Goal: Task Accomplishment & Management: Complete application form

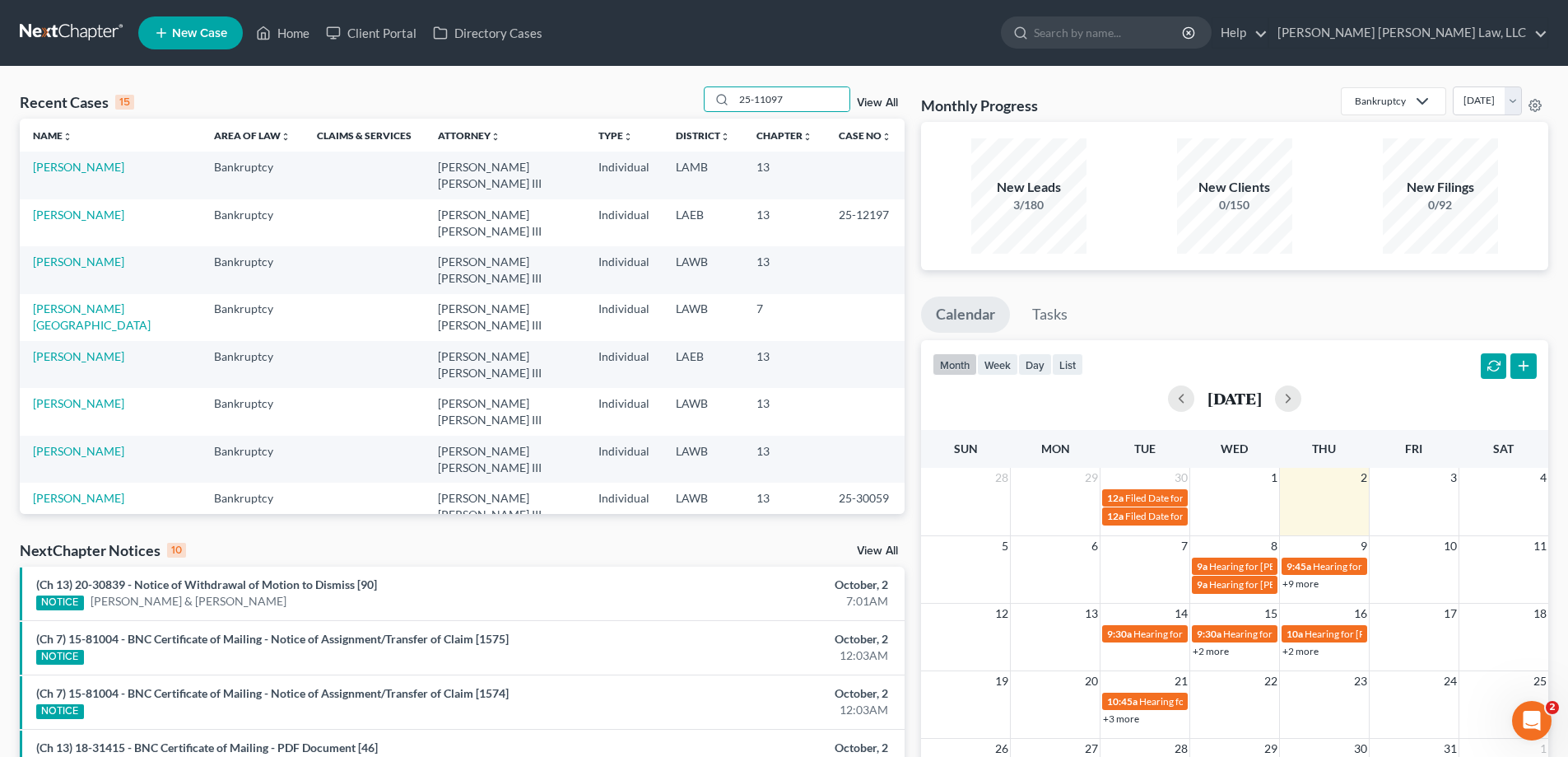
type input "25-11097"
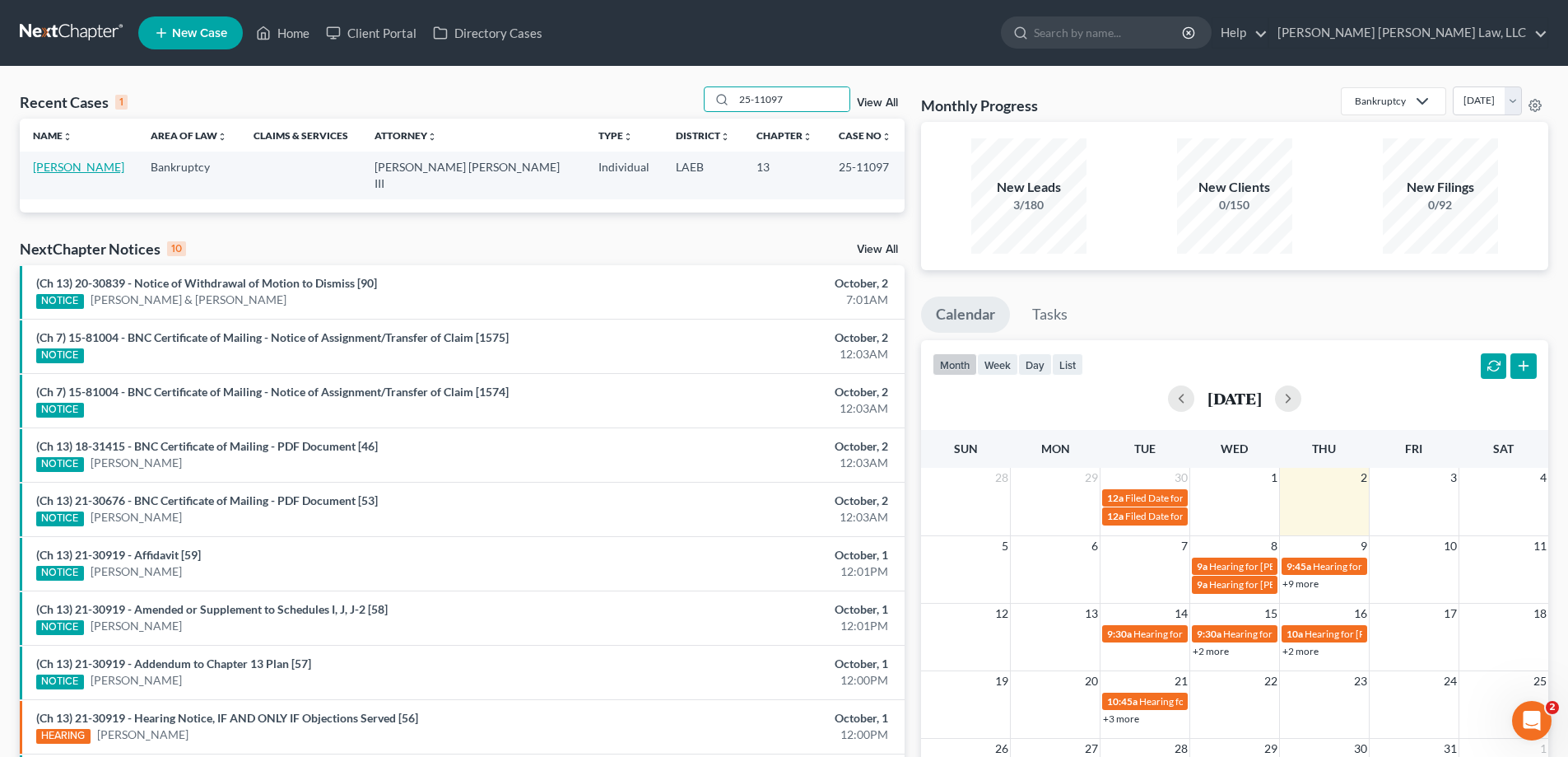
click at [111, 169] on link "[PERSON_NAME]" at bounding box center [78, 167] width 91 height 14
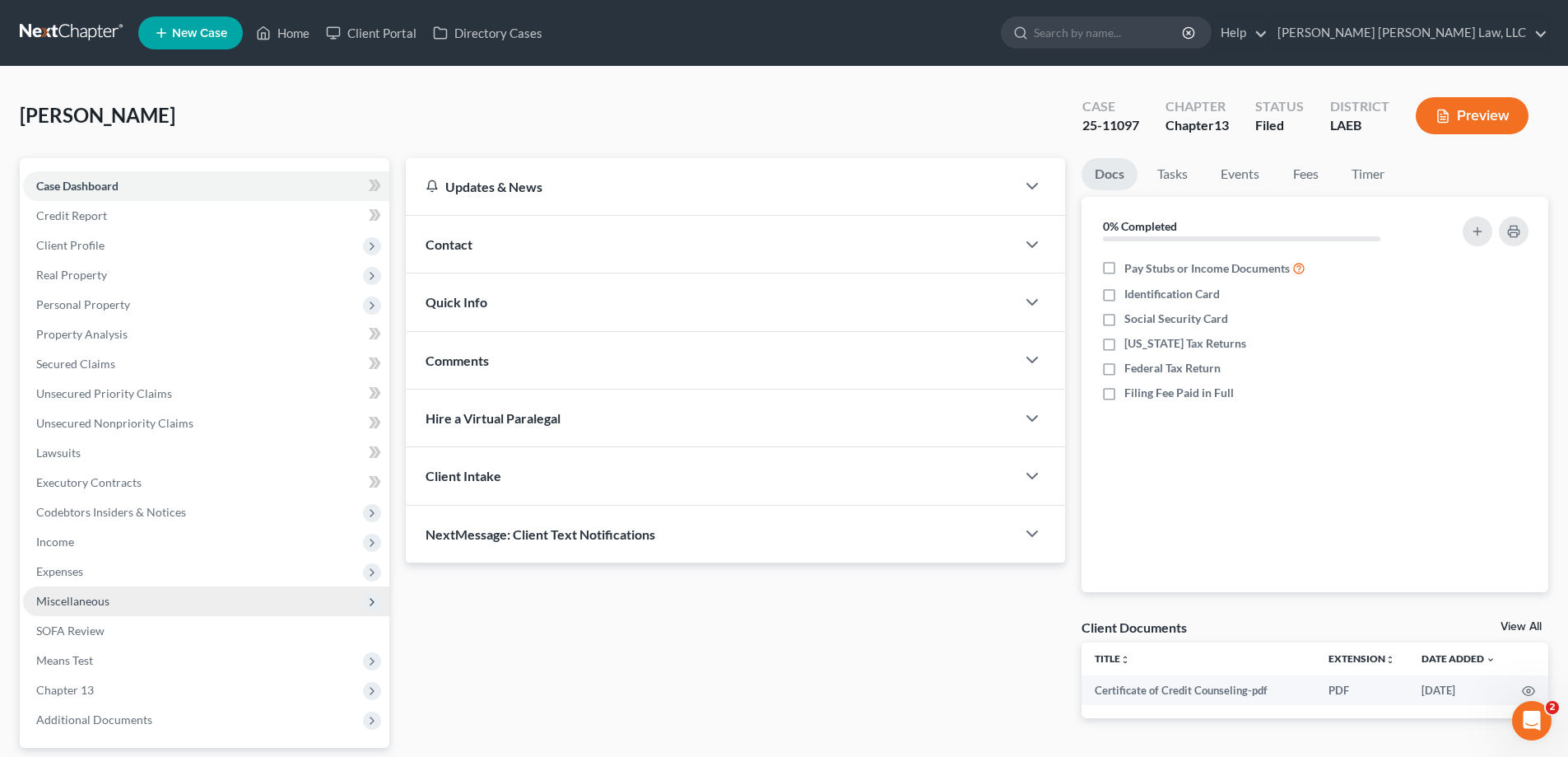
scroll to position [65, 0]
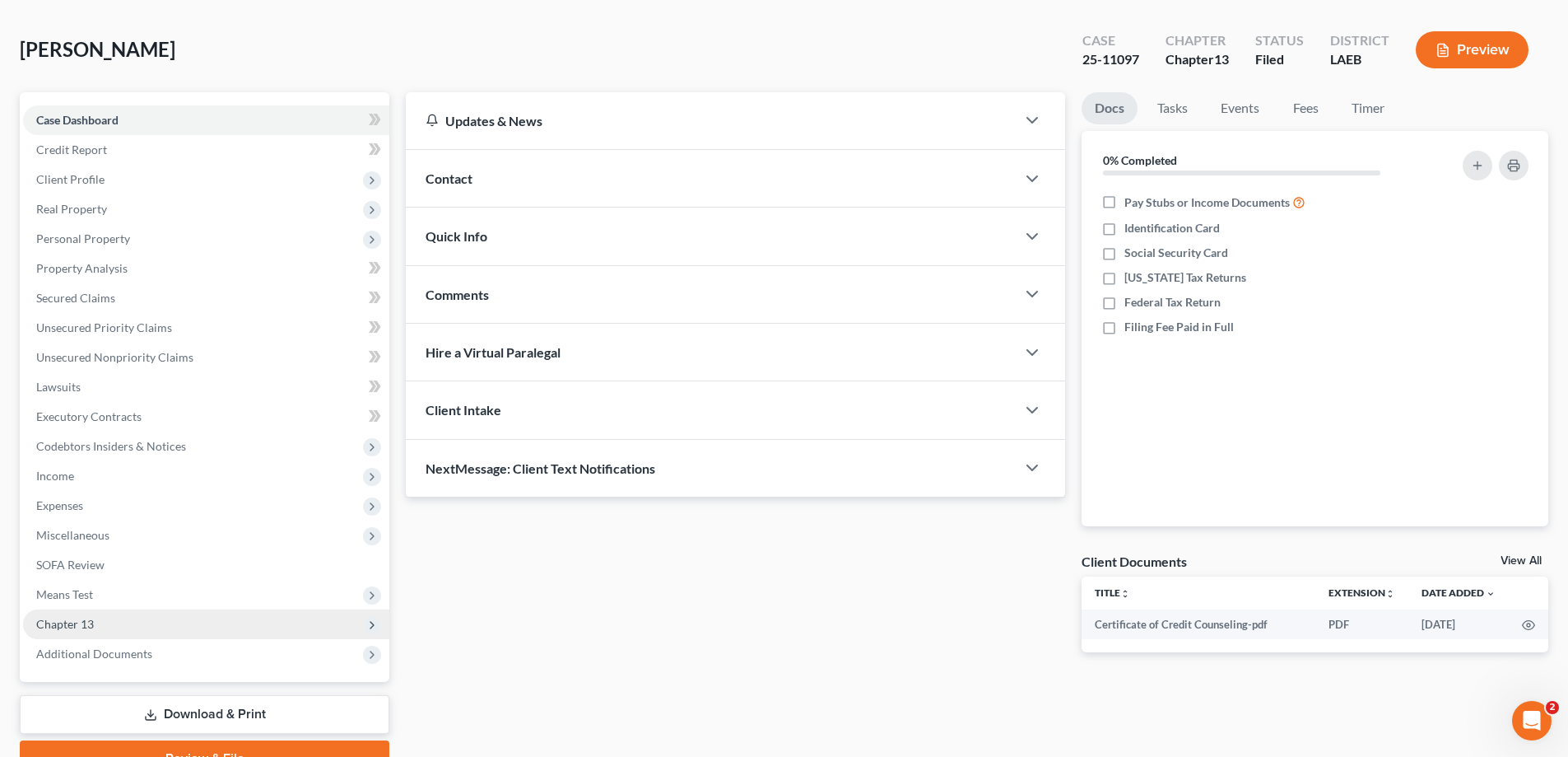
click at [137, 619] on span "Chapter 13" at bounding box center [205, 624] width 366 height 30
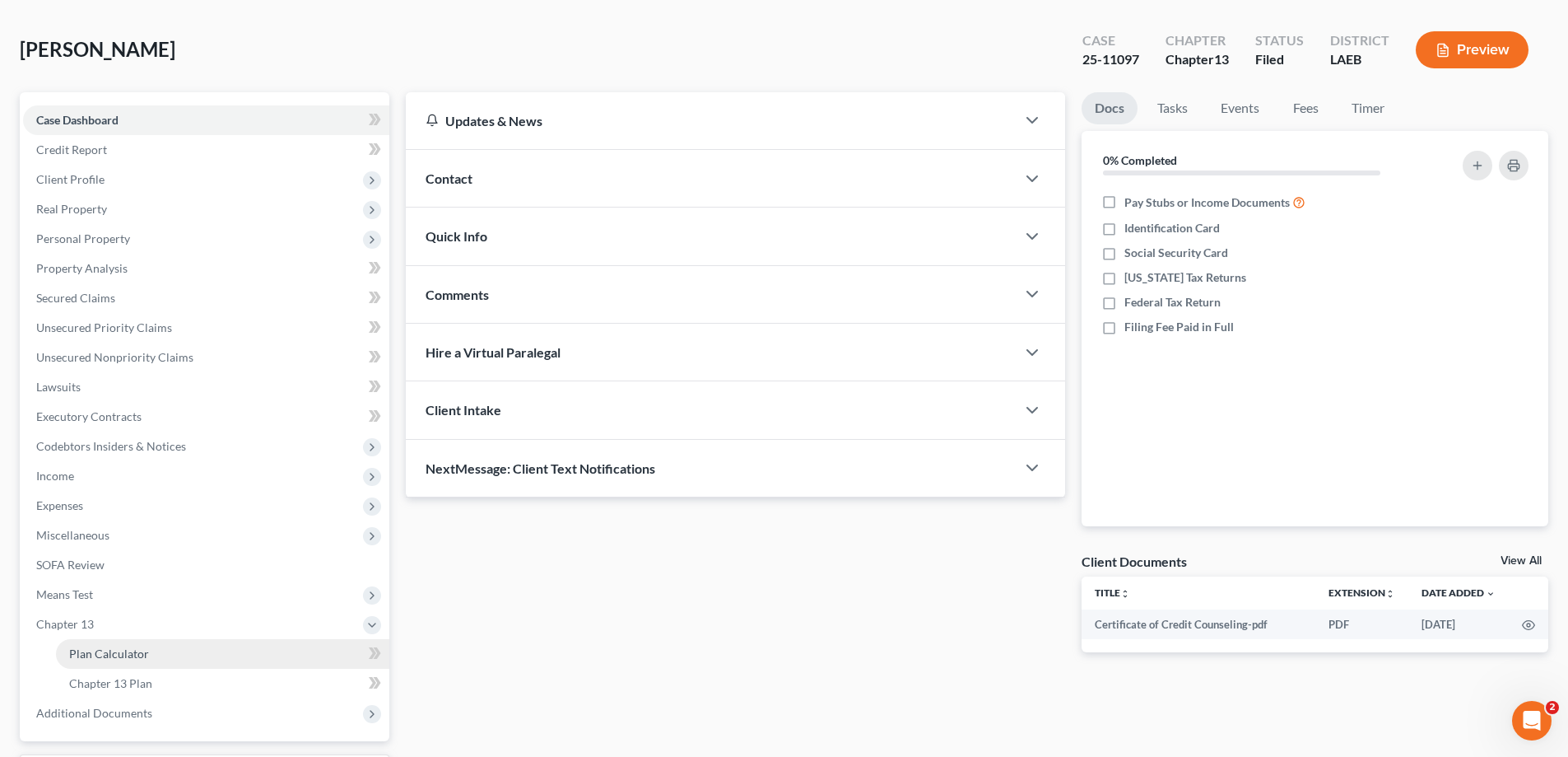
scroll to position [125, 0]
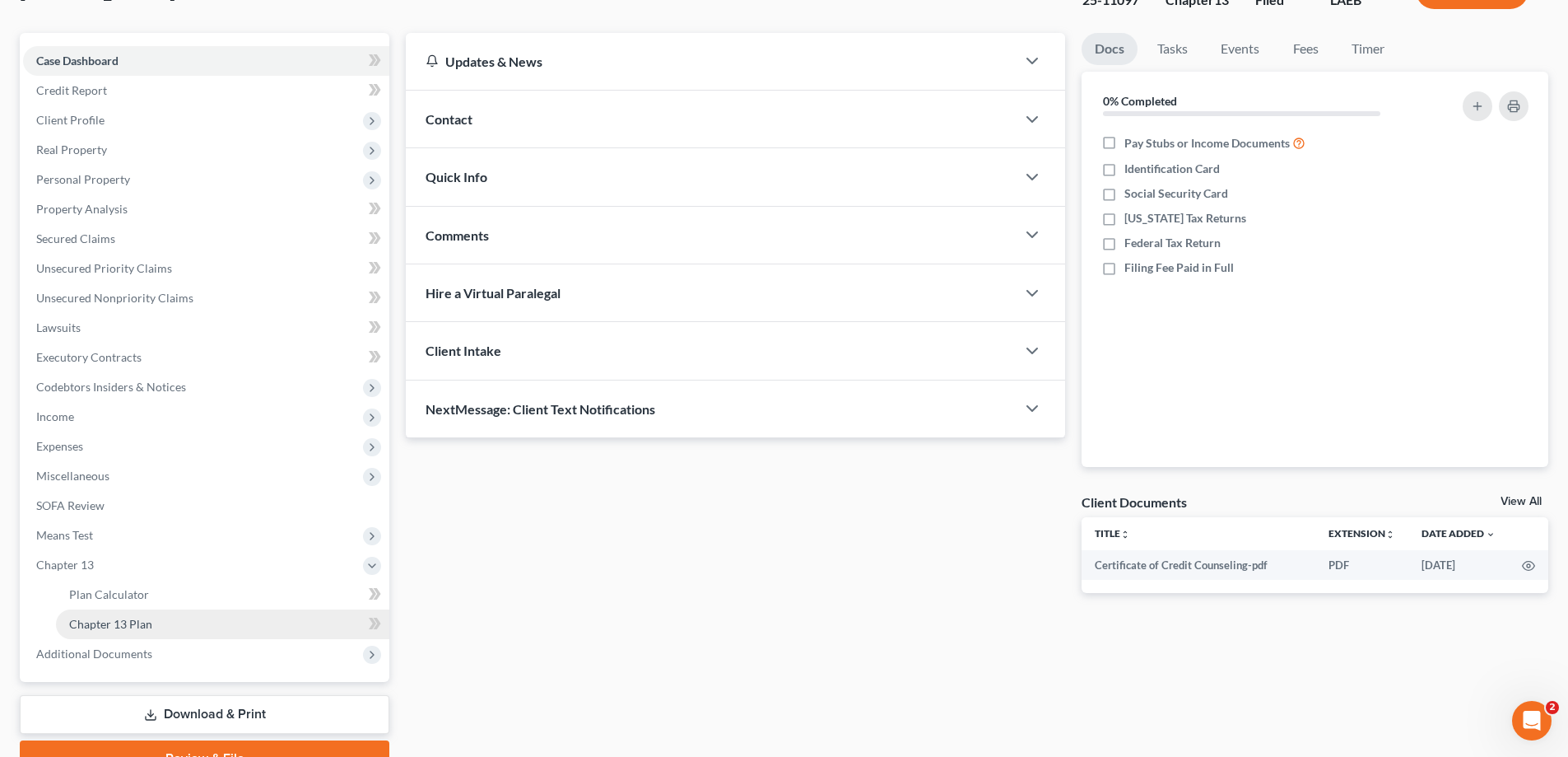
click at [135, 618] on span "Chapter 13 Plan" at bounding box center [111, 624] width 83 height 14
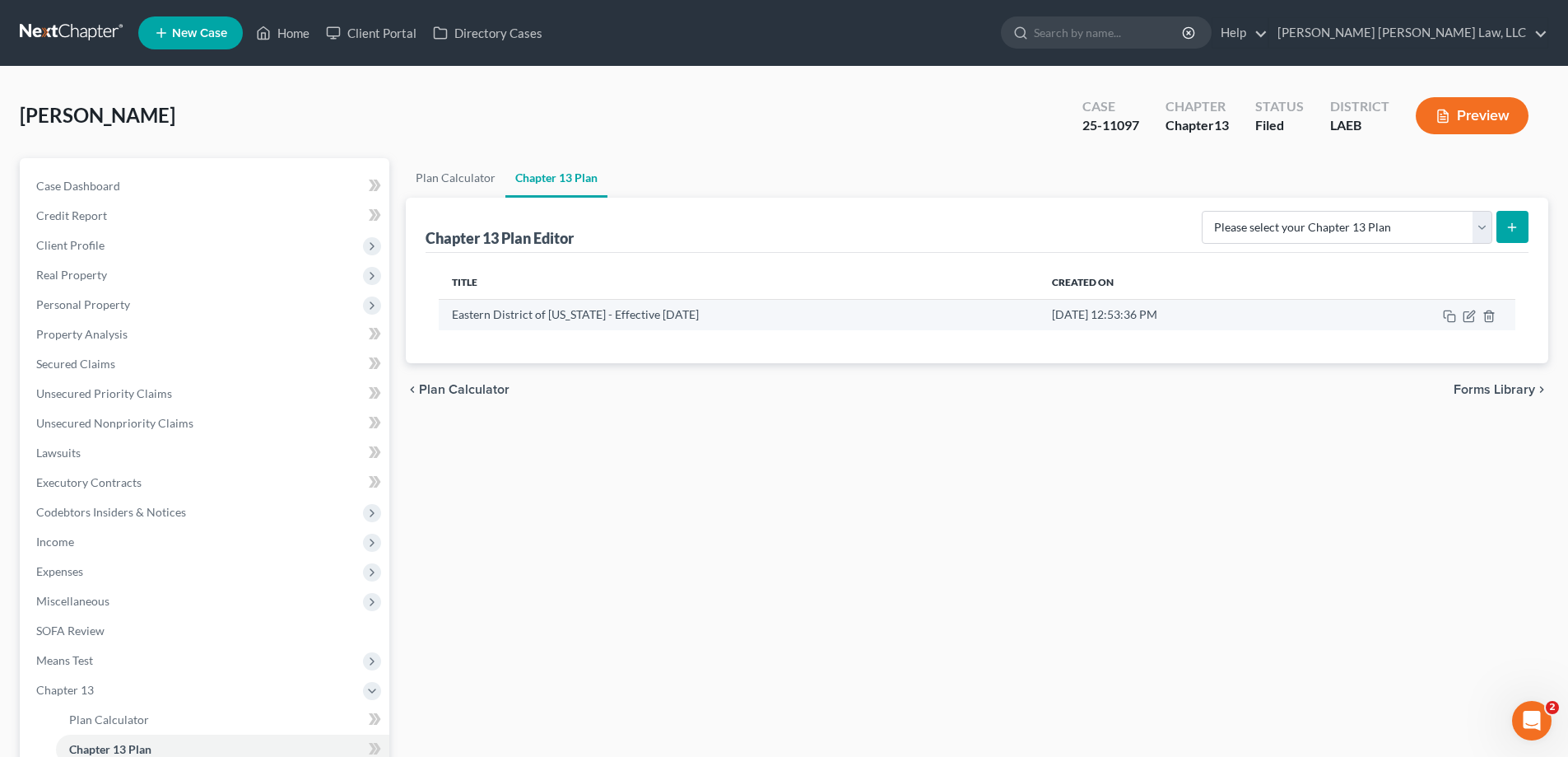
click at [1462, 316] on td at bounding box center [1421, 315] width 187 height 32
click at [1469, 321] on icon "button" at bounding box center [1469, 316] width 10 height 10
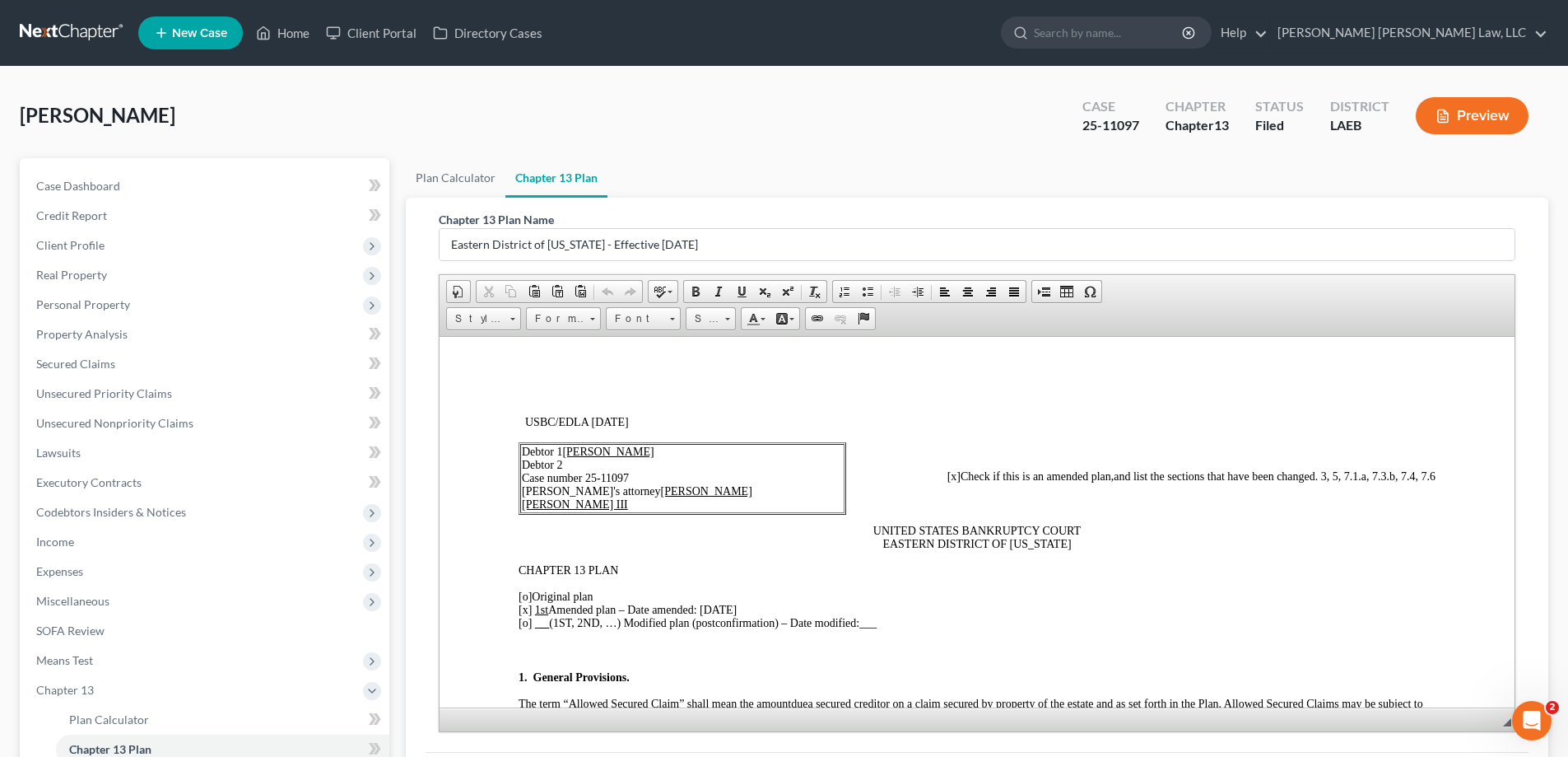
scroll to position [82, 0]
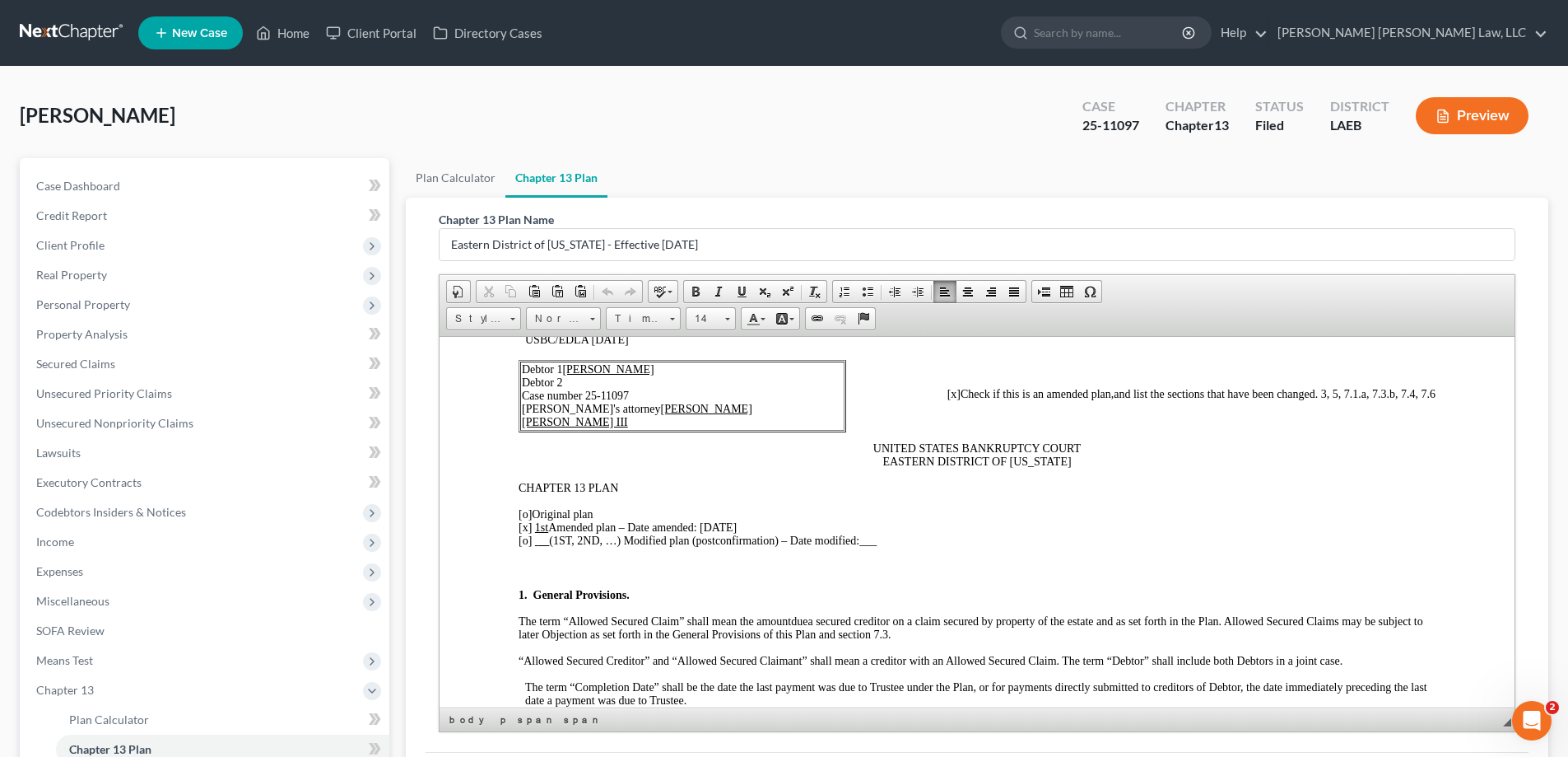
drag, startPoint x: 700, startPoint y: 521, endPoint x: 734, endPoint y: 530, distance: 35.2
click at [734, 530] on span "[x] 1st Amended plan – Date amended: [DATE]" at bounding box center [628, 527] width 218 height 12
click at [742, 544] on span "postconfirmation" at bounding box center [736, 540] width 79 height 12
drag, startPoint x: 703, startPoint y: 528, endPoint x: 749, endPoint y: 531, distance: 46.1
click at [749, 531] on p "[o] Original plan [x] 1st Amended plan – Date amended: [DATE] [o] (1ST, 2ND, …)…" at bounding box center [977, 527] width 917 height 40
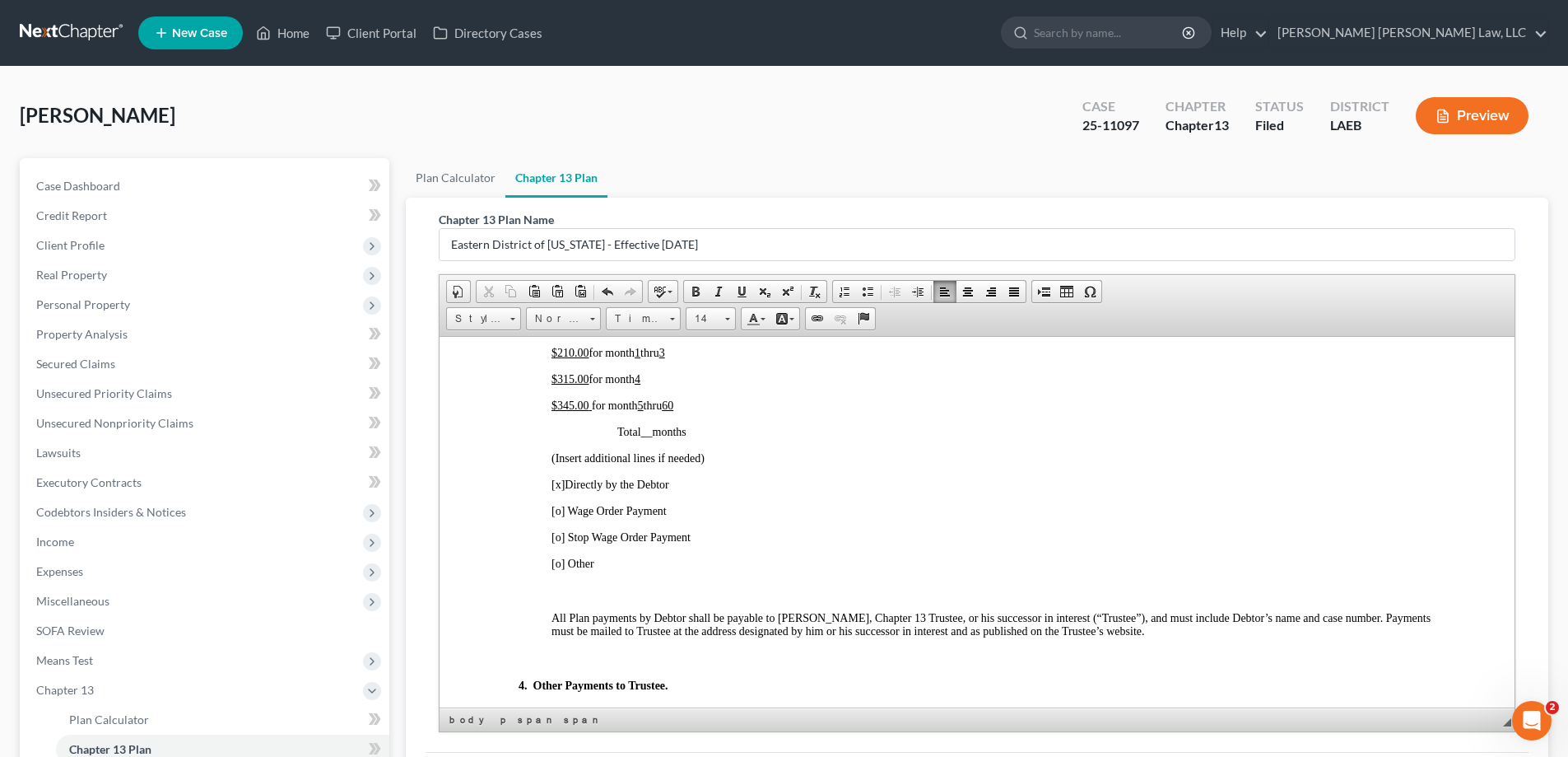
scroll to position [823, 0]
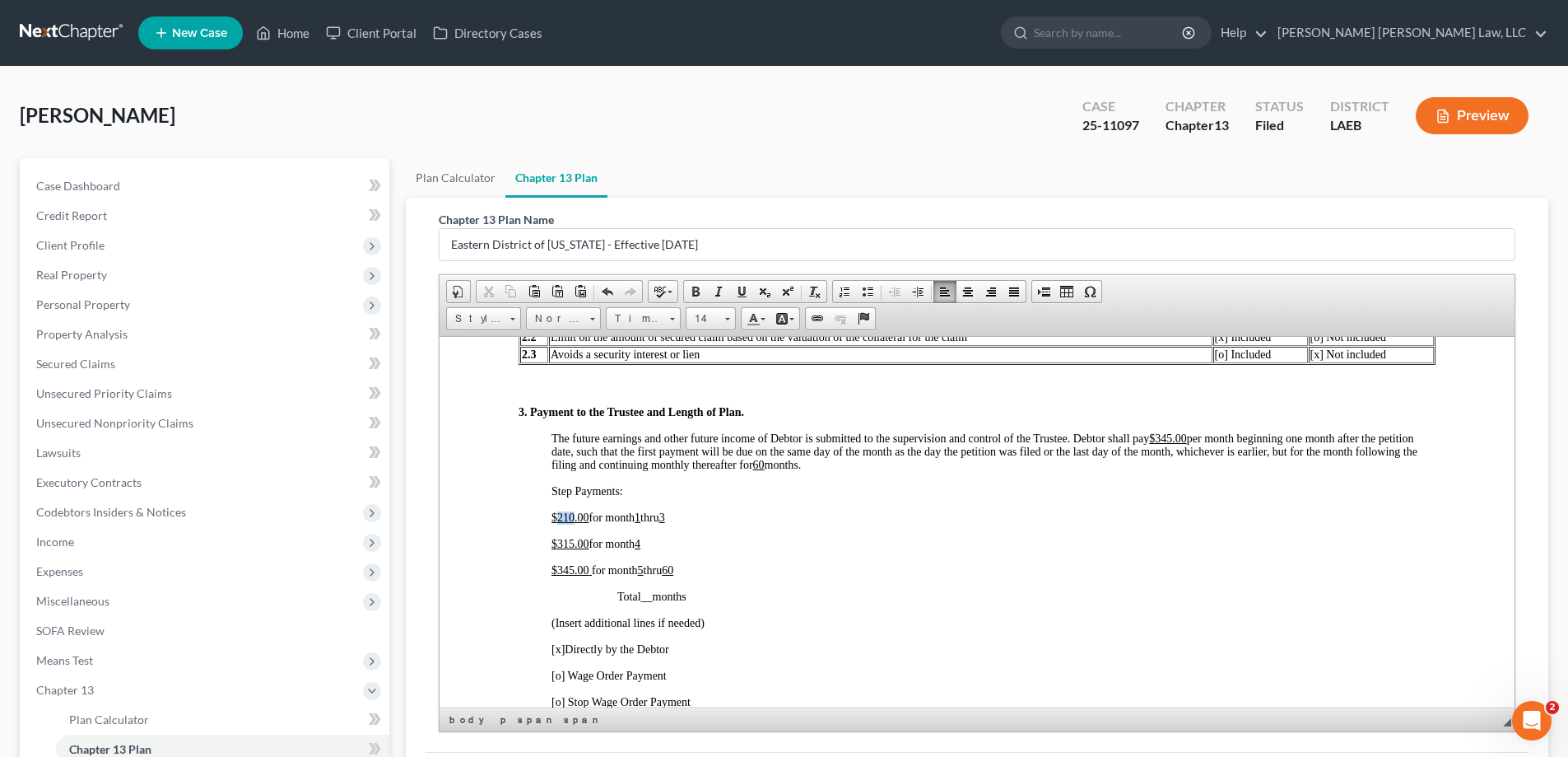
drag, startPoint x: 556, startPoint y: 516, endPoint x: 571, endPoint y: 516, distance: 15.0
click at [571, 516] on span "210.00" at bounding box center [573, 517] width 32 height 12
click at [665, 517] on span "3" at bounding box center [663, 517] width 6 height 12
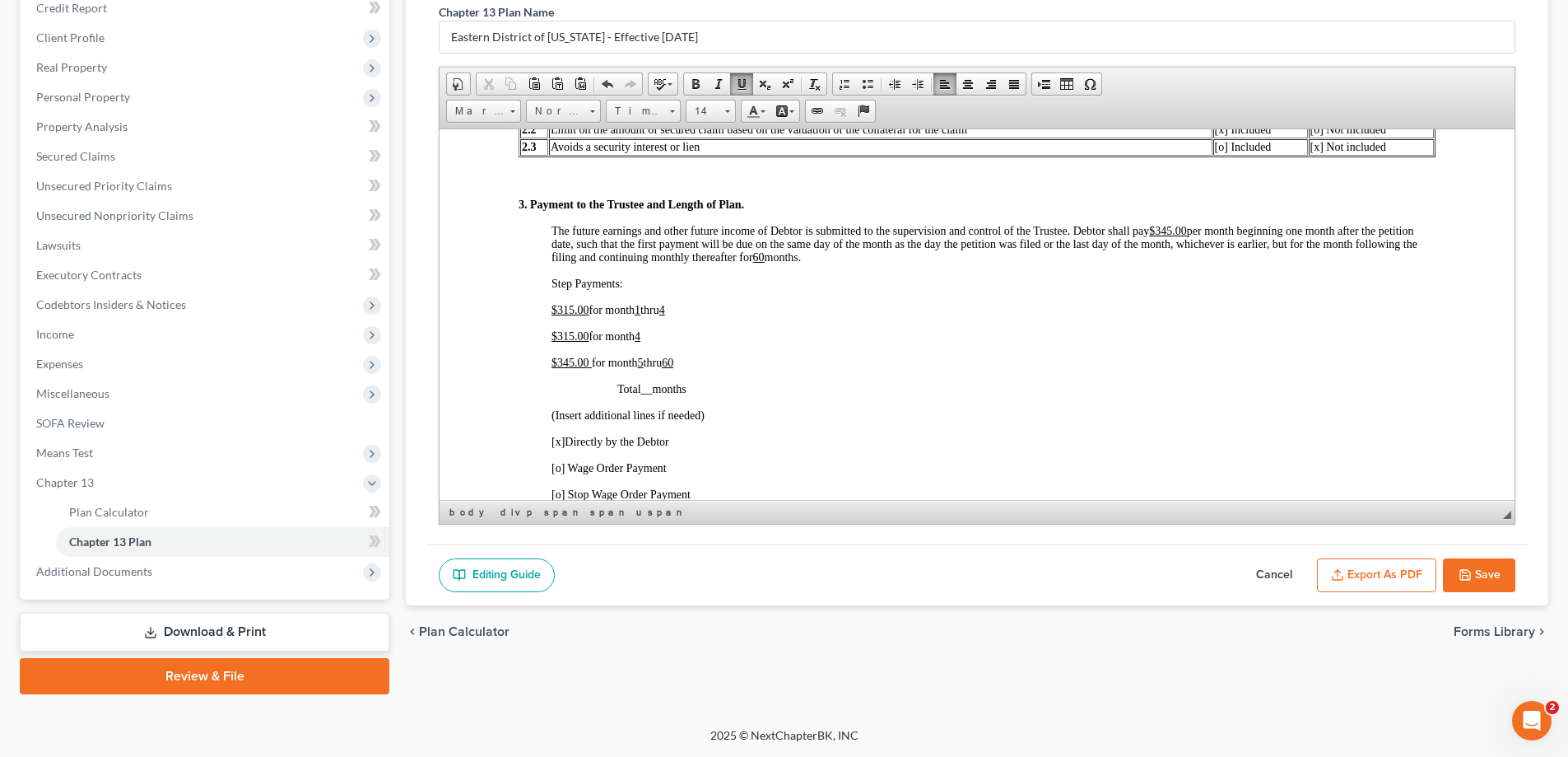
click at [1281, 577] on button "Cancel" at bounding box center [1273, 575] width 72 height 35
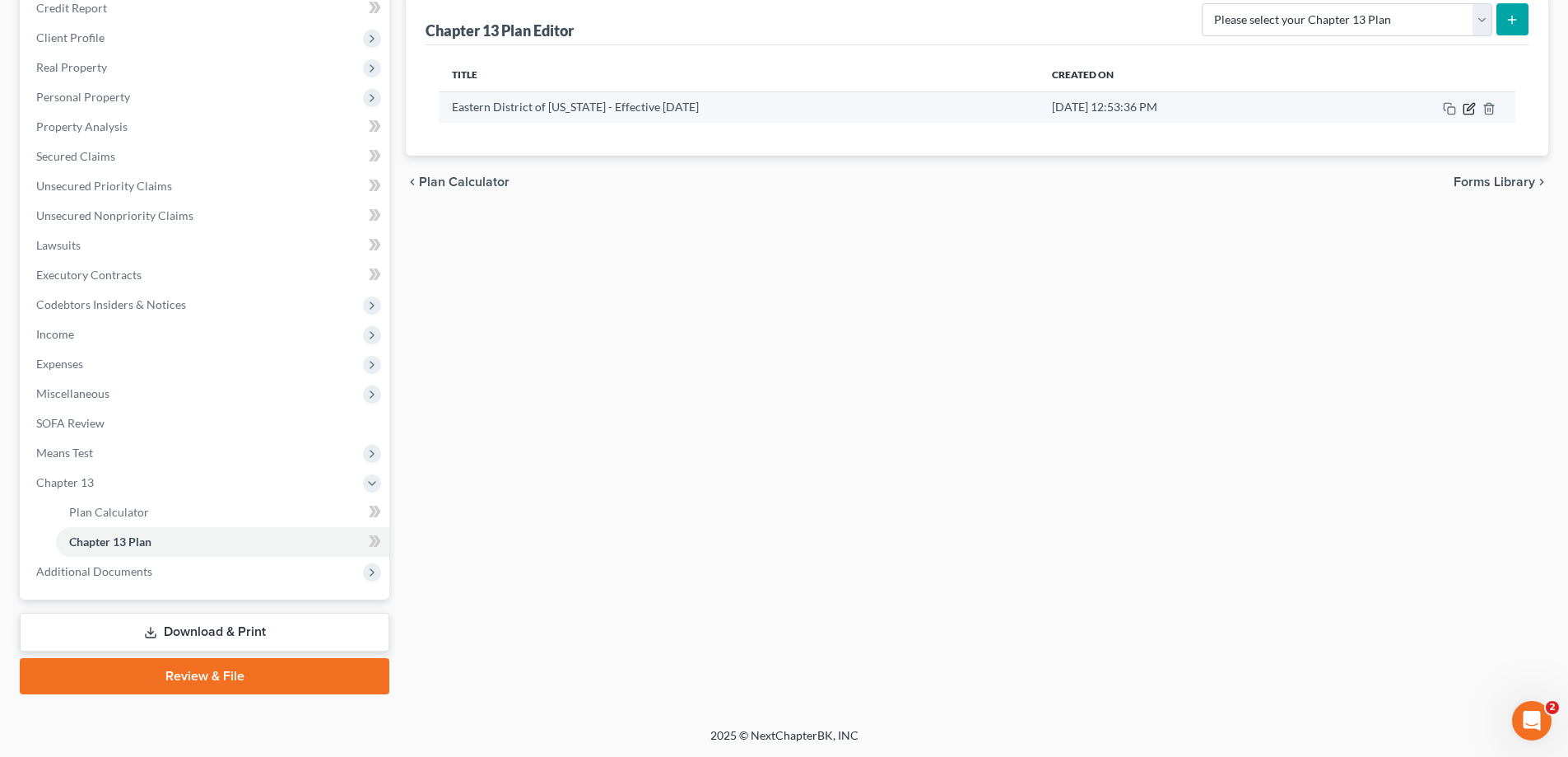
click at [1470, 109] on icon "button" at bounding box center [1470, 106] width 7 height 7
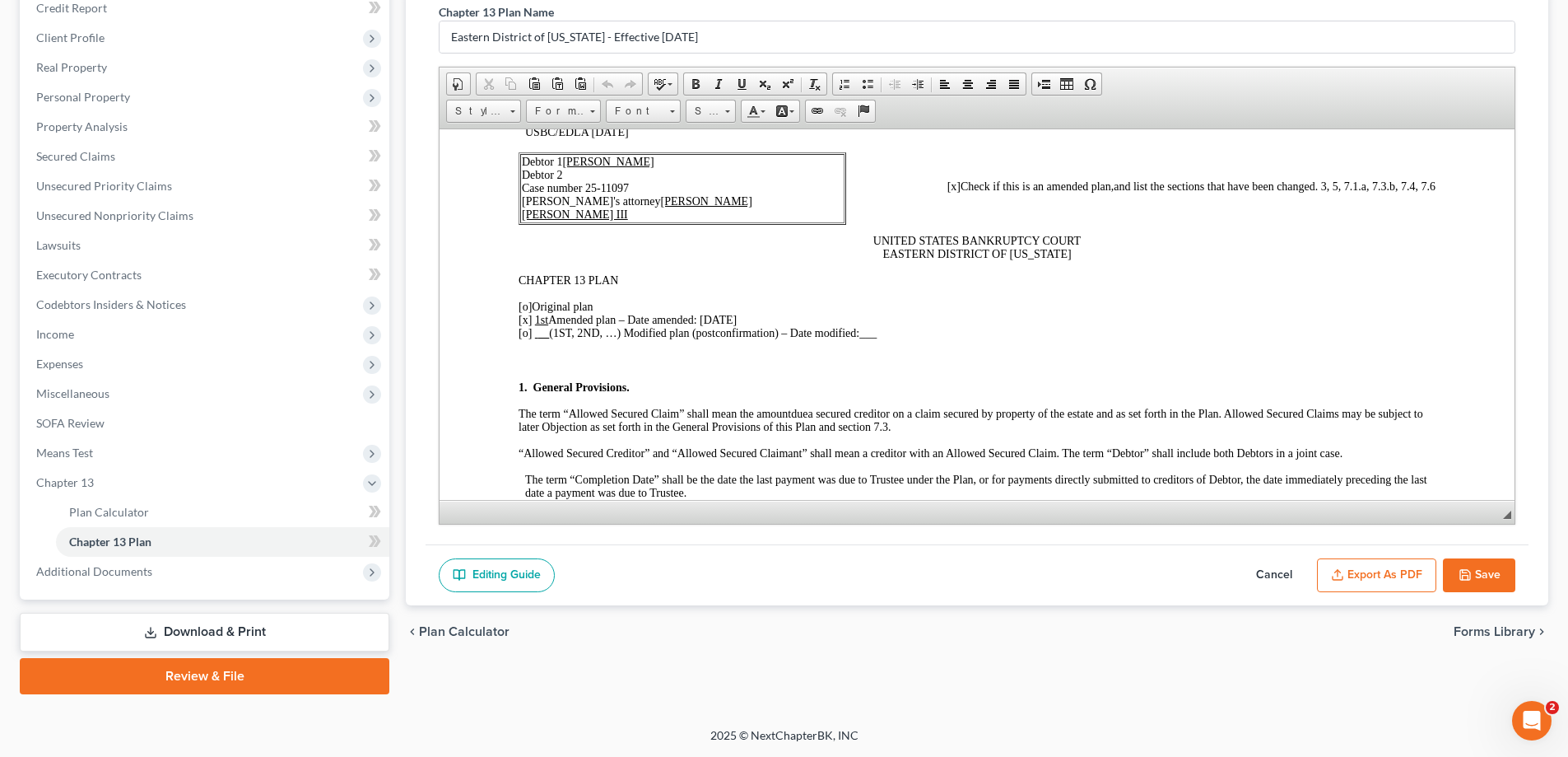
scroll to position [165, 0]
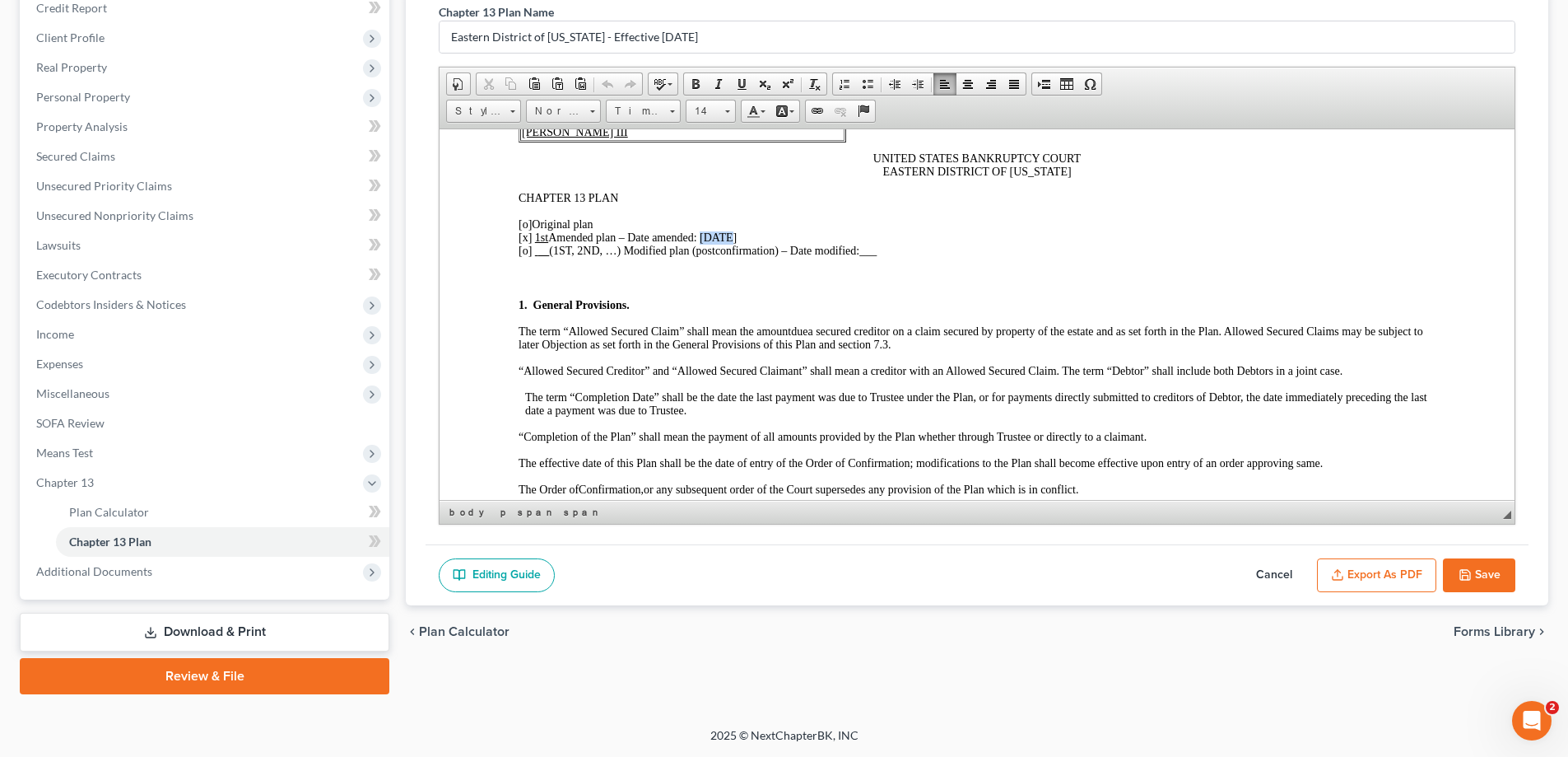
drag, startPoint x: 699, startPoint y: 234, endPoint x: 721, endPoint y: 237, distance: 22.2
click at [721, 237] on span "[x] 1st Amended plan – Date amended: [DATE]" at bounding box center [628, 236] width 218 height 12
drag, startPoint x: 786, startPoint y: 240, endPoint x: 754, endPoint y: 232, distance: 33.0
click at [784, 240] on p "[o] Original plan [x] 1st Amended plan – Date amended: [DATE] [o] (1ST, 2ND, …)…" at bounding box center [977, 237] width 917 height 40
drag, startPoint x: 703, startPoint y: 236, endPoint x: 751, endPoint y: 241, distance: 48.3
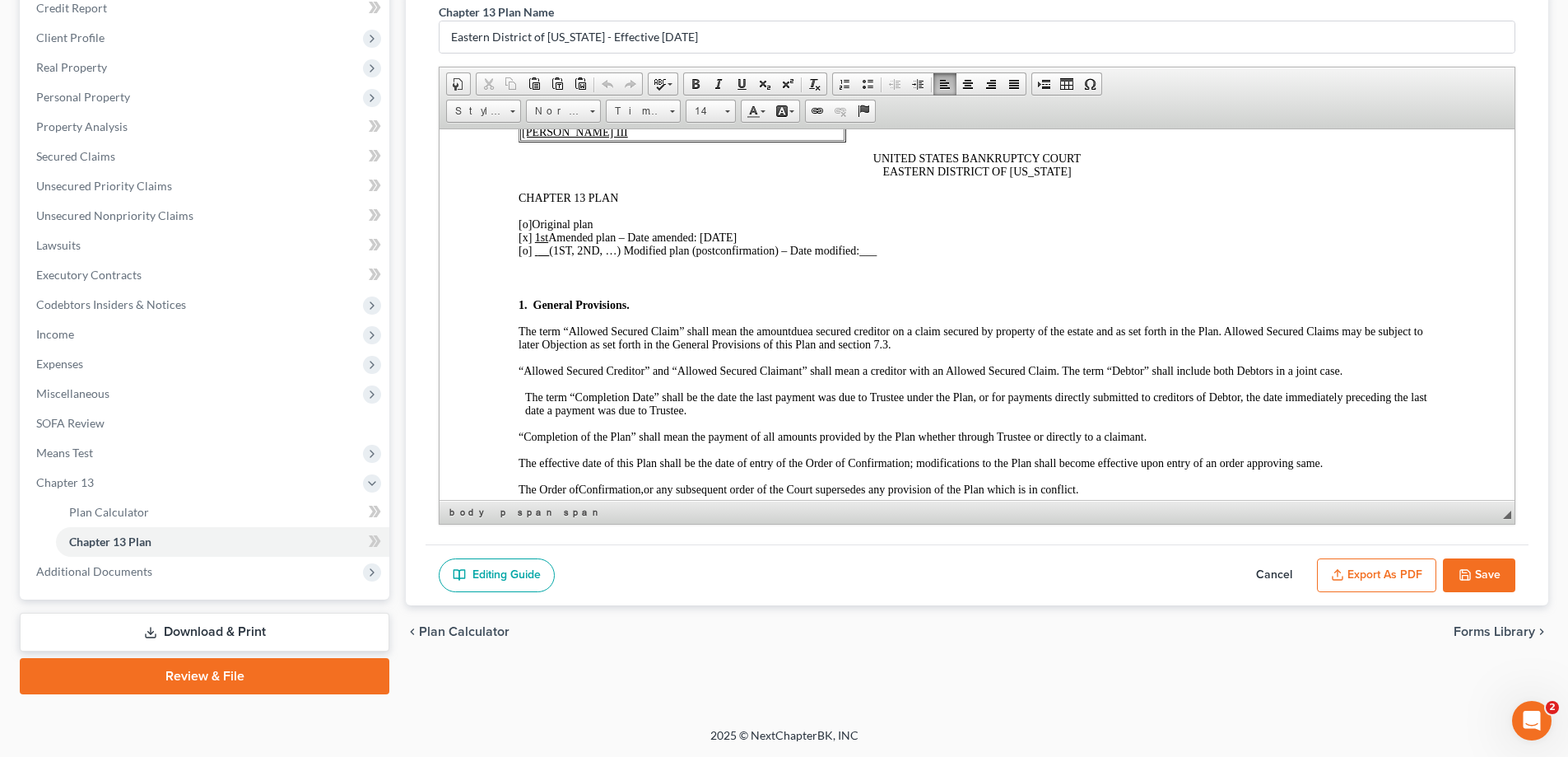
click at [751, 241] on p "[o] Original plan [x] 1st Amended plan – Date amended: [DATE] [o] (1ST, 2ND, …)…" at bounding box center [977, 237] width 917 height 40
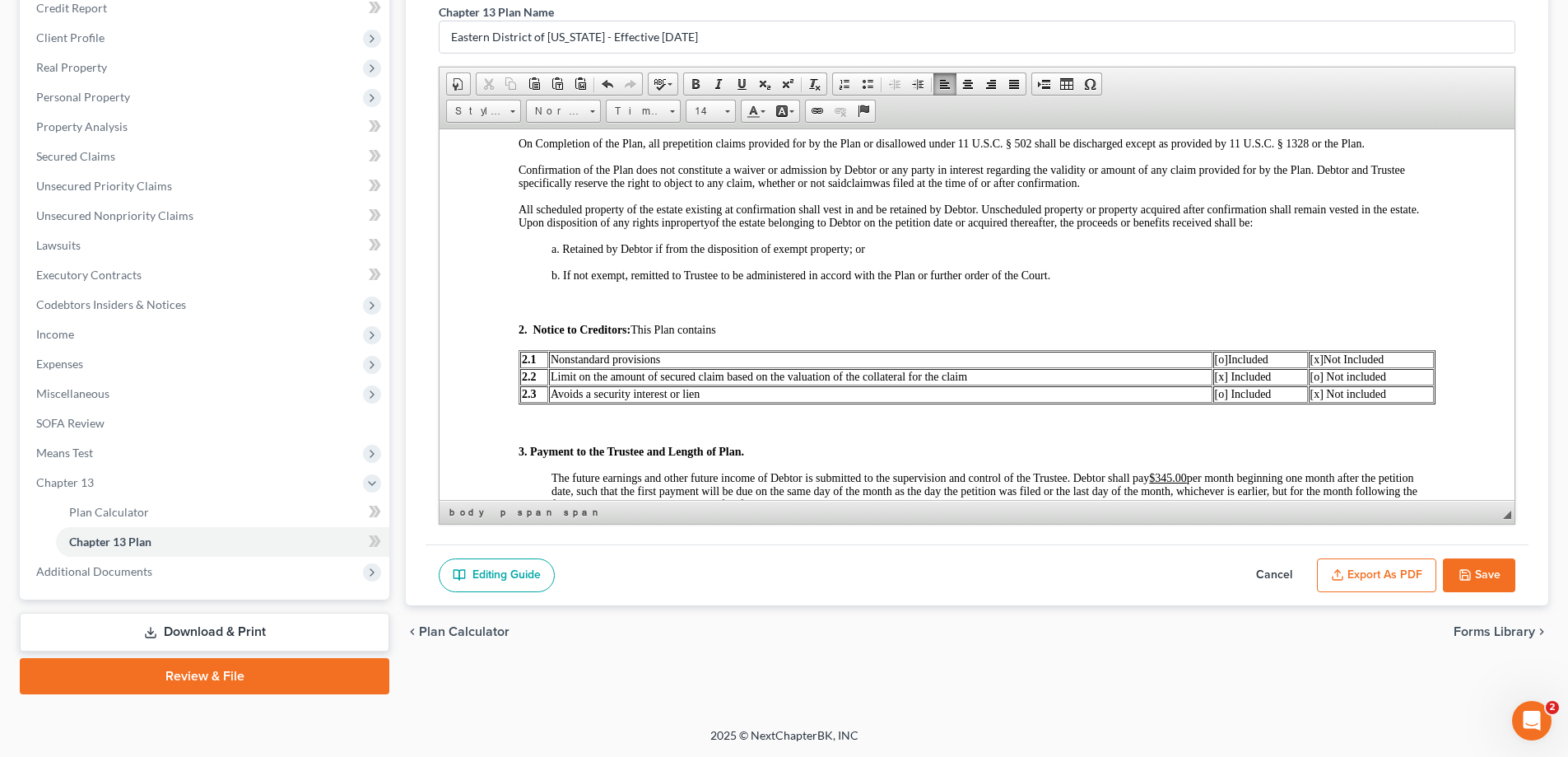
scroll to position [823, 0]
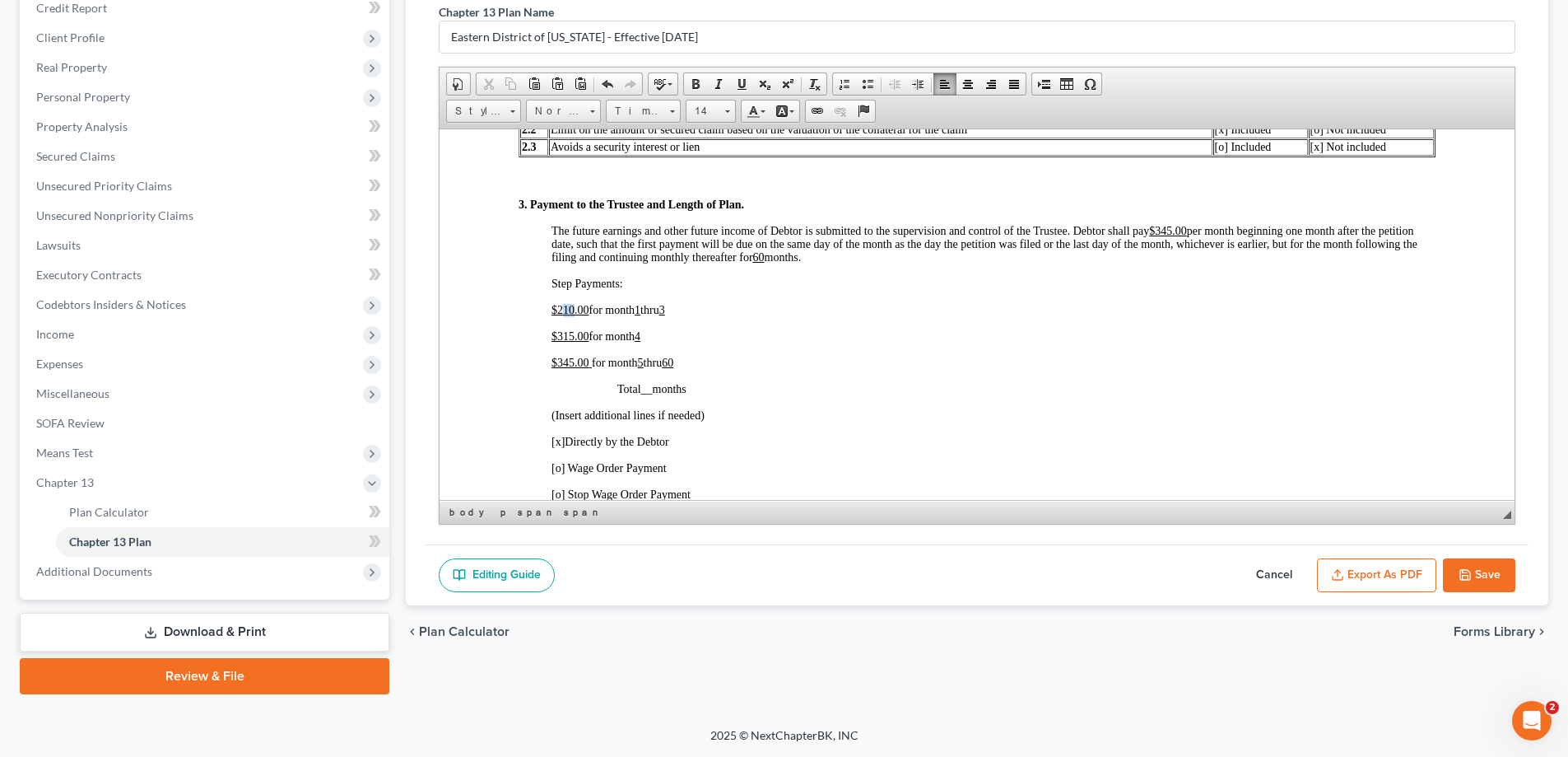
drag, startPoint x: 562, startPoint y: 310, endPoint x: 574, endPoint y: 308, distance: 12.2
click at [574, 308] on span "210.00" at bounding box center [573, 309] width 32 height 12
click at [665, 309] on span "3" at bounding box center [663, 309] width 6 height 12
click at [570, 311] on span "235.00" at bounding box center [573, 309] width 32 height 12
click at [934, 395] on p "Total __ months" at bounding box center [1026, 388] width 818 height 13
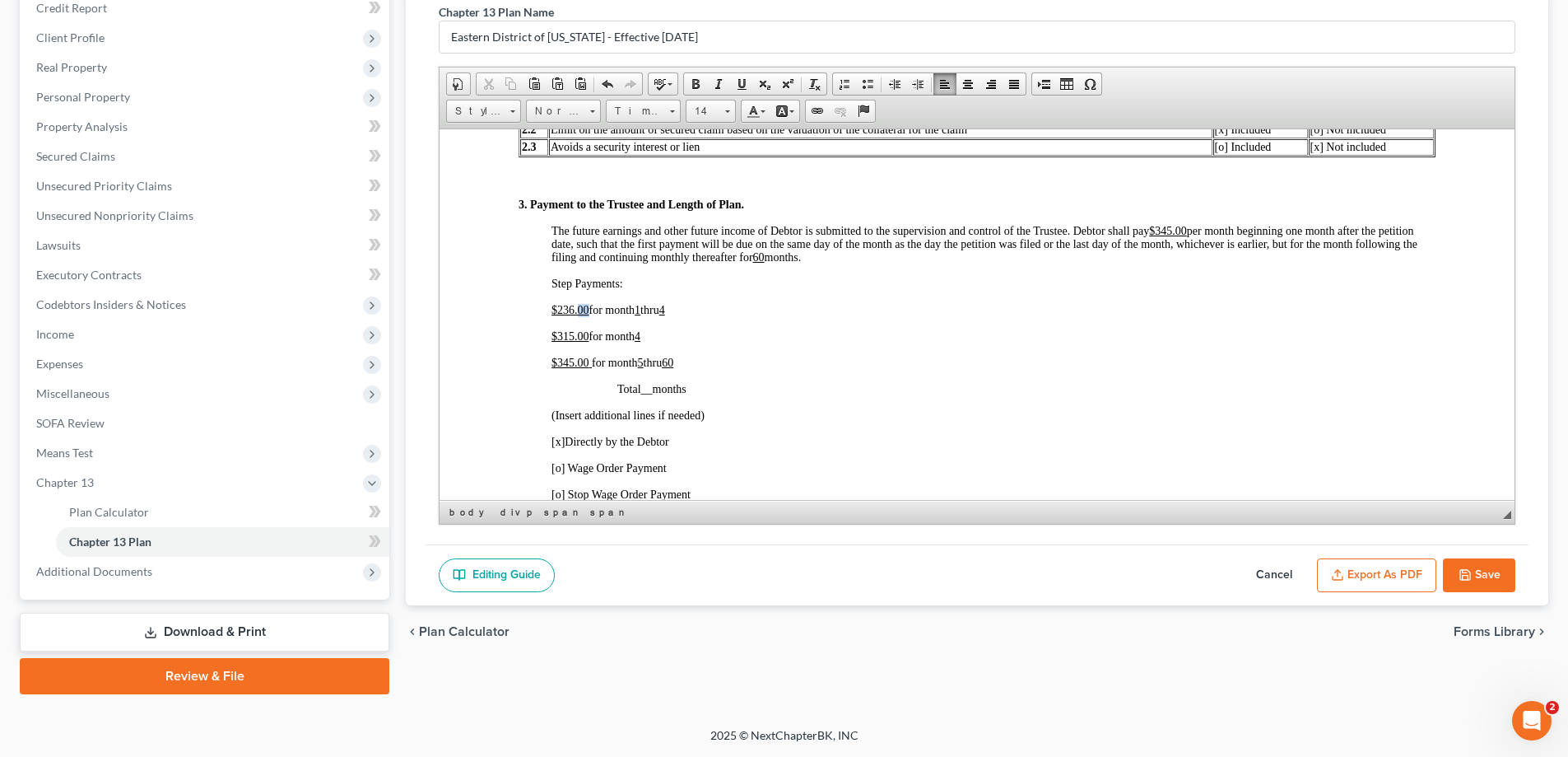
drag, startPoint x: 575, startPoint y: 306, endPoint x: 587, endPoint y: 308, distance: 12.2
click at [587, 308] on span "236.00" at bounding box center [573, 309] width 32 height 12
click at [641, 337] on span "4" at bounding box center [638, 335] width 6 height 12
click at [641, 333] on span "$ 315.00 for month 5" at bounding box center [597, 335] width 92 height 12
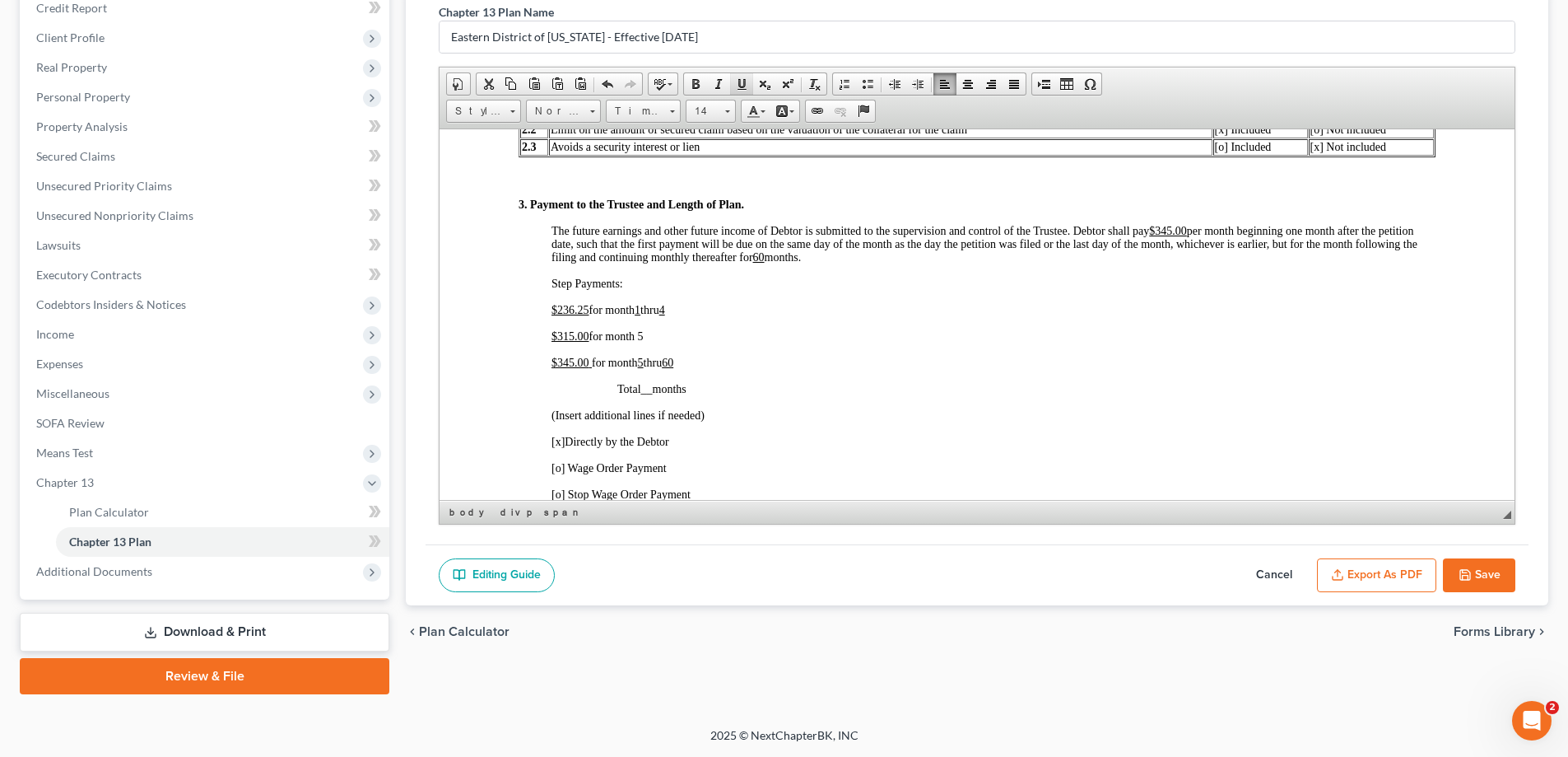
click at [739, 86] on span at bounding box center [741, 83] width 13 height 13
click at [647, 361] on p "$ 345.00 for month 5 thru 60" at bounding box center [993, 362] width 884 height 13
click at [1166, 230] on u "$345.00" at bounding box center [1168, 230] width 38 height 12
drag, startPoint x: 1157, startPoint y: 230, endPoint x: 1188, endPoint y: 230, distance: 31.0
click at [1187, 230] on u "$345.00" at bounding box center [1168, 230] width 38 height 12
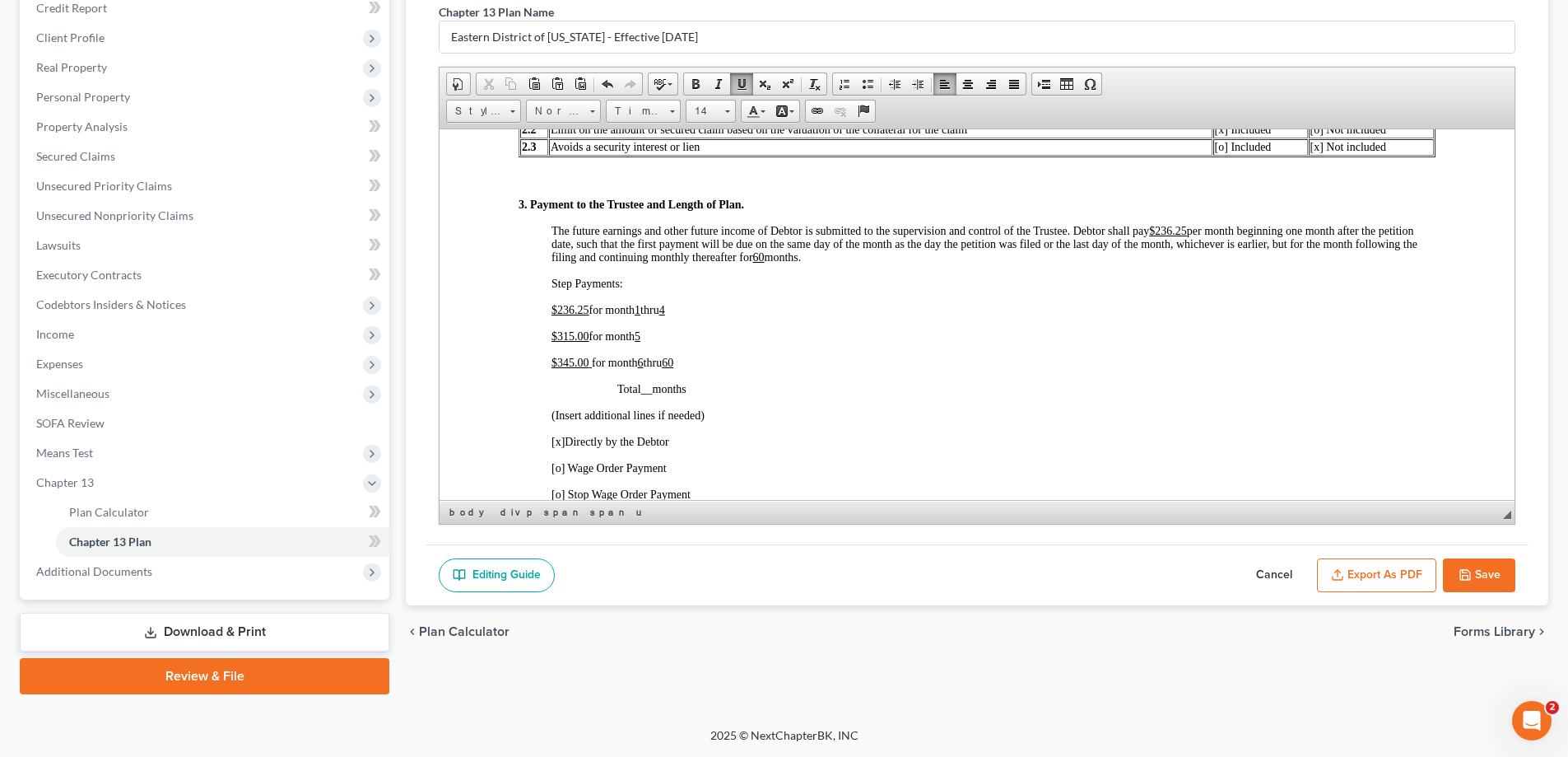
scroll to position [906, 0]
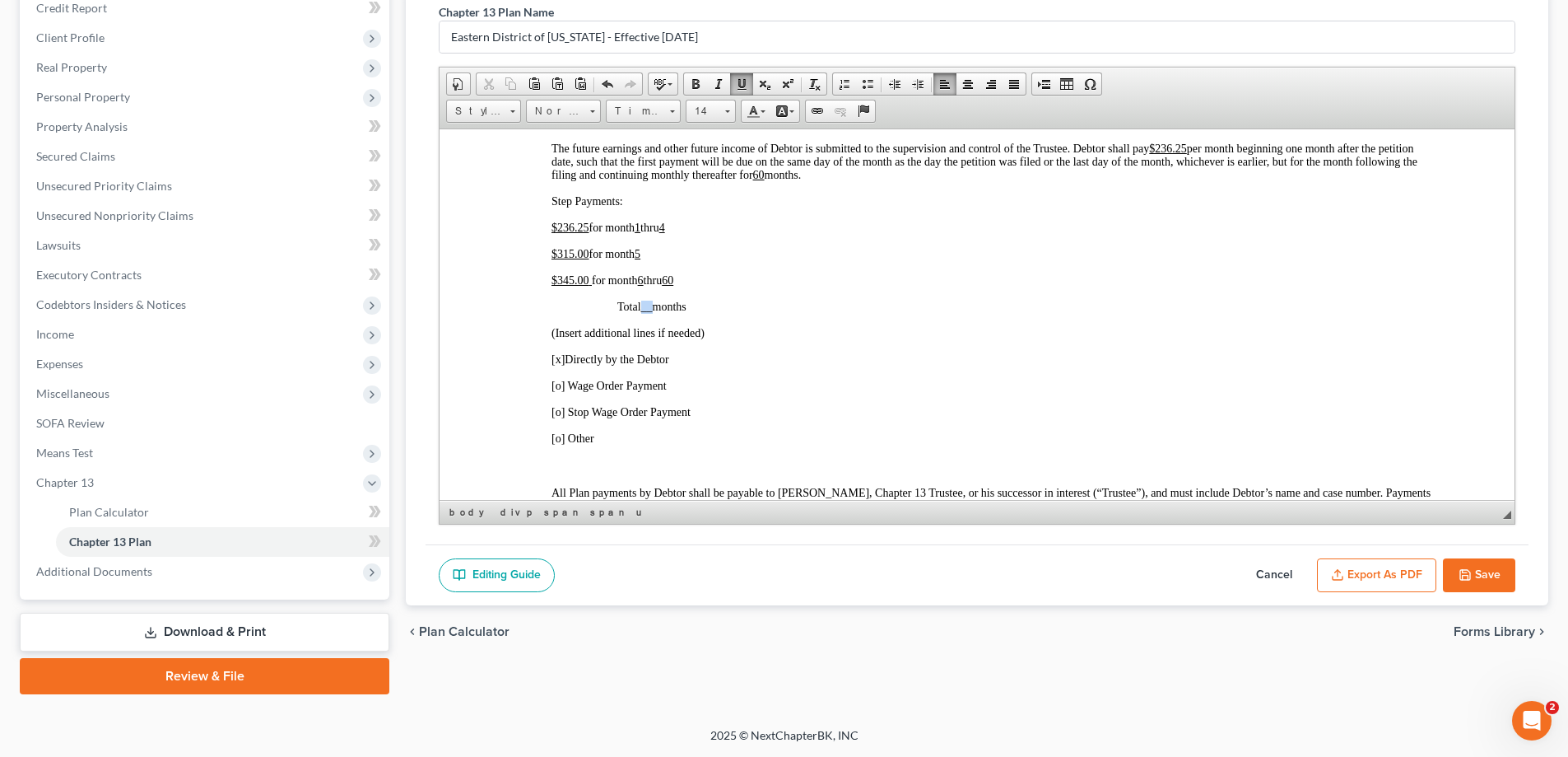
drag, startPoint x: 643, startPoint y: 307, endPoint x: 654, endPoint y: 307, distance: 11.0
click at [653, 307] on span "__" at bounding box center [648, 306] width 12 height 12
click at [806, 414] on p "[o] Stop Wage Order Payment" at bounding box center [993, 411] width 884 height 13
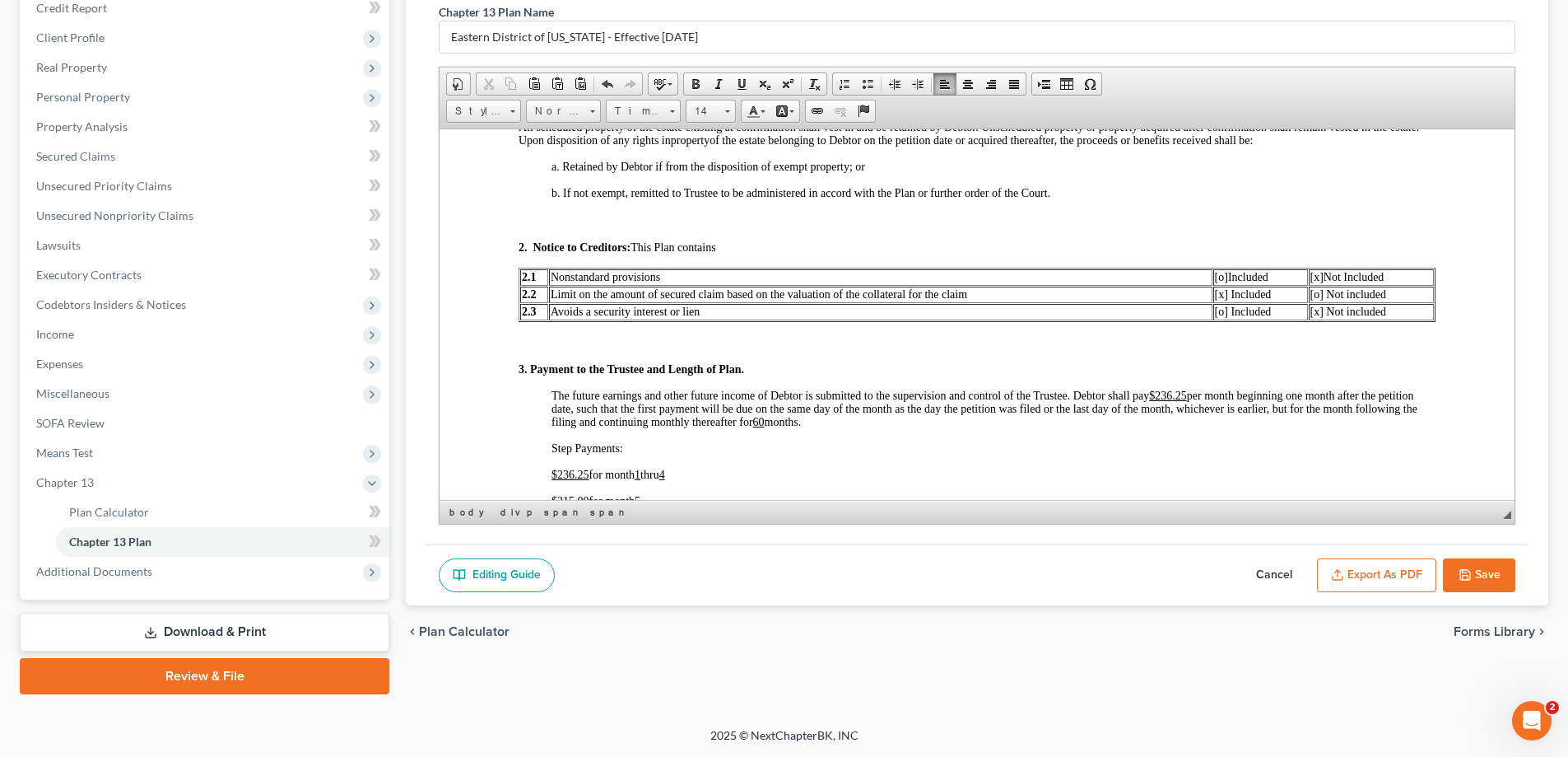
scroll to position [823, 0]
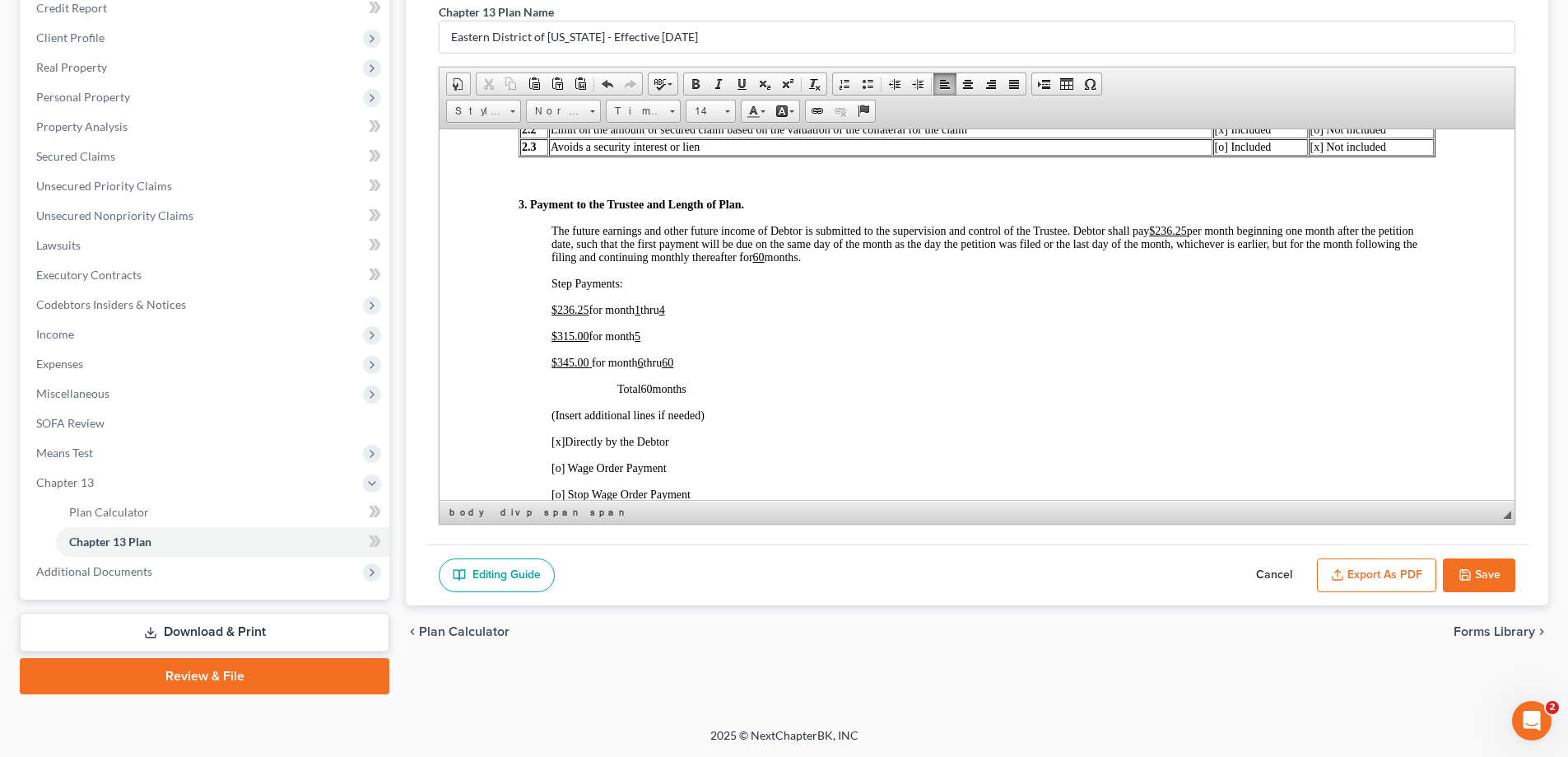
click at [831, 326] on div "3. Payment to the Trustee and Length of Plan. The future earnings and other fut…" at bounding box center [977, 643] width 917 height 892
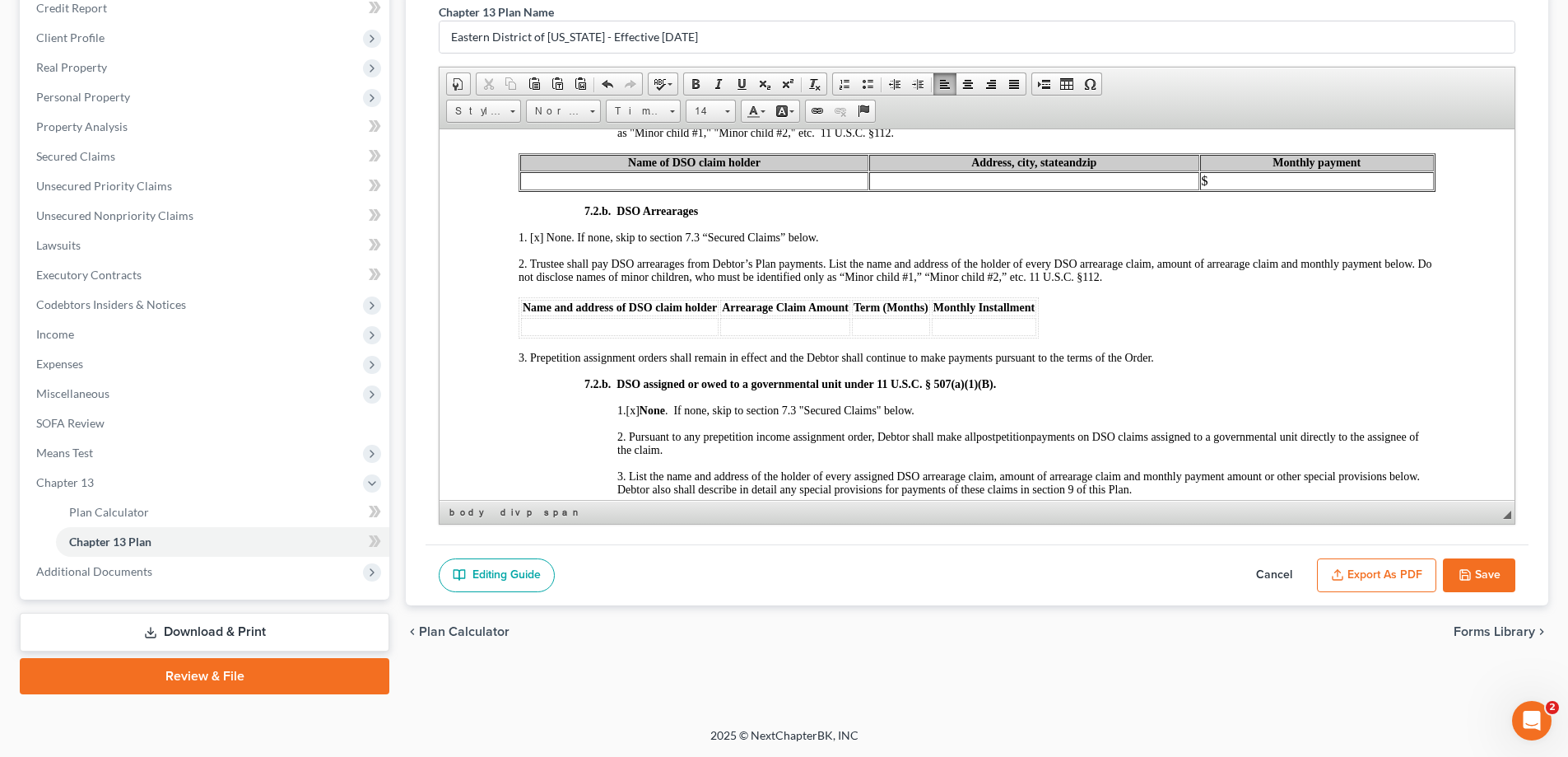
scroll to position [2717, 0]
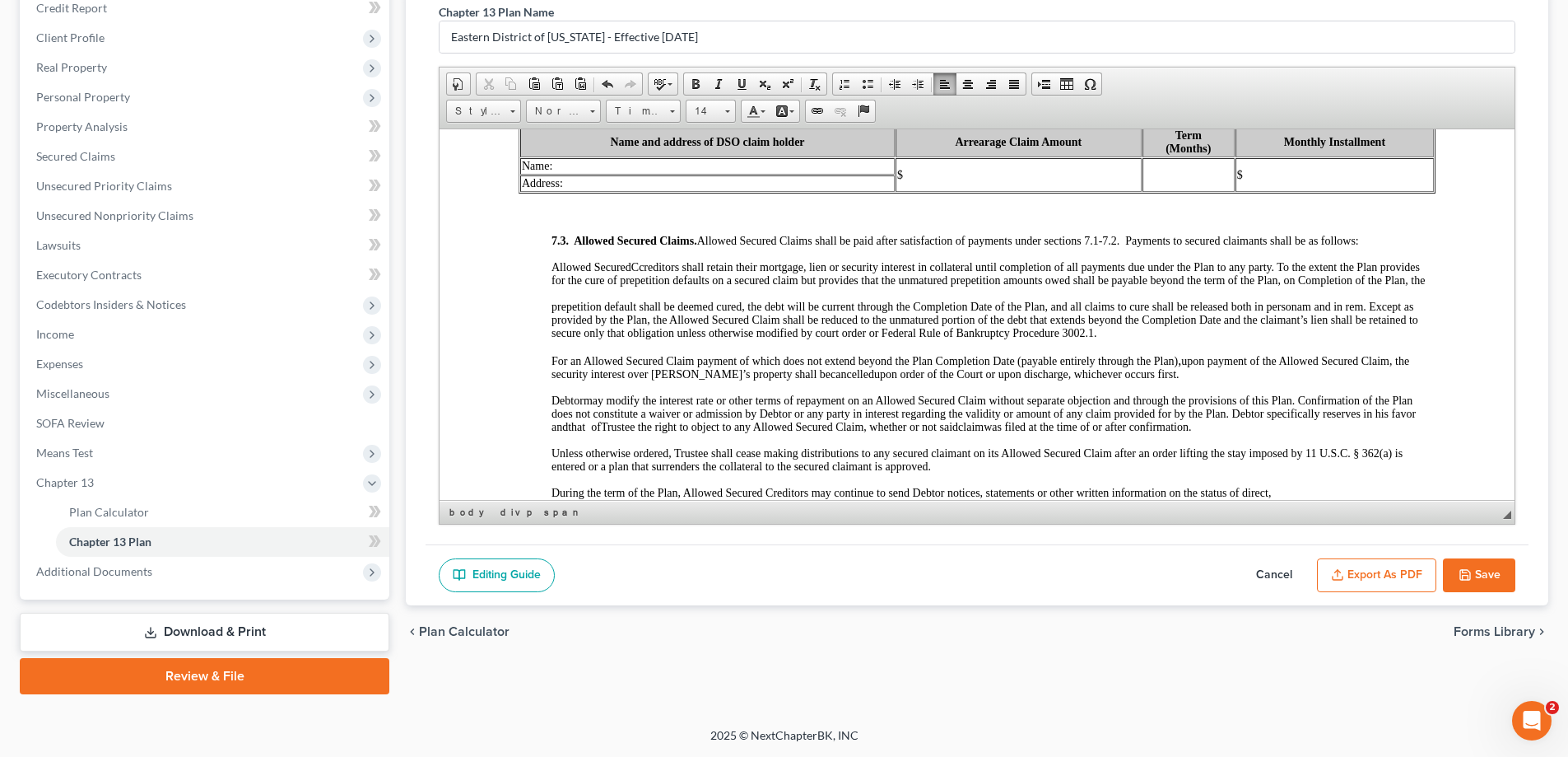
click at [716, 398] on body "USBC/EDLA [DATE] Debtor 1 [PERSON_NAME] Debtor 2 Case number 25-11097 [PERSON_N…" at bounding box center [977, 583] width 917 height 6188
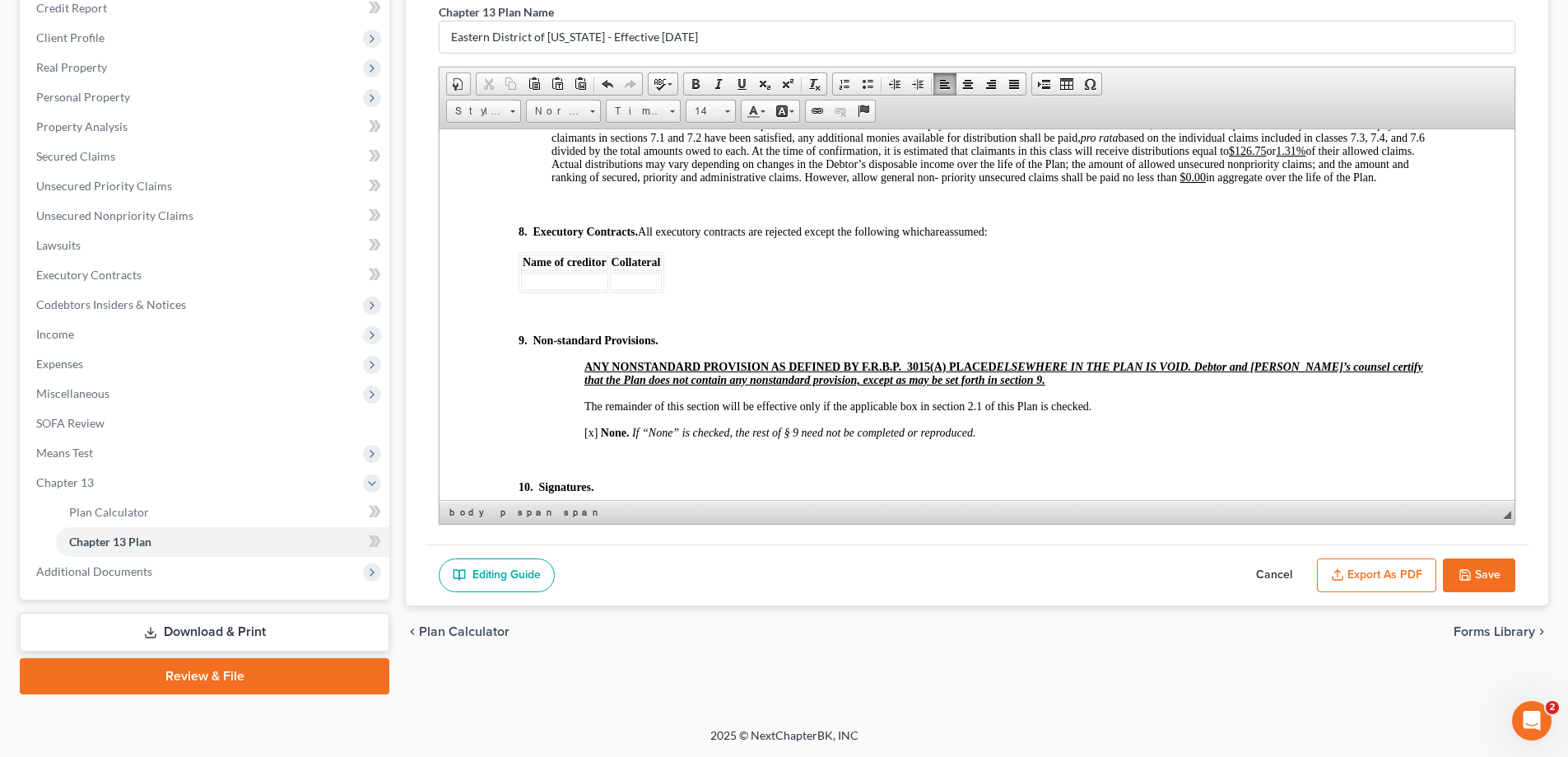
scroll to position [5517, 0]
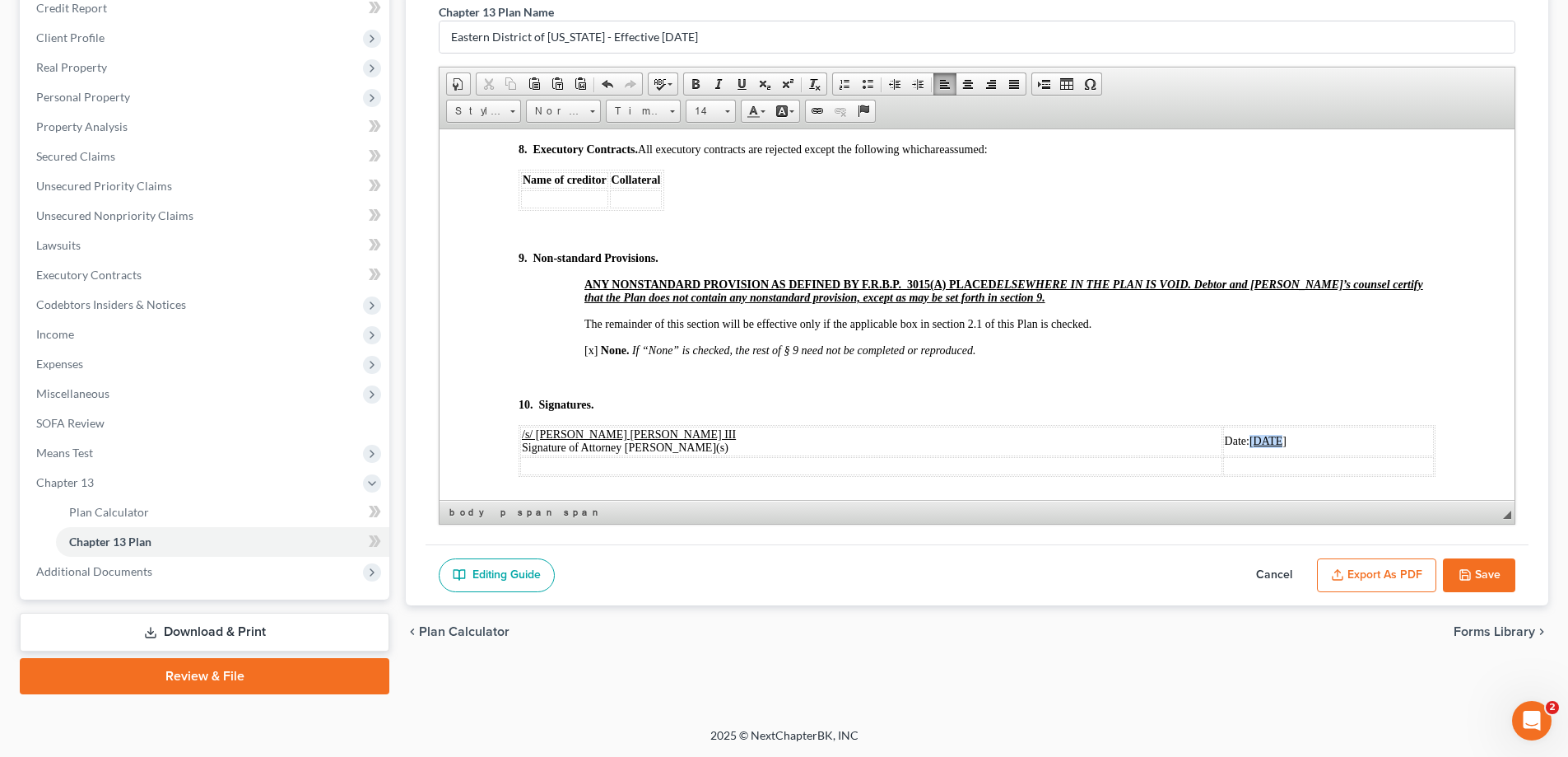
drag, startPoint x: 1132, startPoint y: 466, endPoint x: 1155, endPoint y: 467, distance: 23.0
click at [1250, 446] on u "[DATE]" at bounding box center [1267, 440] width 37 height 12
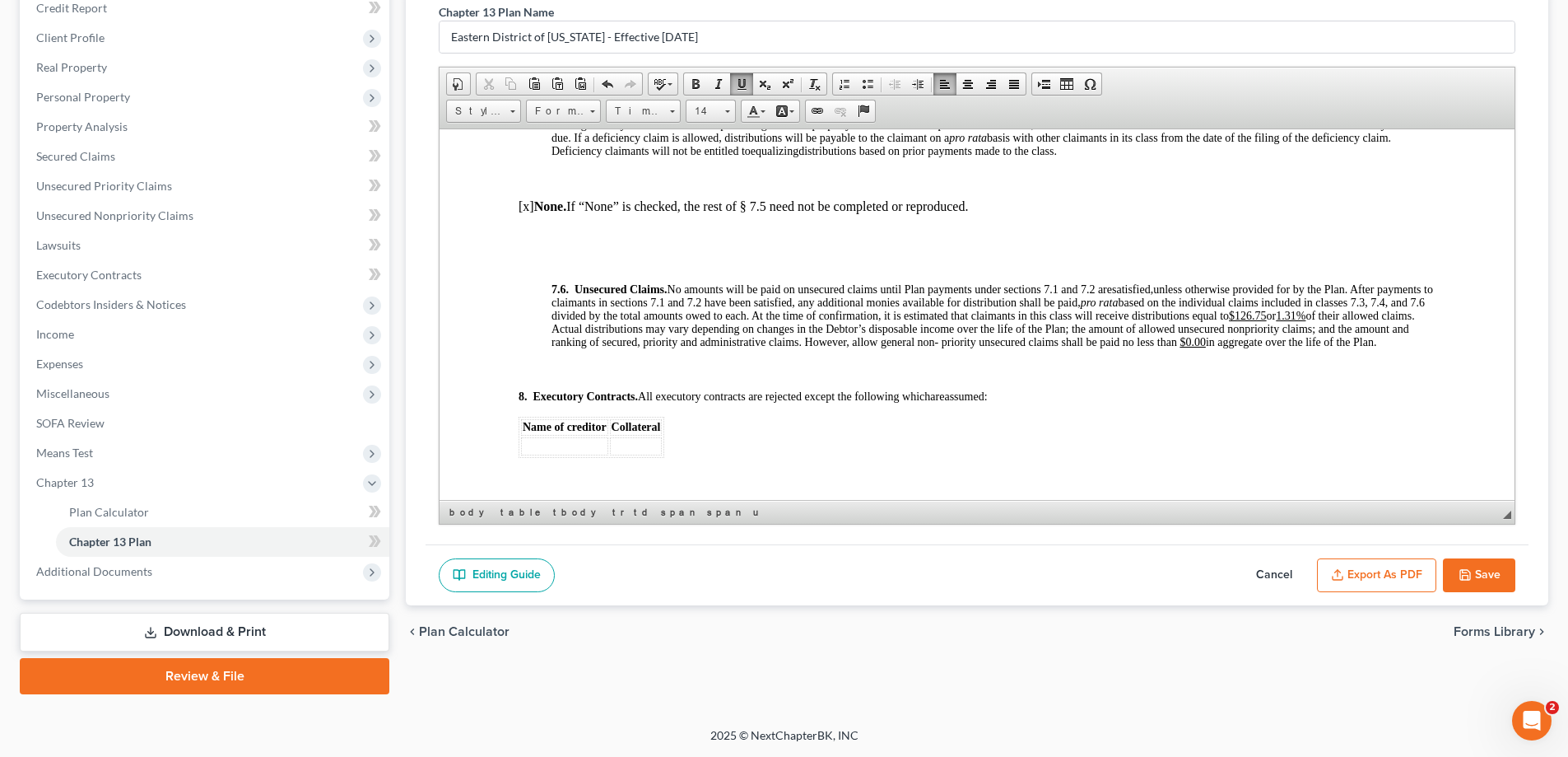
scroll to position [5188, 0]
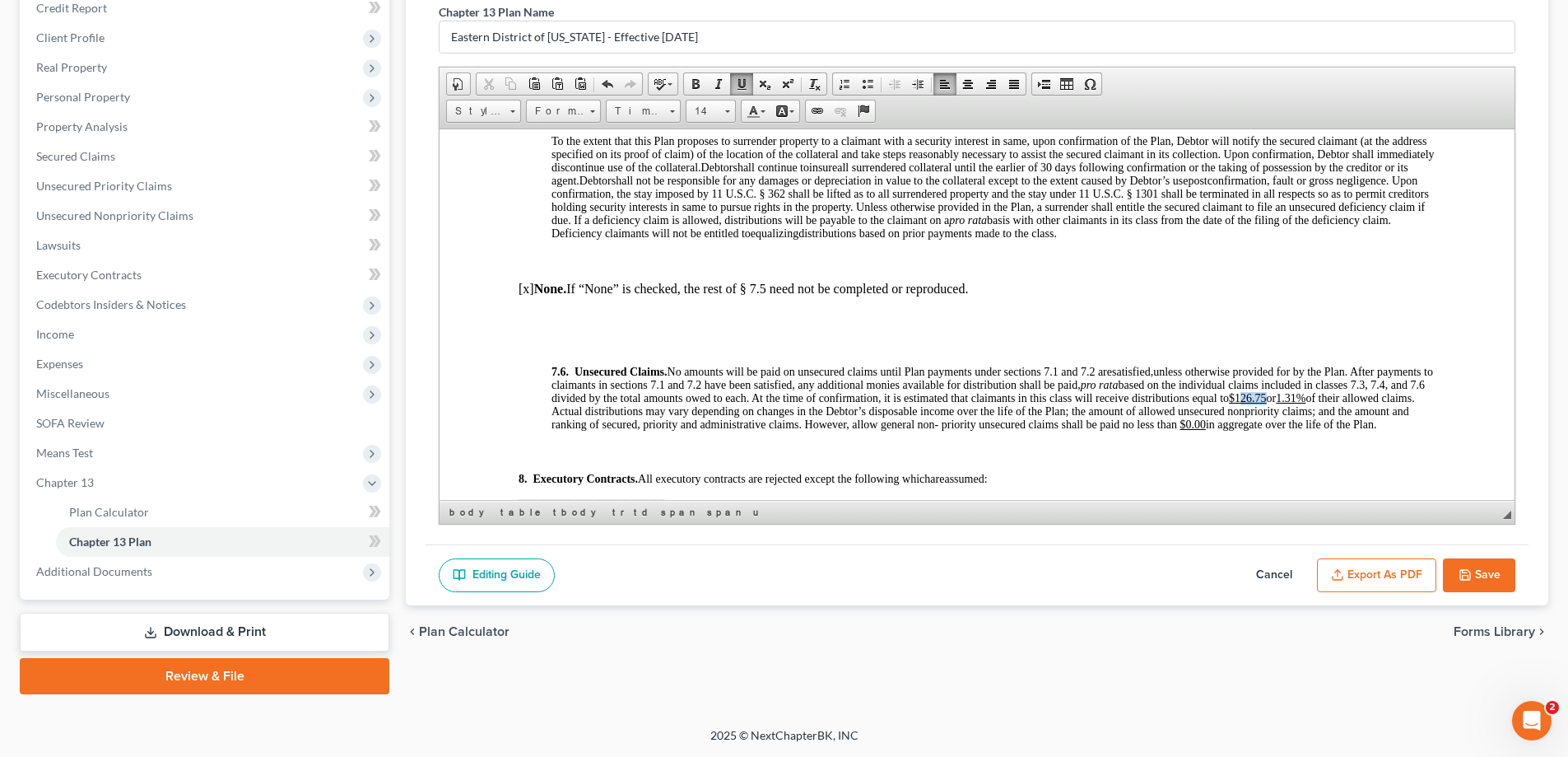
drag, startPoint x: 1321, startPoint y: 411, endPoint x: 1345, endPoint y: 412, distance: 24.0
click at [1266, 404] on u "$126.75" at bounding box center [1248, 397] width 38 height 12
drag, startPoint x: 1369, startPoint y: 412, endPoint x: 1380, endPoint y: 412, distance: 11.0
click at [1305, 404] on u "1.31%" at bounding box center [1291, 397] width 30 height 12
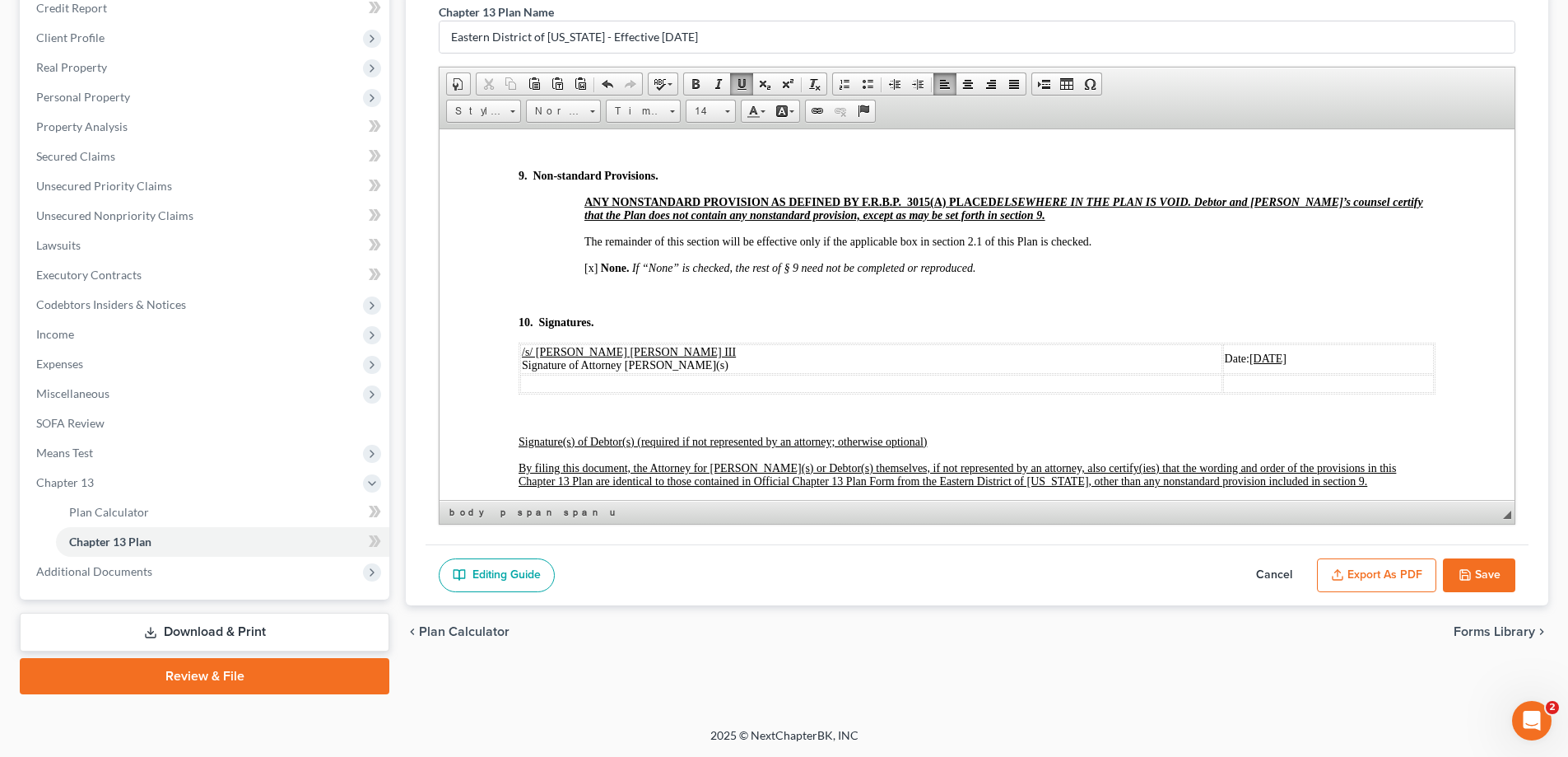
scroll to position [5765, 0]
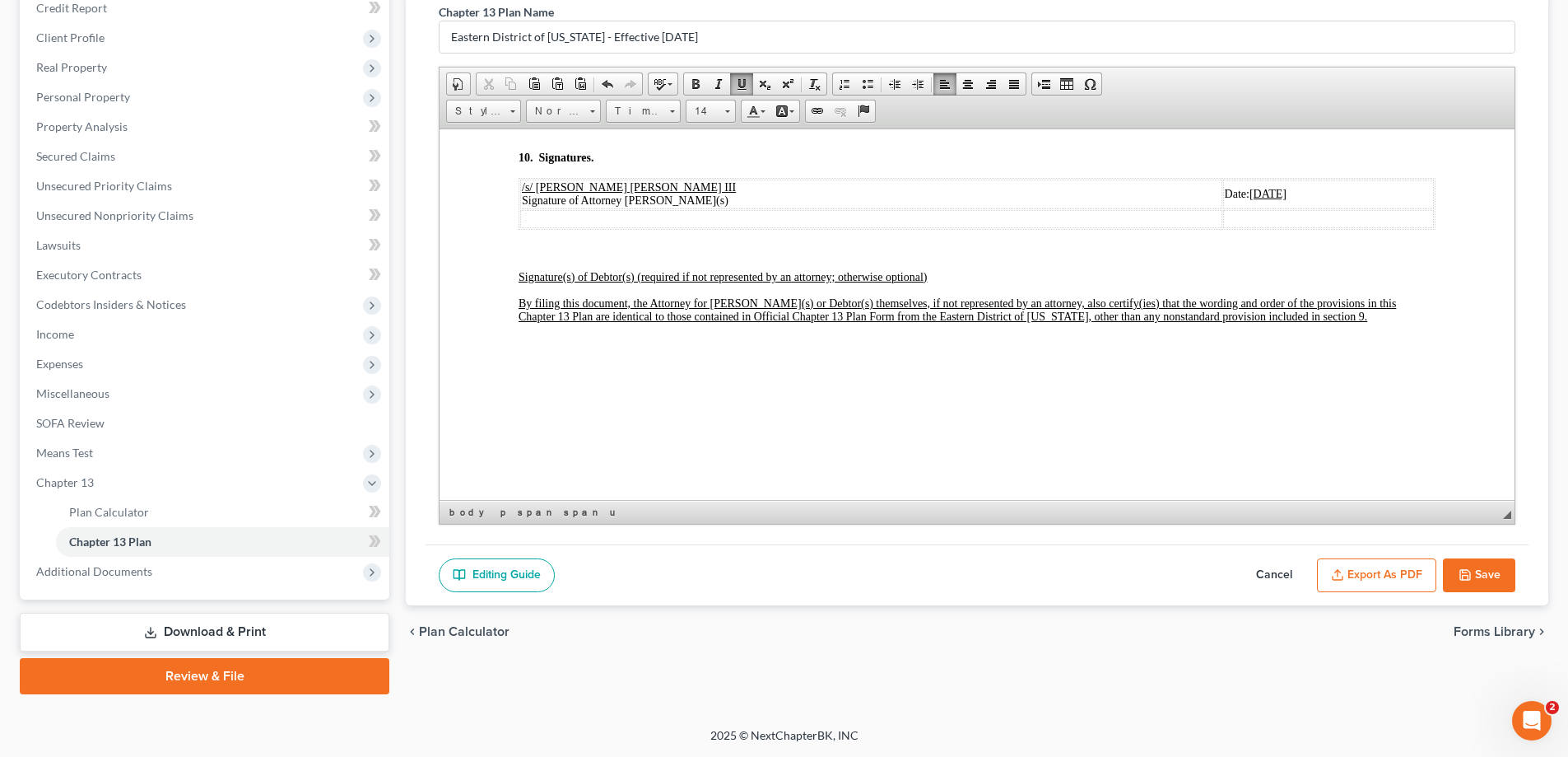
click at [1480, 569] on button "Save" at bounding box center [1479, 575] width 72 height 35
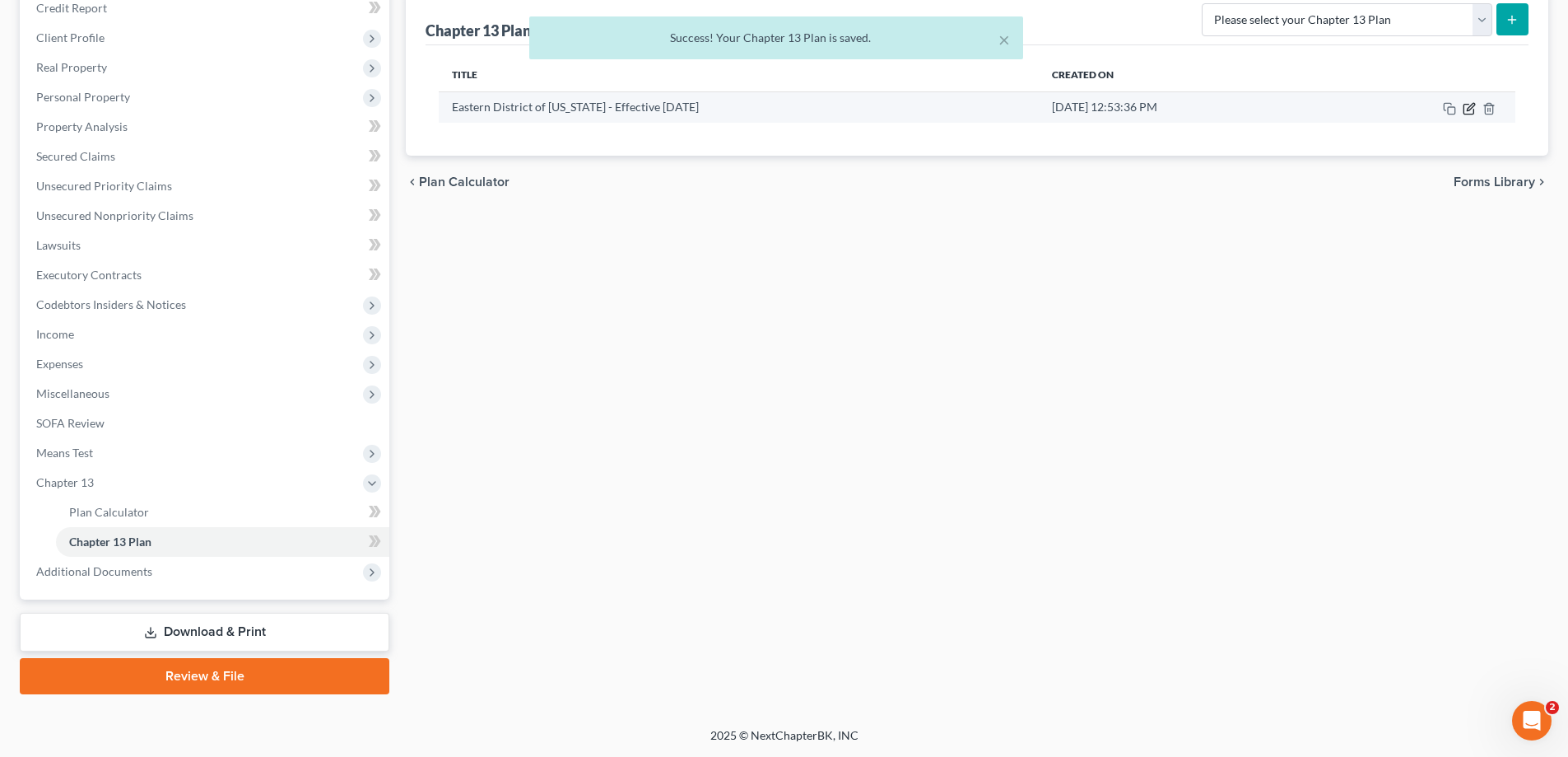
click at [1465, 114] on icon "button" at bounding box center [1469, 108] width 13 height 13
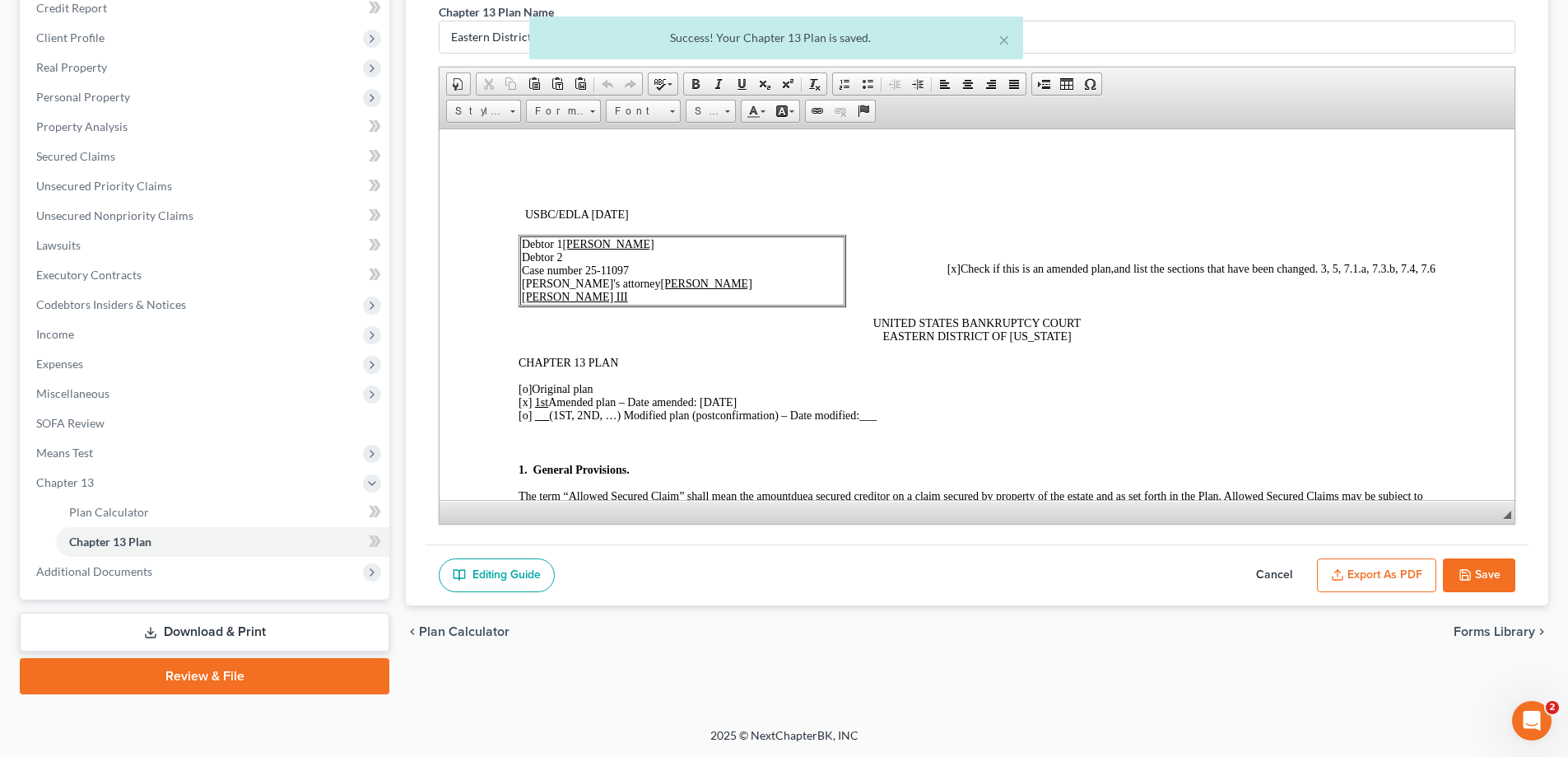
scroll to position [0, 0]
click at [1395, 582] on button "Export as PDF" at bounding box center [1377, 575] width 119 height 35
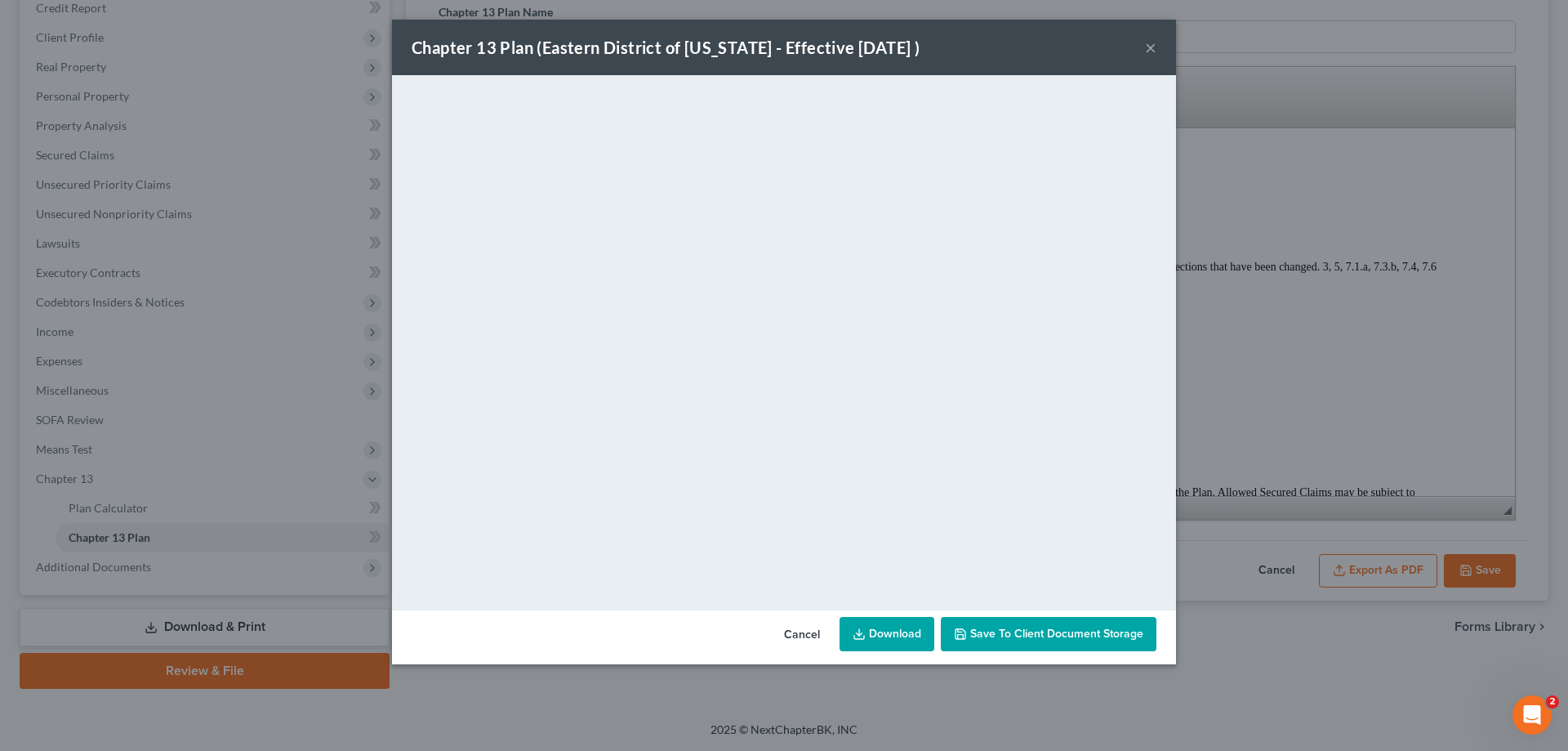
click at [1147, 53] on button "×" at bounding box center [1151, 47] width 12 height 20
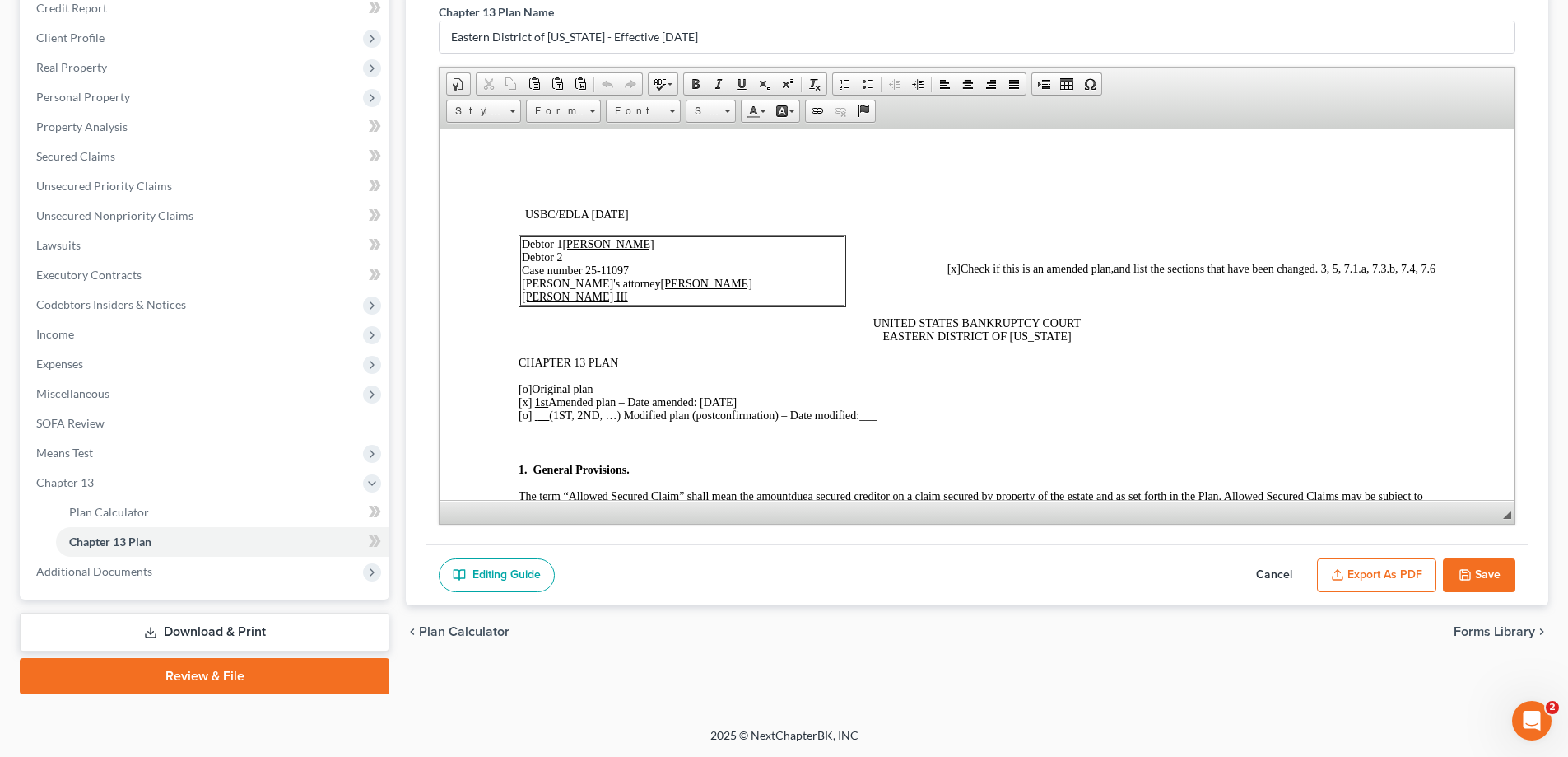
click at [1486, 581] on button "Save" at bounding box center [1479, 575] width 72 height 35
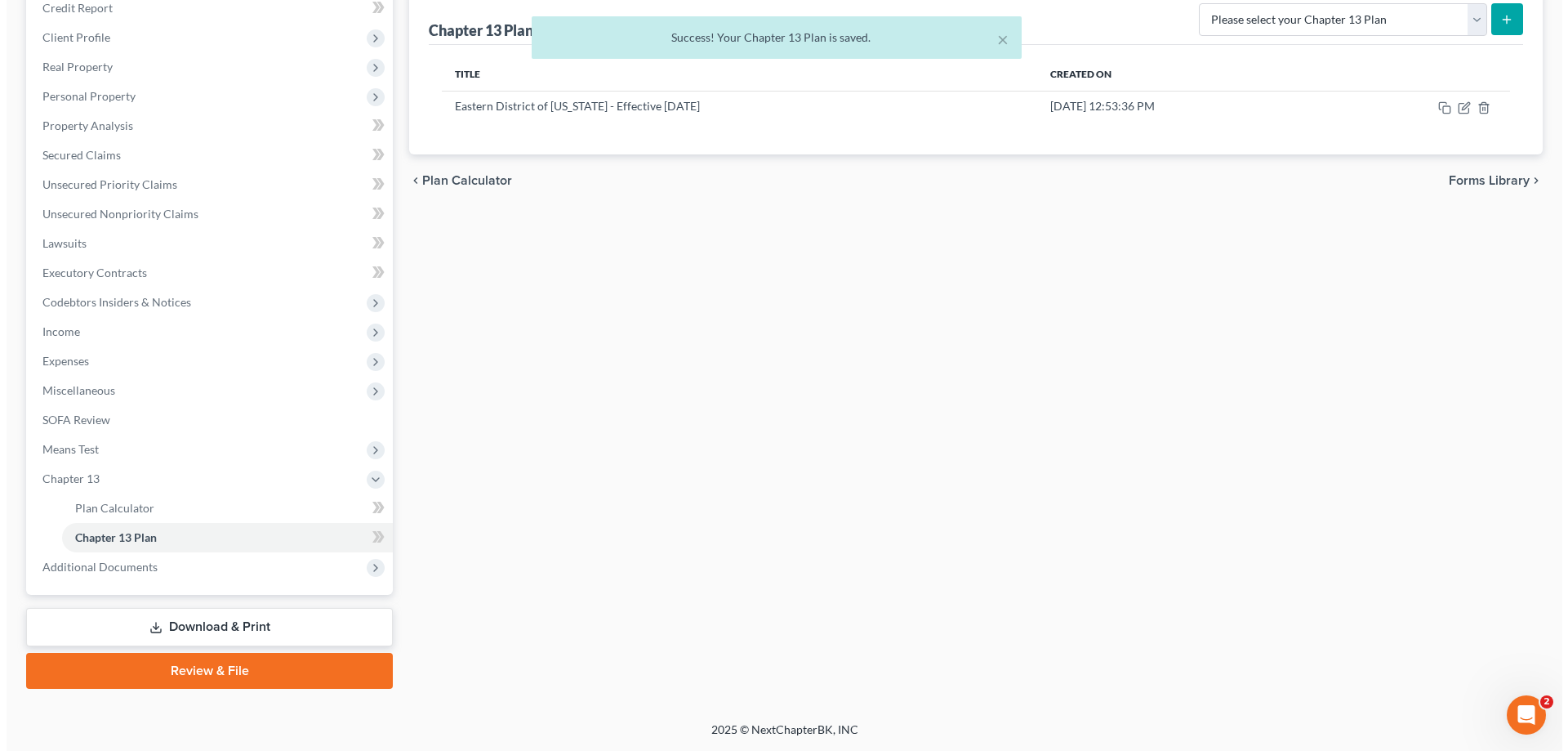
scroll to position [124, 0]
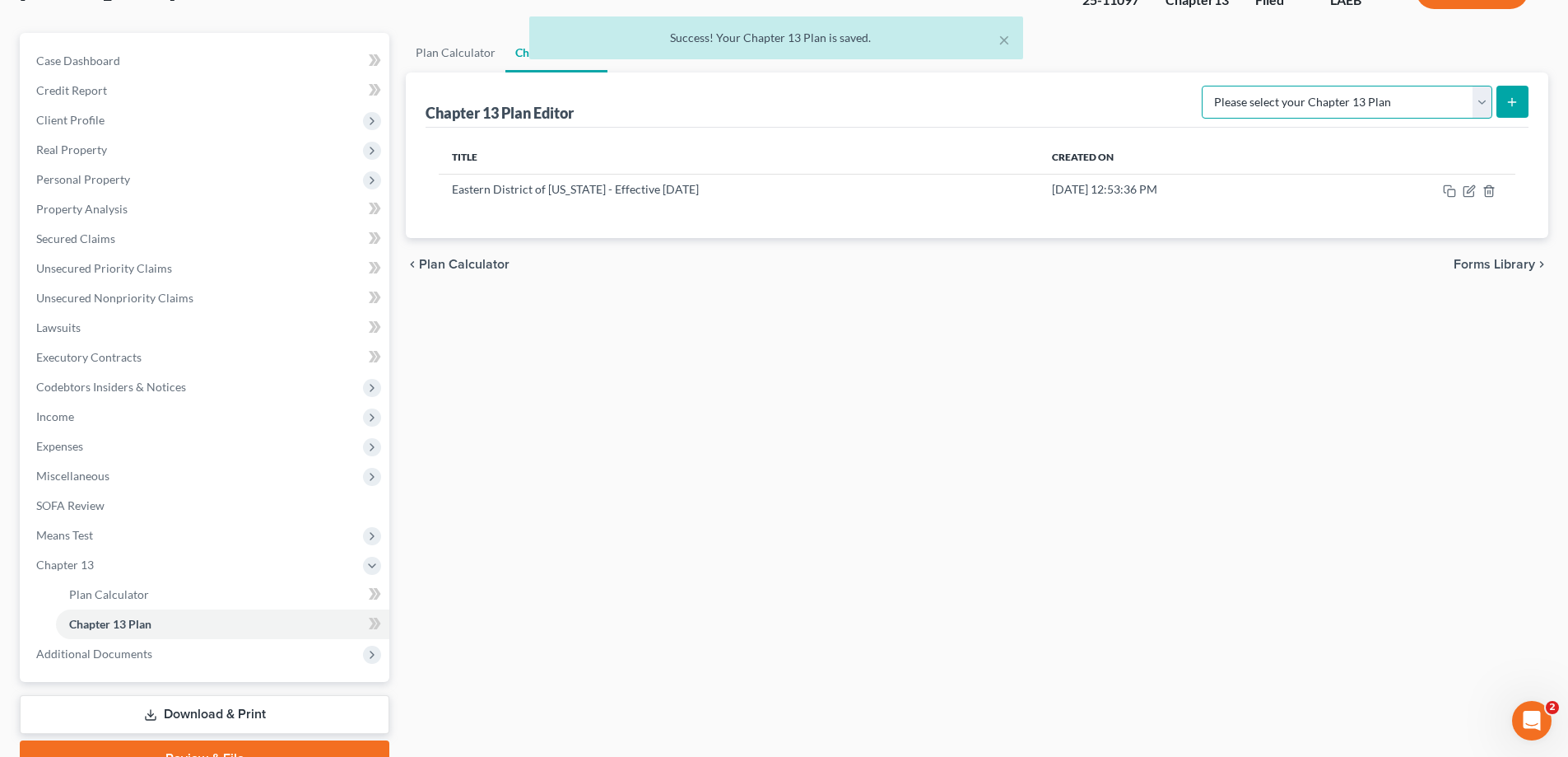
click at [1478, 96] on select "Please select your Chapter 13 Plan Eastern District of [US_STATE][GEOGRAPHIC_DA…" at bounding box center [1347, 101] width 291 height 33
select select "1"
click at [1202, 85] on select "Please select your Chapter 13 Plan Eastern District of [US_STATE][GEOGRAPHIC_DA…" at bounding box center [1347, 101] width 291 height 33
click at [1509, 104] on icon "submit" at bounding box center [1511, 101] width 13 height 13
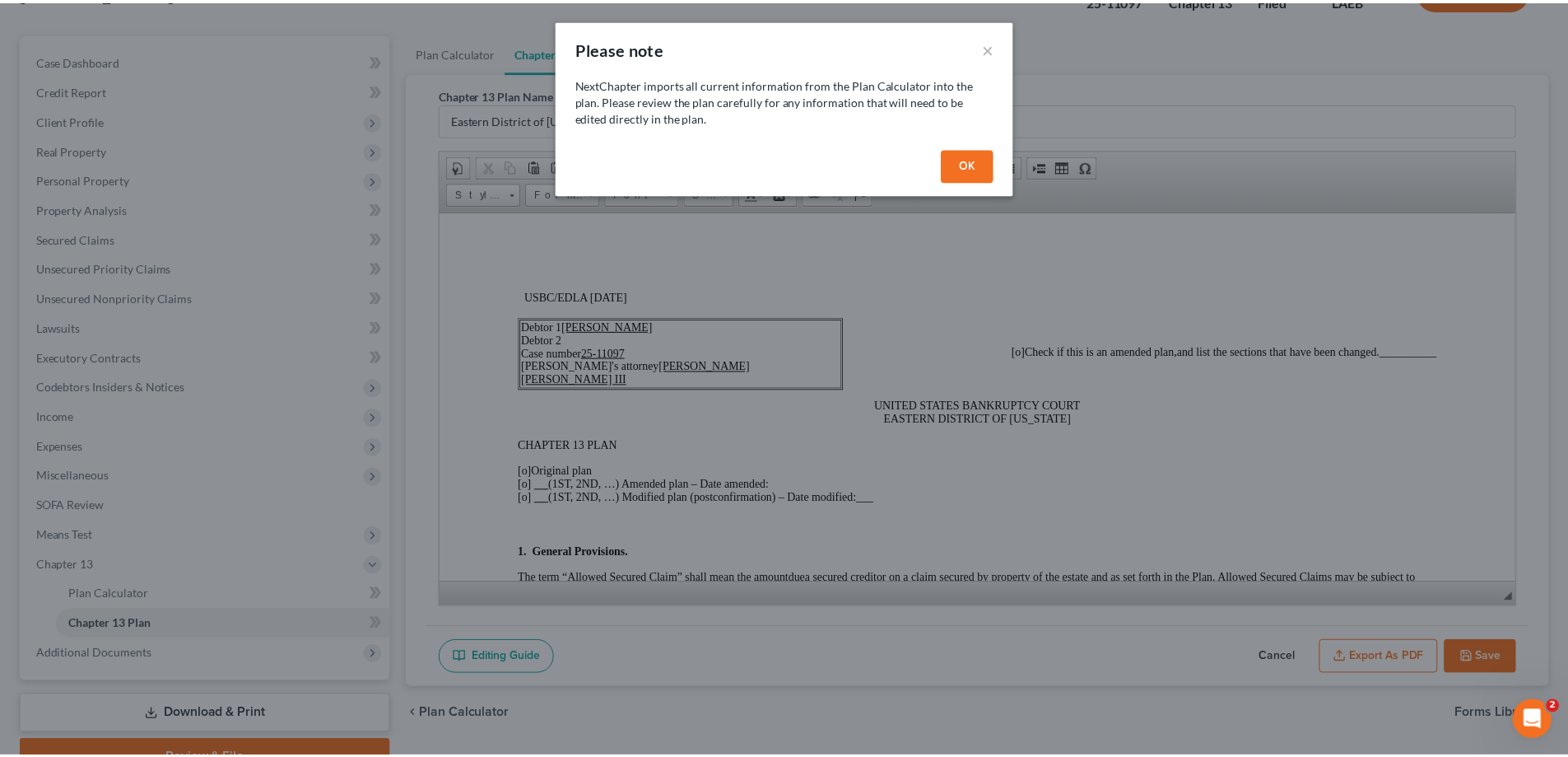
scroll to position [0, 0]
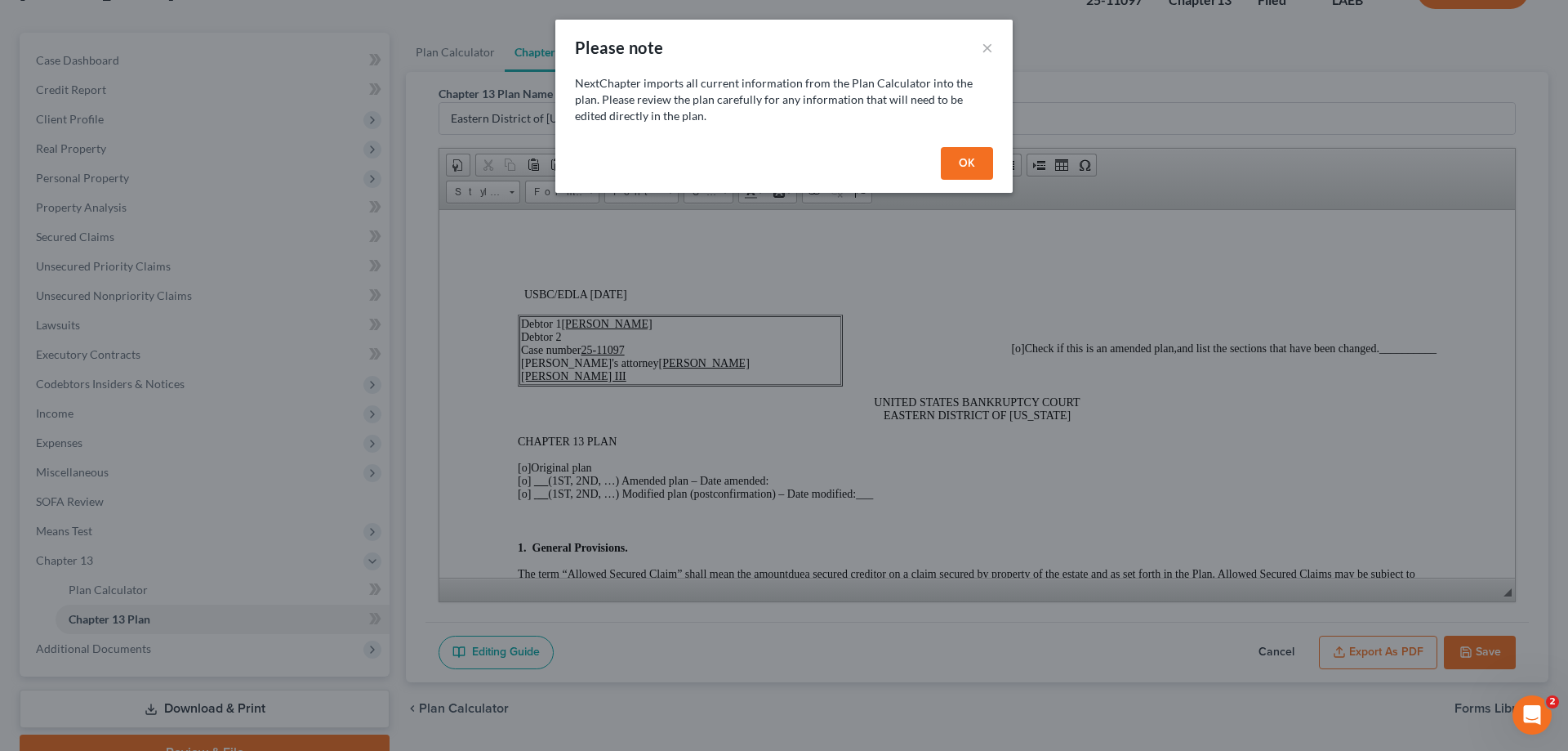
click at [977, 162] on button "OK" at bounding box center [966, 162] width 52 height 32
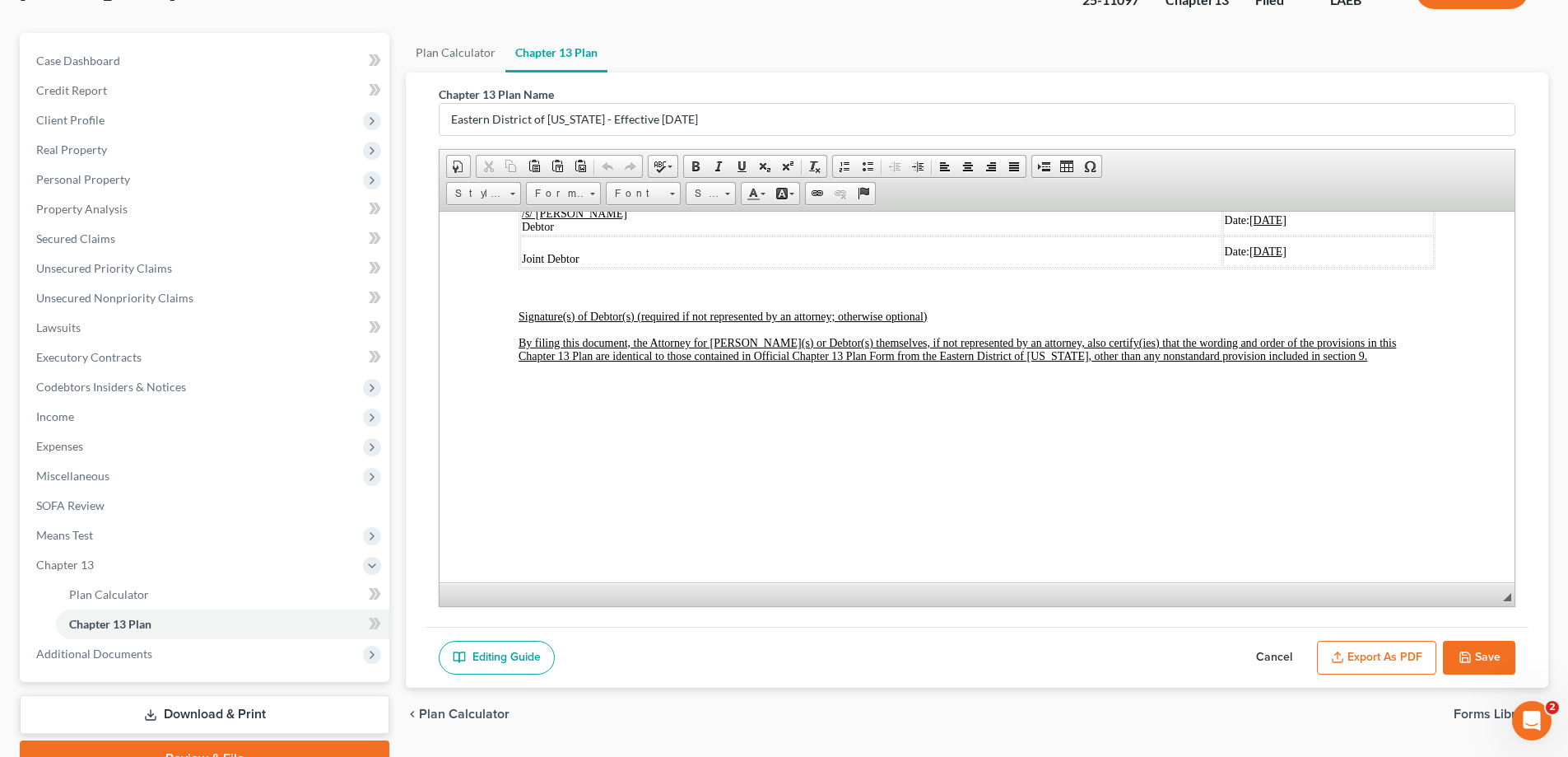
scroll to position [5702, 0]
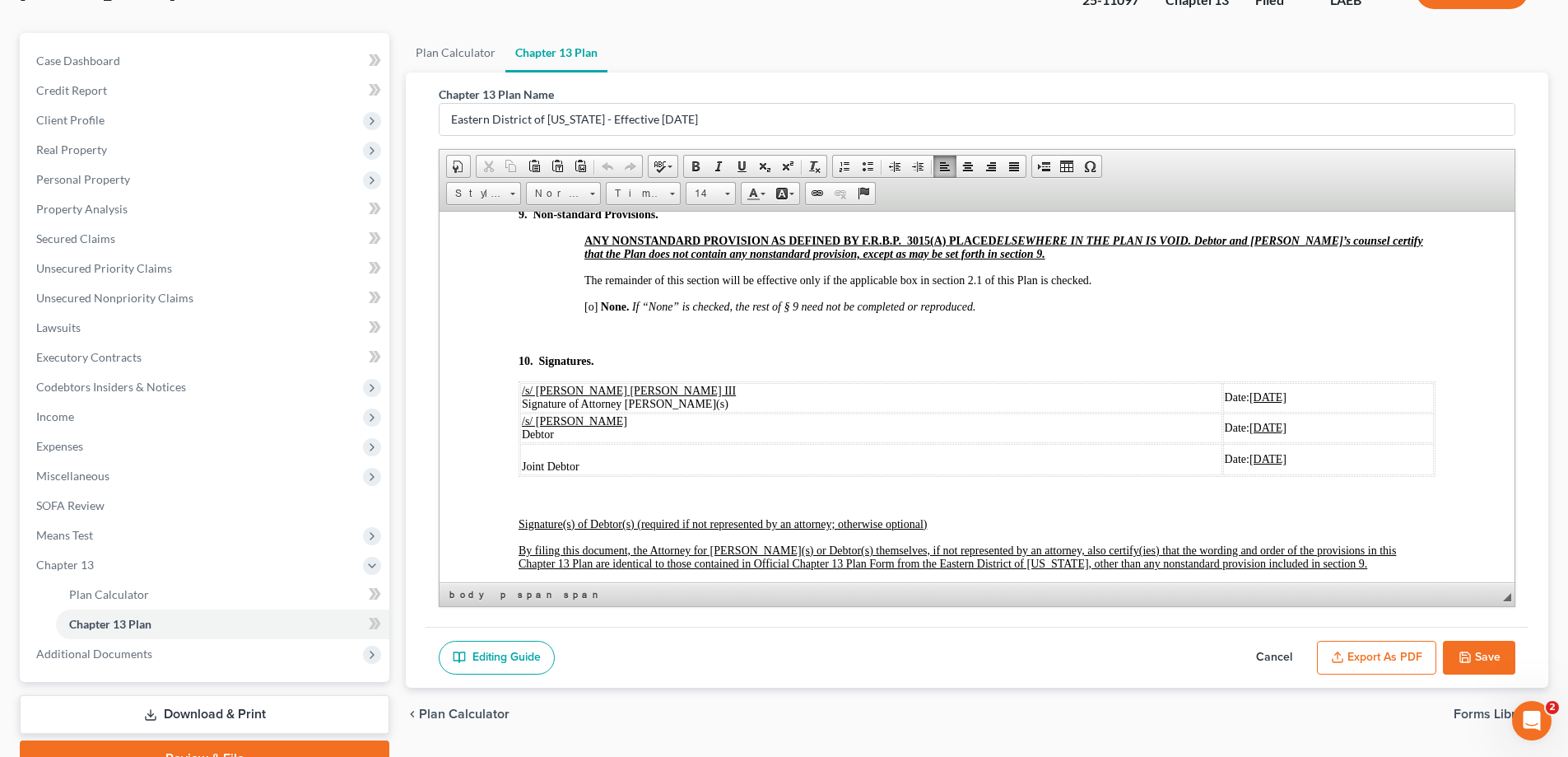
drag, startPoint x: 519, startPoint y: 462, endPoint x: 1204, endPoint y: 468, distance: 685.0
click at [1204, 468] on table "/s/ [PERSON_NAME] [PERSON_NAME] III Signature of Attorney Debtor(s) Date: [DATE…" at bounding box center [977, 428] width 917 height 95
click at [1263, 501] on span "Copy" at bounding box center [1267, 500] width 88 height 21
copy tr "/s/ [PERSON_NAME] Debtor Date: [DATE]"
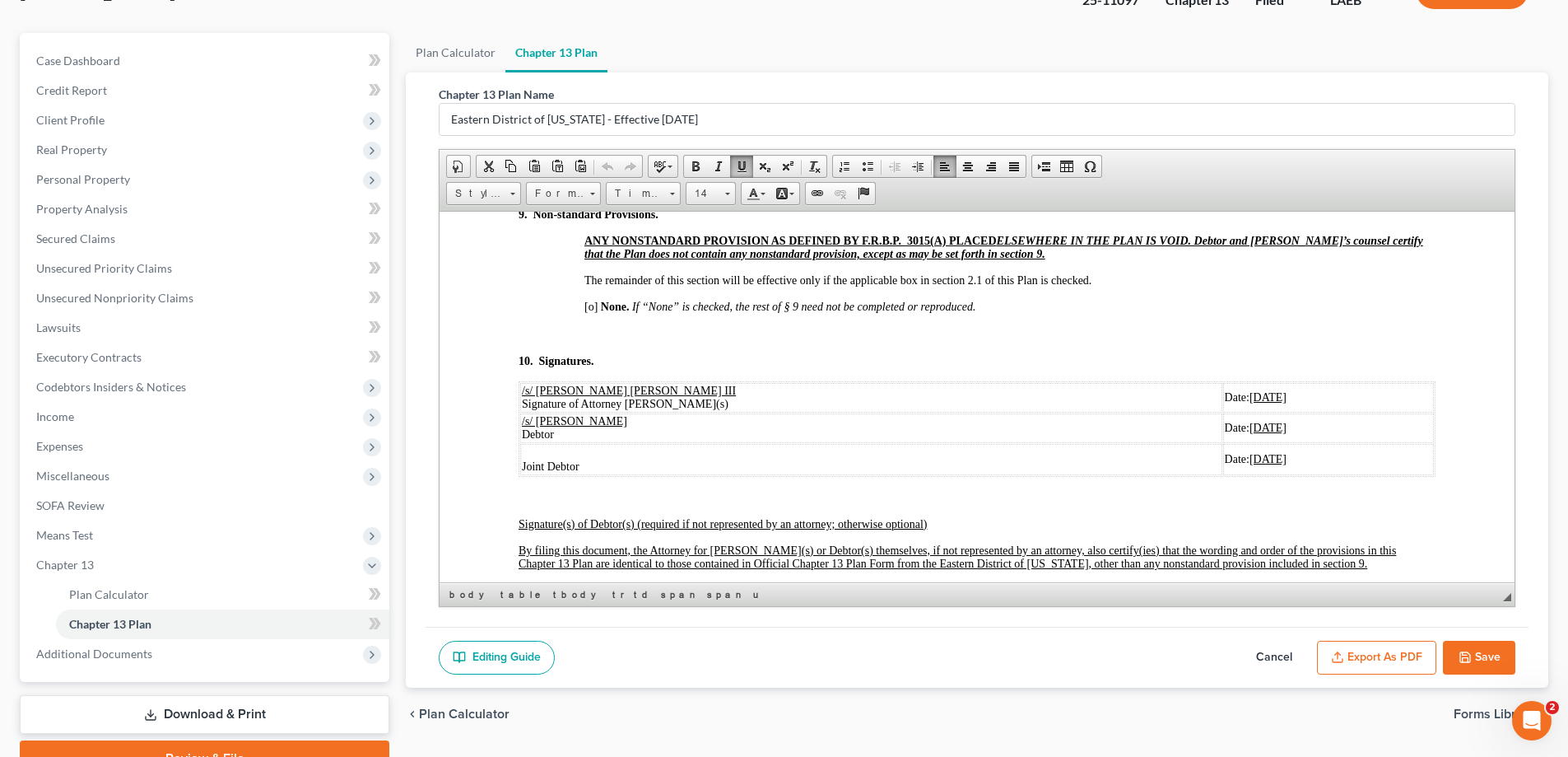
click at [1276, 662] on button "Cancel" at bounding box center [1273, 658] width 72 height 35
select select "1"
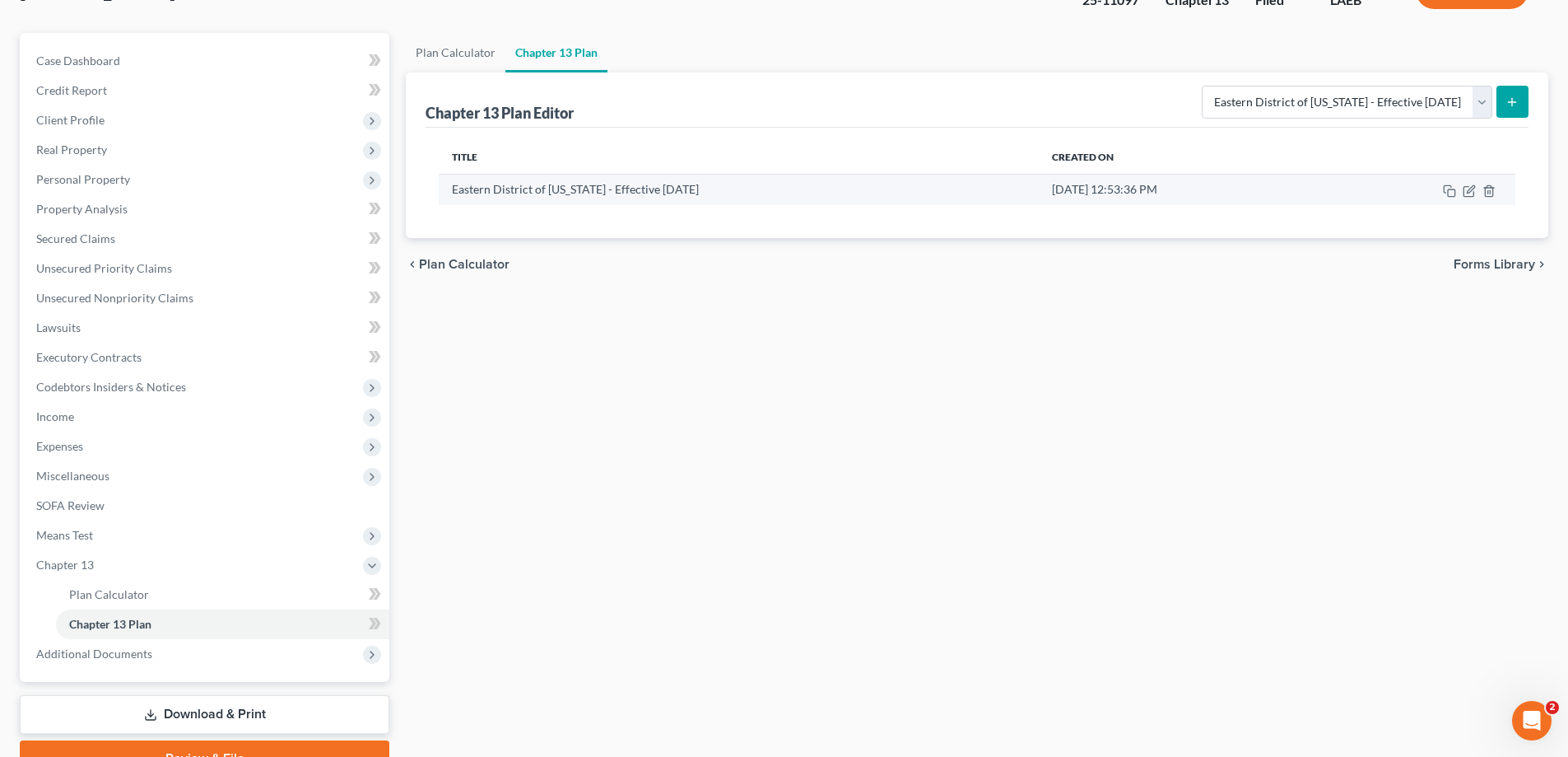
click at [1478, 195] on td at bounding box center [1421, 189] width 187 height 32
click at [1472, 192] on icon "button" at bounding box center [1469, 190] width 13 height 13
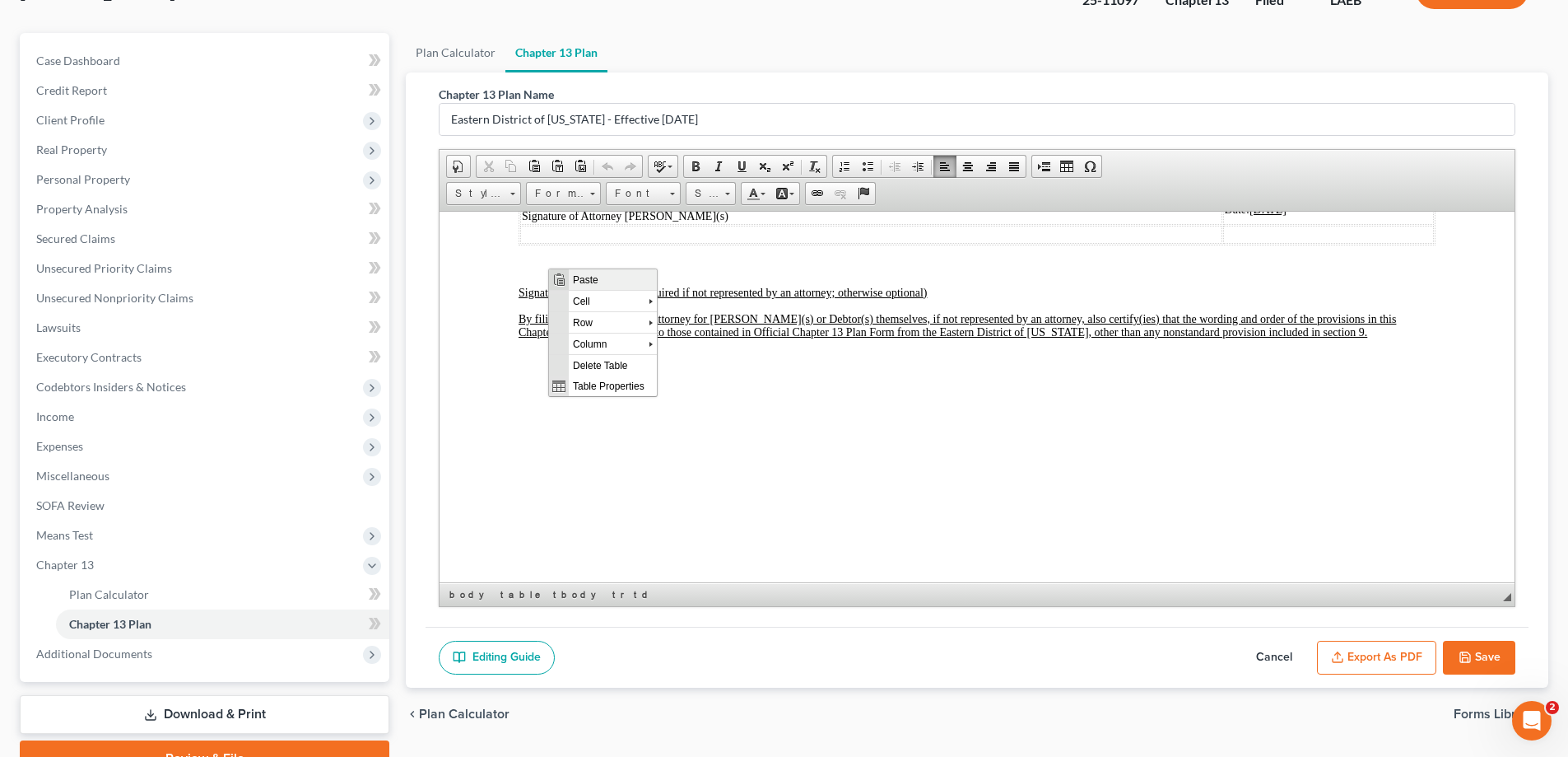
click at [577, 279] on span "Paste" at bounding box center [613, 279] width 88 height 21
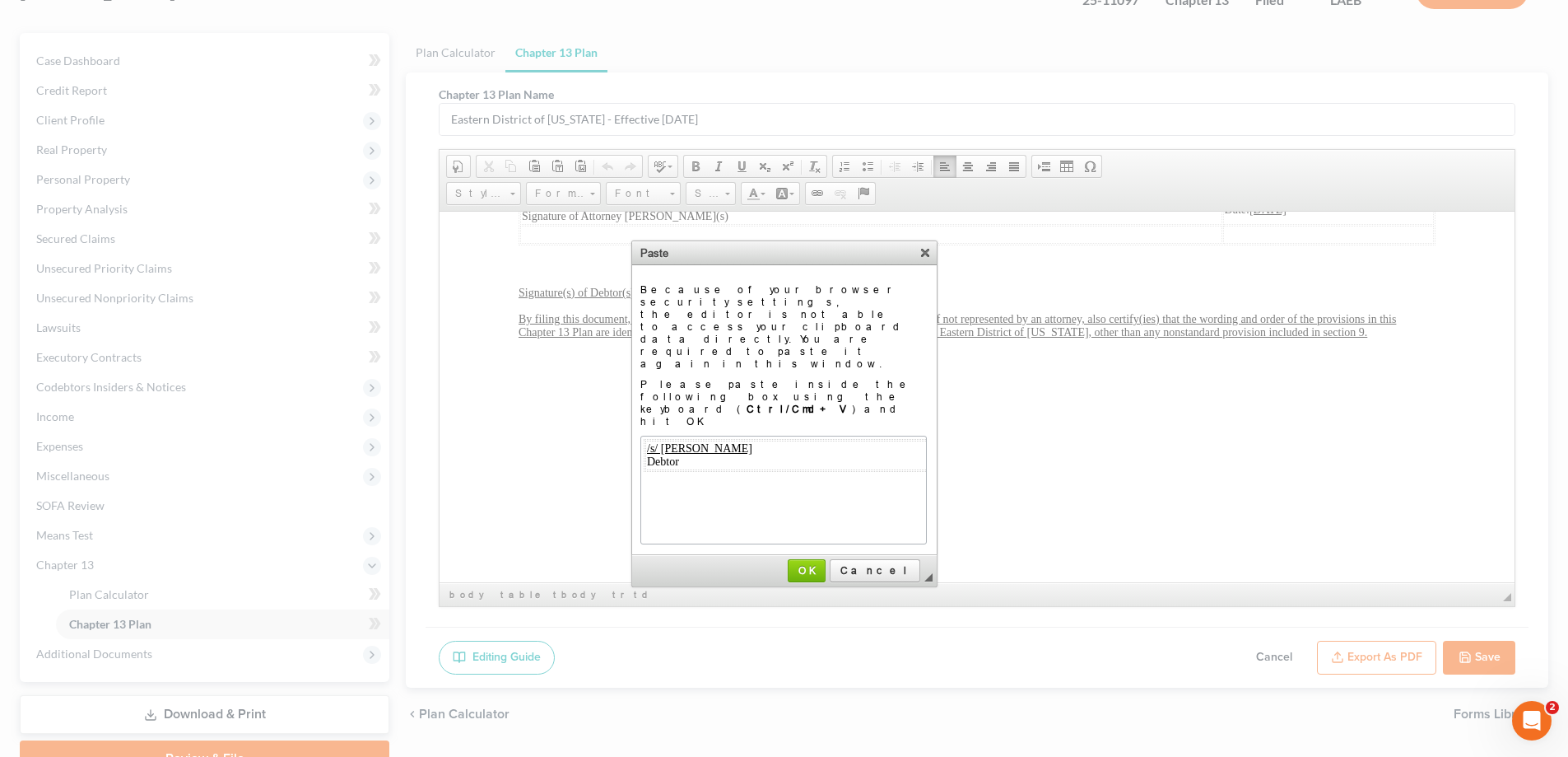
scroll to position [0, 298]
click at [824, 565] on span "OK" at bounding box center [806, 570] width 35 height 12
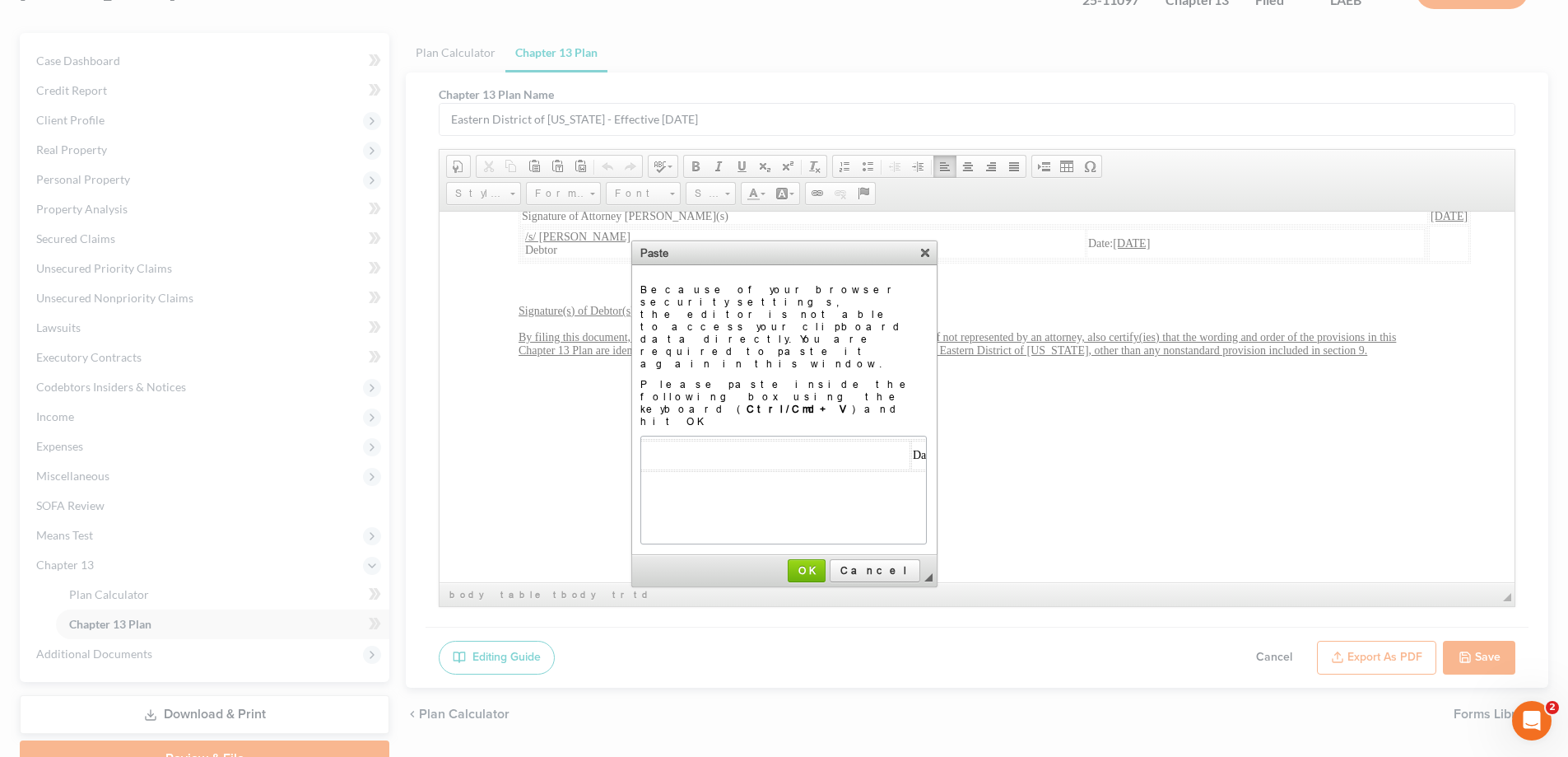
scroll to position [0, 0]
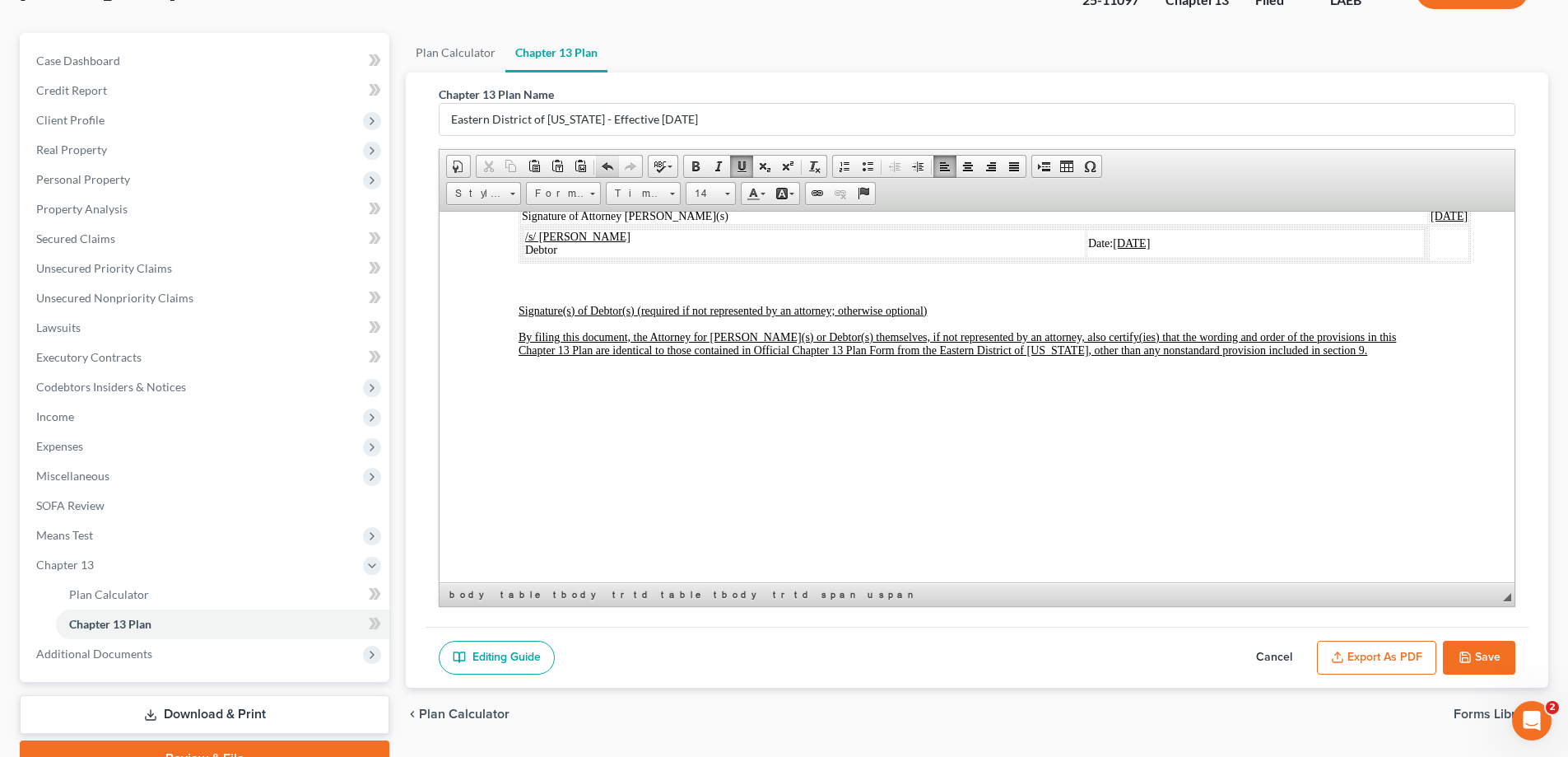
click at [608, 160] on span at bounding box center [607, 166] width 13 height 13
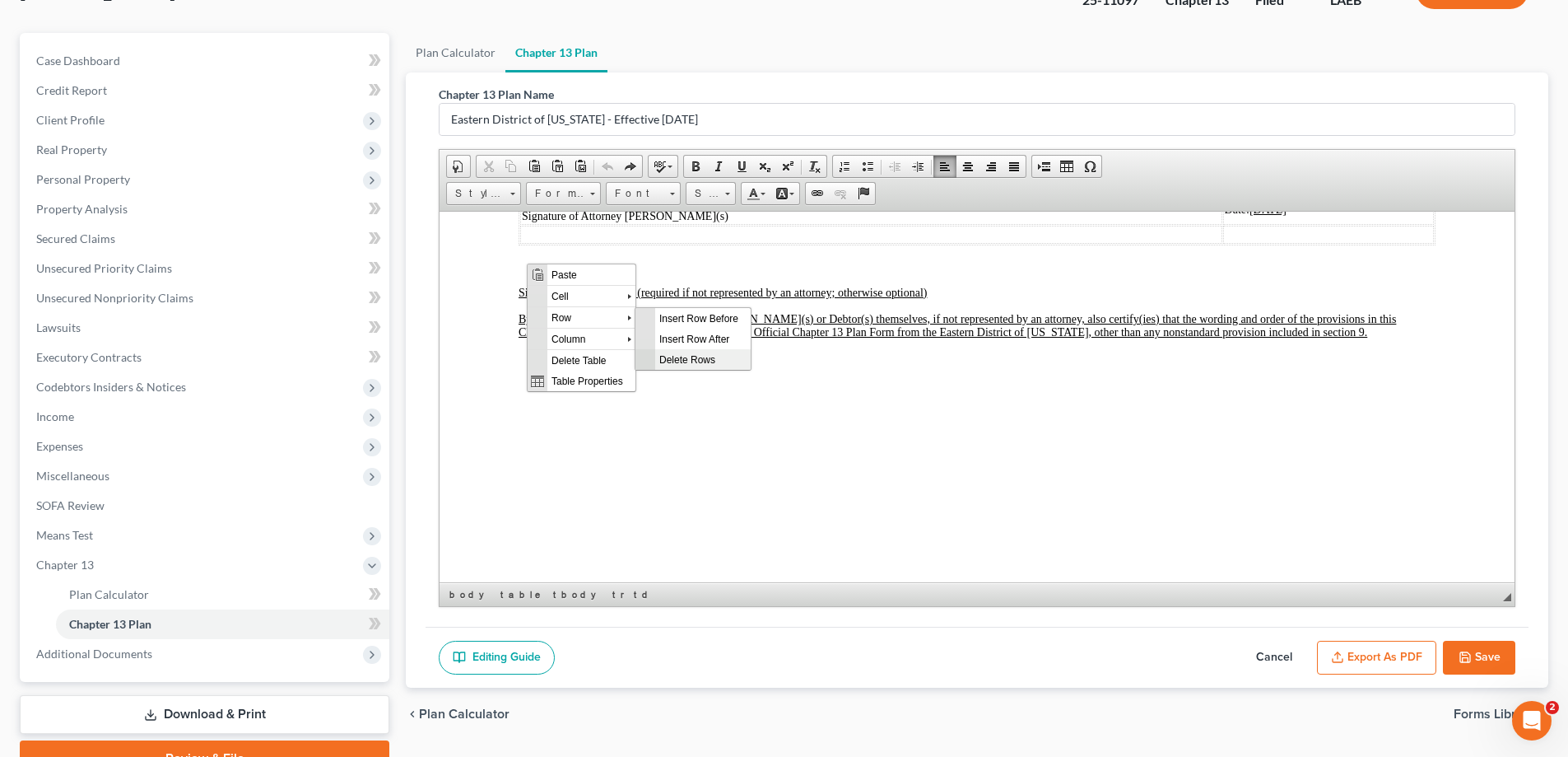
click at [680, 355] on span "Delete Rows" at bounding box center [703, 358] width 95 height 21
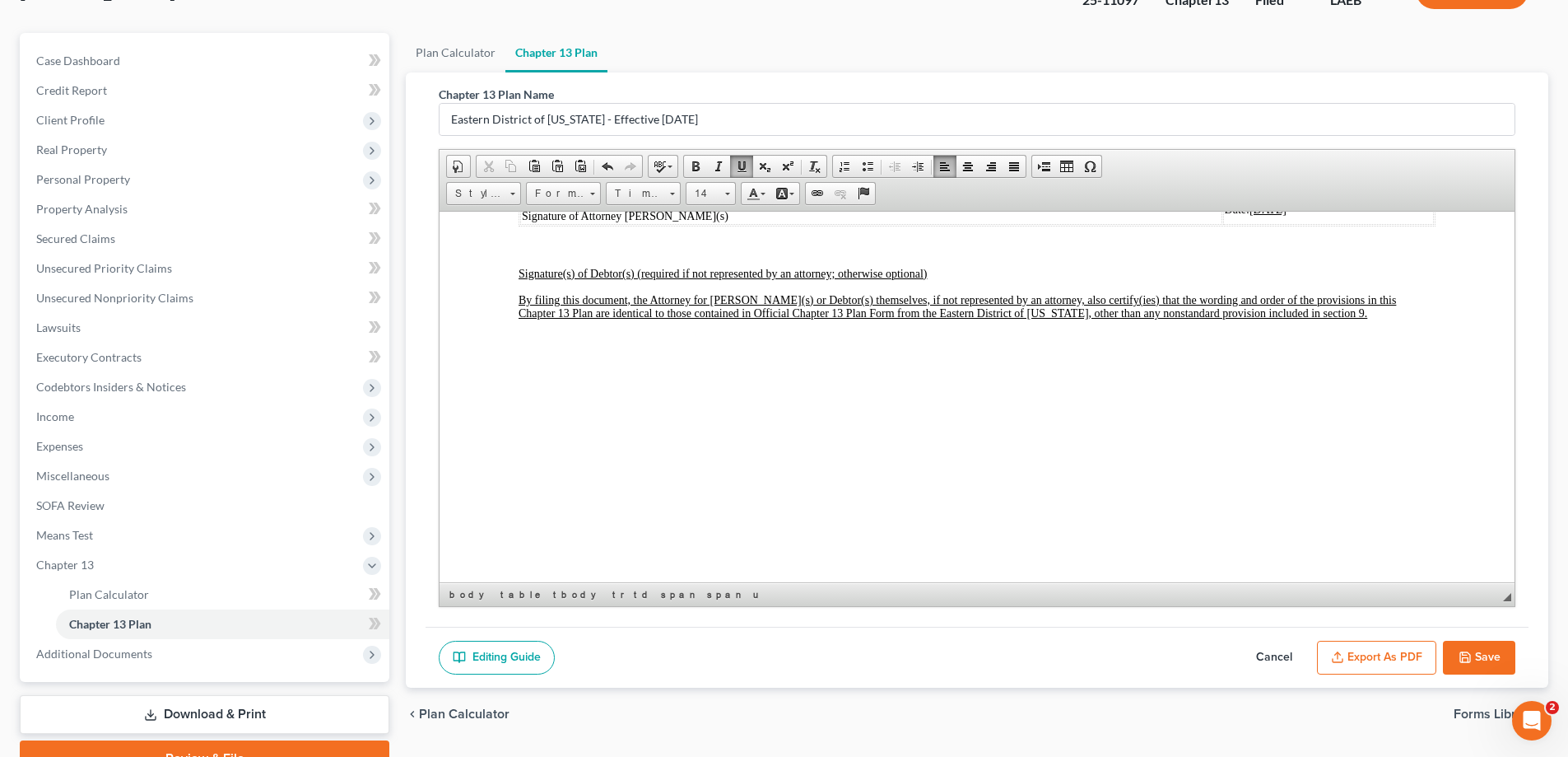
drag, startPoint x: 570, startPoint y: 272, endPoint x: 1102, endPoint y: 531, distance: 591.7
click at [570, 272] on span "Paste" at bounding box center [590, 269] width 87 height 21
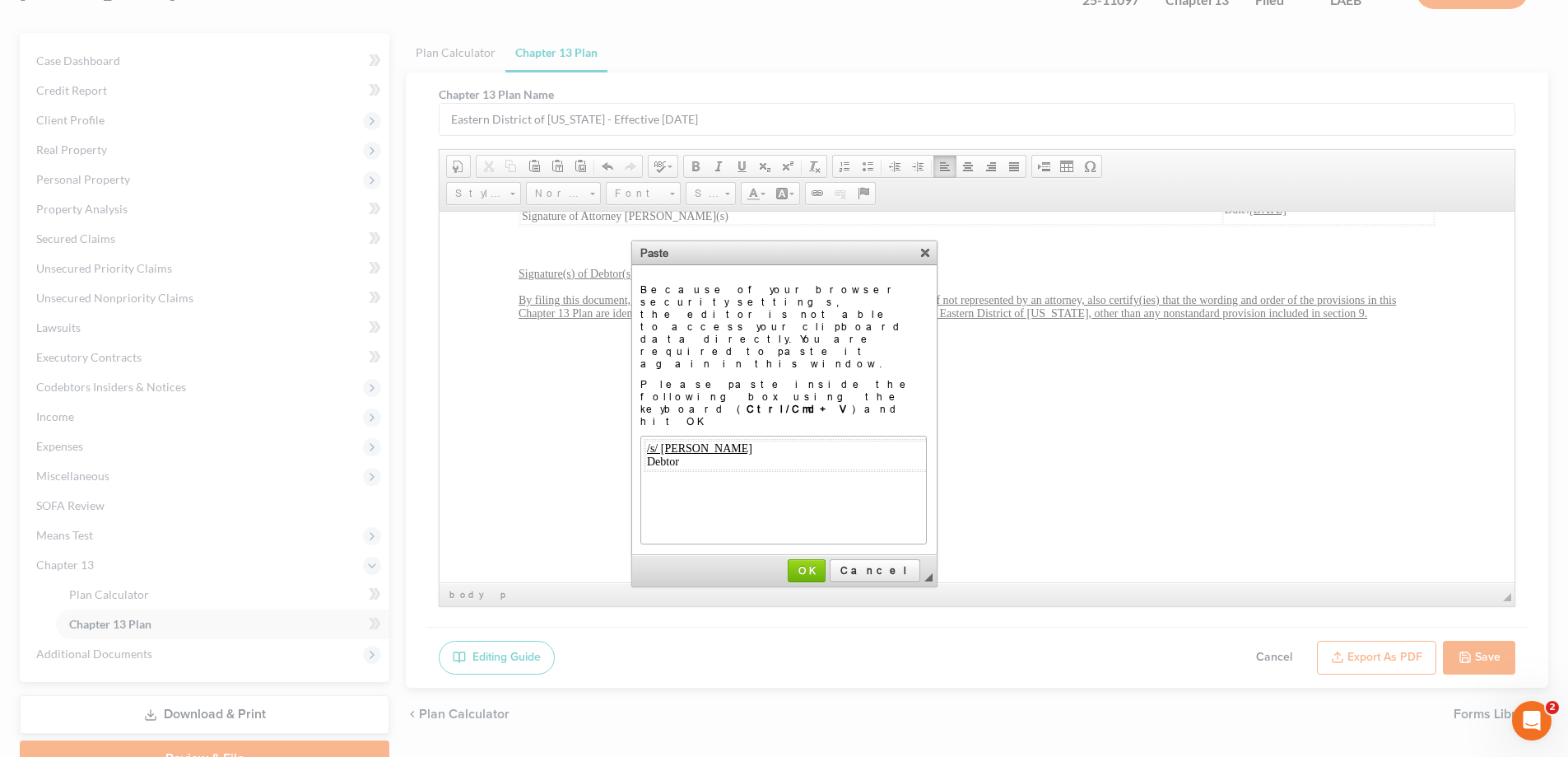
scroll to position [0, 298]
click at [824, 565] on span "OK" at bounding box center [806, 570] width 35 height 12
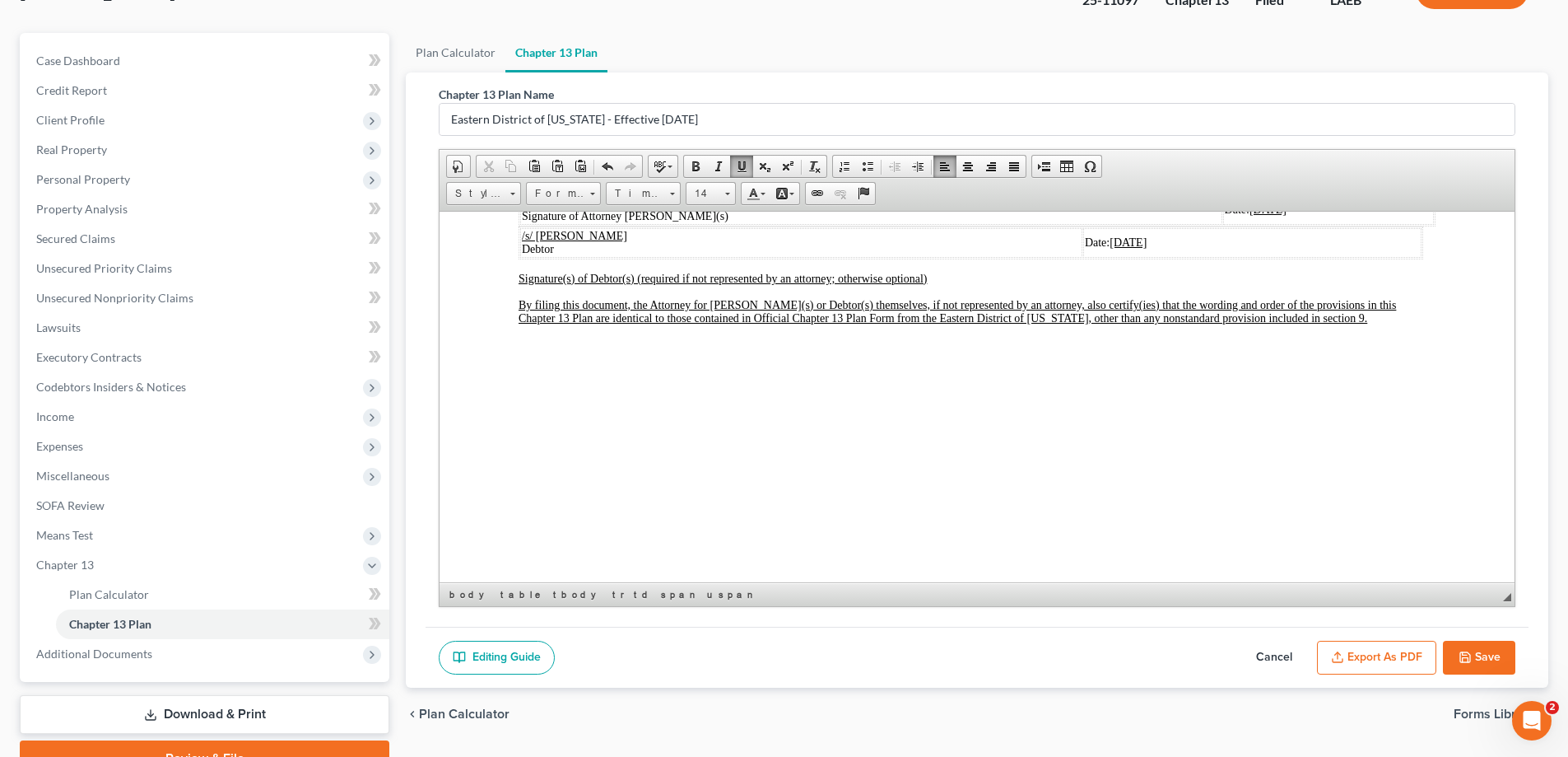
scroll to position [5585, 0]
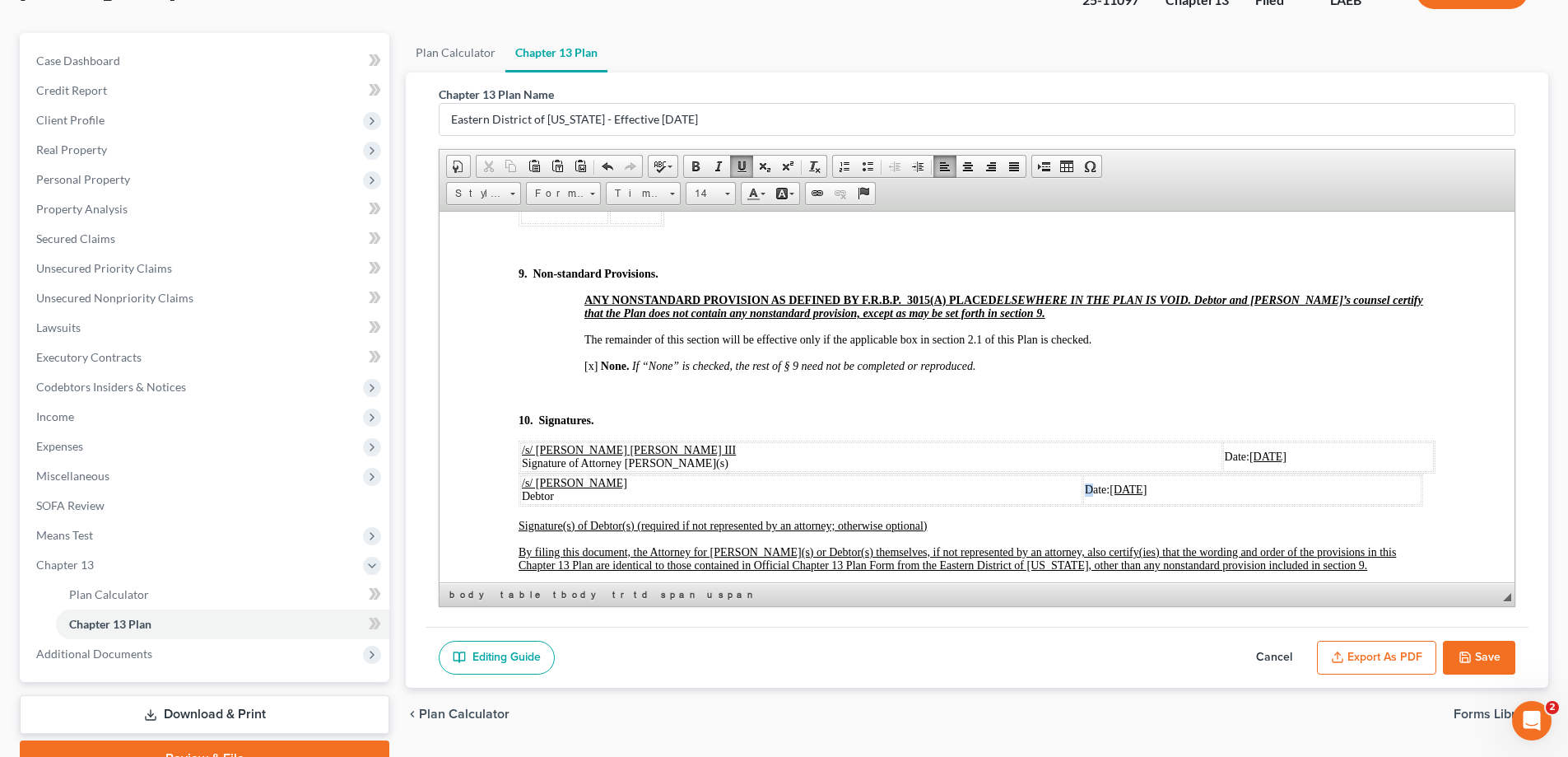
drag, startPoint x: 1015, startPoint y: 511, endPoint x: 1024, endPoint y: 511, distance: 9.0
click at [1024, 504] on tr "/s/ [PERSON_NAME] Debtor Date: [DATE]" at bounding box center [971, 489] width 902 height 30
click at [1014, 504] on td "/s/ [PERSON_NAME] Debtor" at bounding box center [801, 489] width 562 height 30
click at [1008, 504] on td "/s/ [PERSON_NAME] Debtor" at bounding box center [801, 489] width 562 height 30
click at [1007, 504] on td "/s/ [PERSON_NAME] Debtor" at bounding box center [801, 489] width 562 height 30
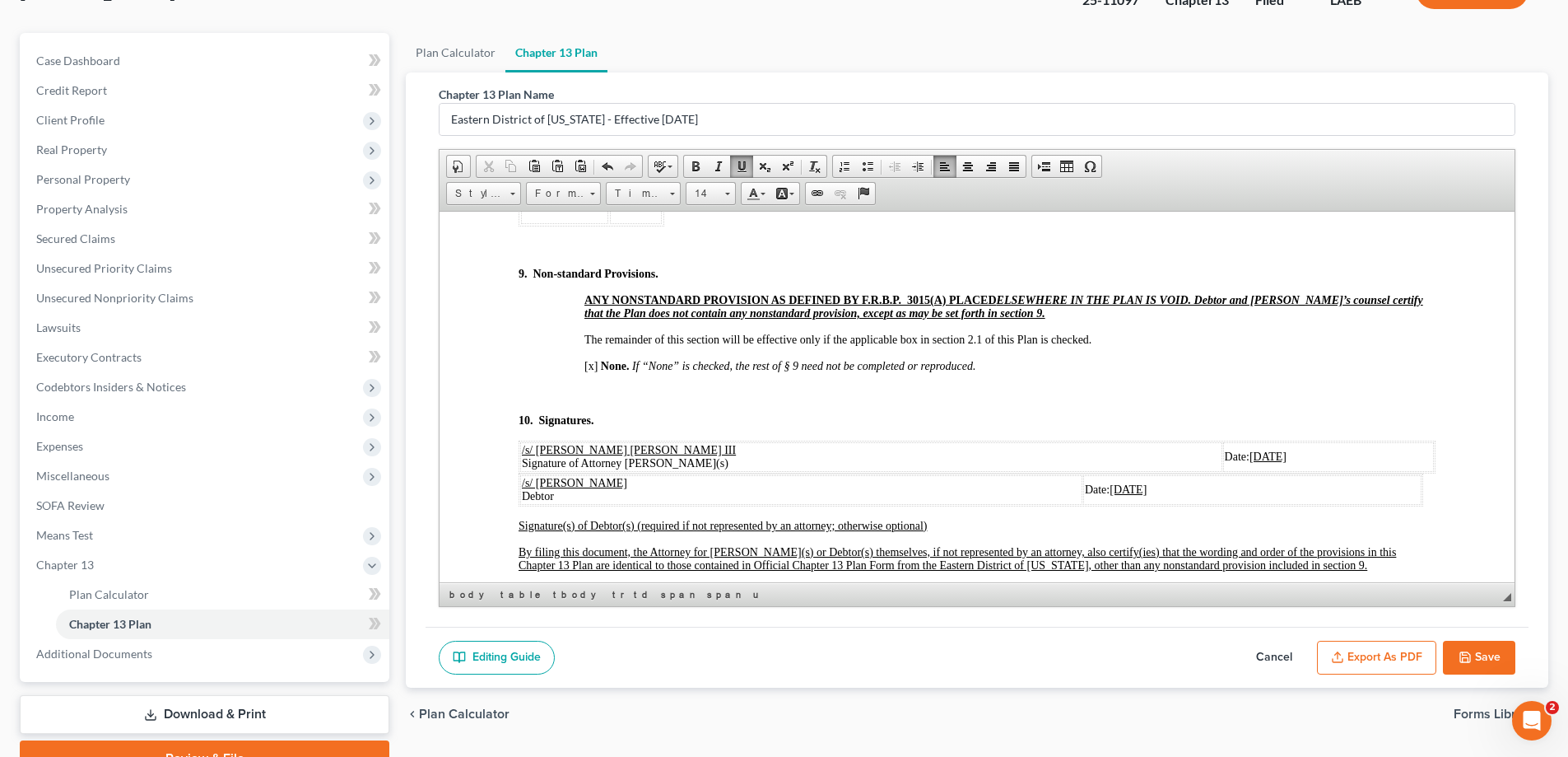
drag, startPoint x: 629, startPoint y: 511, endPoint x: 666, endPoint y: 512, distance: 37.0
click at [628, 488] on u "/s/ [PERSON_NAME]" at bounding box center [574, 482] width 105 height 12
click at [666, 504] on td "/s/ [PERSON_NAME] Debtor" at bounding box center [801, 489] width 562 height 30
click at [732, 504] on td "/s/ [PERSON_NAME] Debtor" at bounding box center [801, 489] width 562 height 30
click at [703, 504] on td "/s/ [PERSON_NAME] Debtor" at bounding box center [801, 489] width 562 height 30
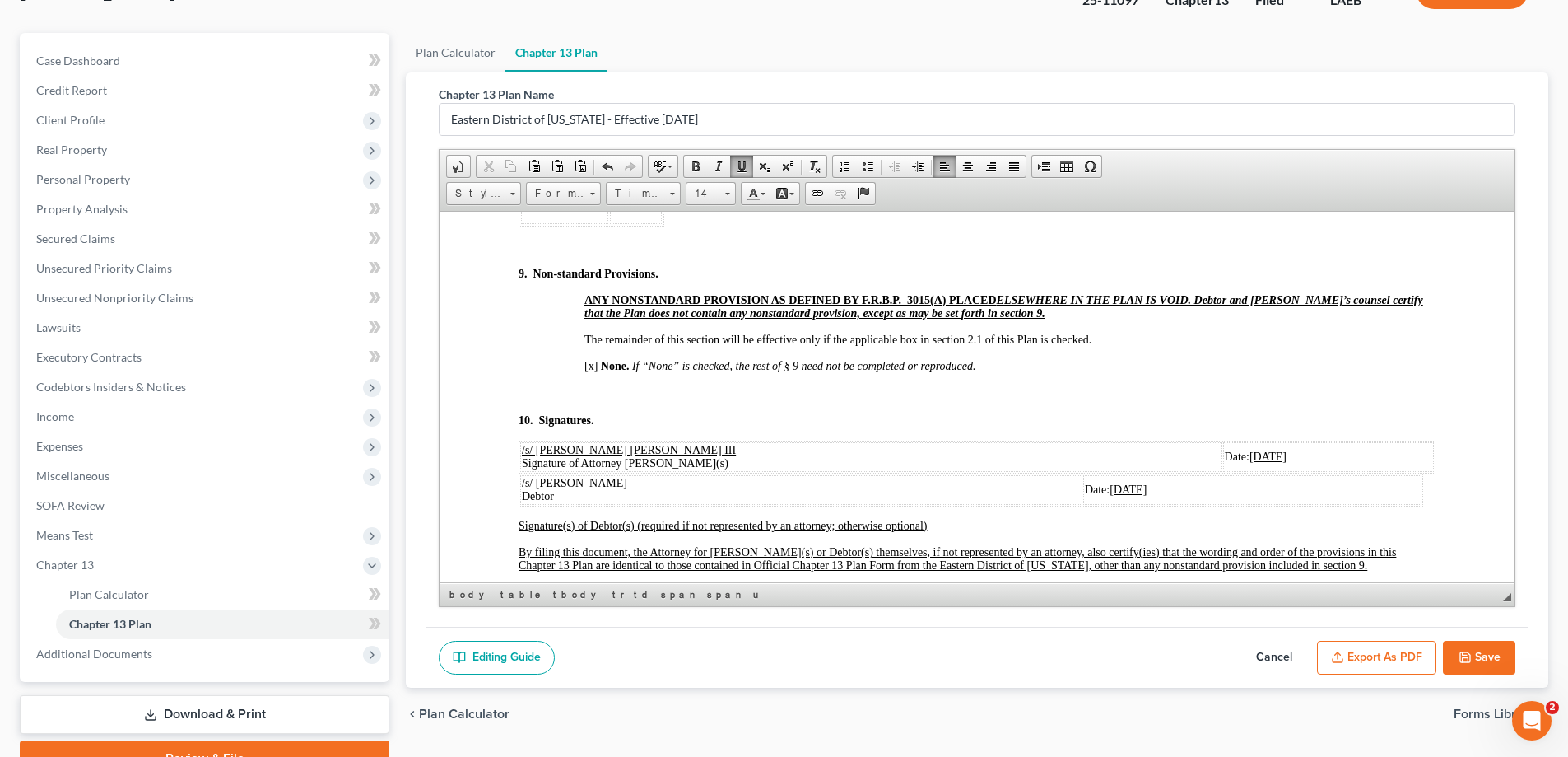
drag, startPoint x: 739, startPoint y: 167, endPoint x: 741, endPoint y: 182, distance: 15.1
click at [741, 167] on span at bounding box center [741, 166] width 13 height 13
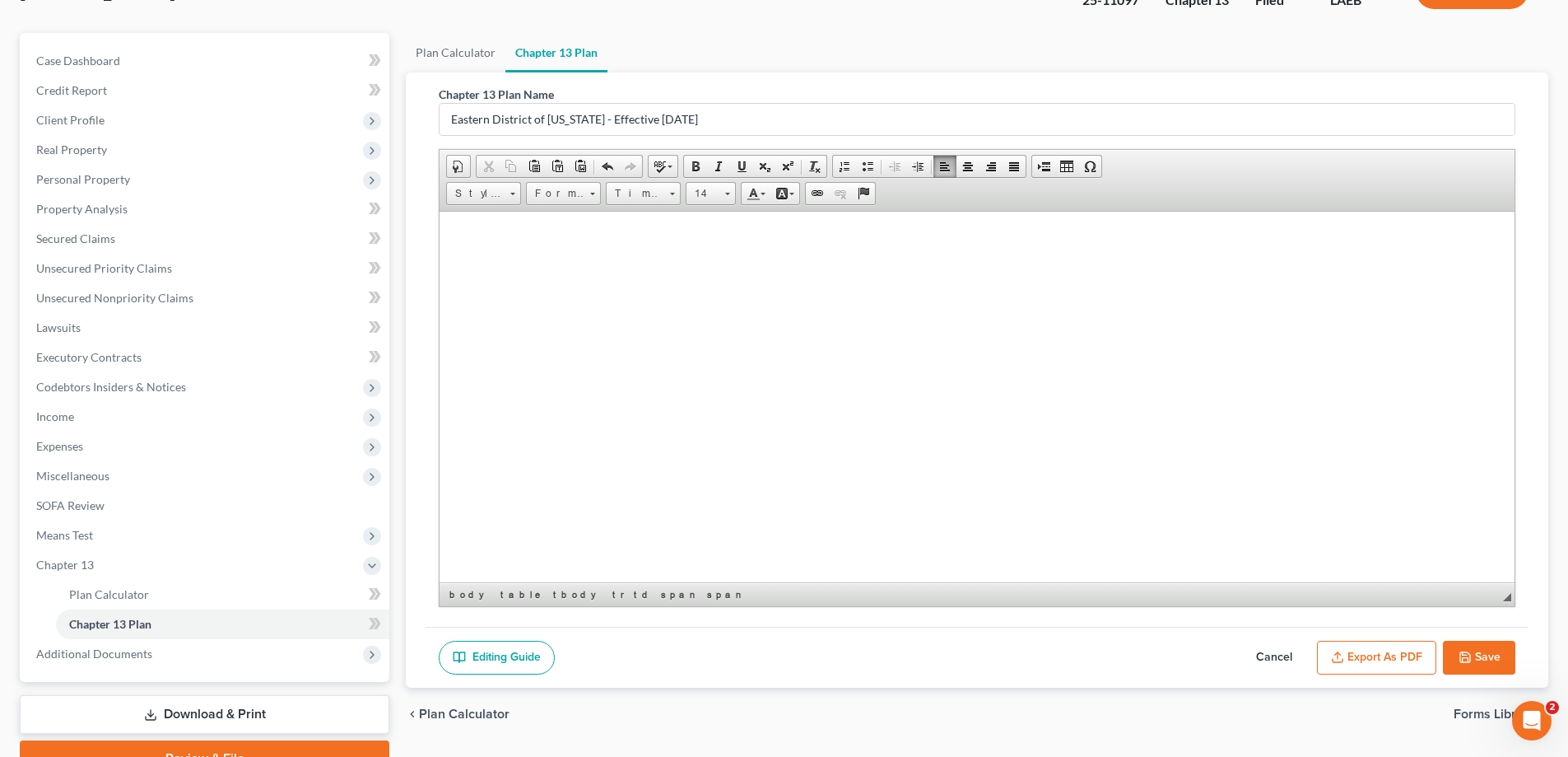
scroll to position [207, 0]
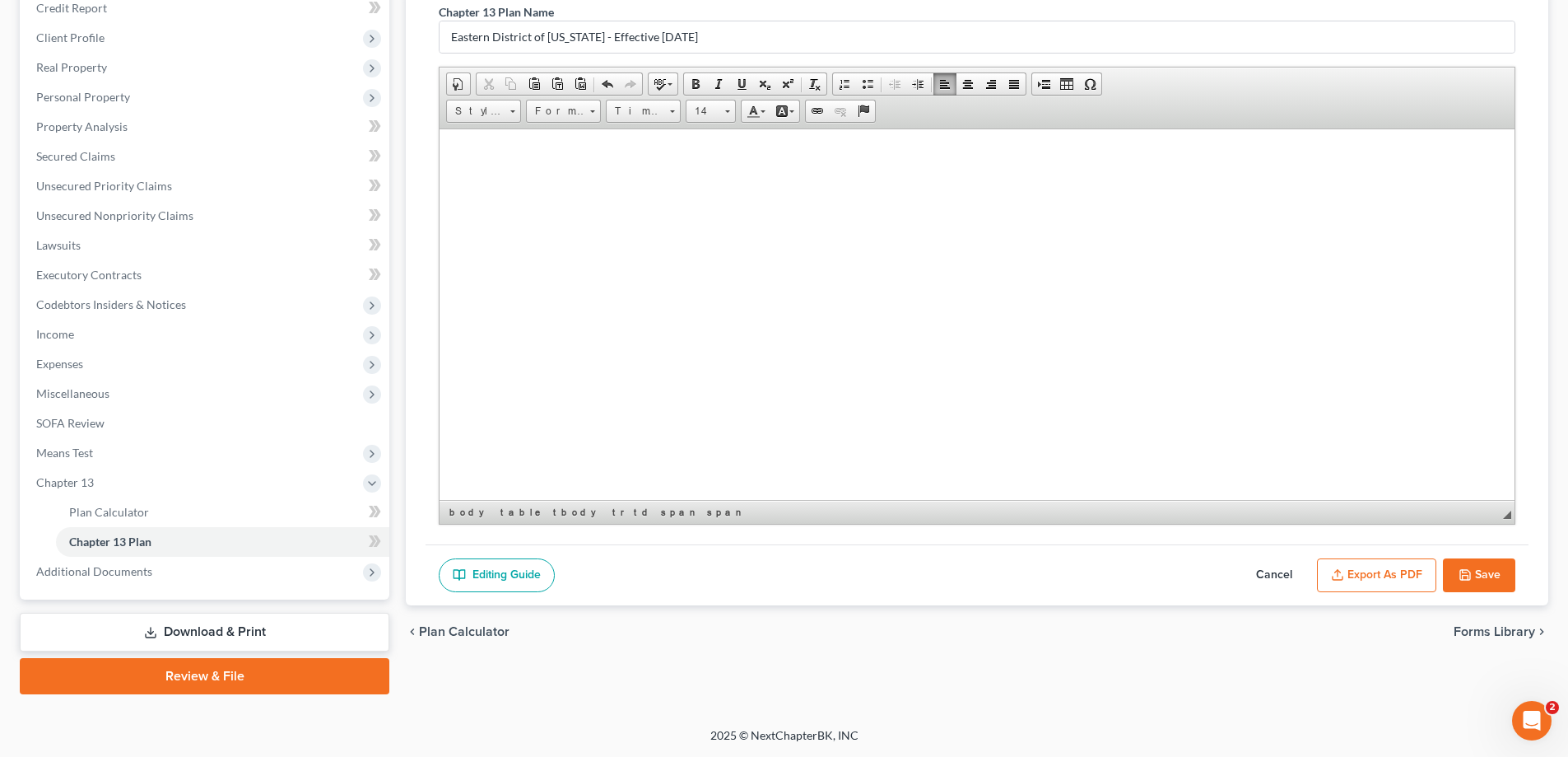
click at [1484, 561] on button "Save" at bounding box center [1479, 575] width 72 height 35
select select "1"
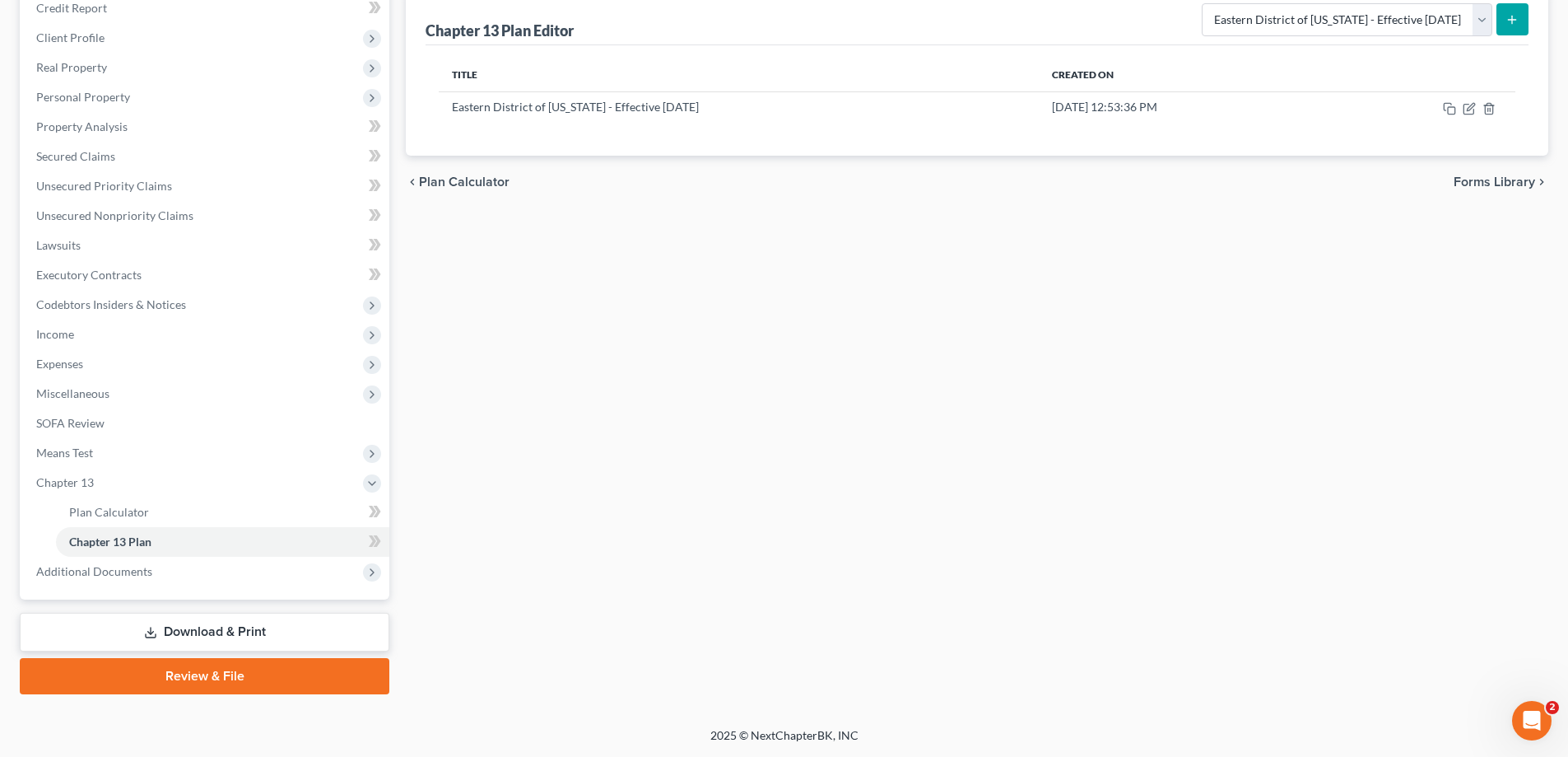
scroll to position [125, 0]
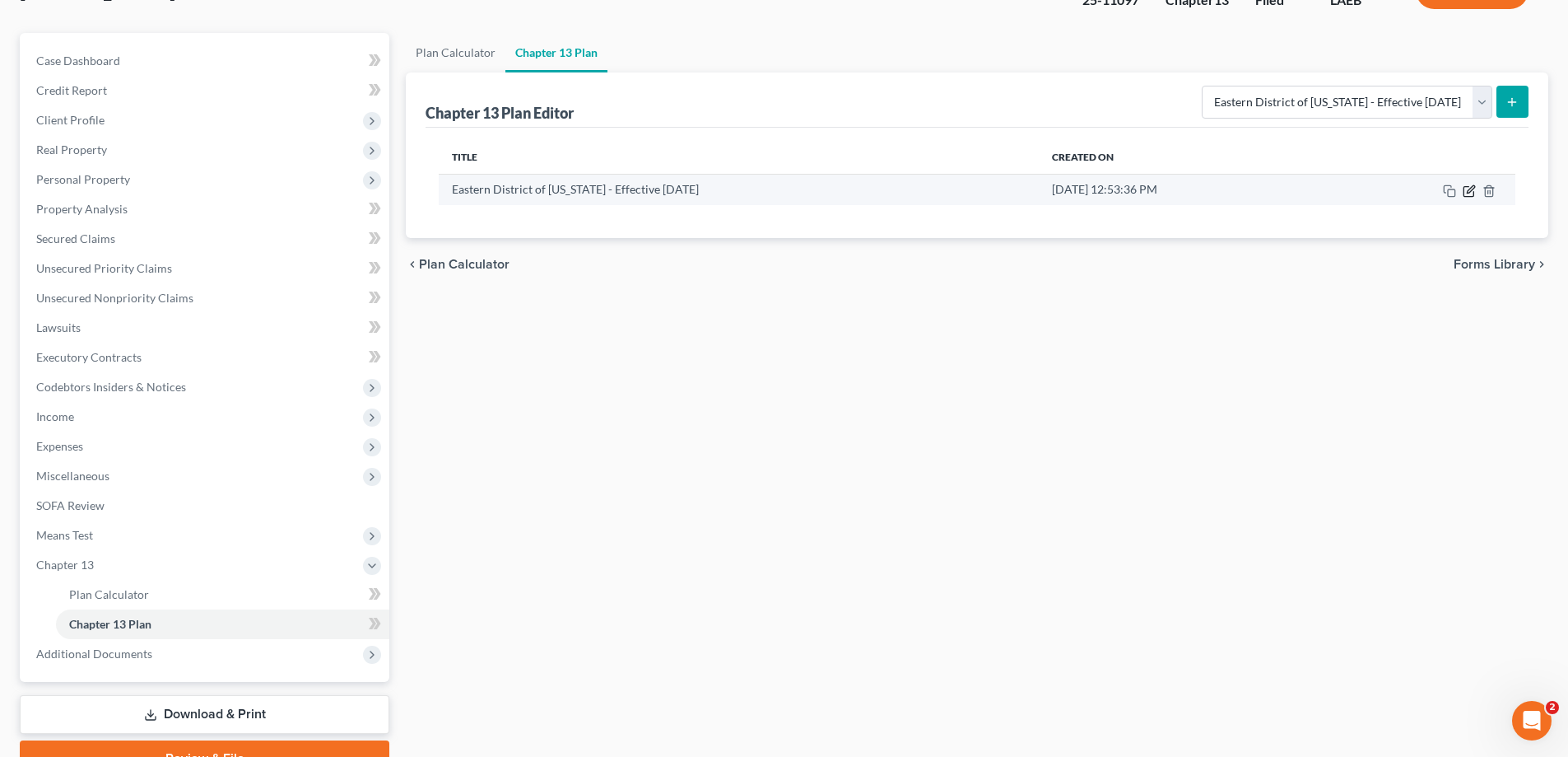
click at [1474, 187] on icon "button" at bounding box center [1469, 190] width 13 height 13
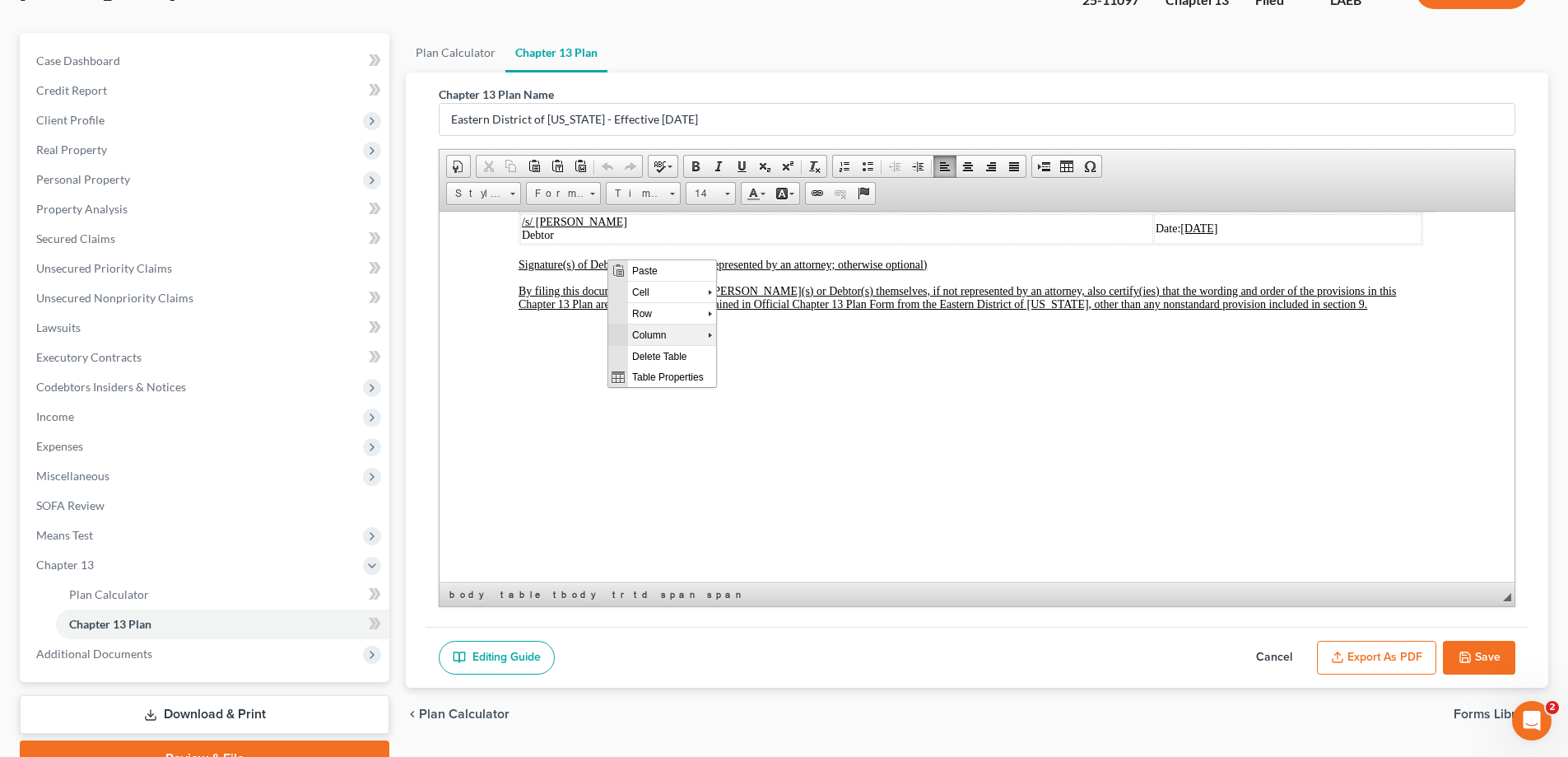
scroll to position [0, 0]
click at [788, 353] on span "Delete Rows" at bounding box center [784, 354] width 95 height 21
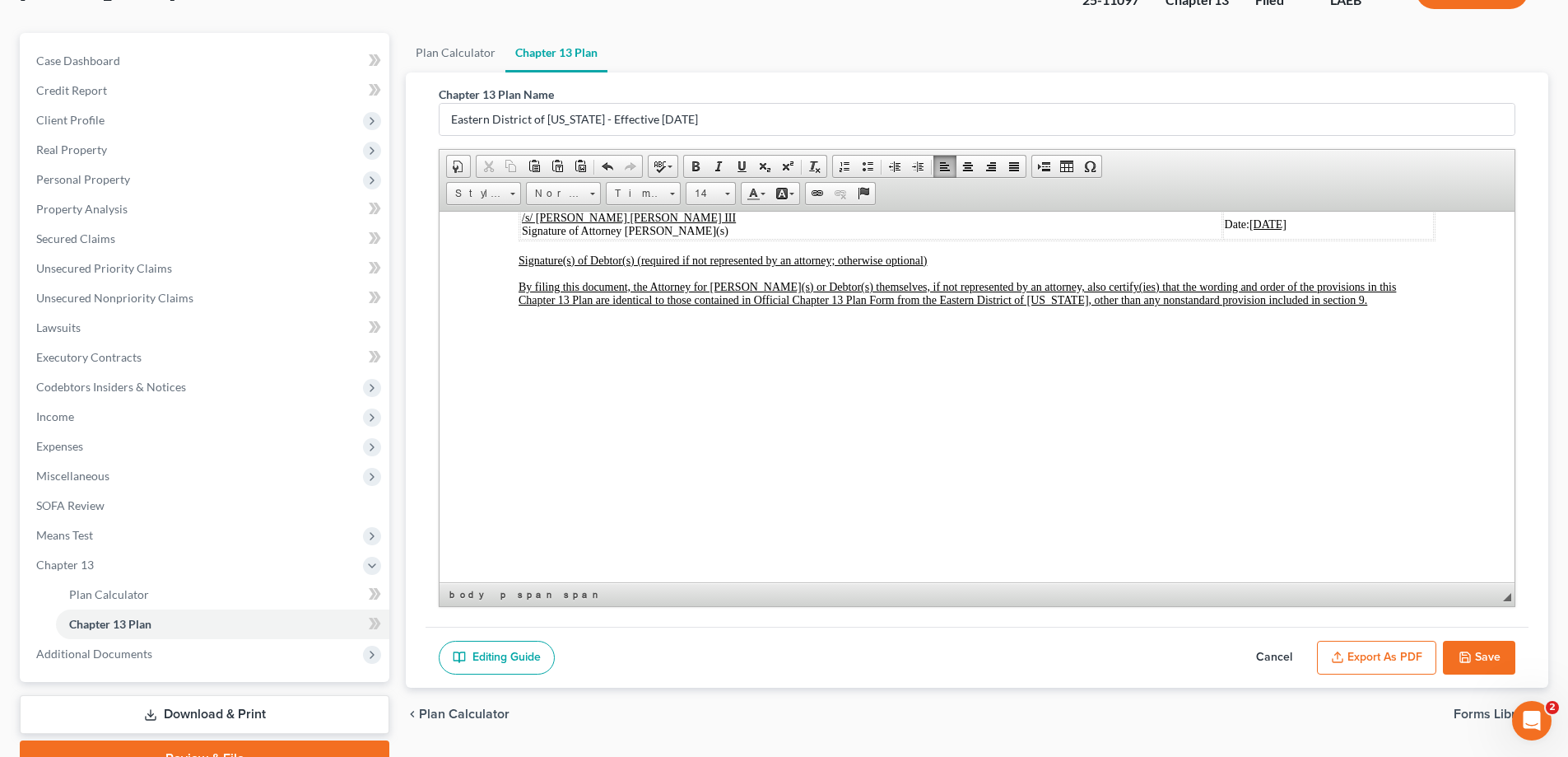
click at [1471, 663] on button "Save" at bounding box center [1479, 658] width 72 height 35
select select "1"
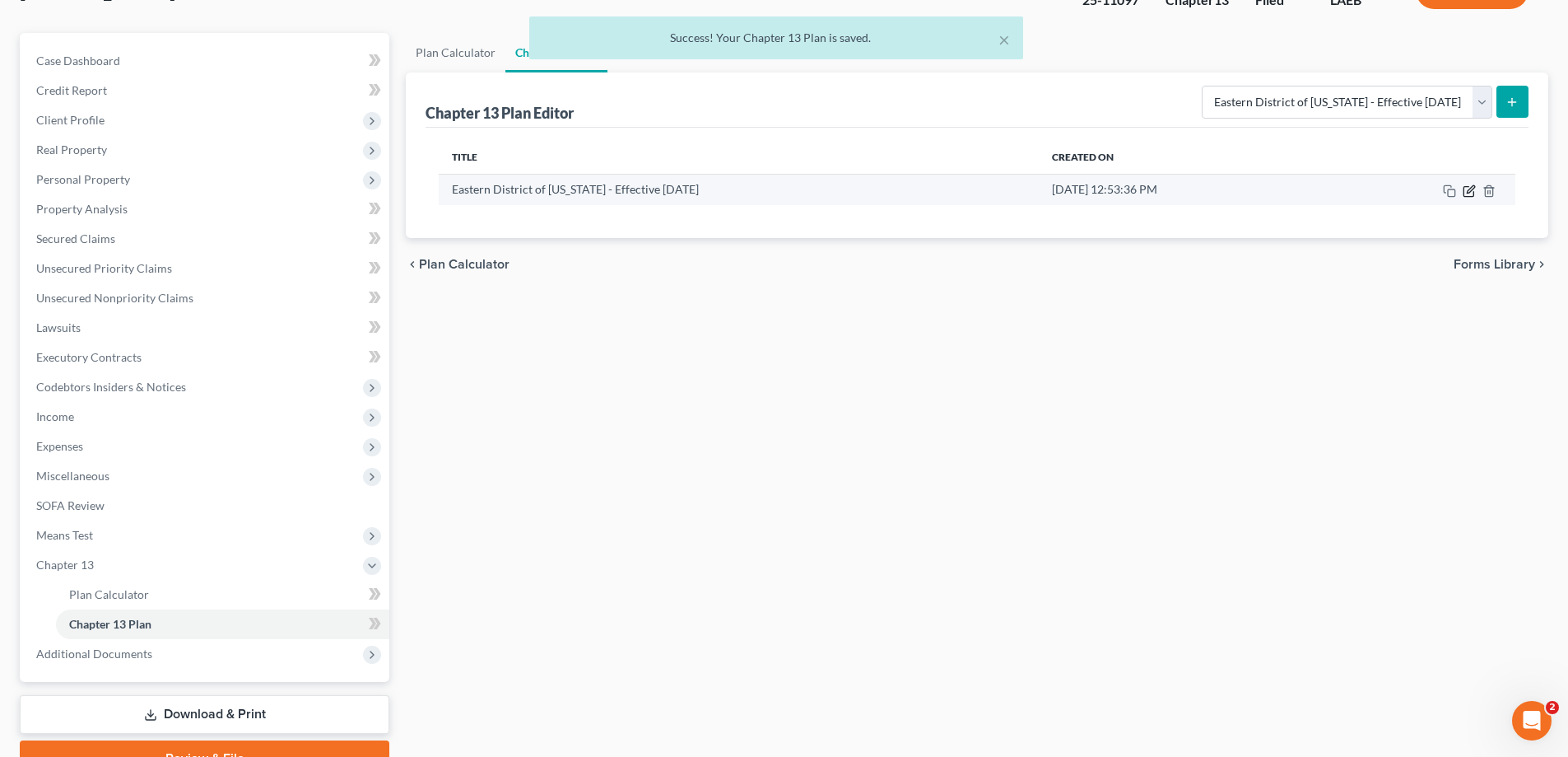
click at [1466, 187] on icon "button" at bounding box center [1469, 191] width 10 height 10
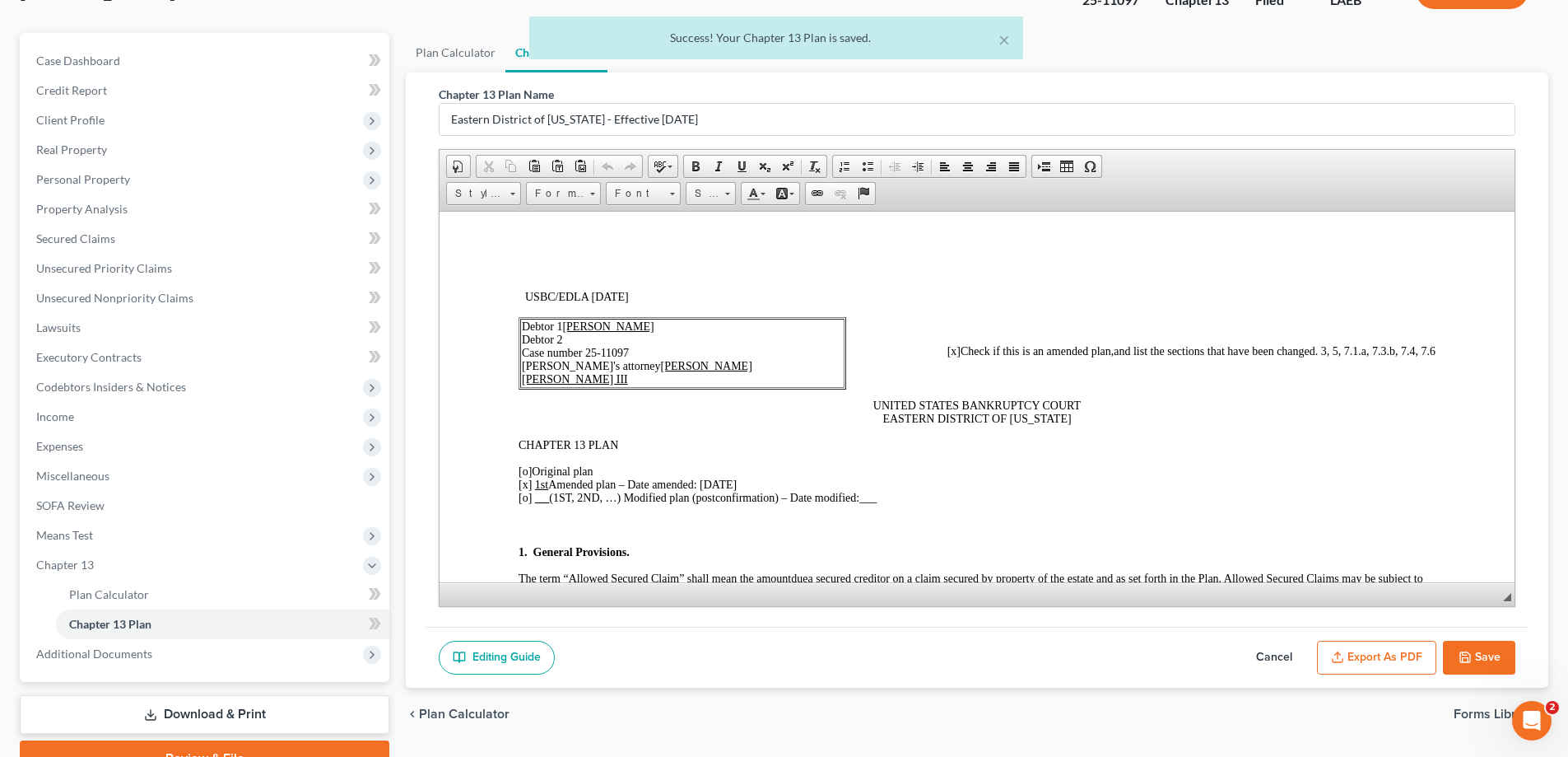
scroll to position [0, 0]
click at [1399, 671] on button "Export as PDF" at bounding box center [1377, 658] width 119 height 35
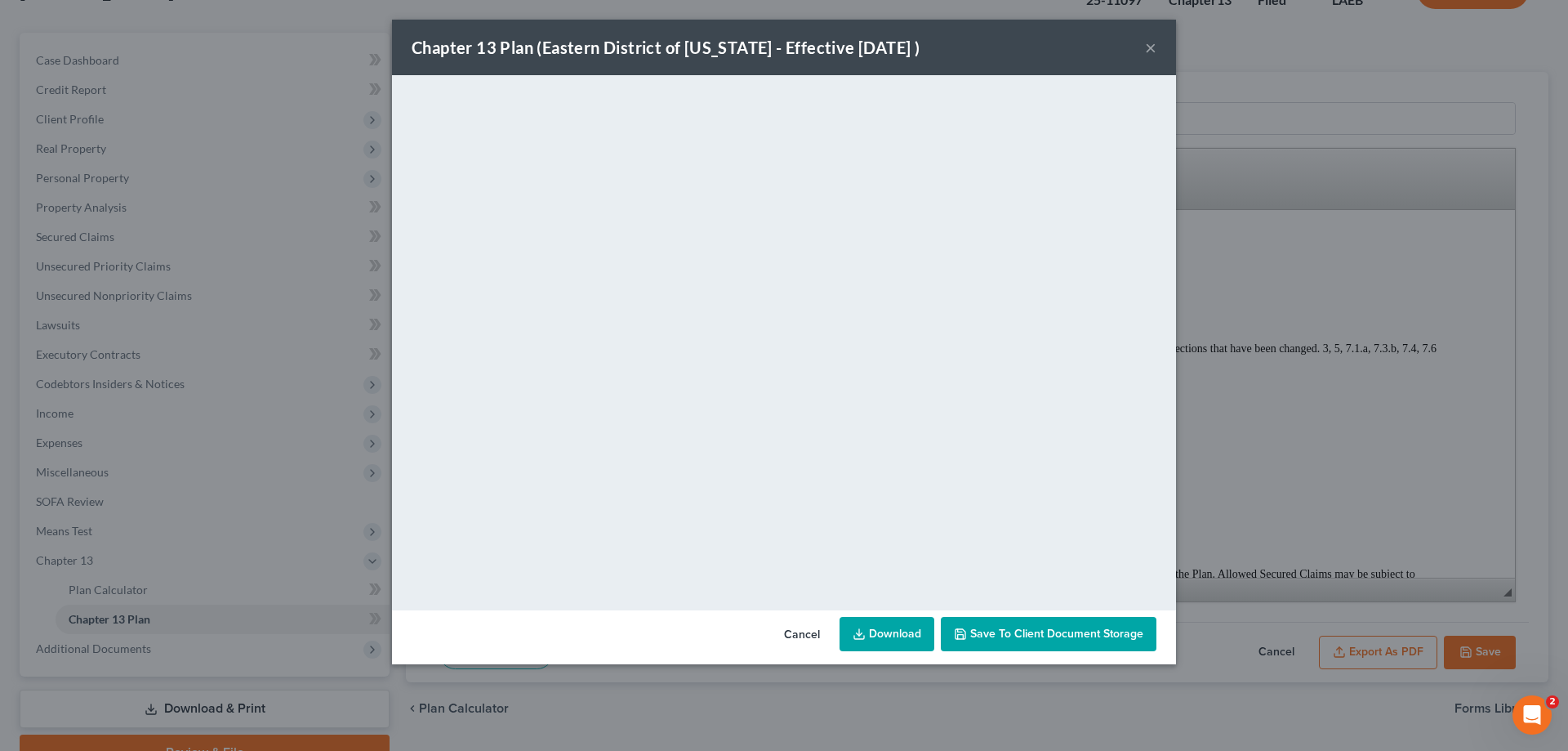
drag, startPoint x: 1151, startPoint y: 46, endPoint x: 1245, endPoint y: 228, distance: 204.8
click at [1151, 46] on button "×" at bounding box center [1151, 47] width 12 height 20
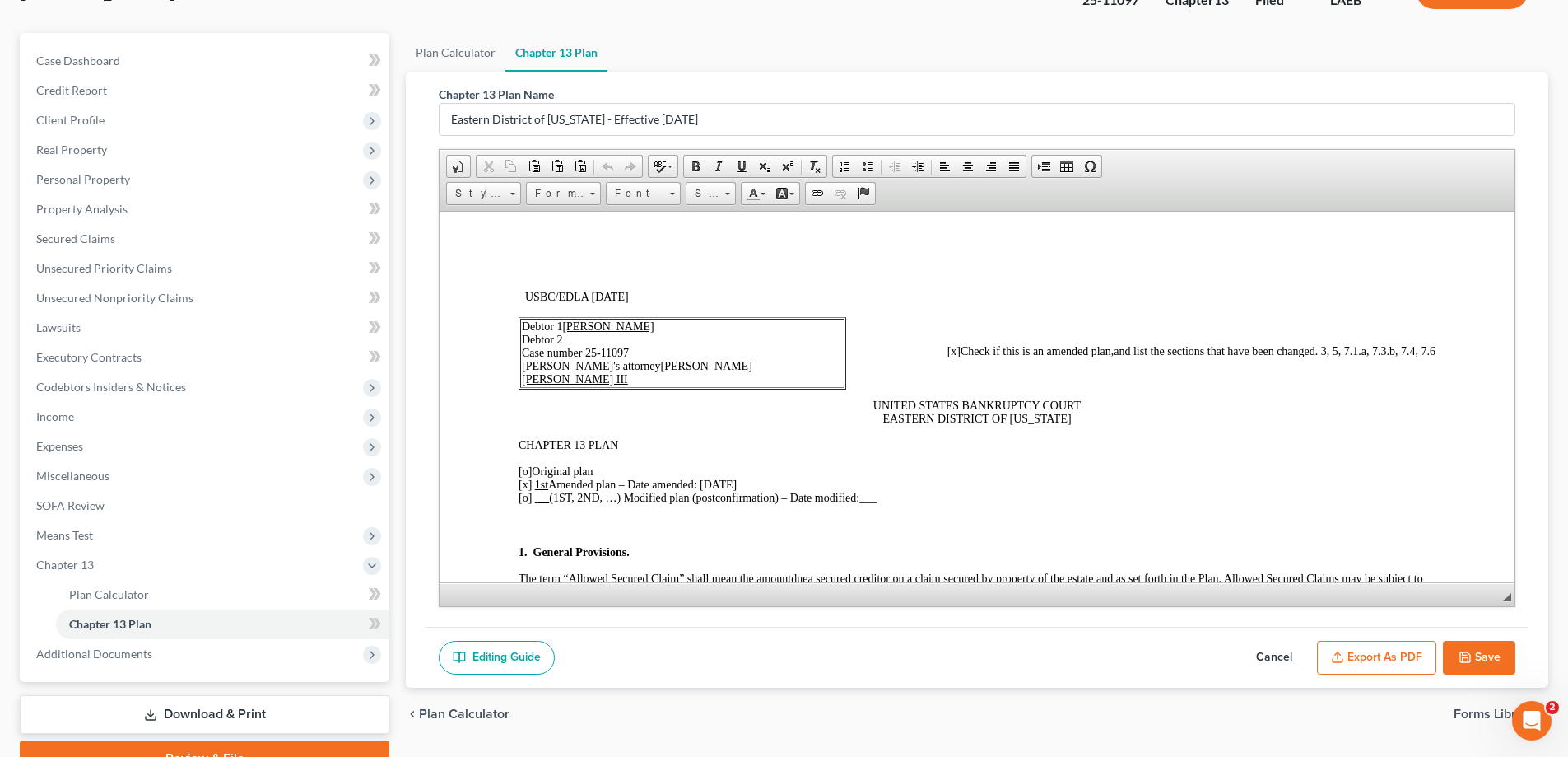
click at [1485, 641] on button "Save" at bounding box center [1479, 658] width 72 height 35
select select "1"
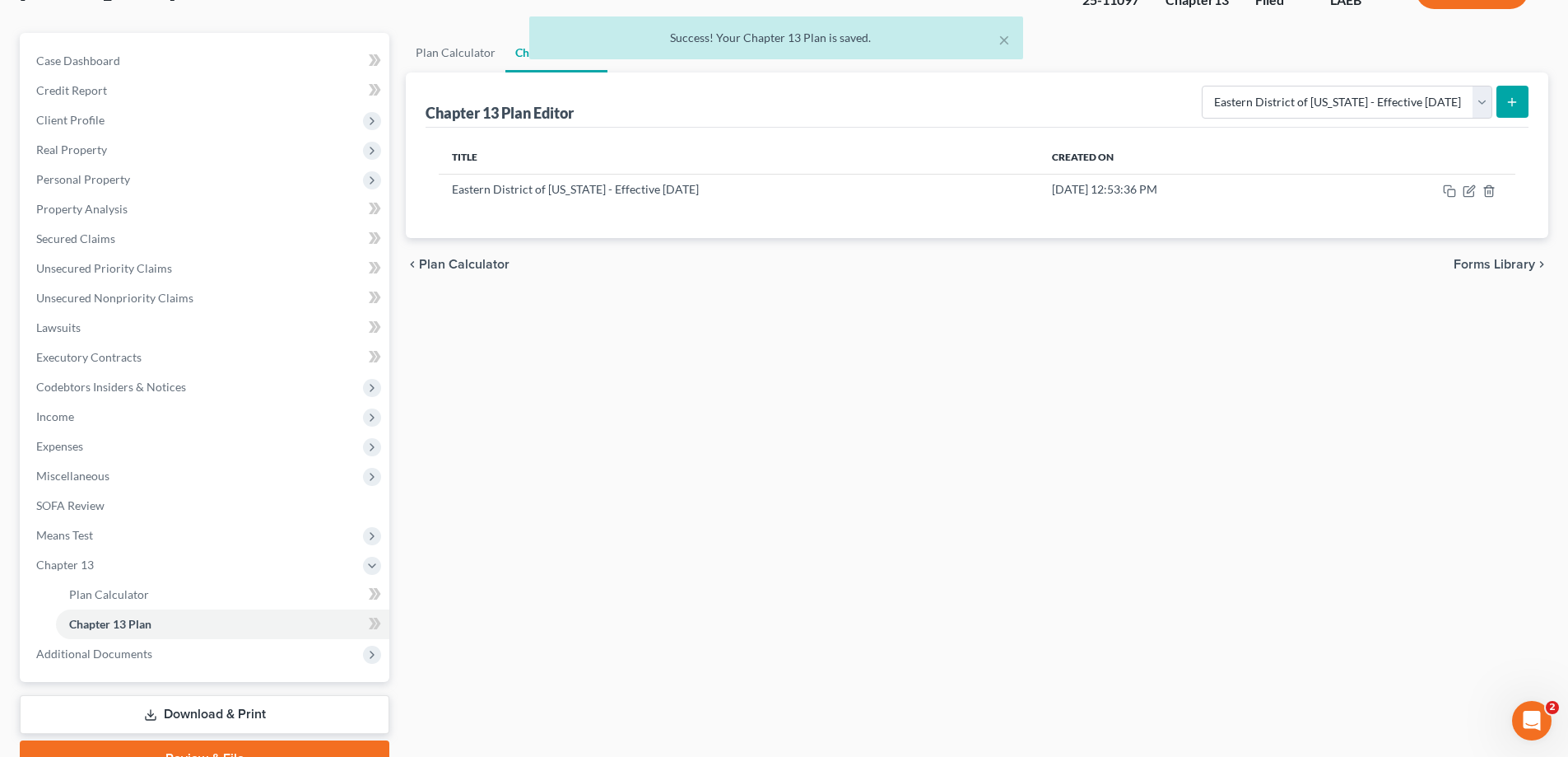
click at [259, 715] on link "Download & Print" at bounding box center [204, 714] width 370 height 39
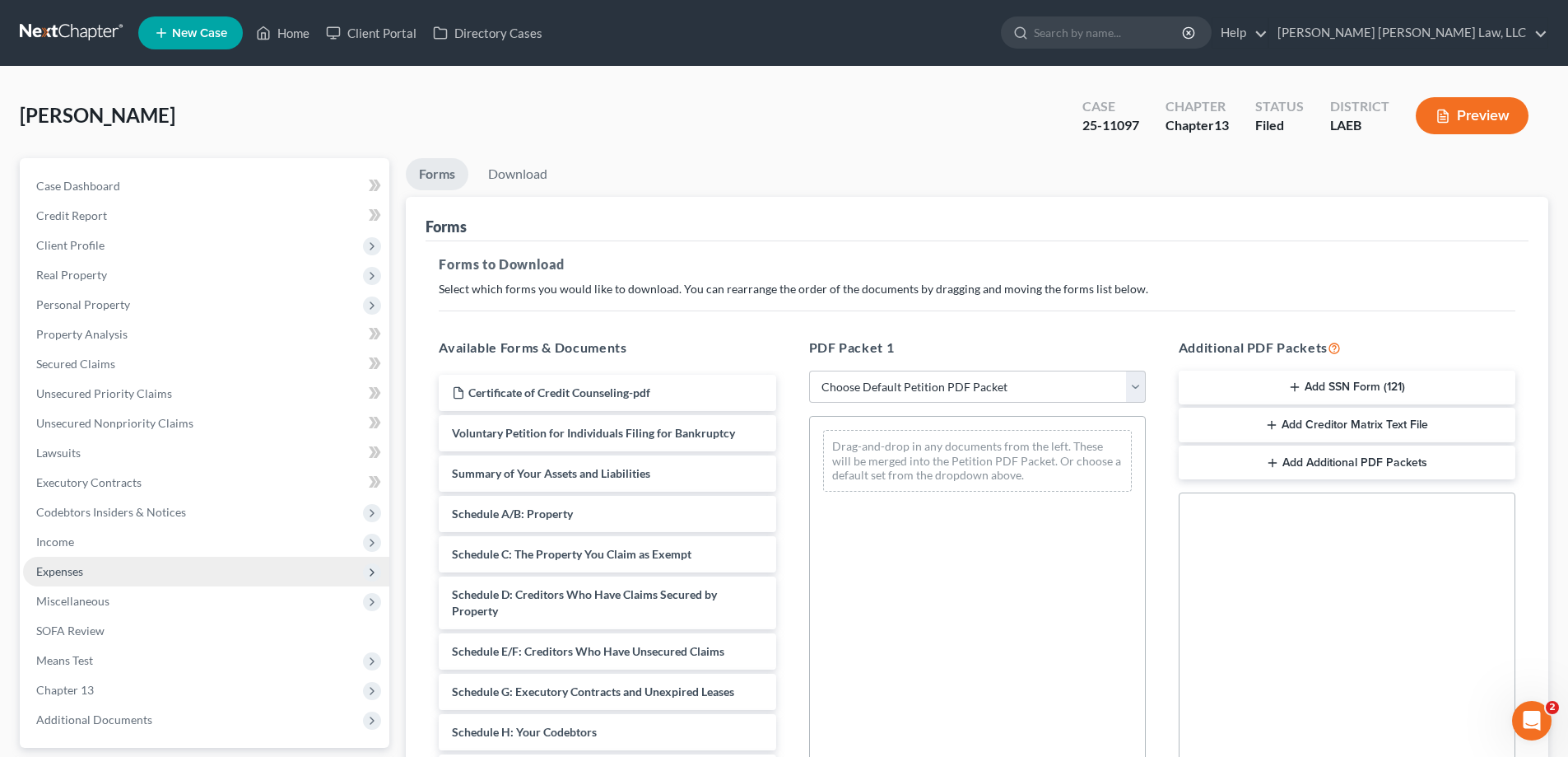
click at [92, 574] on span "Expenses" at bounding box center [205, 571] width 366 height 30
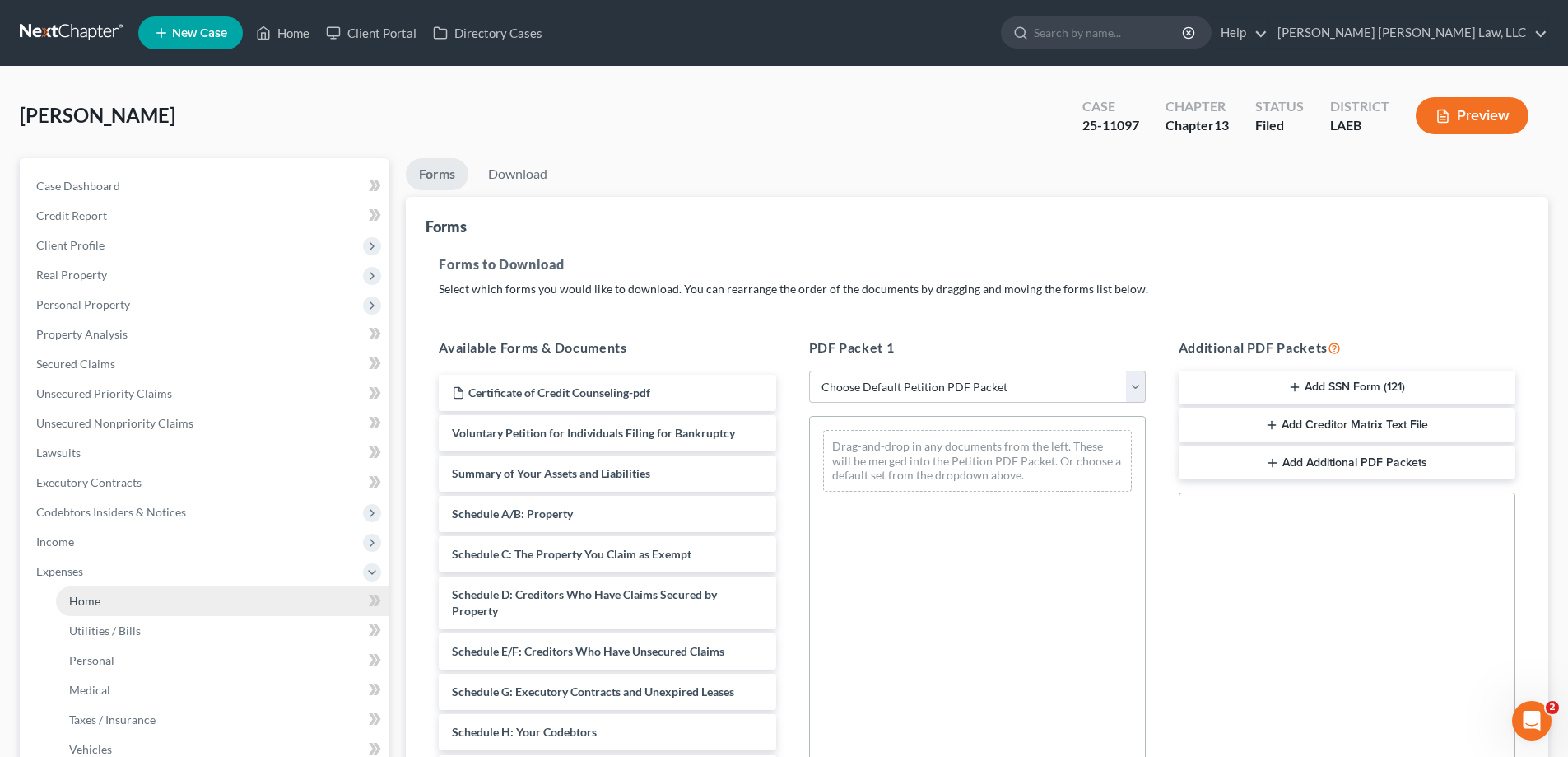
click at [124, 598] on link "Home" at bounding box center [222, 601] width 333 height 30
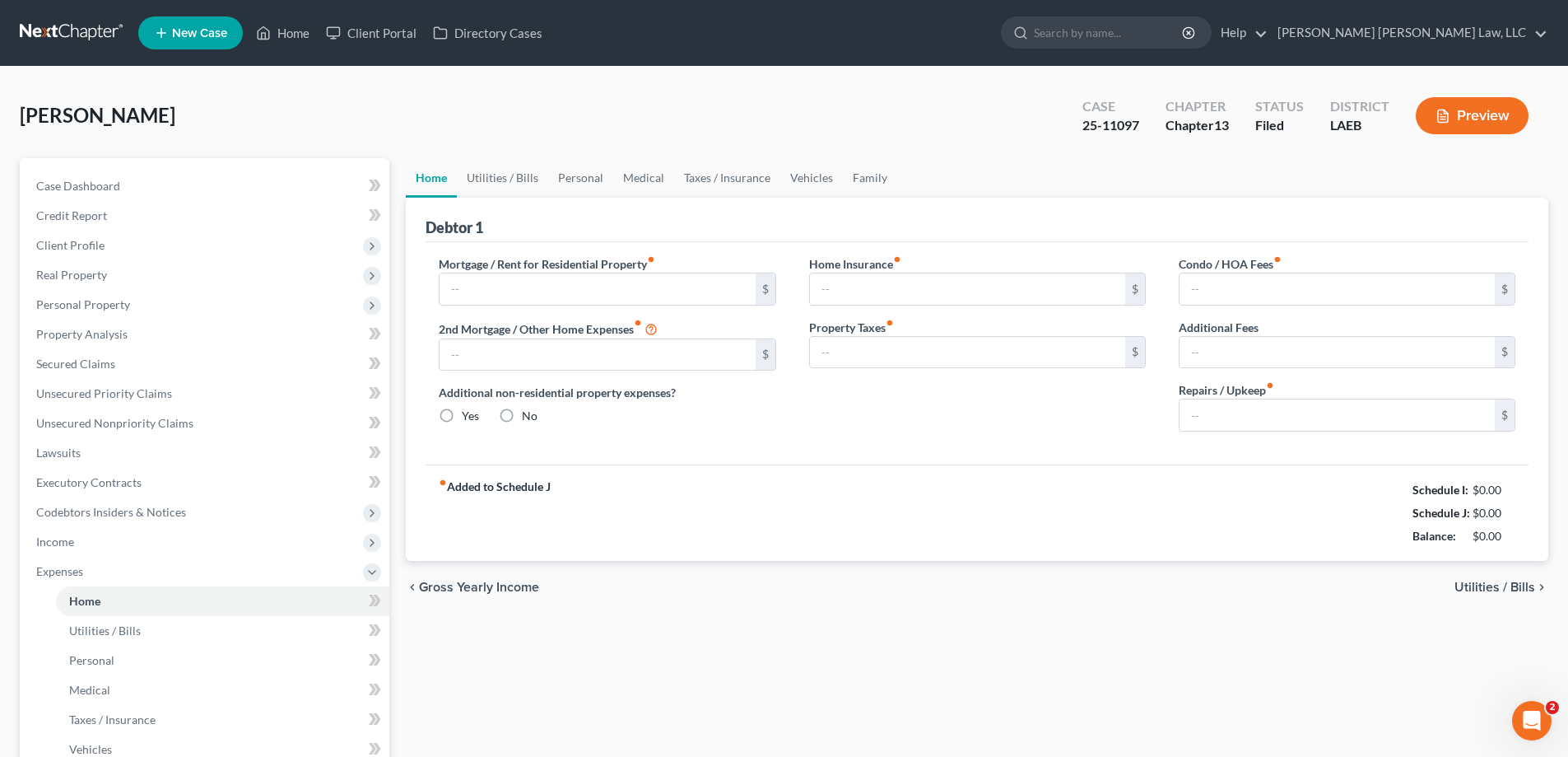
type input "600.00"
type input "0.00"
radio input "true"
type input "0.00"
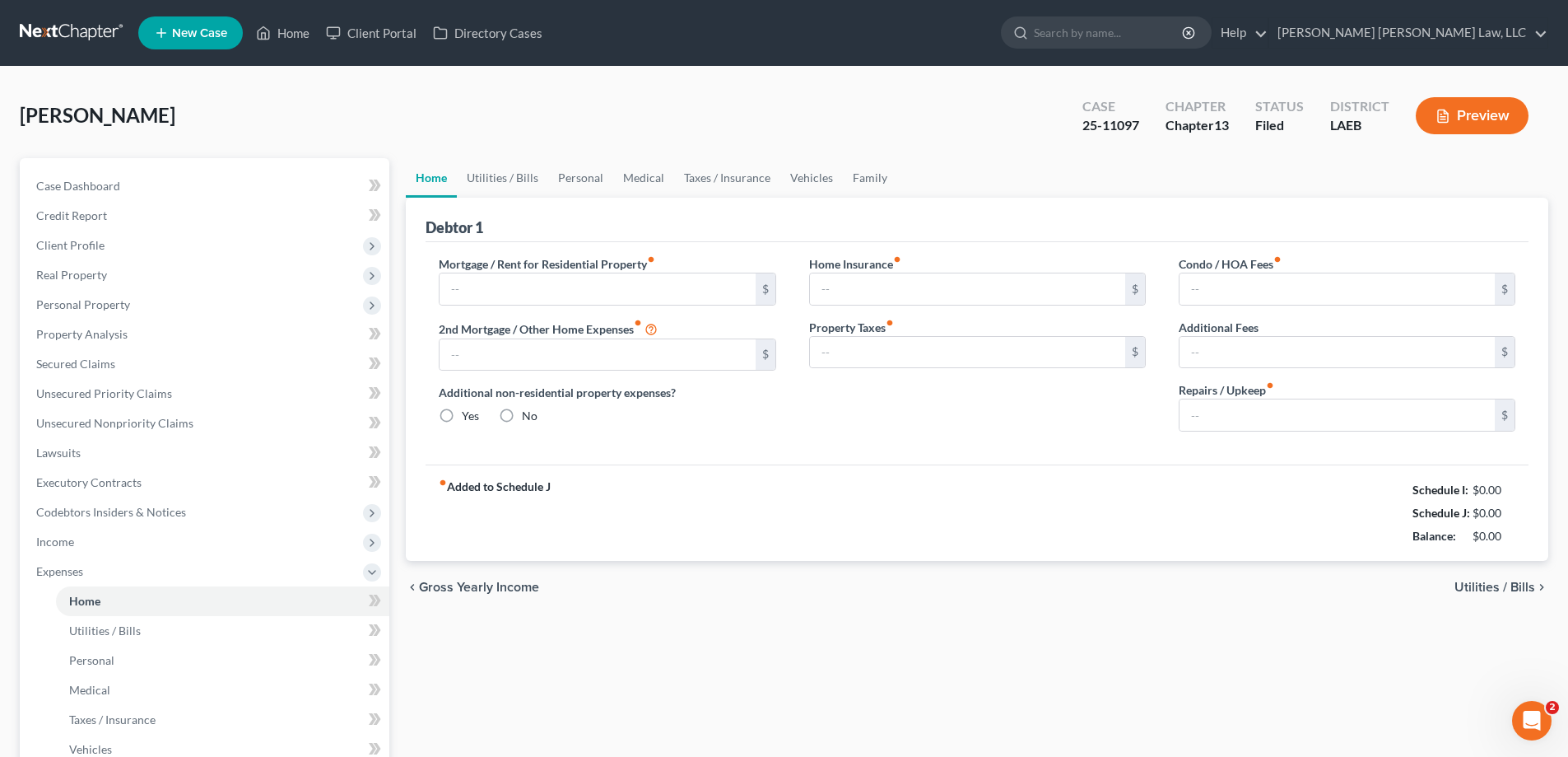
type input "0.00"
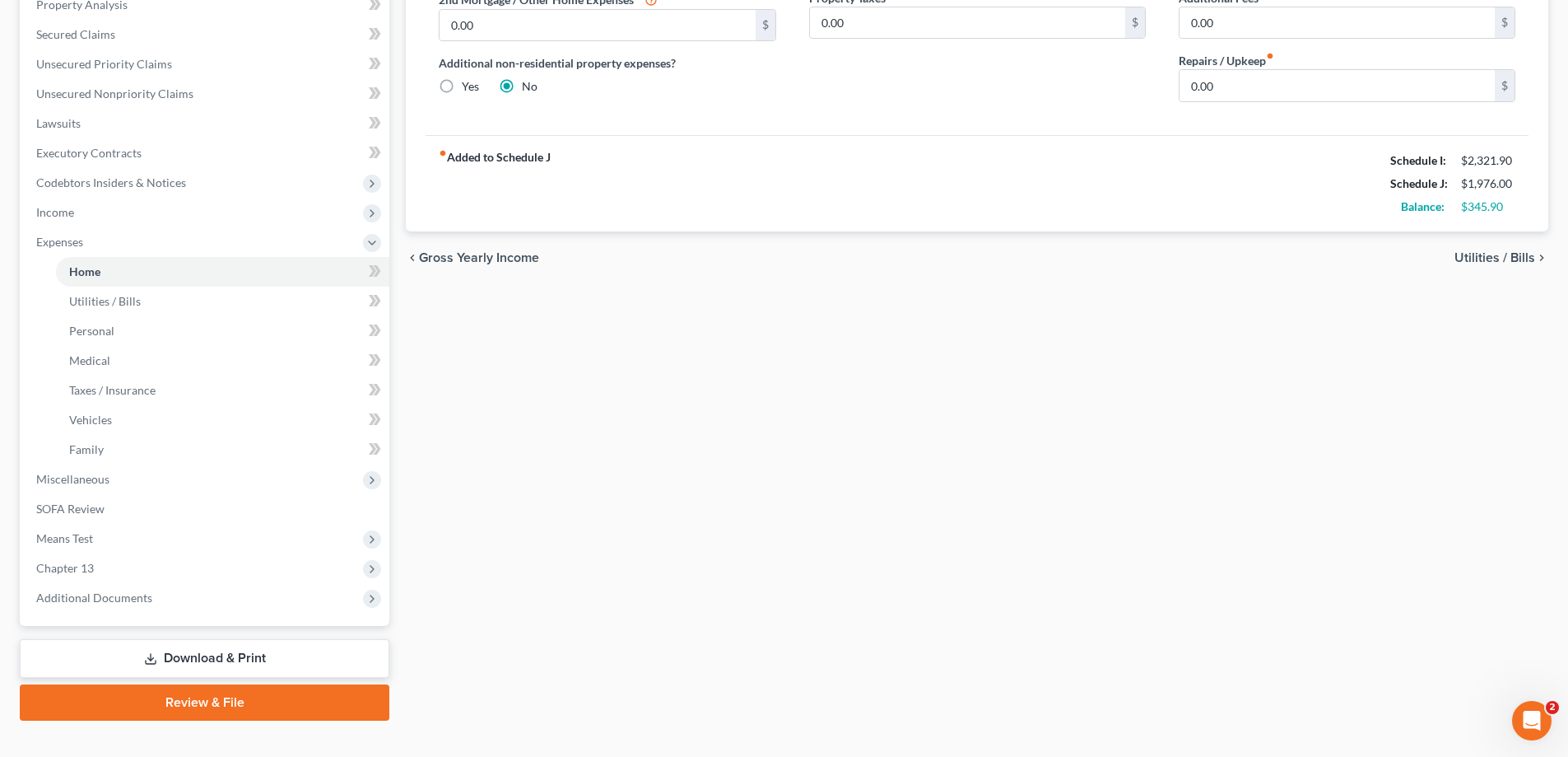
click at [271, 657] on link "Download & Print" at bounding box center [204, 658] width 370 height 39
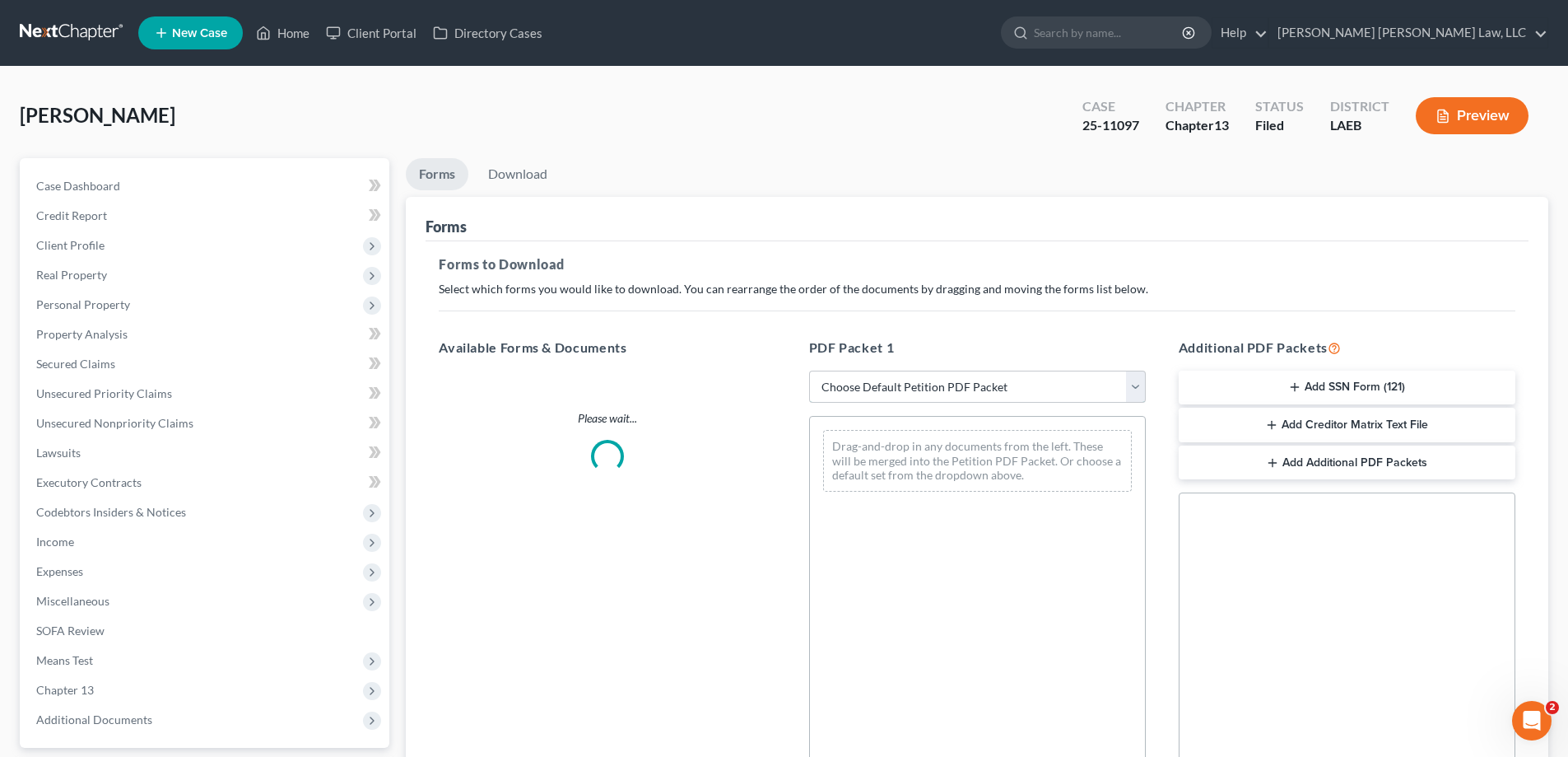
click at [905, 390] on select "Choose Default Petition PDF Packet Complete Bankruptcy Petition (all forms and …" at bounding box center [978, 387] width 337 height 33
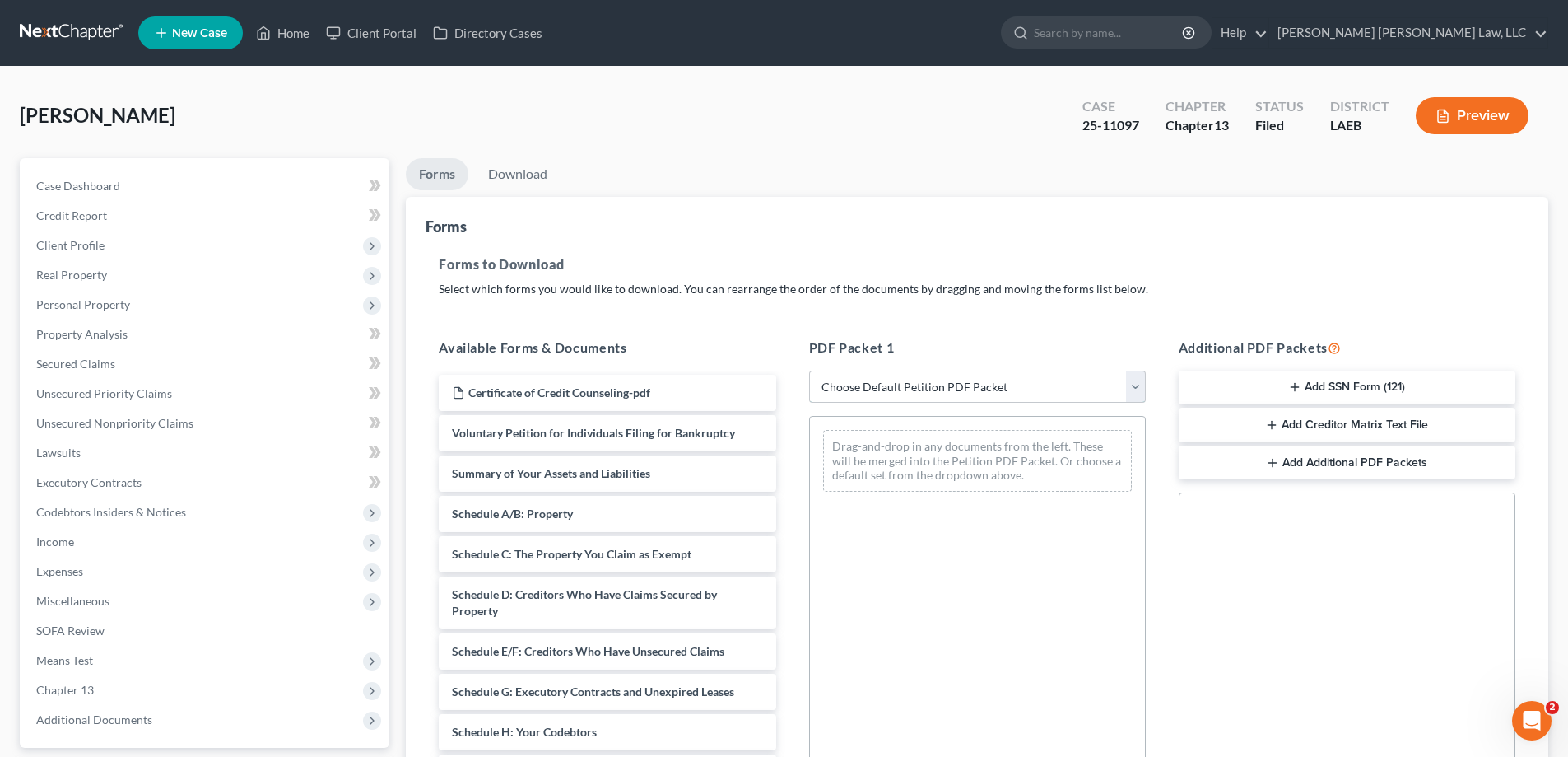
select select "2"
click at [809, 371] on select "Choose Default Petition PDF Packet Complete Bankruptcy Petition (all forms and …" at bounding box center [978, 387] width 337 height 33
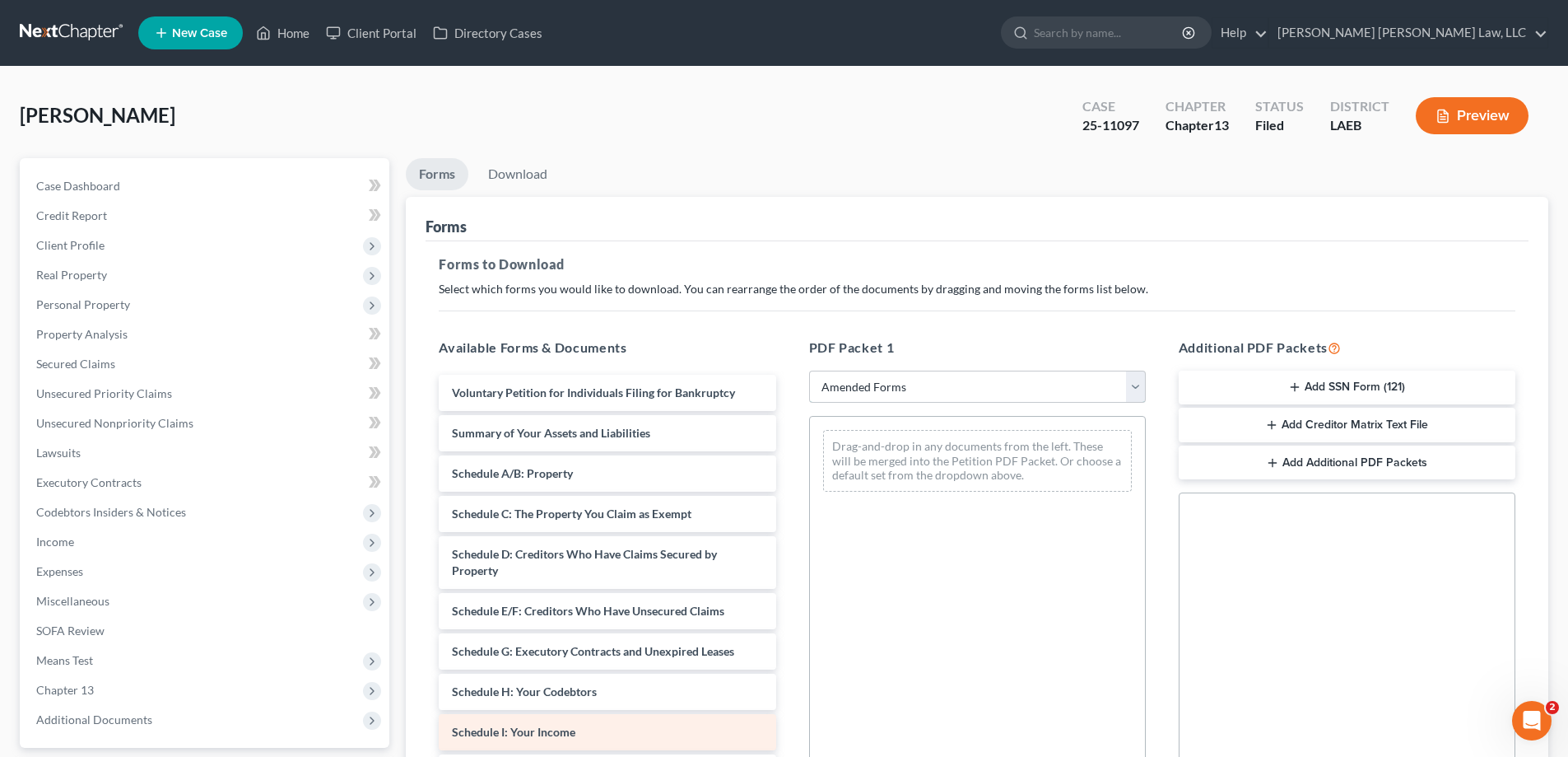
scroll to position [287, 0]
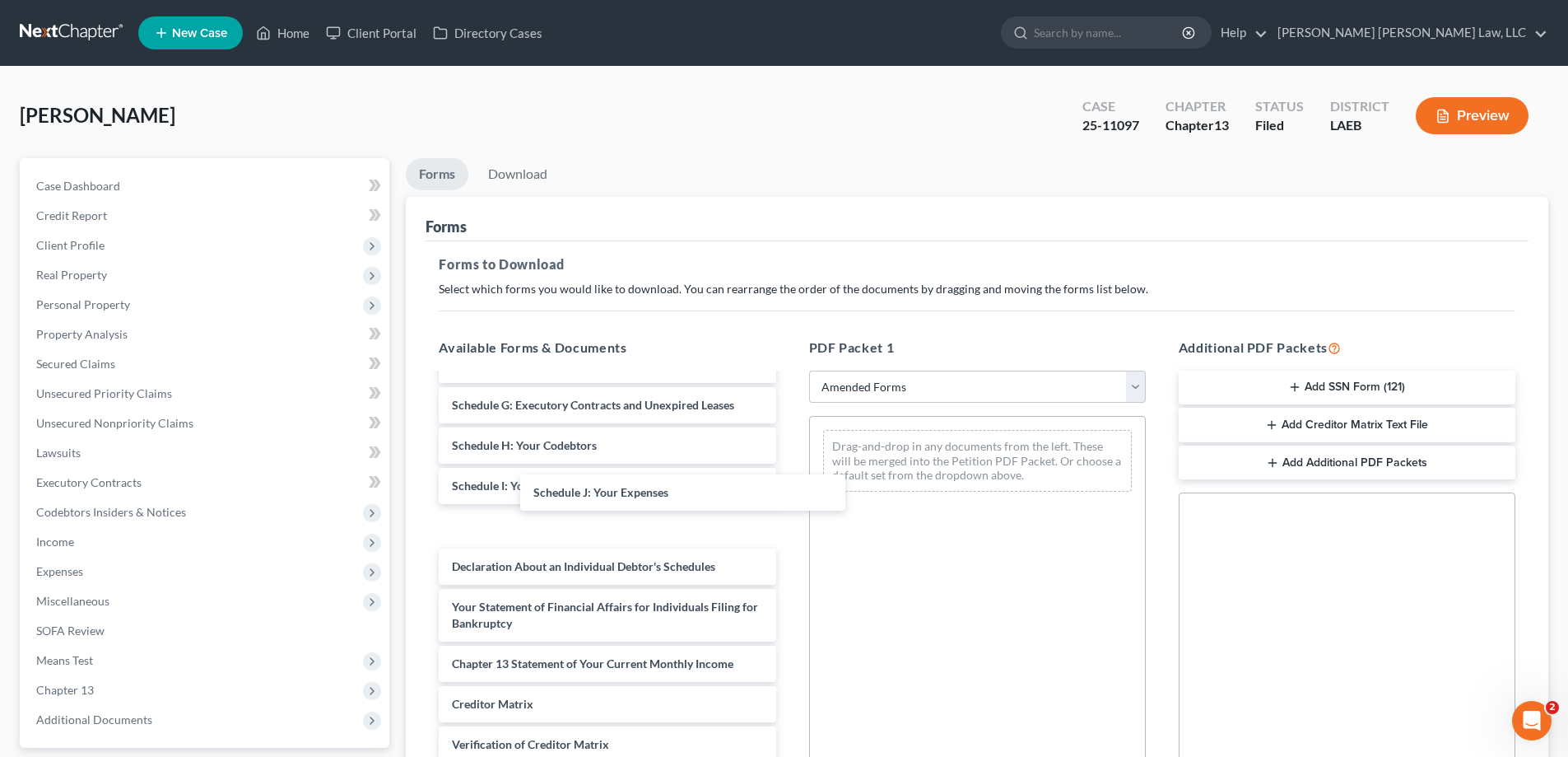
drag, startPoint x: 545, startPoint y: 491, endPoint x: 943, endPoint y: 464, distance: 398.9
click at [788, 470] on div "Schedule J: Your Expenses Voluntary Petition for Individuals Filing for Bankrup…" at bounding box center [607, 493] width 363 height 731
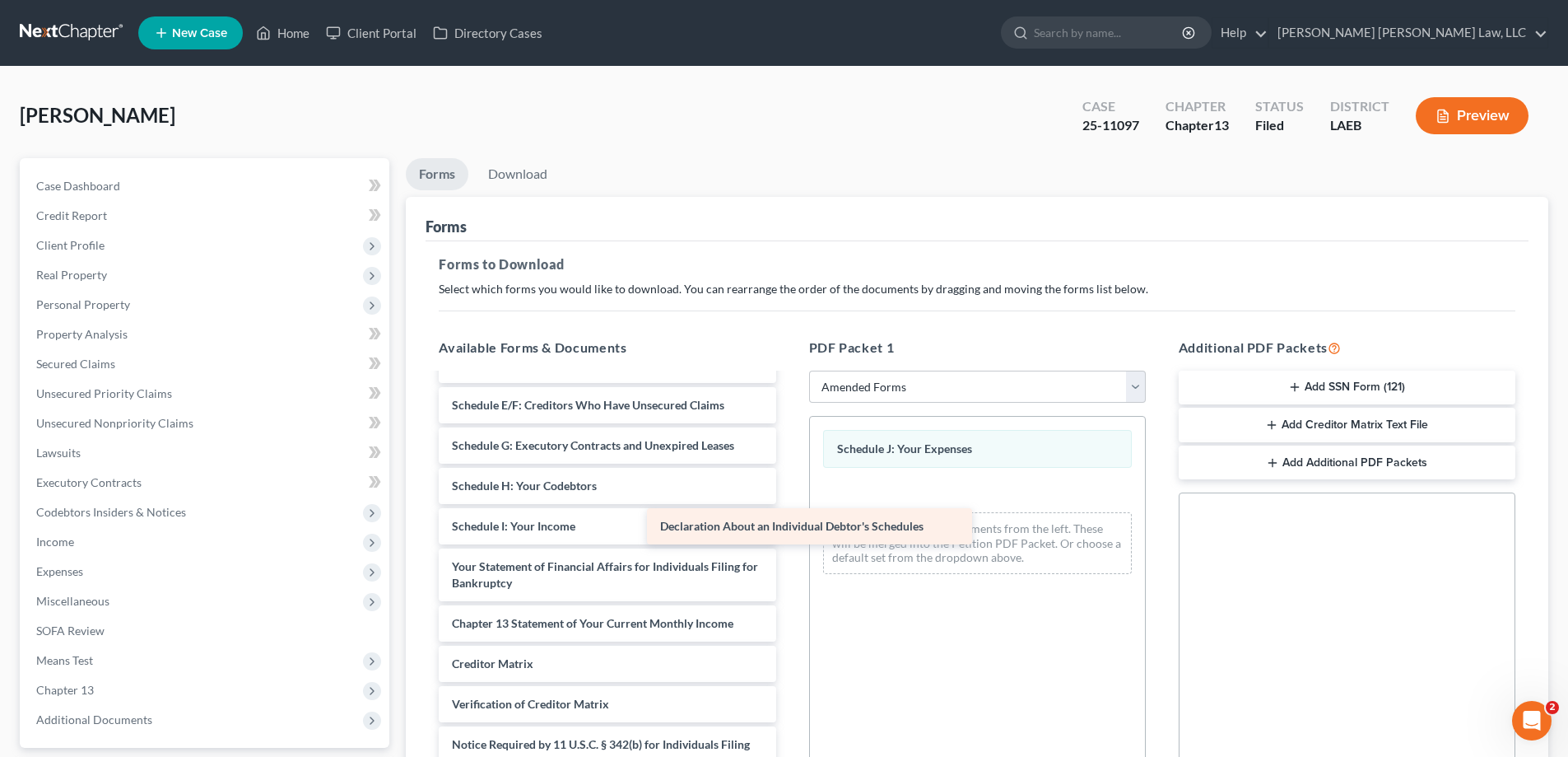
scroll to position [206, 0]
drag, startPoint x: 596, startPoint y: 518, endPoint x: 934, endPoint y: 516, distance: 338.0
click at [788, 516] on div "Declaration About an Individual Debtor's Schedules Voluntary Petition for Indiv…" at bounding box center [607, 494] width 363 height 651
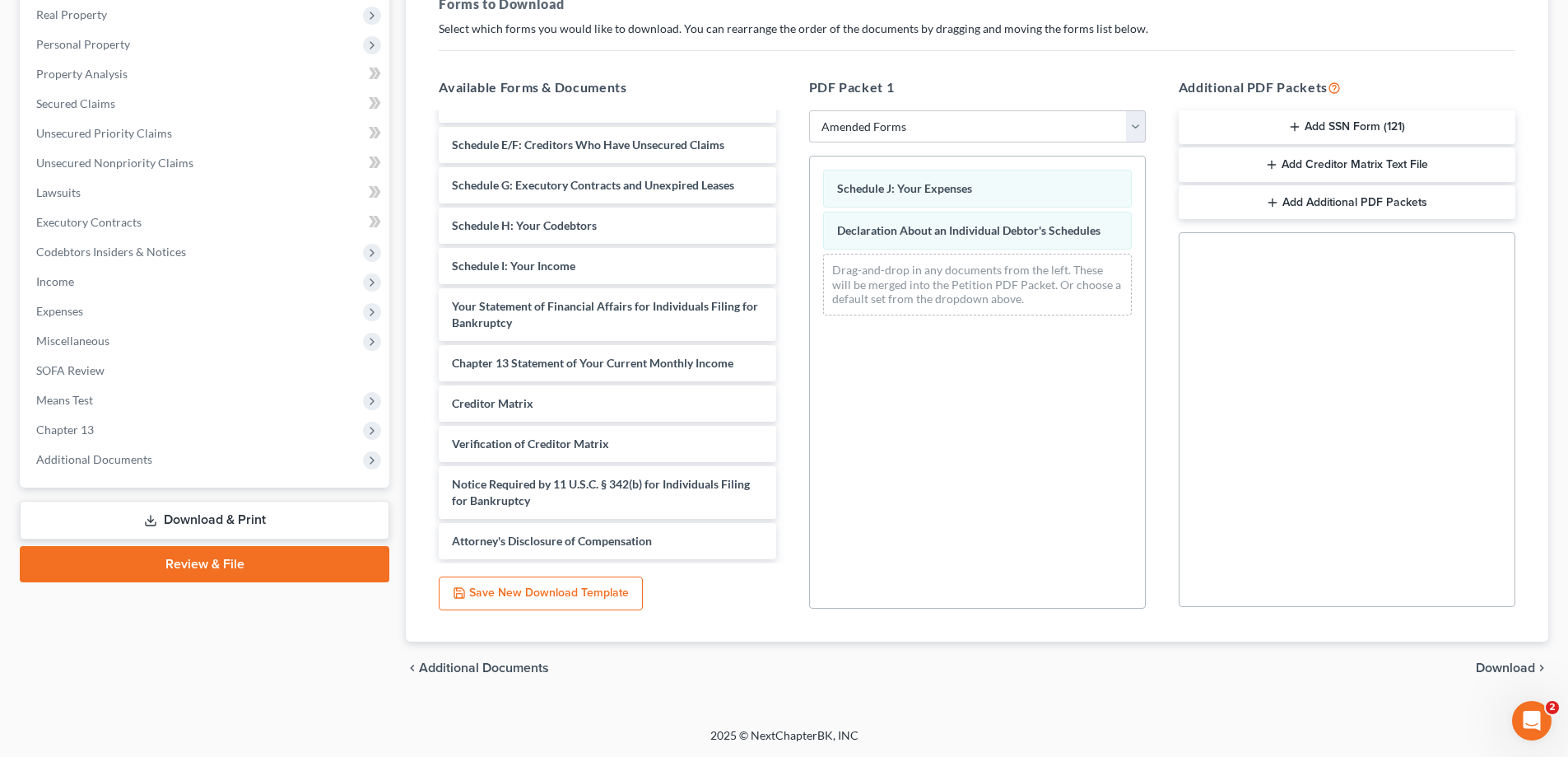
click at [1515, 673] on span "Download" at bounding box center [1506, 668] width 60 height 13
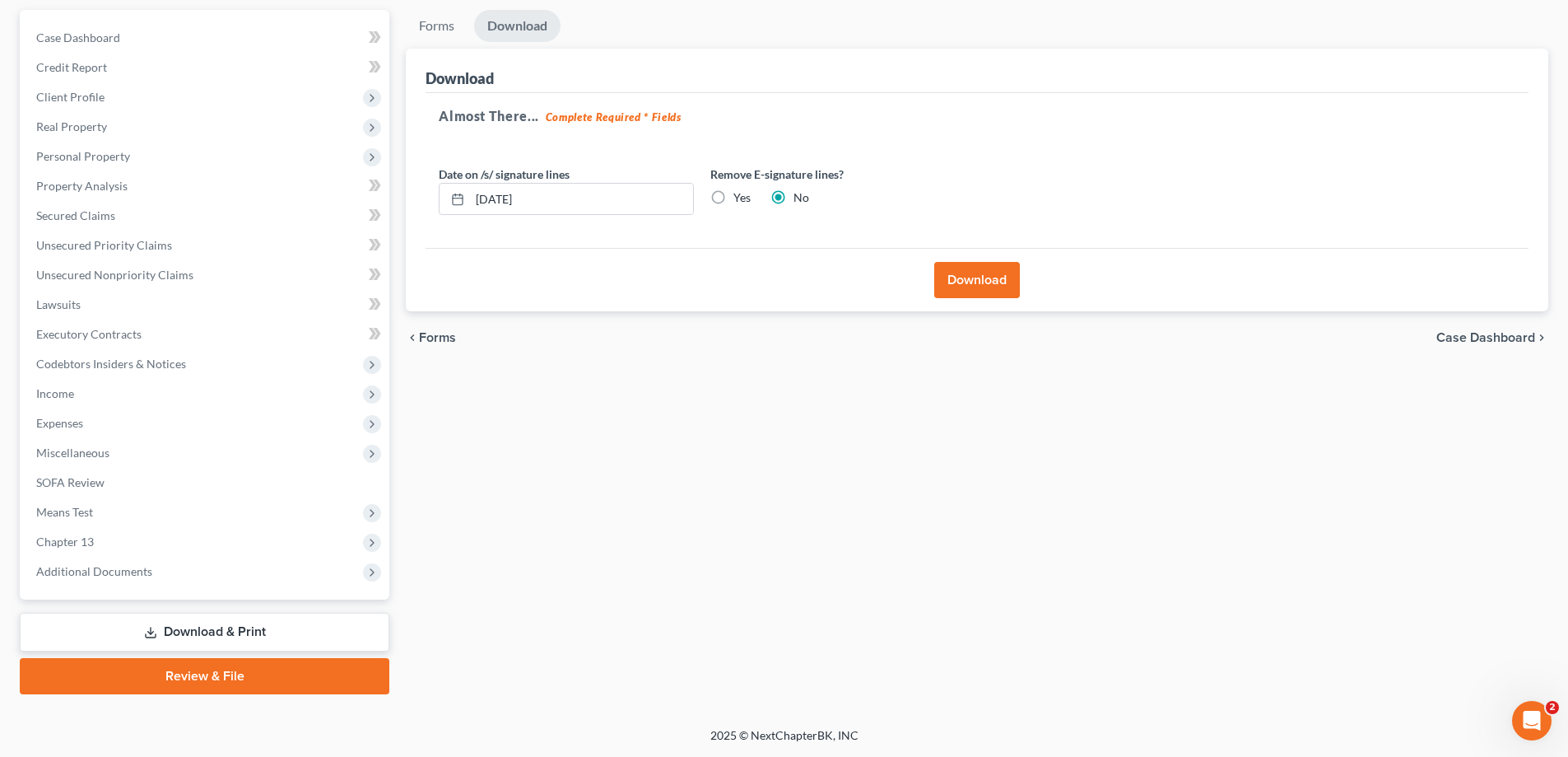
click at [967, 276] on button "Download" at bounding box center [977, 280] width 85 height 37
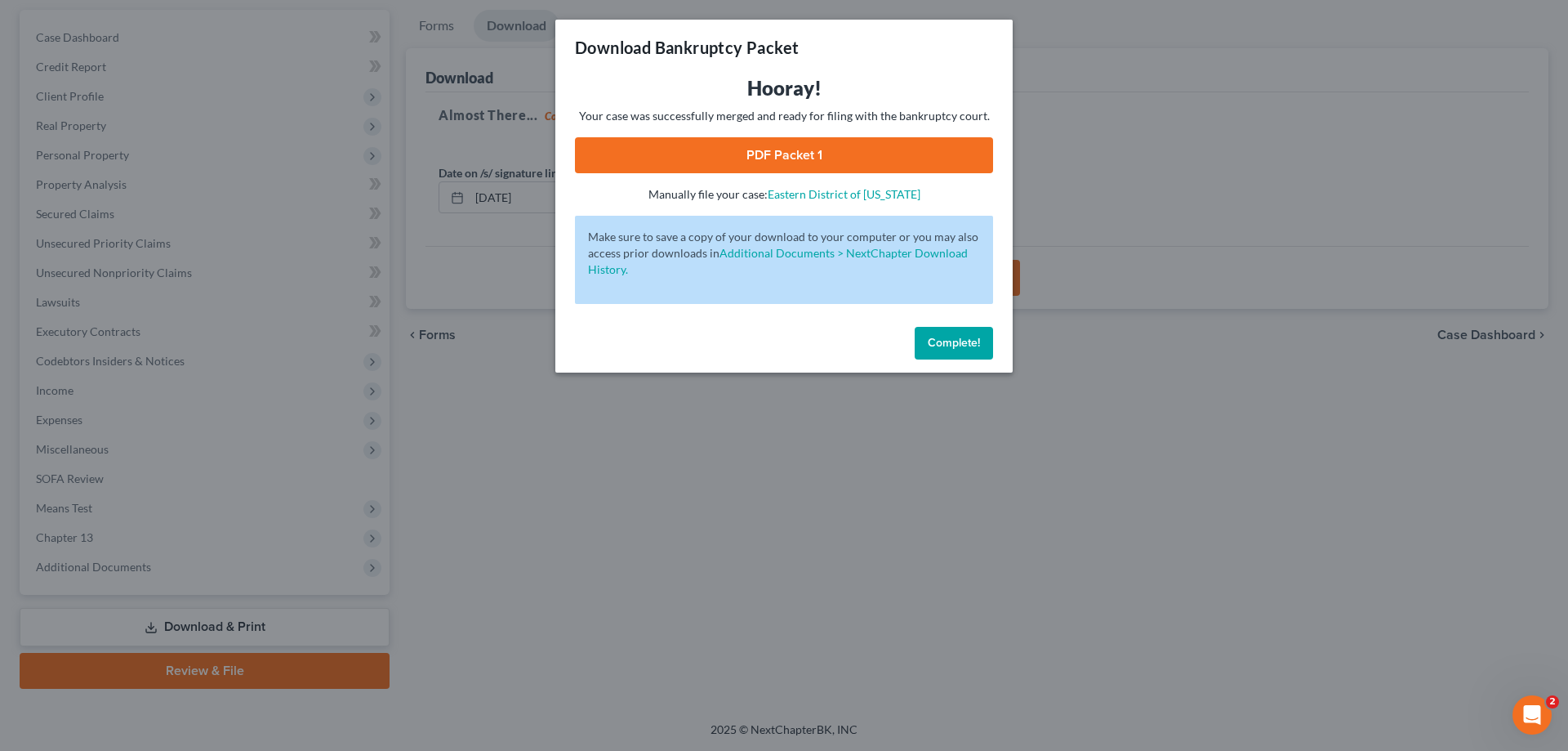
click at [869, 145] on link "PDF Packet 1" at bounding box center [783, 155] width 418 height 36
click at [953, 348] on span "Complete!" at bounding box center [953, 343] width 52 height 14
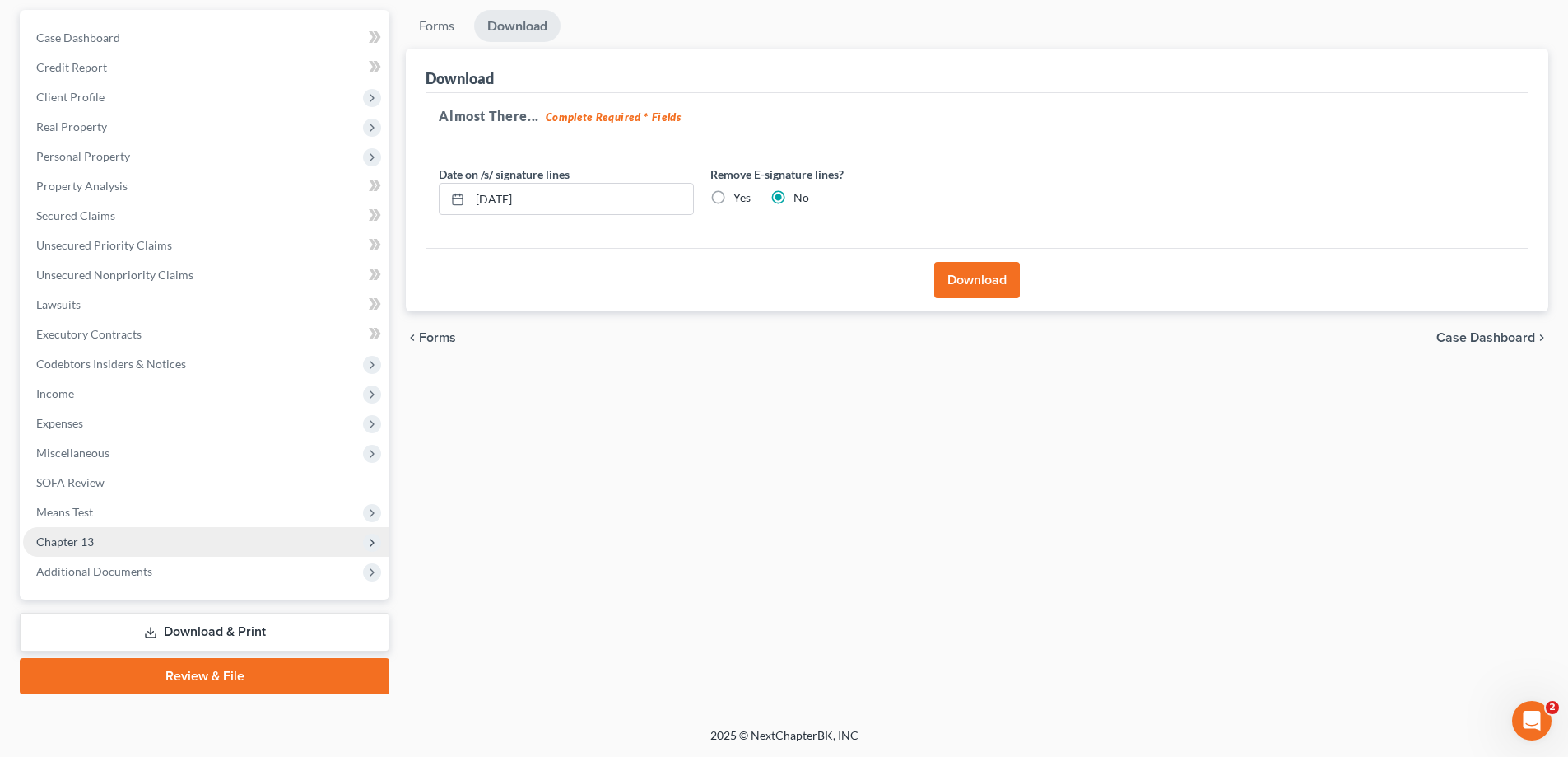
click at [70, 549] on span "Chapter 13" at bounding box center [205, 542] width 366 height 30
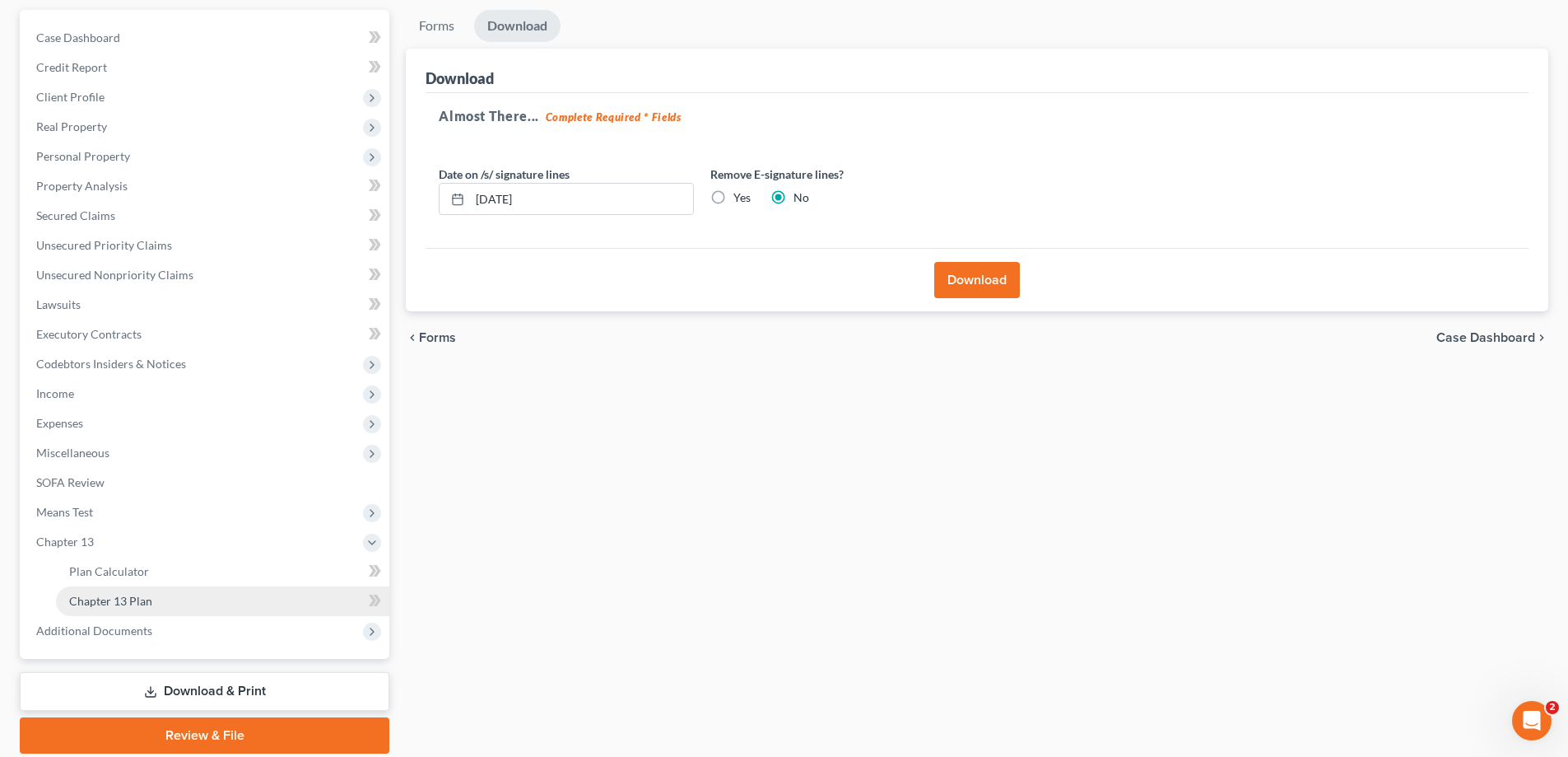
click at [158, 602] on link "Chapter 13 Plan" at bounding box center [222, 601] width 333 height 30
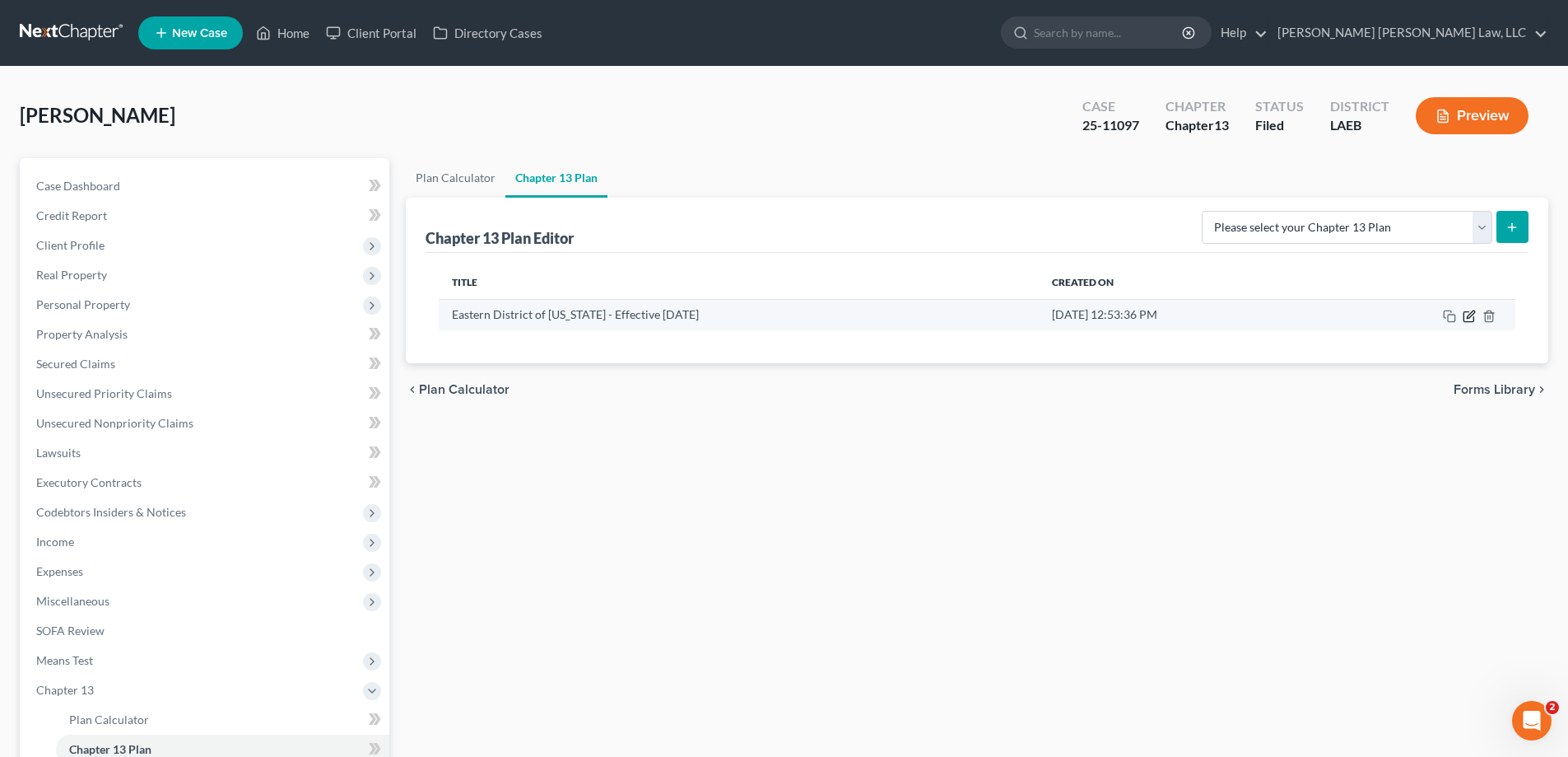
click at [1466, 314] on icon "button" at bounding box center [1469, 315] width 13 height 13
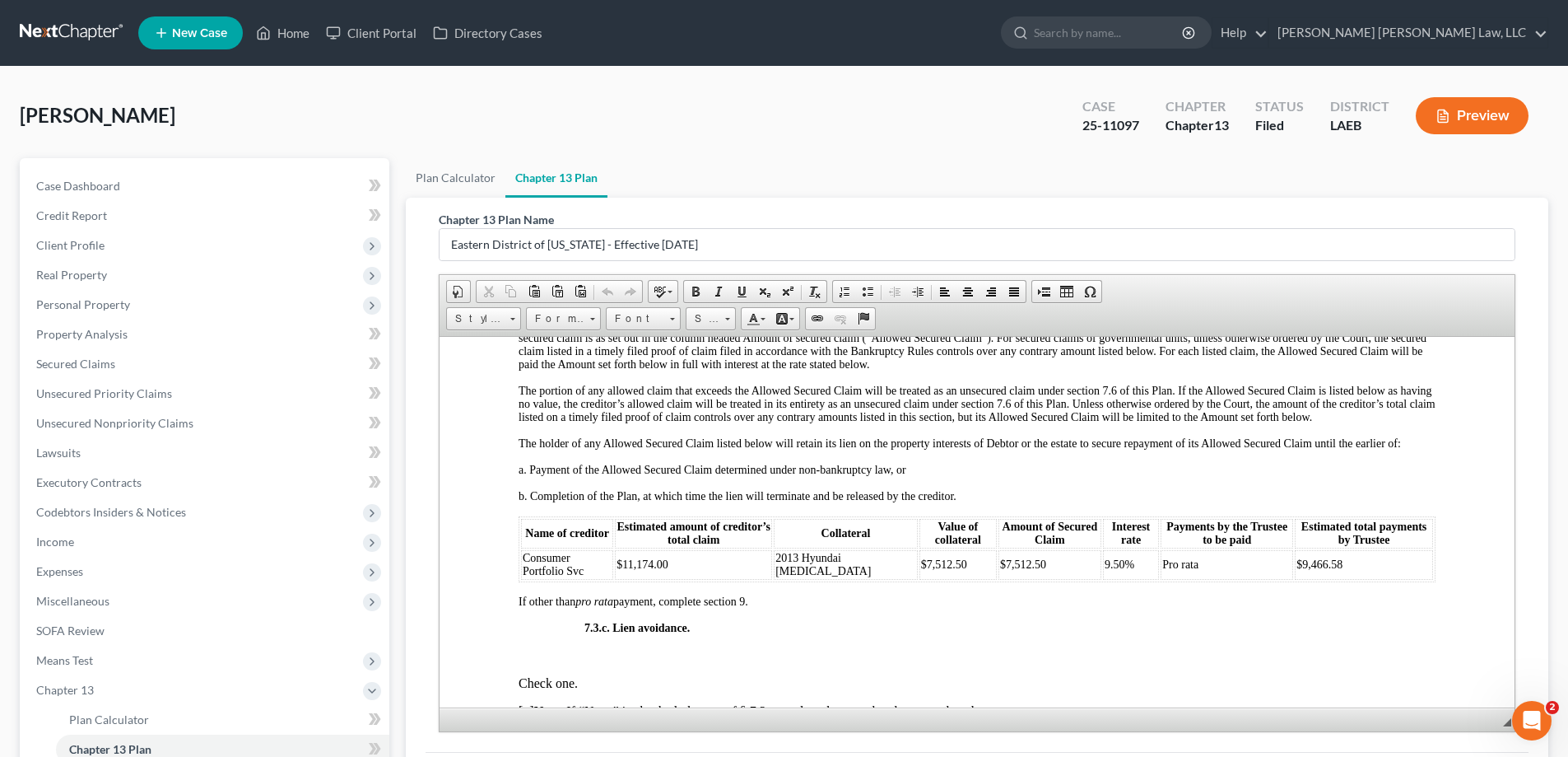
scroll to position [165, 0]
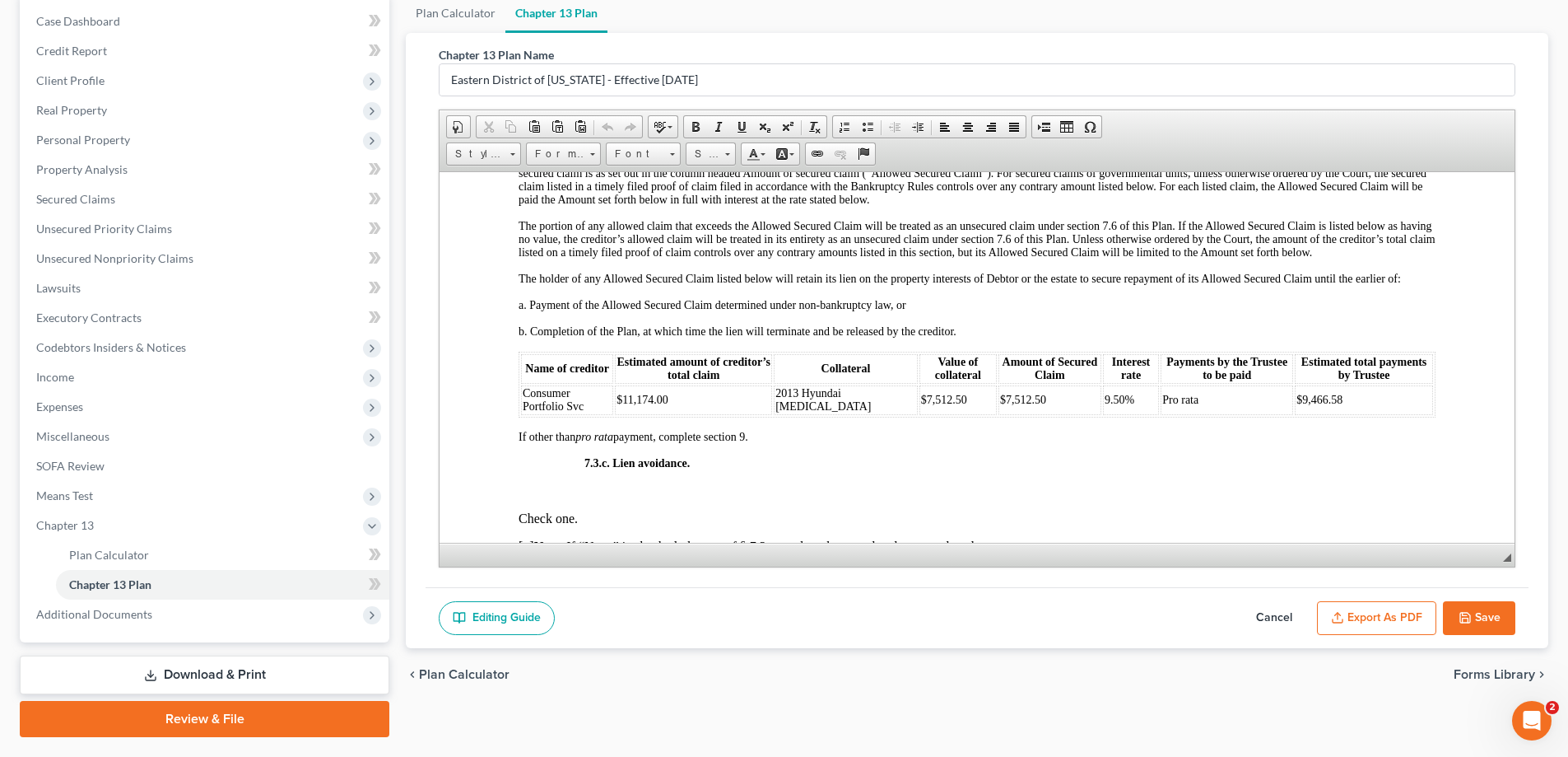
click at [1485, 615] on button "Save" at bounding box center [1479, 618] width 72 height 35
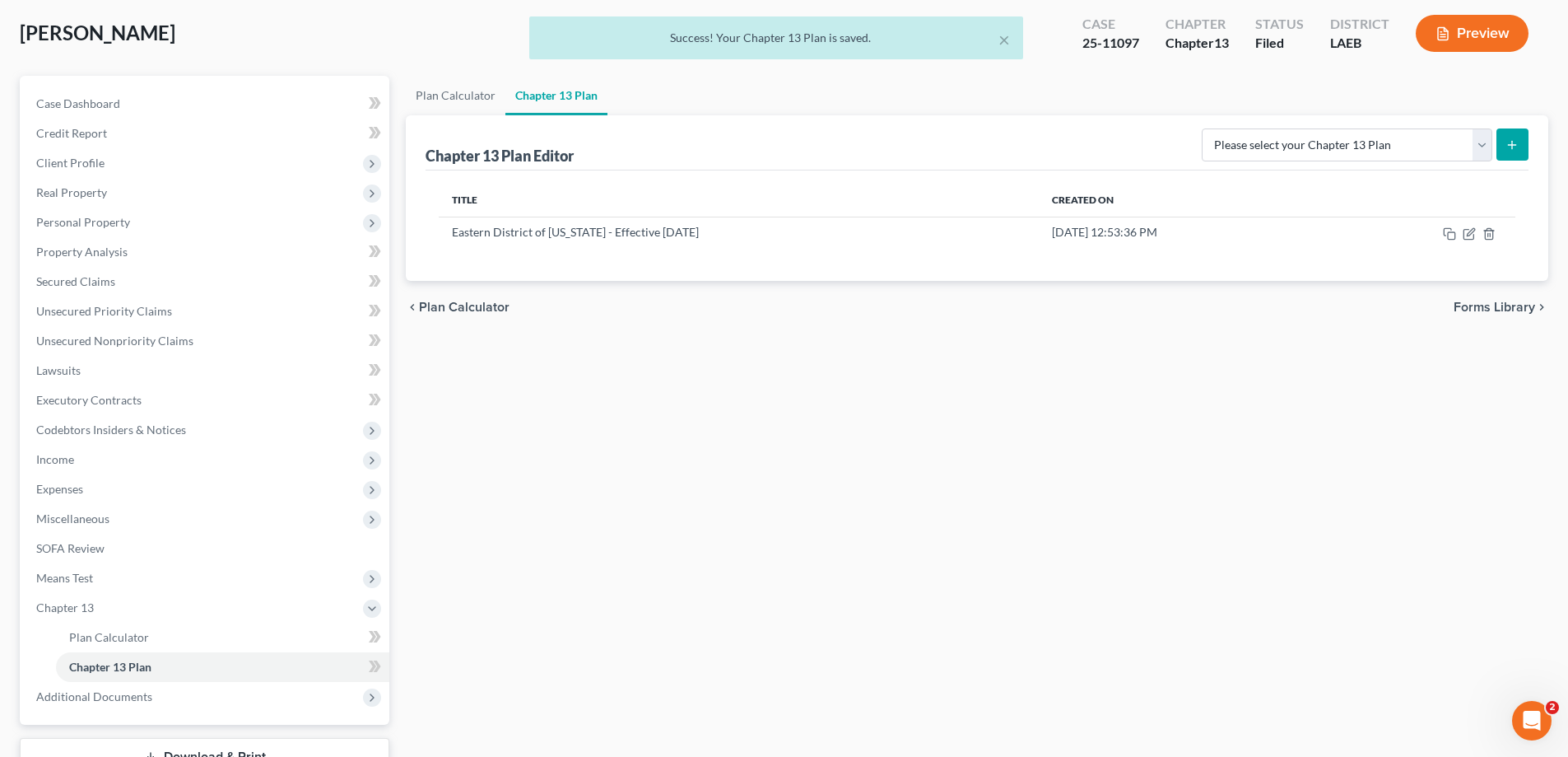
scroll to position [0, 0]
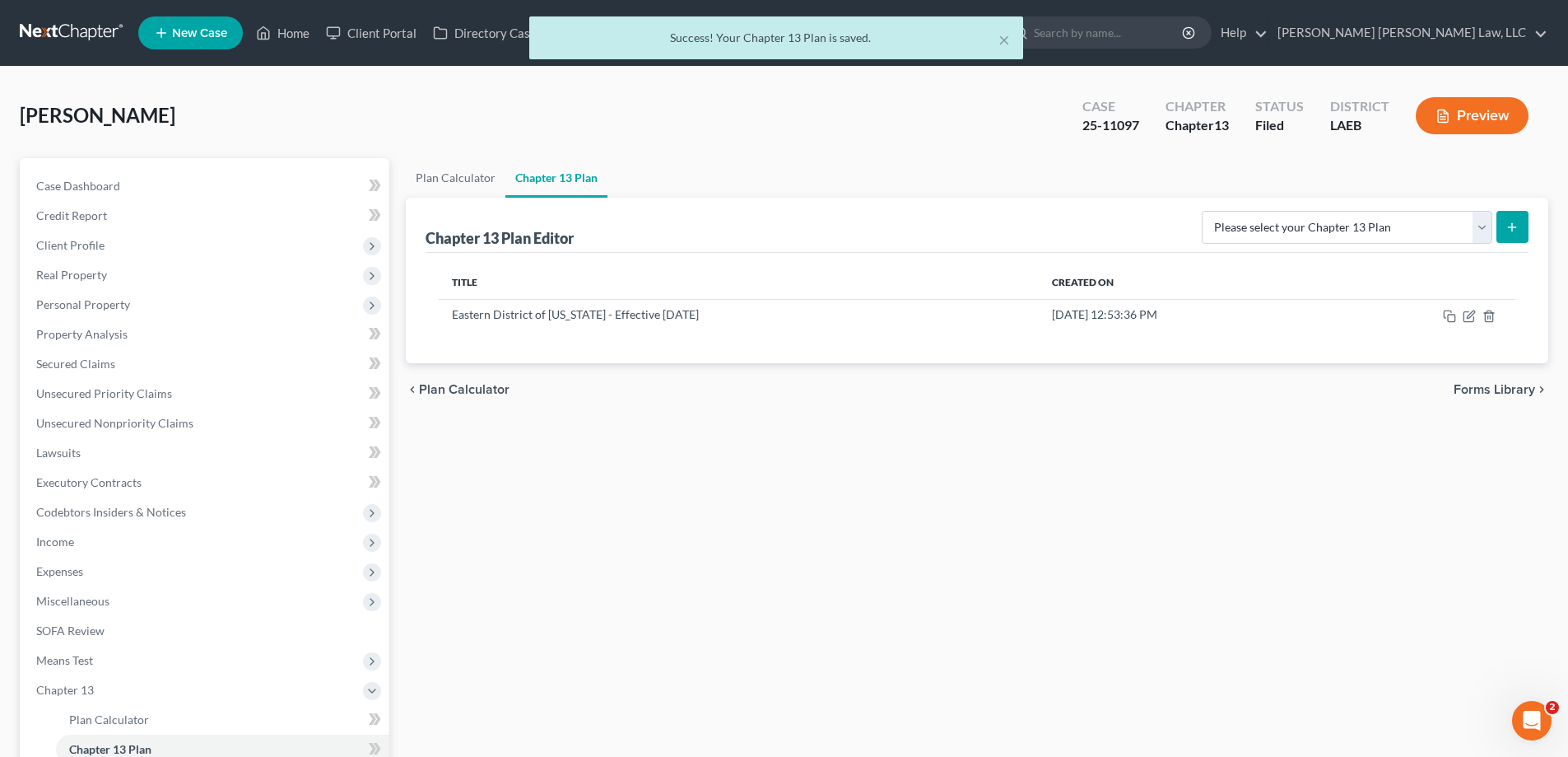
click at [303, 30] on div "× Success! Your Chapter 13 Plan is saved." at bounding box center [776, 42] width 1568 height 51
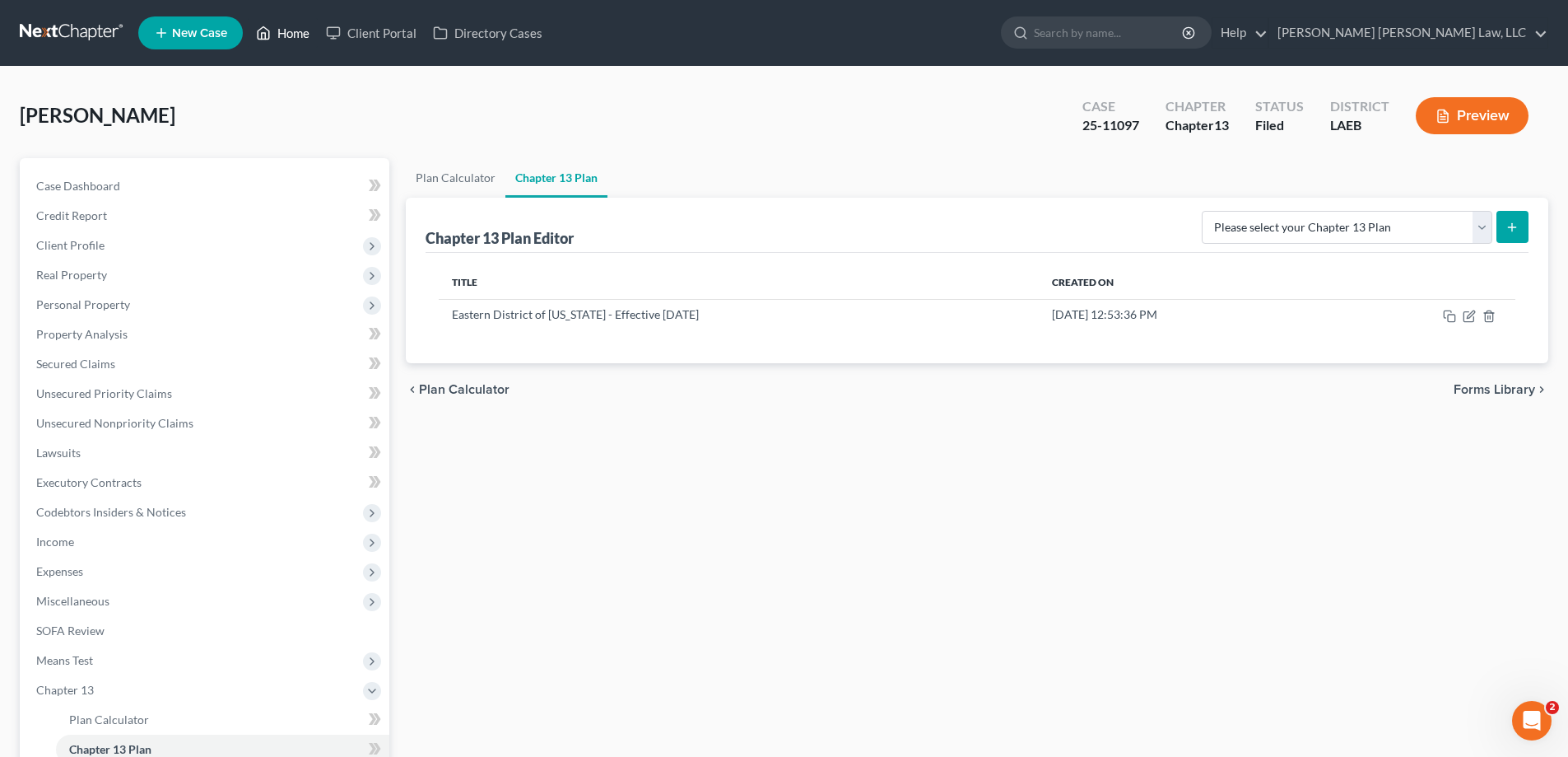
click at [299, 37] on link "Home" at bounding box center [283, 33] width 70 height 30
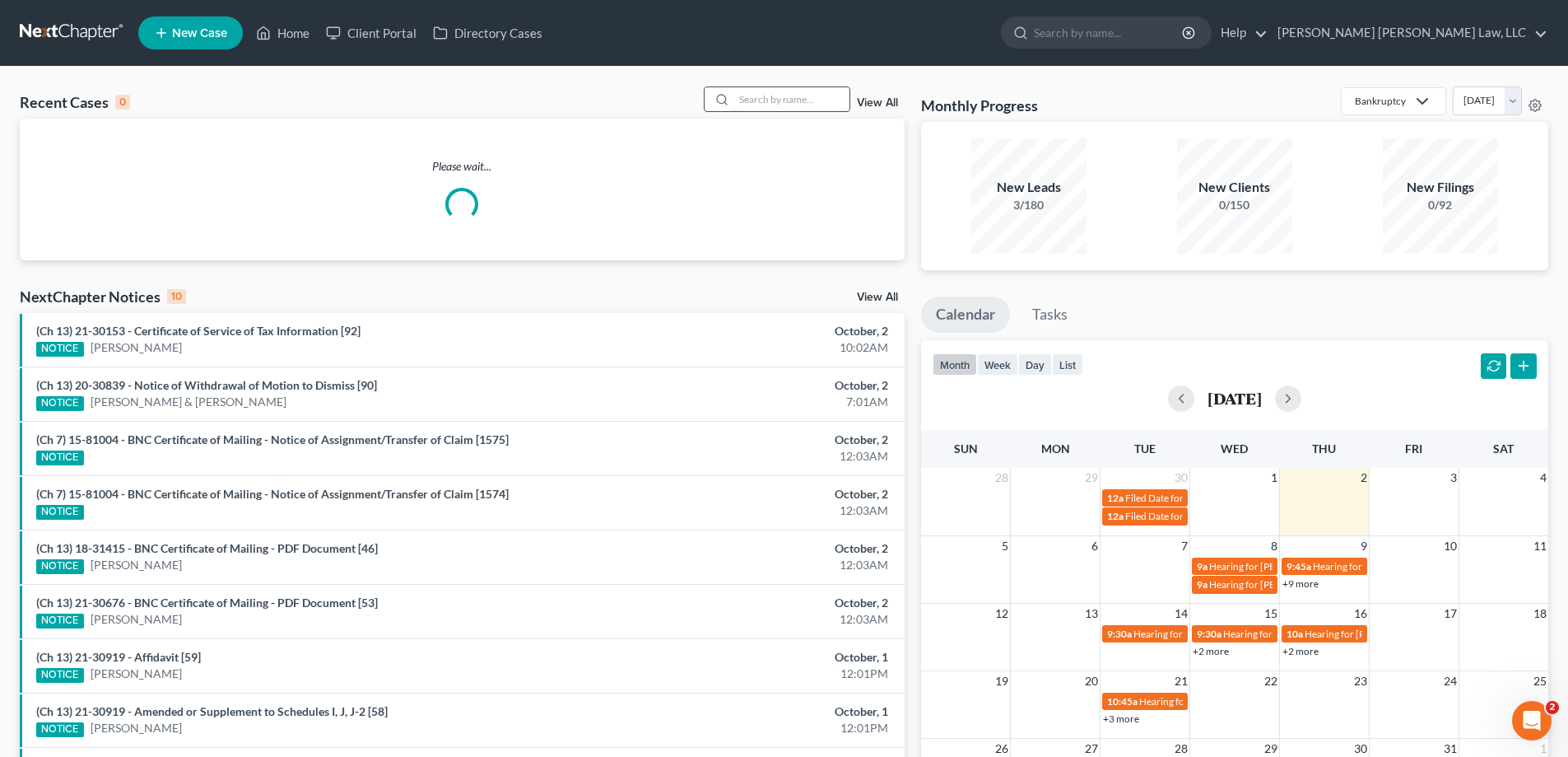
click at [782, 102] on input "search" at bounding box center [791, 99] width 115 height 24
type input "25-11654"
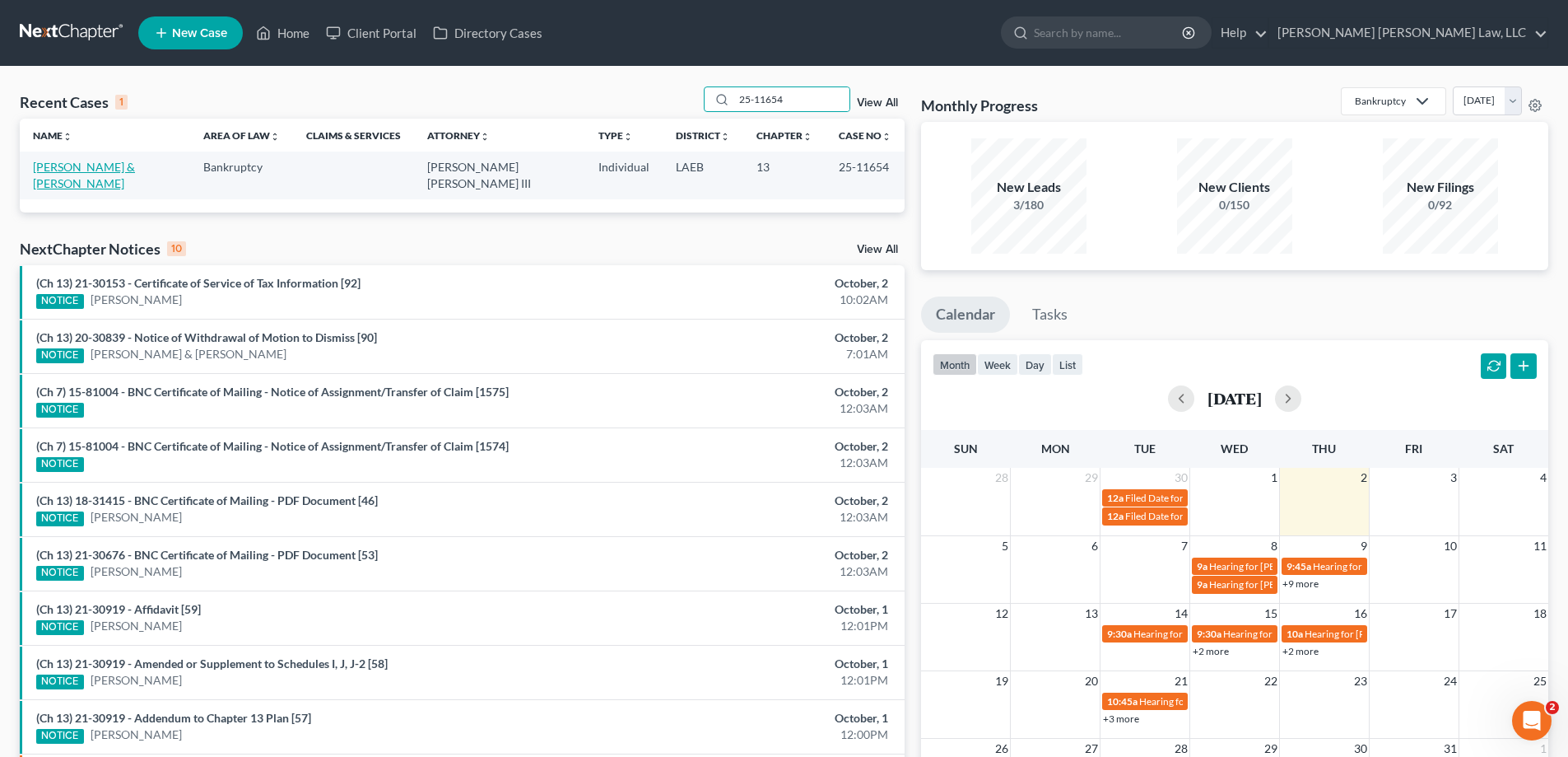
click at [90, 171] on link "[PERSON_NAME] & [PERSON_NAME]" at bounding box center [83, 175] width 102 height 31
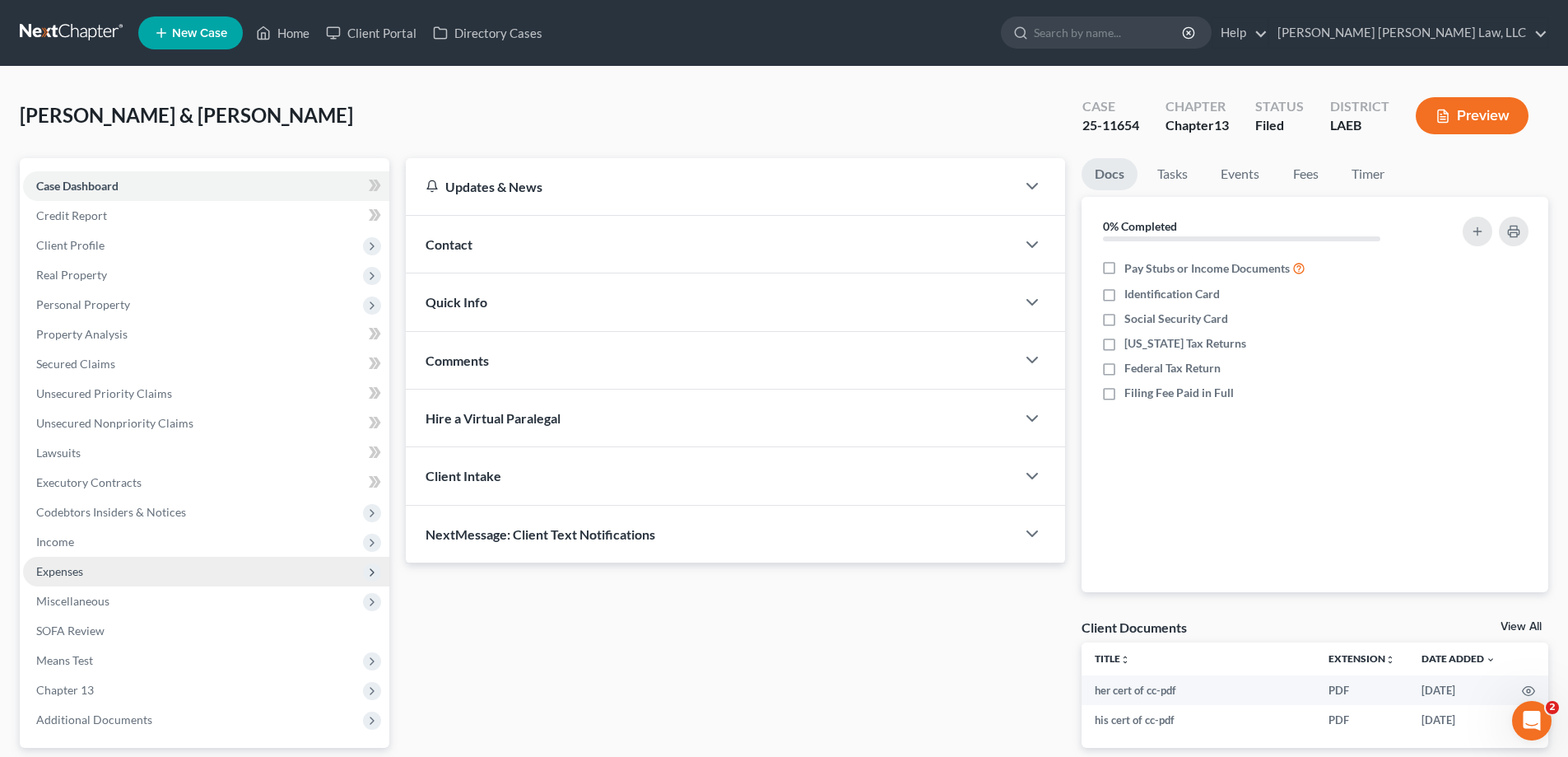
click at [77, 569] on span "Expenses" at bounding box center [60, 571] width 47 height 14
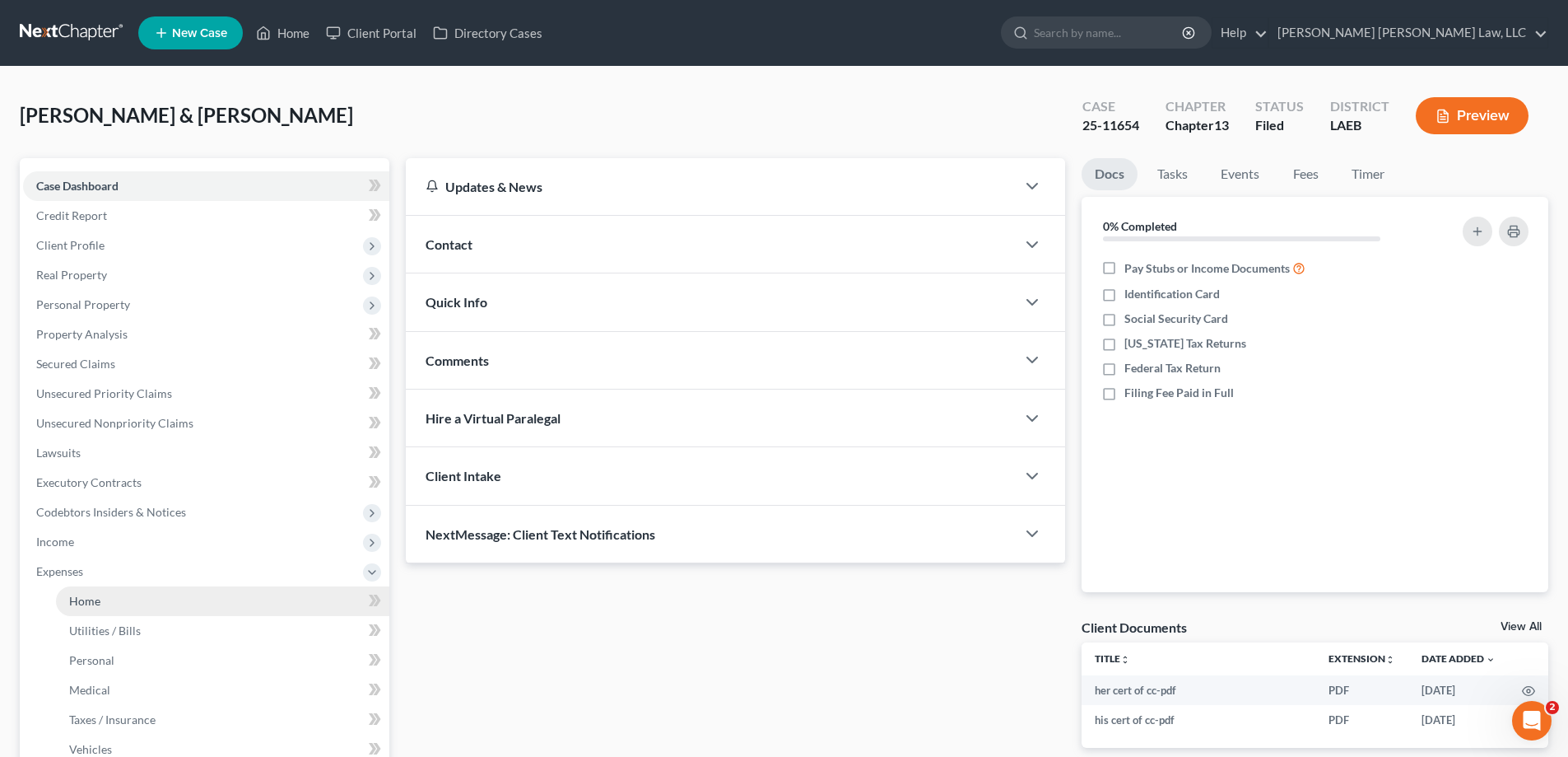
click at [118, 594] on link "Home" at bounding box center [222, 601] width 333 height 30
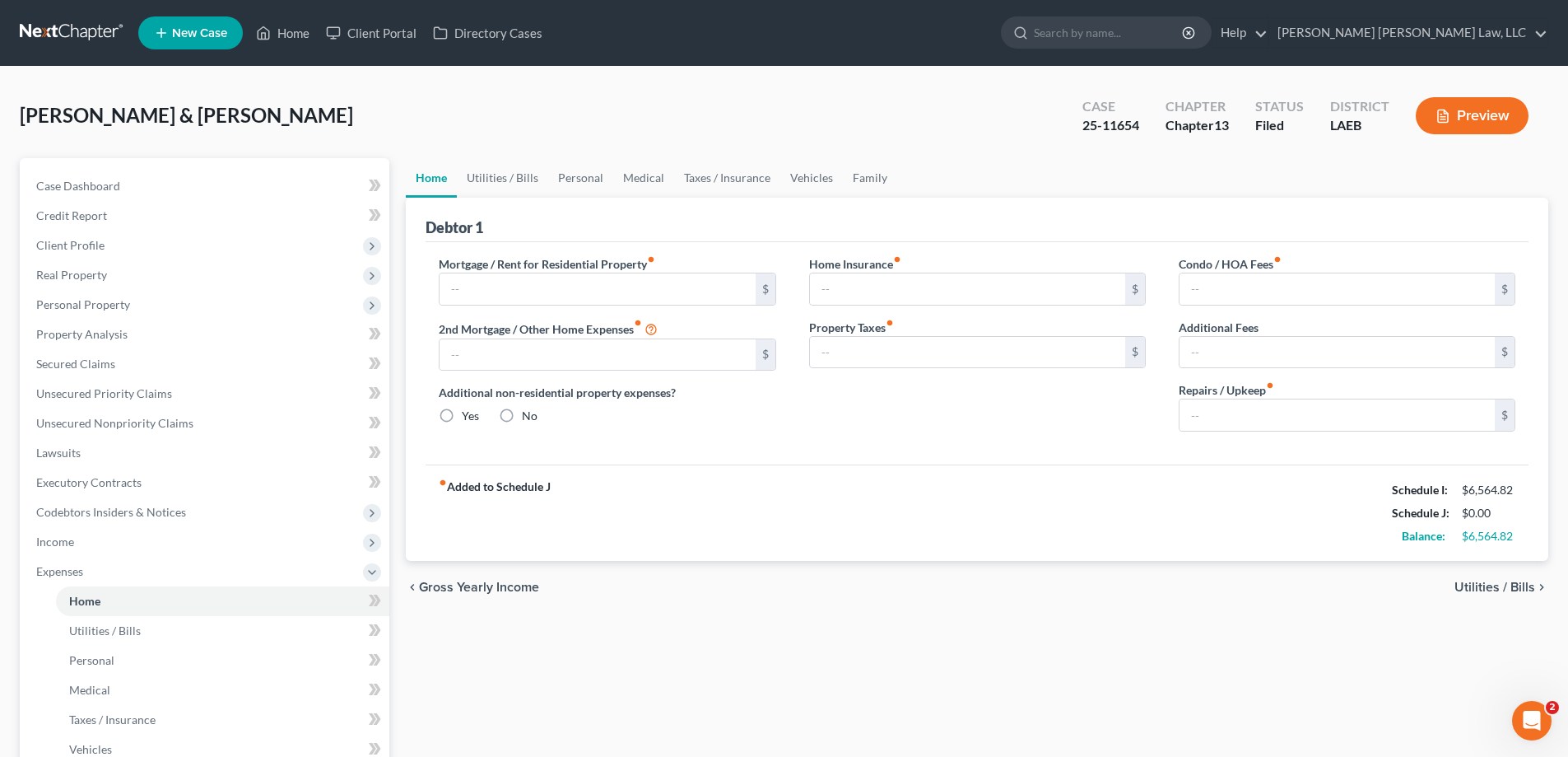
type input "1,079.55"
type input "0.00"
radio input "true"
type input "0.00"
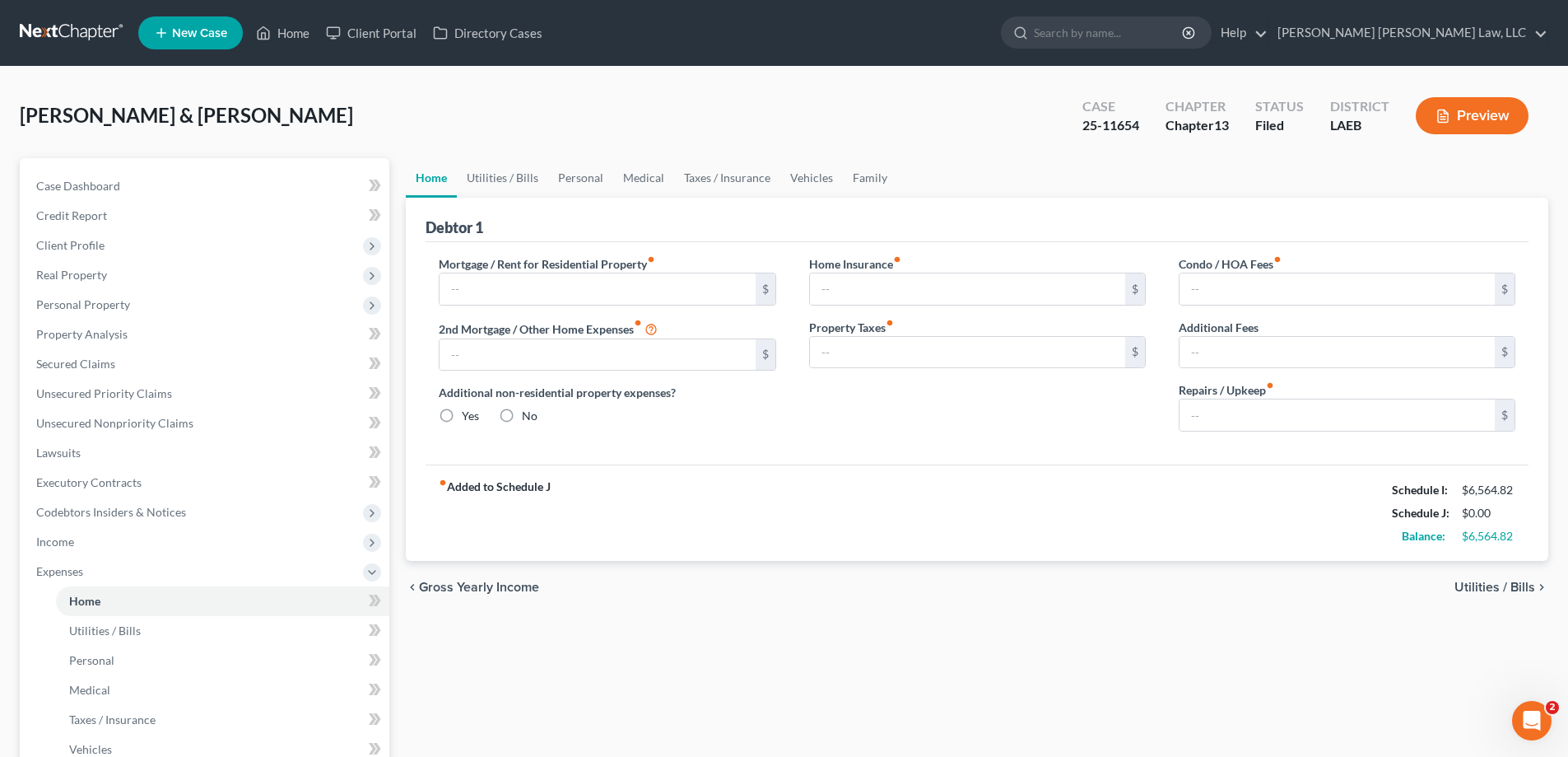
type input "0.00"
type input "100.00"
drag, startPoint x: 1018, startPoint y: 541, endPoint x: 684, endPoint y: 464, distance: 342.8
click at [1018, 541] on div "fiber_manual_record Added to Schedule J Schedule I: $6,564.82 Schedule J: $5,27…" at bounding box center [977, 512] width 1103 height 96
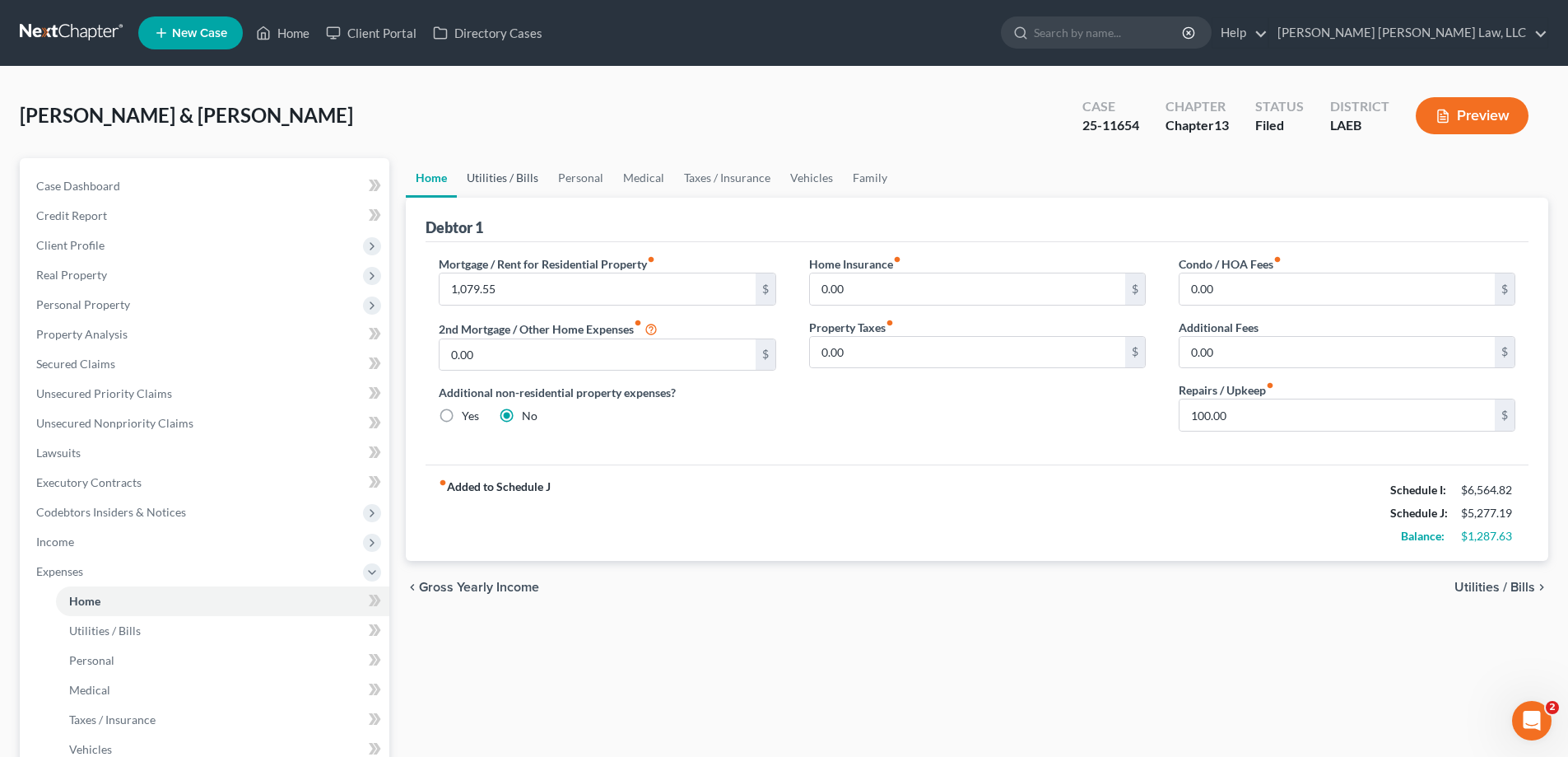
click at [521, 183] on link "Utilities / Bills" at bounding box center [503, 178] width 91 height 40
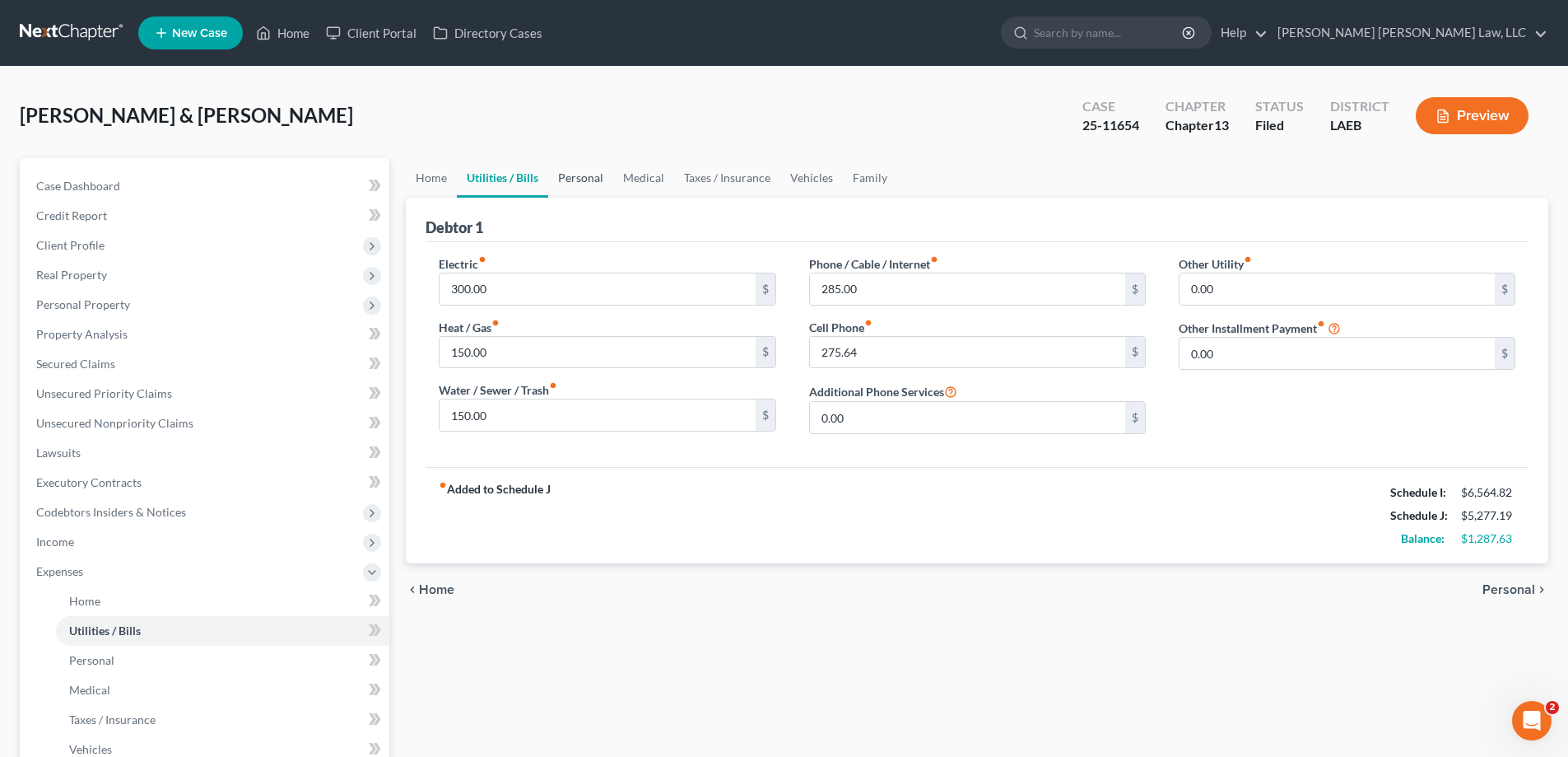
click at [574, 183] on link "Personal" at bounding box center [581, 178] width 65 height 40
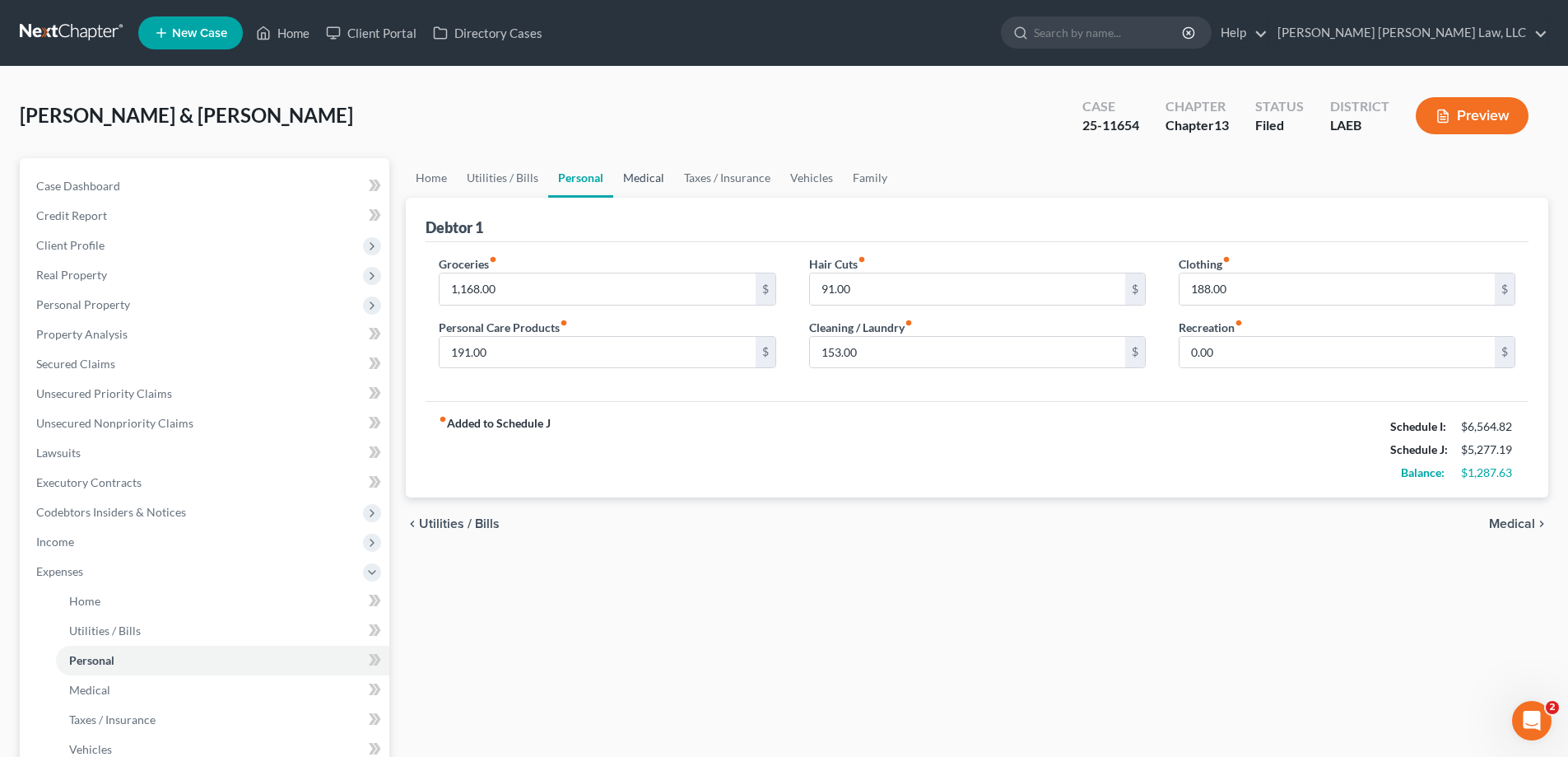
click at [638, 185] on link "Medical" at bounding box center [643, 178] width 60 height 40
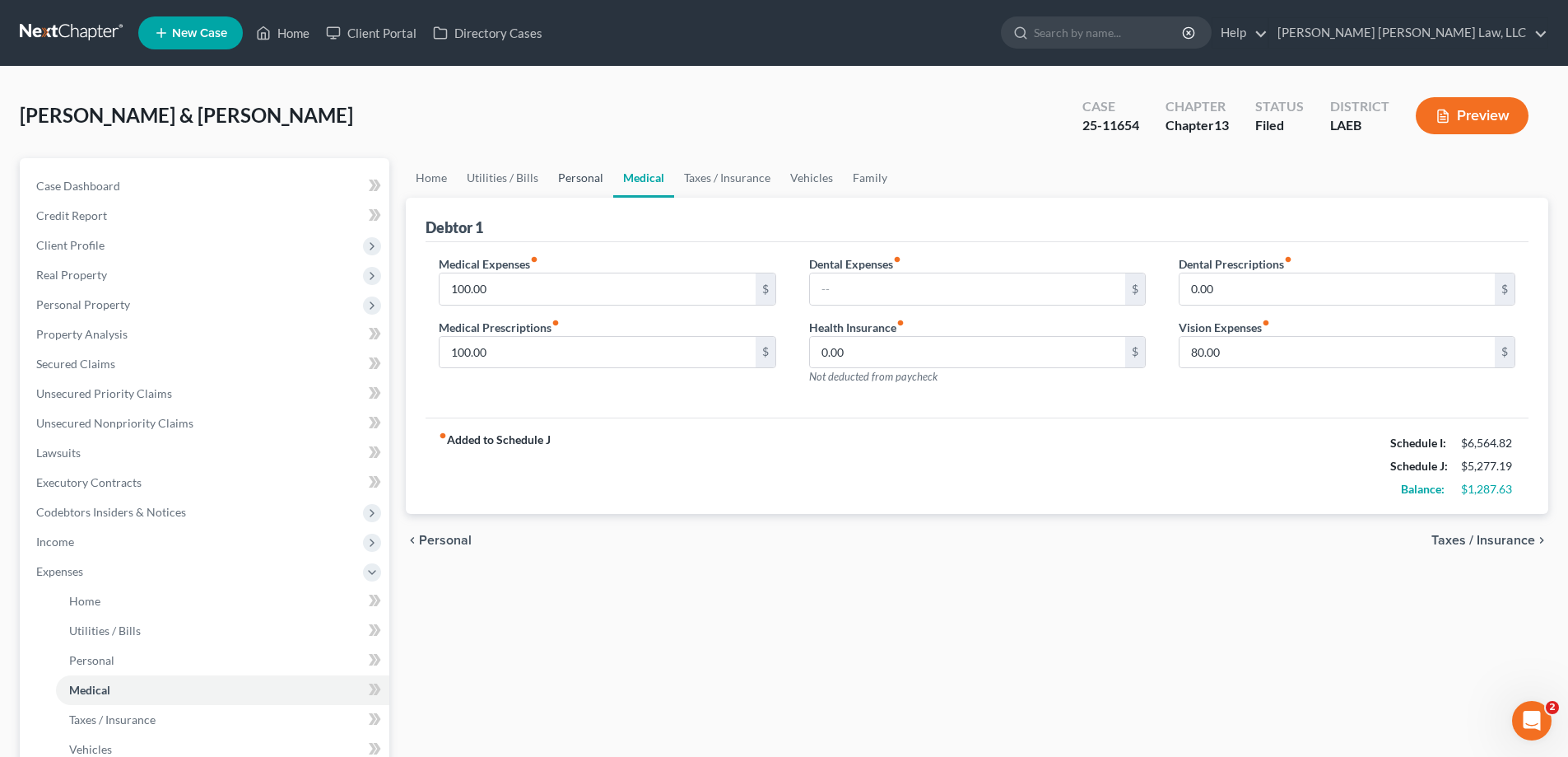
click at [559, 185] on link "Personal" at bounding box center [581, 178] width 65 height 40
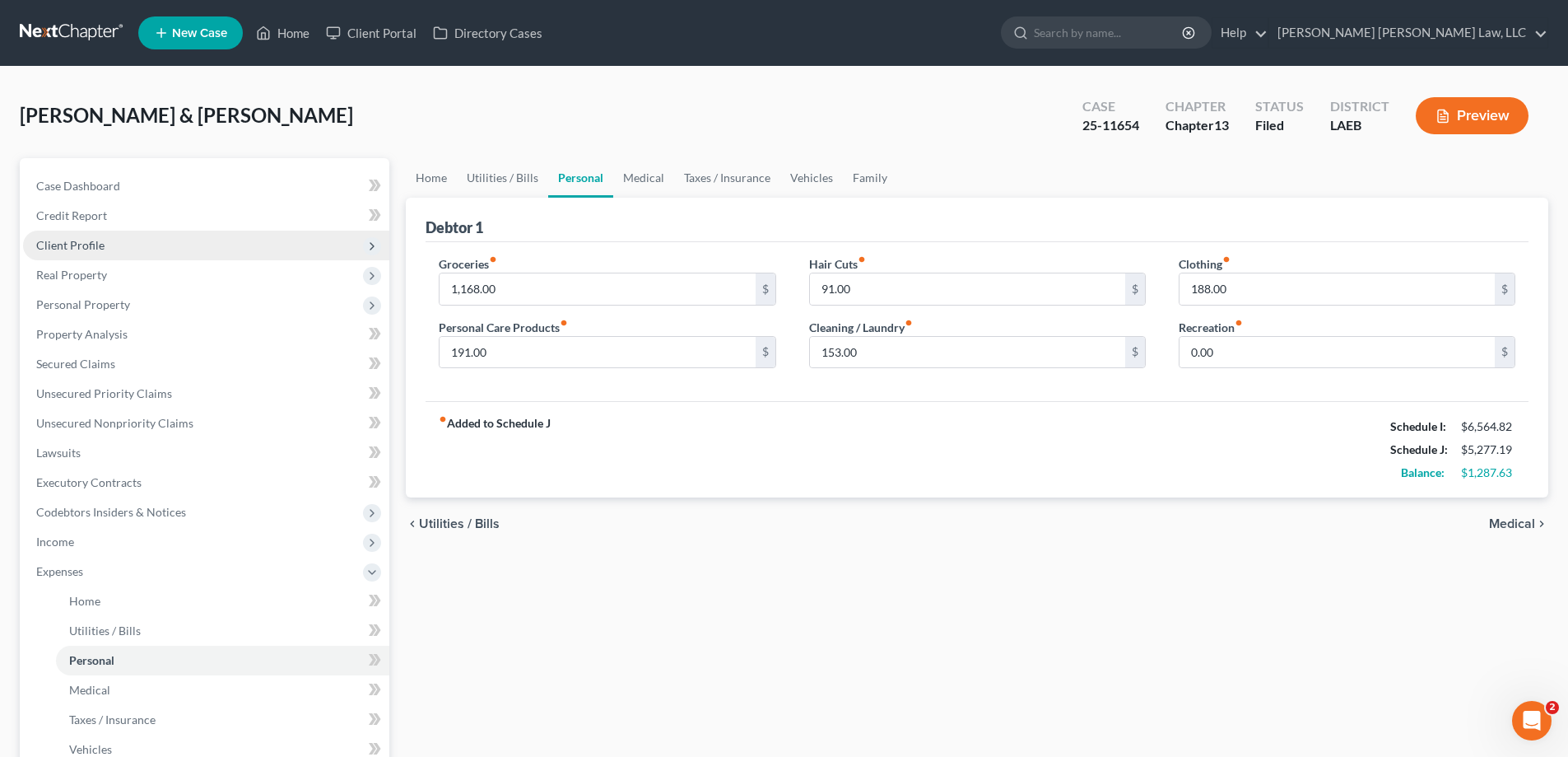
click at [96, 250] on span "Client Profile" at bounding box center [70, 245] width 68 height 14
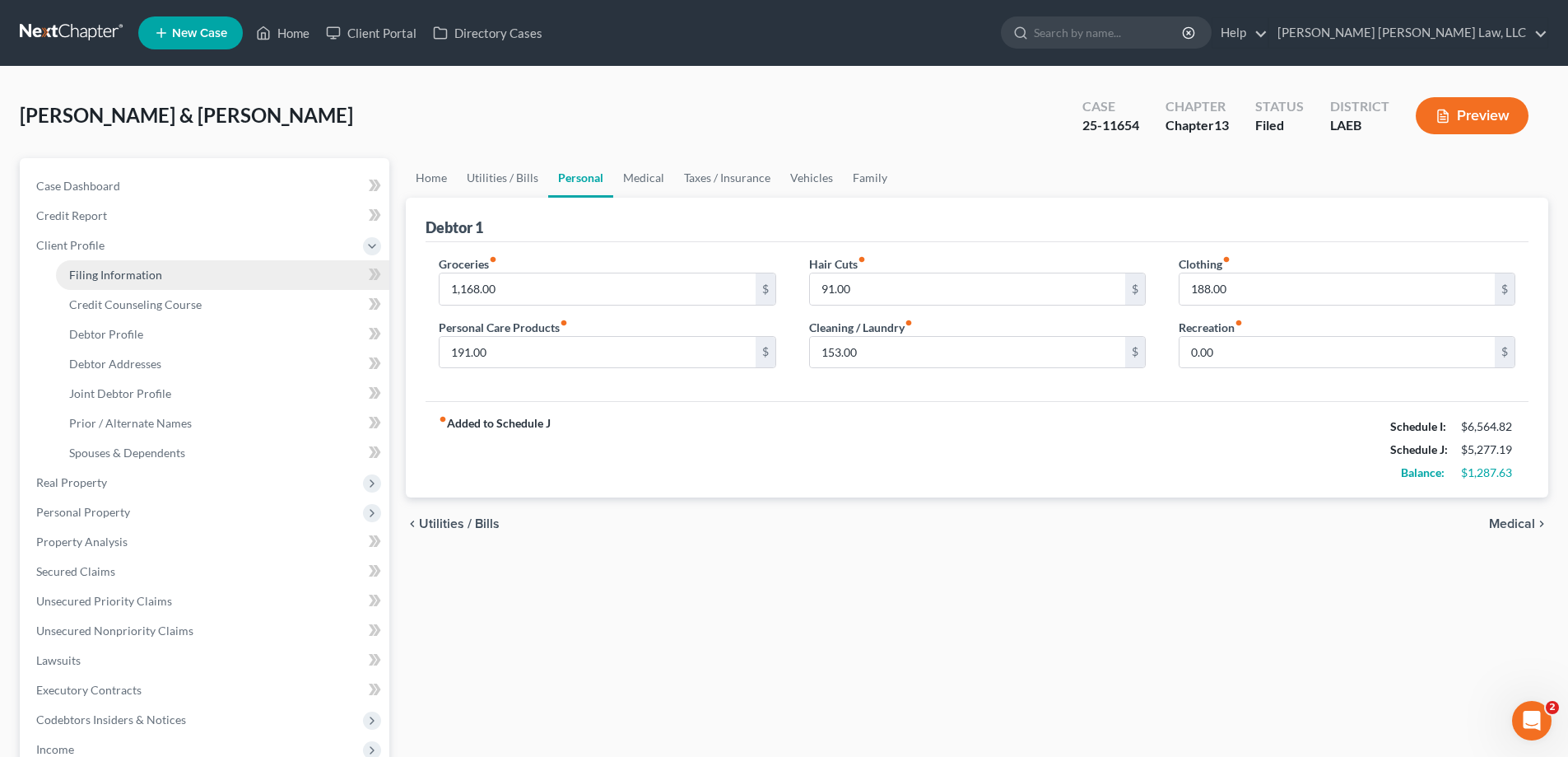
click at [134, 281] on span "Filing Information" at bounding box center [116, 275] width 93 height 14
select select "1"
select select "3"
select select "19"
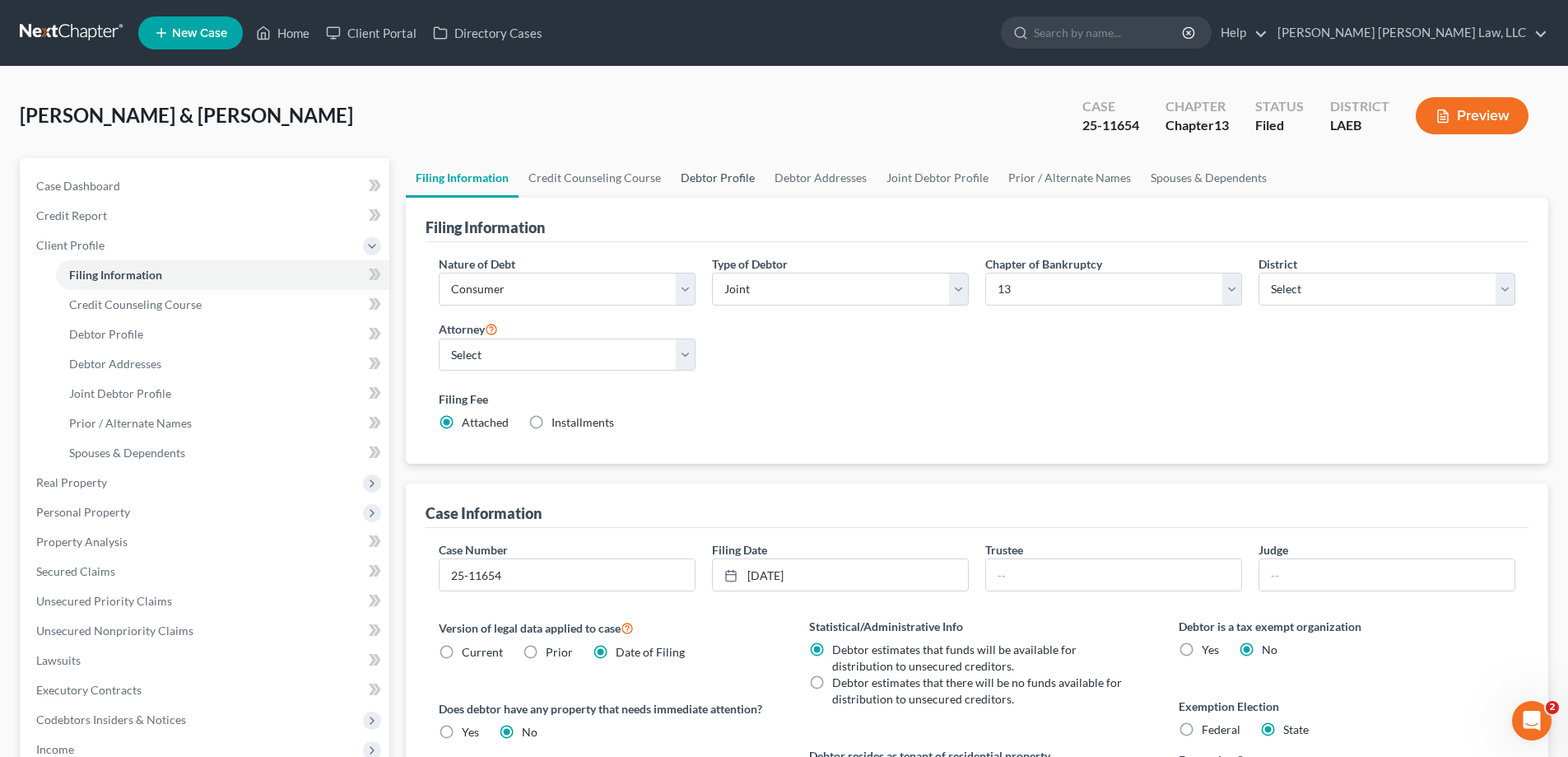
click at [735, 188] on link "Debtor Profile" at bounding box center [718, 178] width 94 height 40
select select "1"
select select "2"
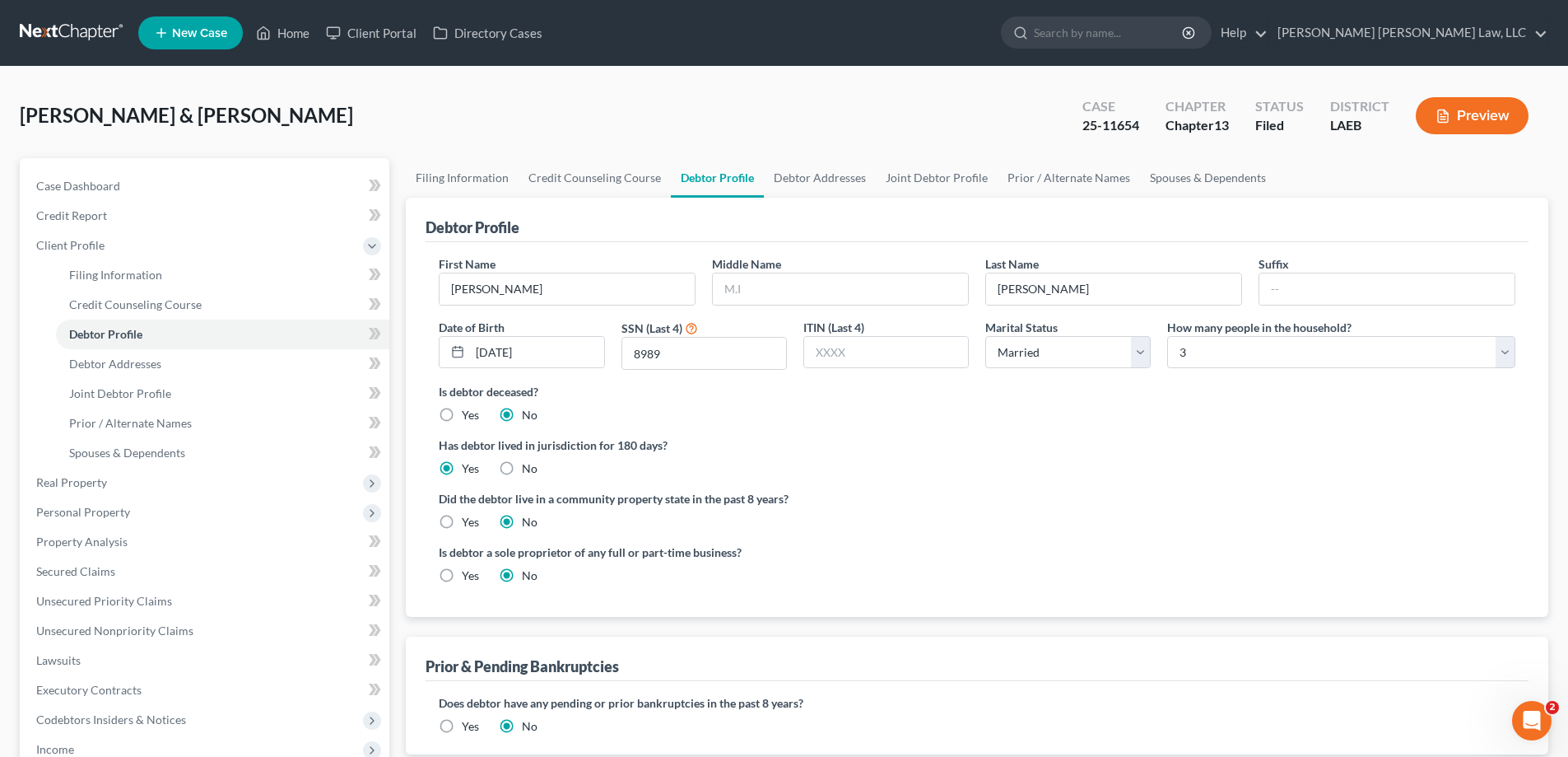
scroll to position [356, 0]
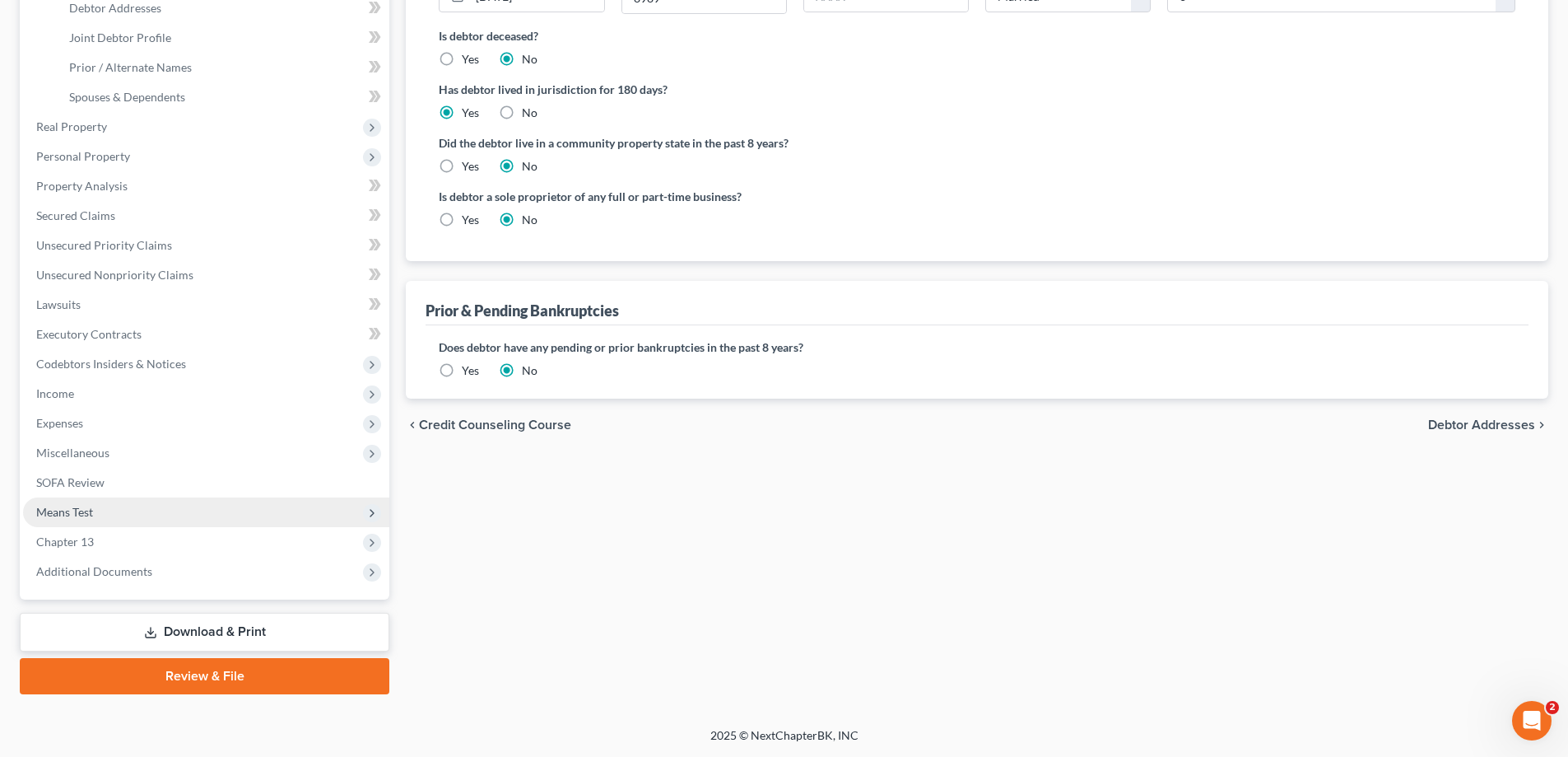
click at [120, 514] on span "Means Test" at bounding box center [205, 512] width 366 height 30
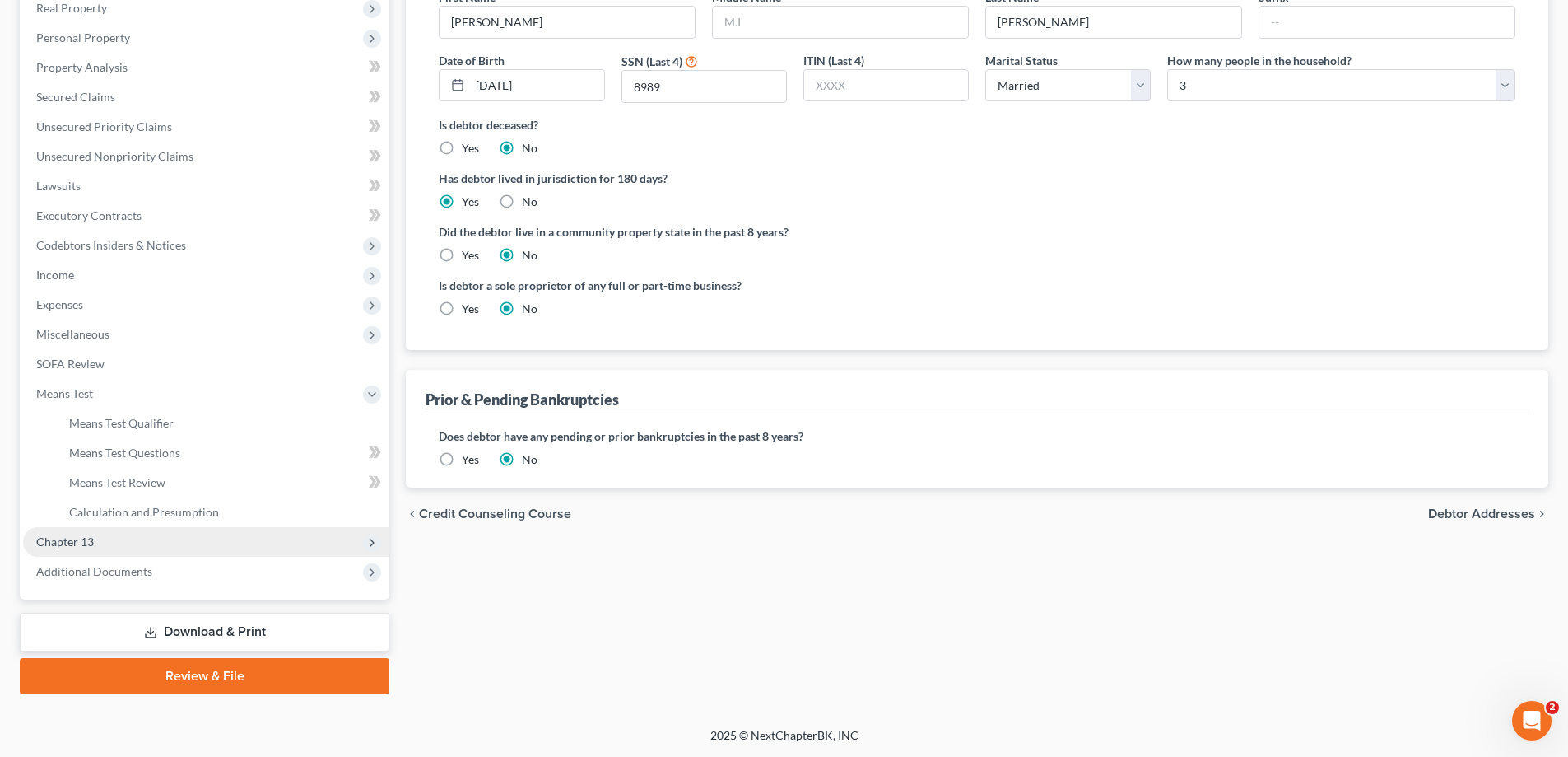
scroll to position [267, 0]
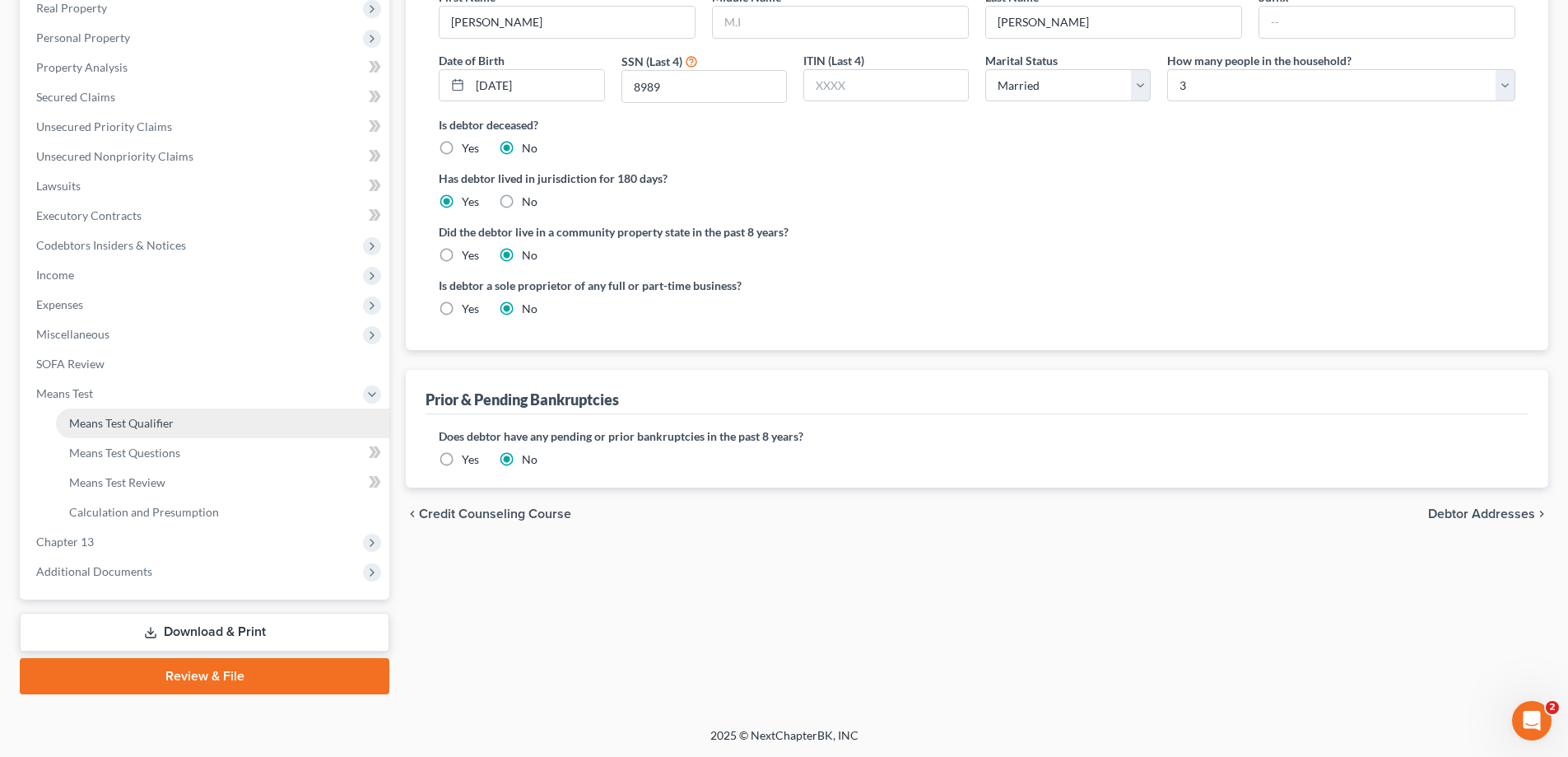
click at [161, 427] on span "Means Test Qualifier" at bounding box center [121, 423] width 104 height 14
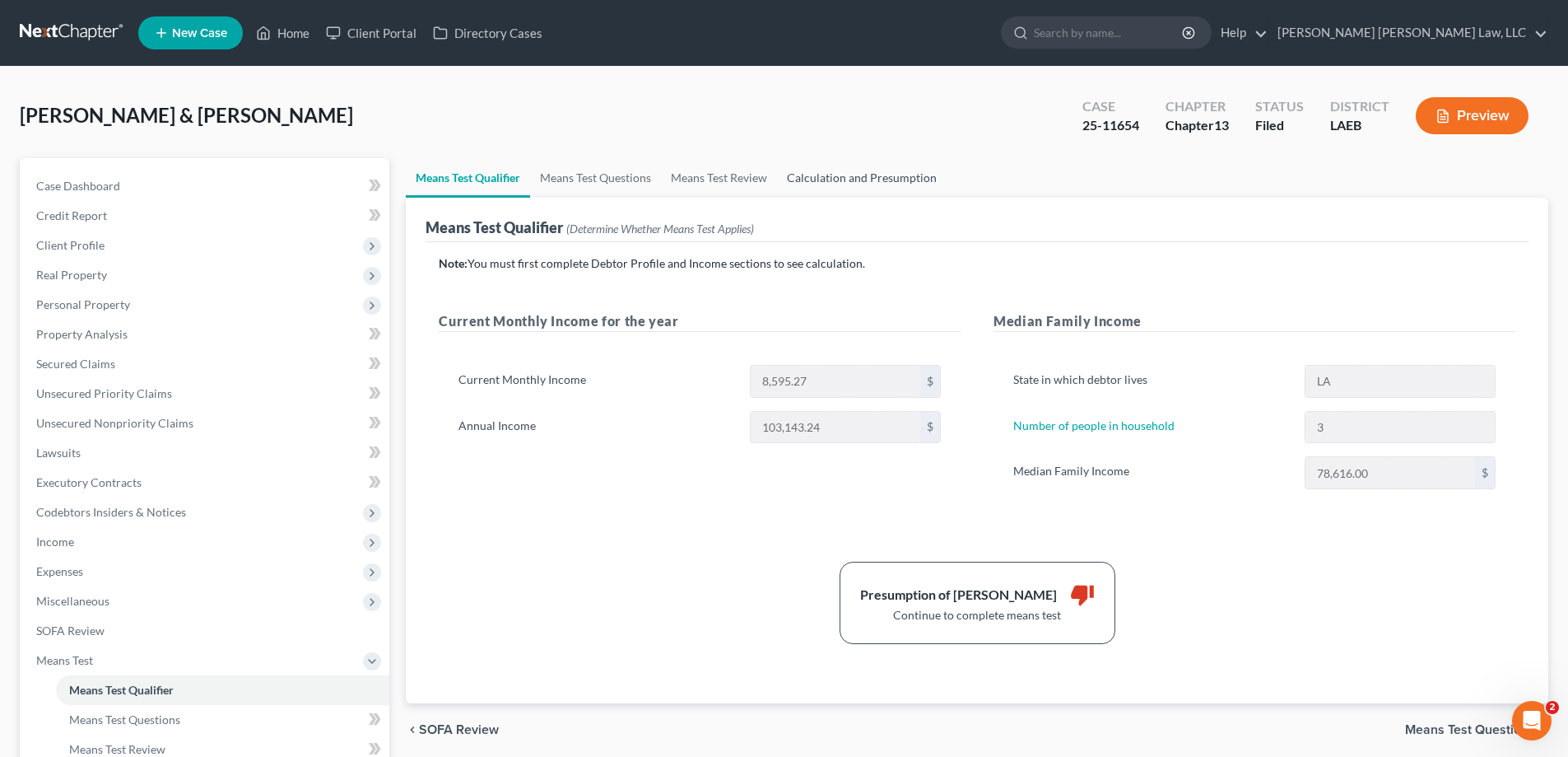
click at [838, 176] on link "Calculation and Presumption" at bounding box center [862, 178] width 170 height 40
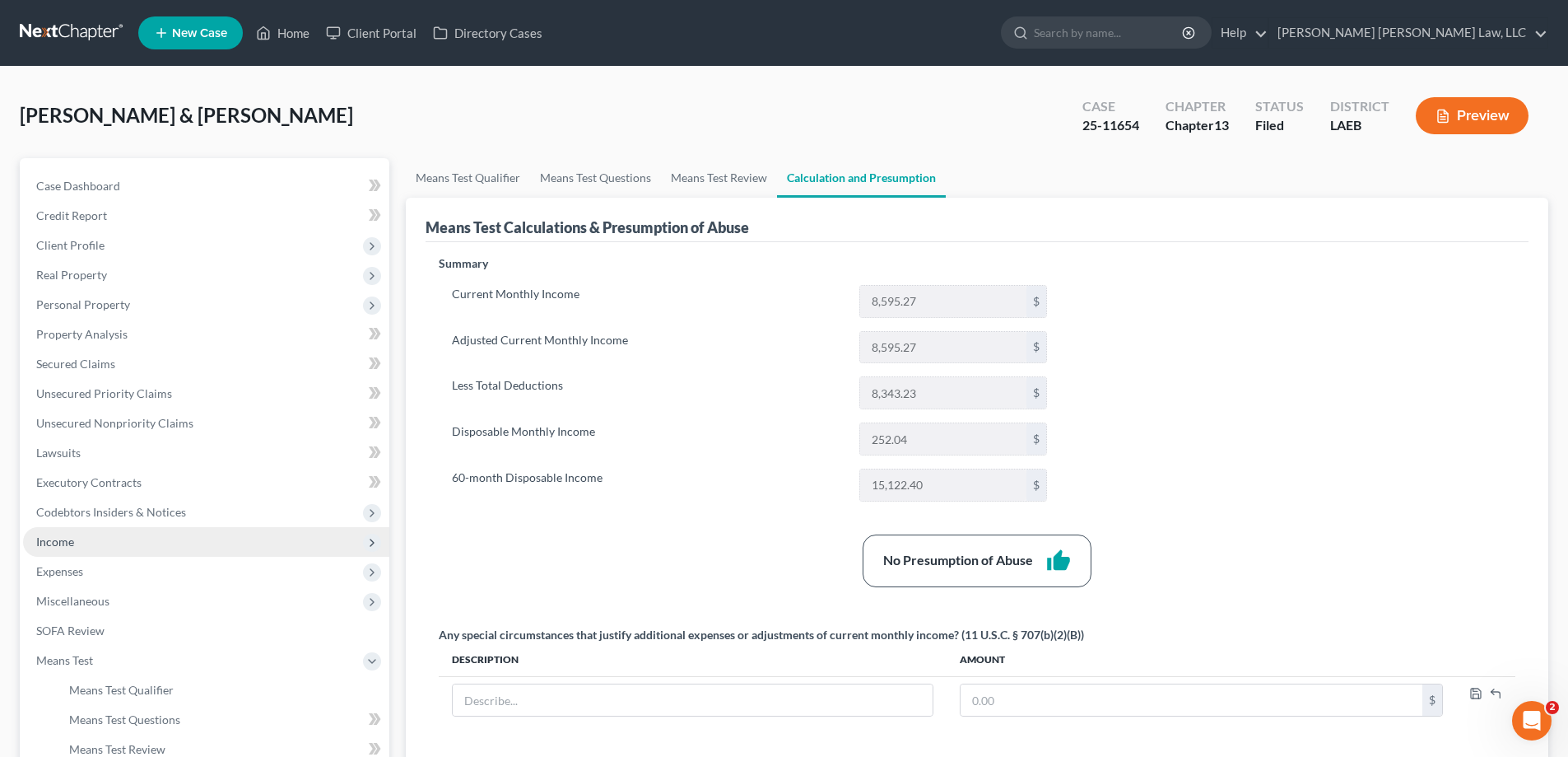
click at [74, 531] on span "Income" at bounding box center [205, 542] width 366 height 30
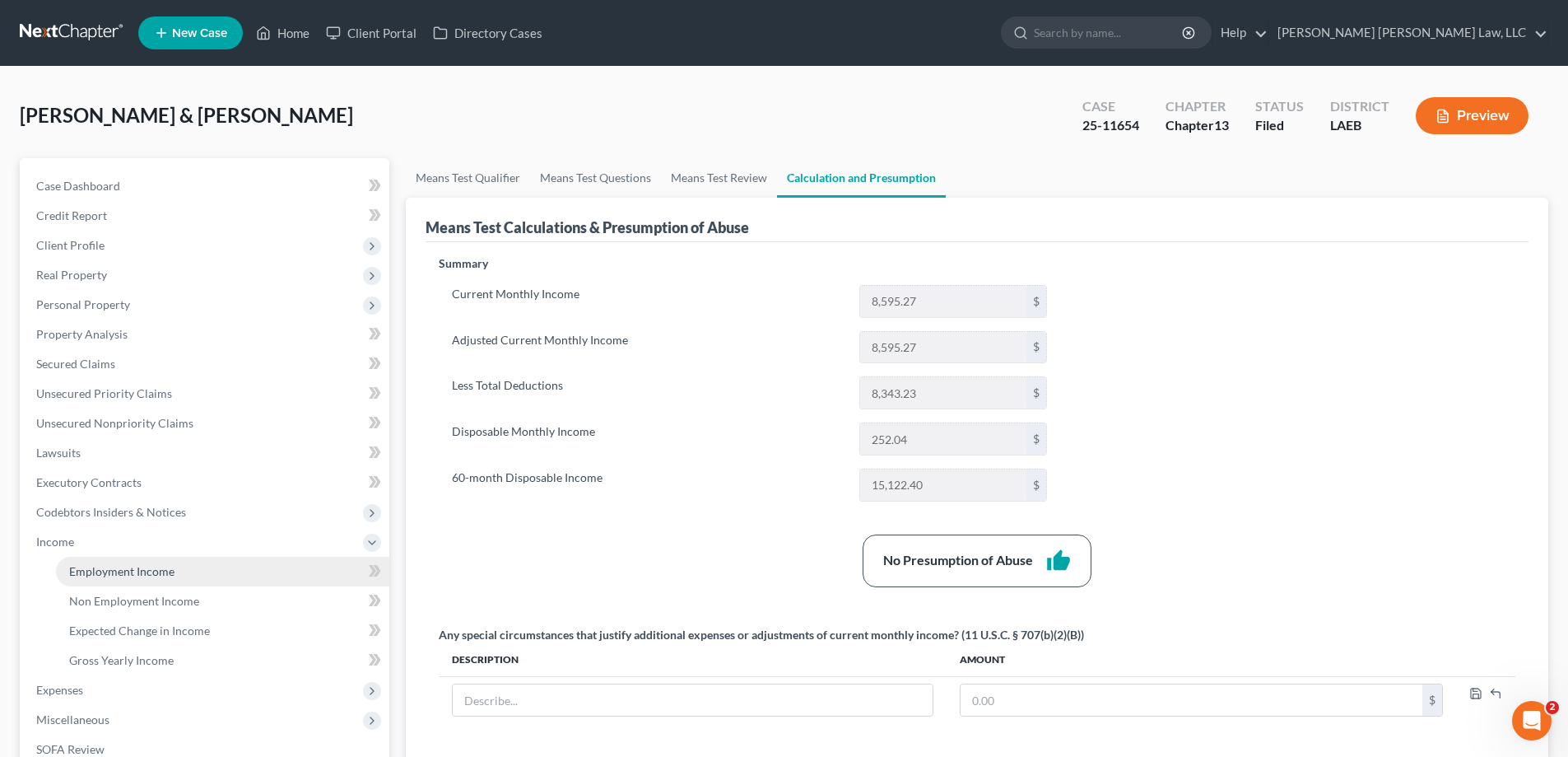
click at [142, 568] on span "Employment Income" at bounding box center [122, 571] width 105 height 14
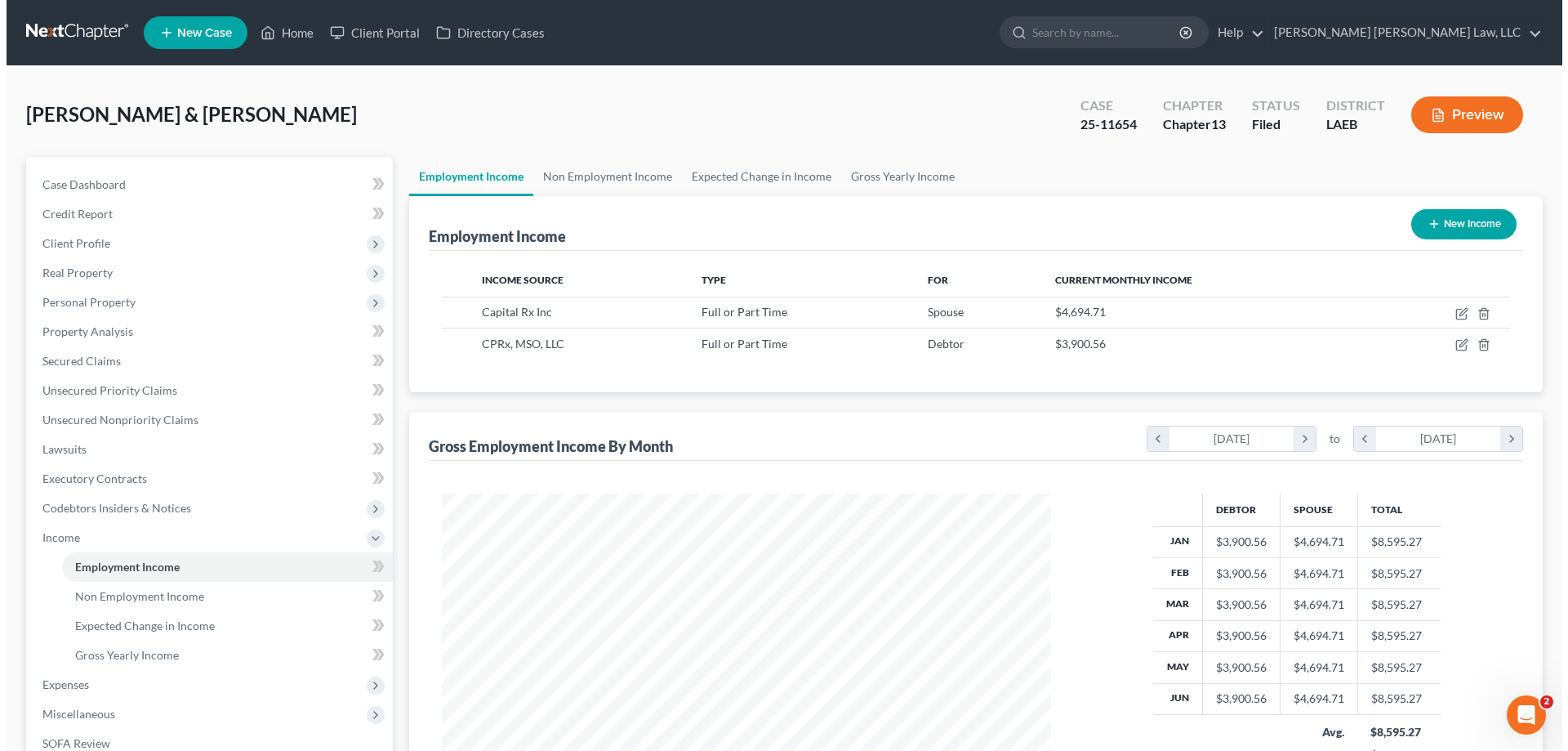
scroll to position [305, 641]
click at [1452, 114] on button "Preview" at bounding box center [1461, 114] width 112 height 36
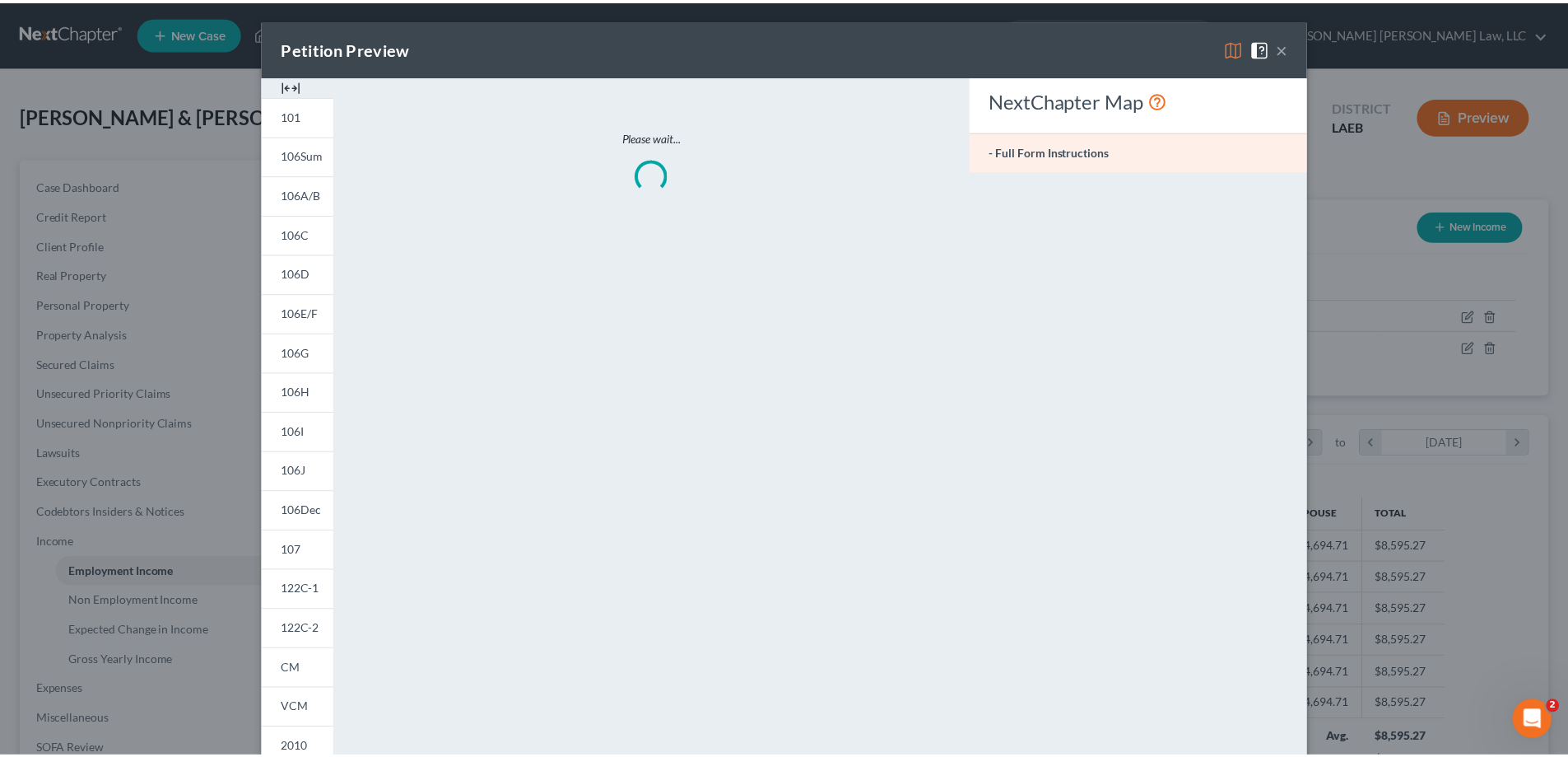
scroll to position [310, 653]
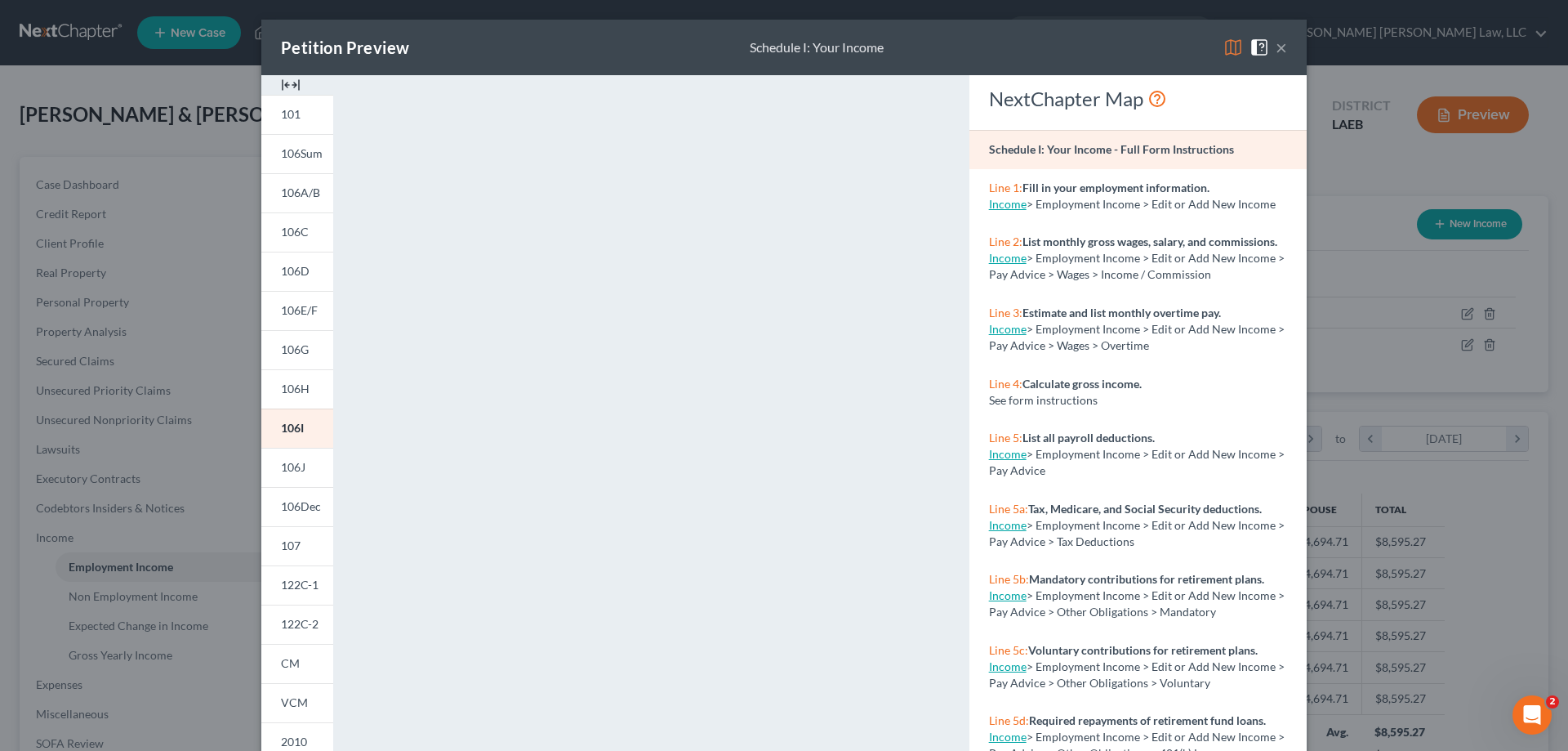
click at [1276, 49] on button "×" at bounding box center [1282, 47] width 12 height 20
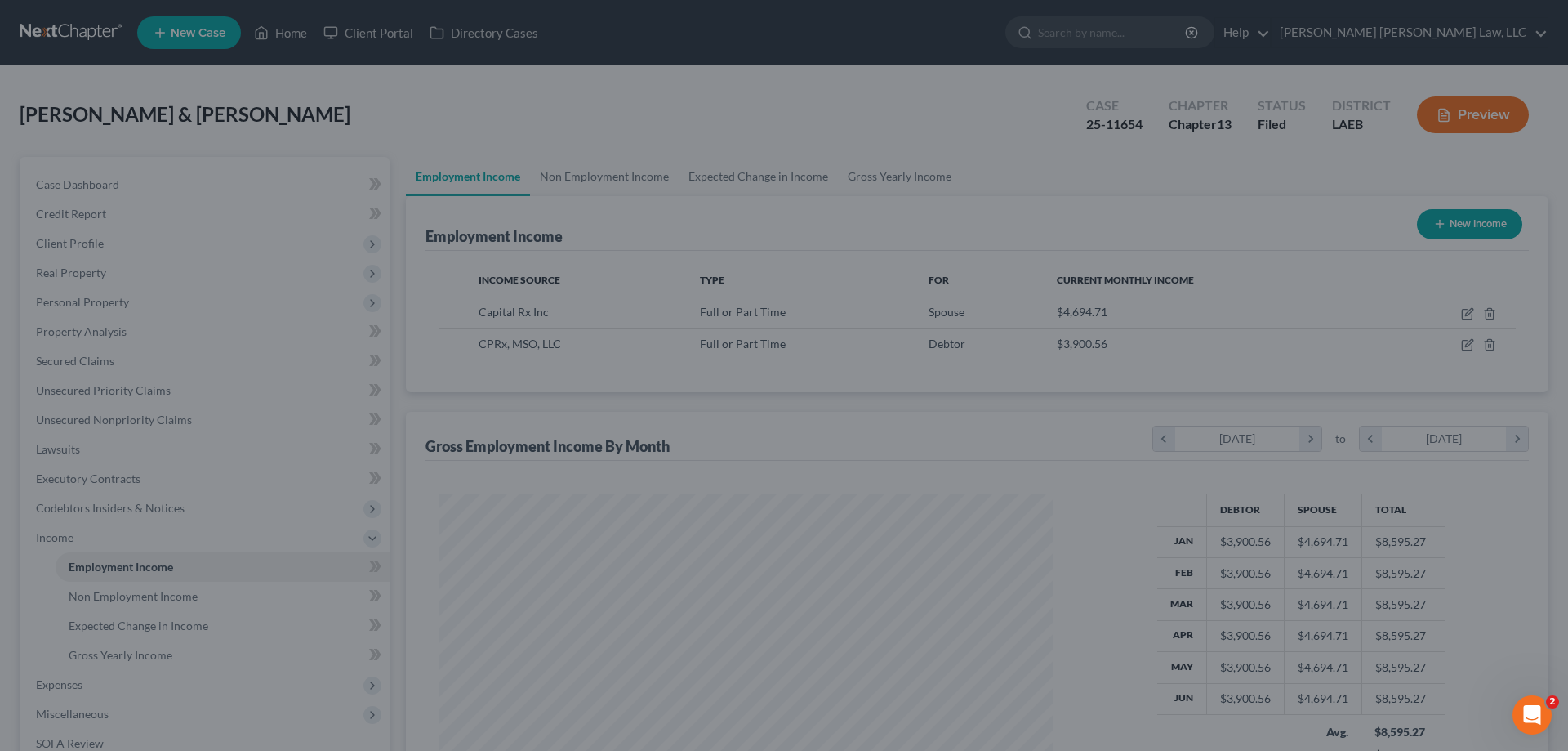
scroll to position [816714, 815892]
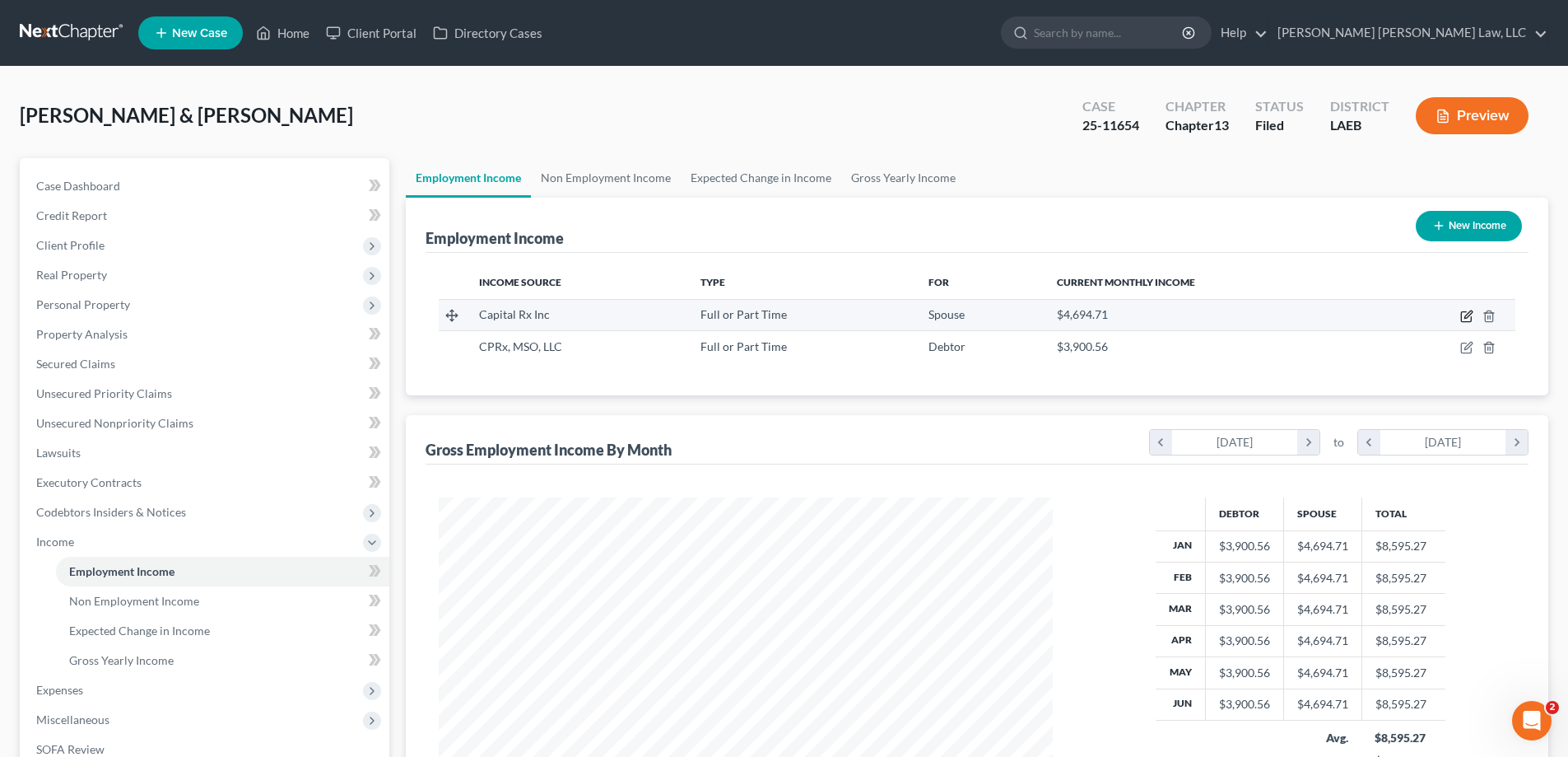
click at [1471, 315] on icon "button" at bounding box center [1467, 315] width 13 height 13
select select "0"
select select "35"
select select "0"
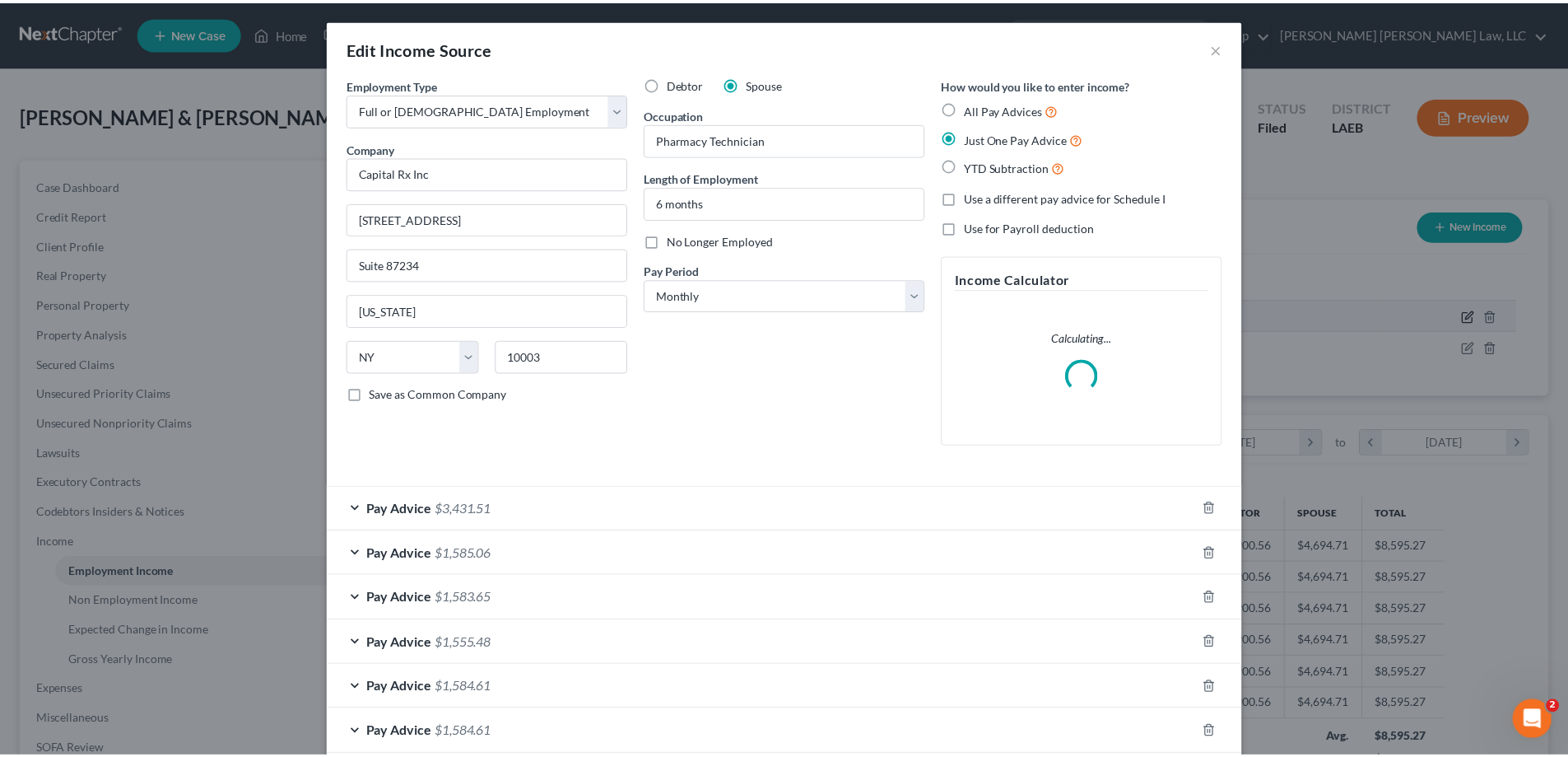
scroll to position [310, 653]
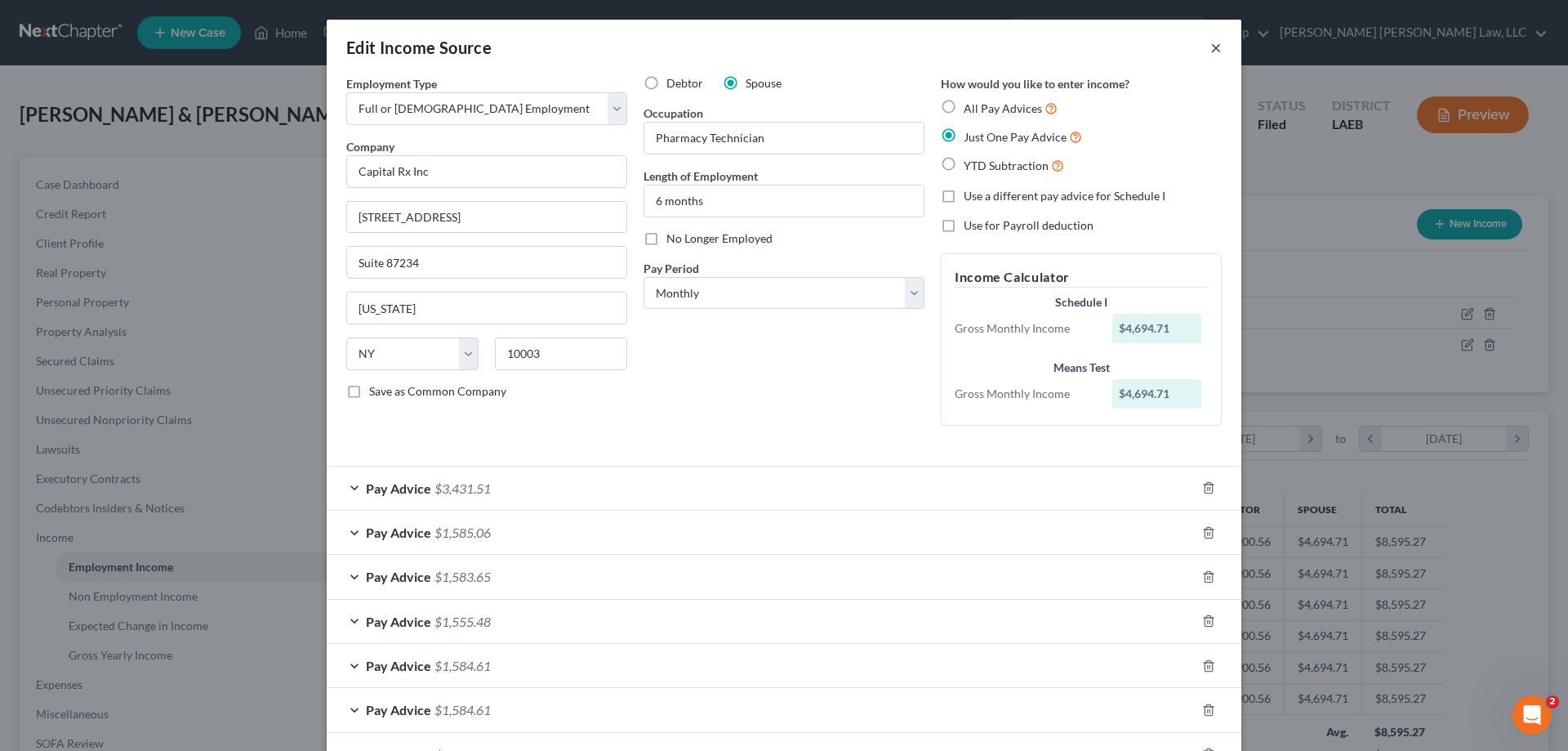
click at [1207, 43] on div "Edit Income Source ×" at bounding box center [784, 47] width 915 height 55
click at [1210, 47] on button "×" at bounding box center [1216, 47] width 12 height 20
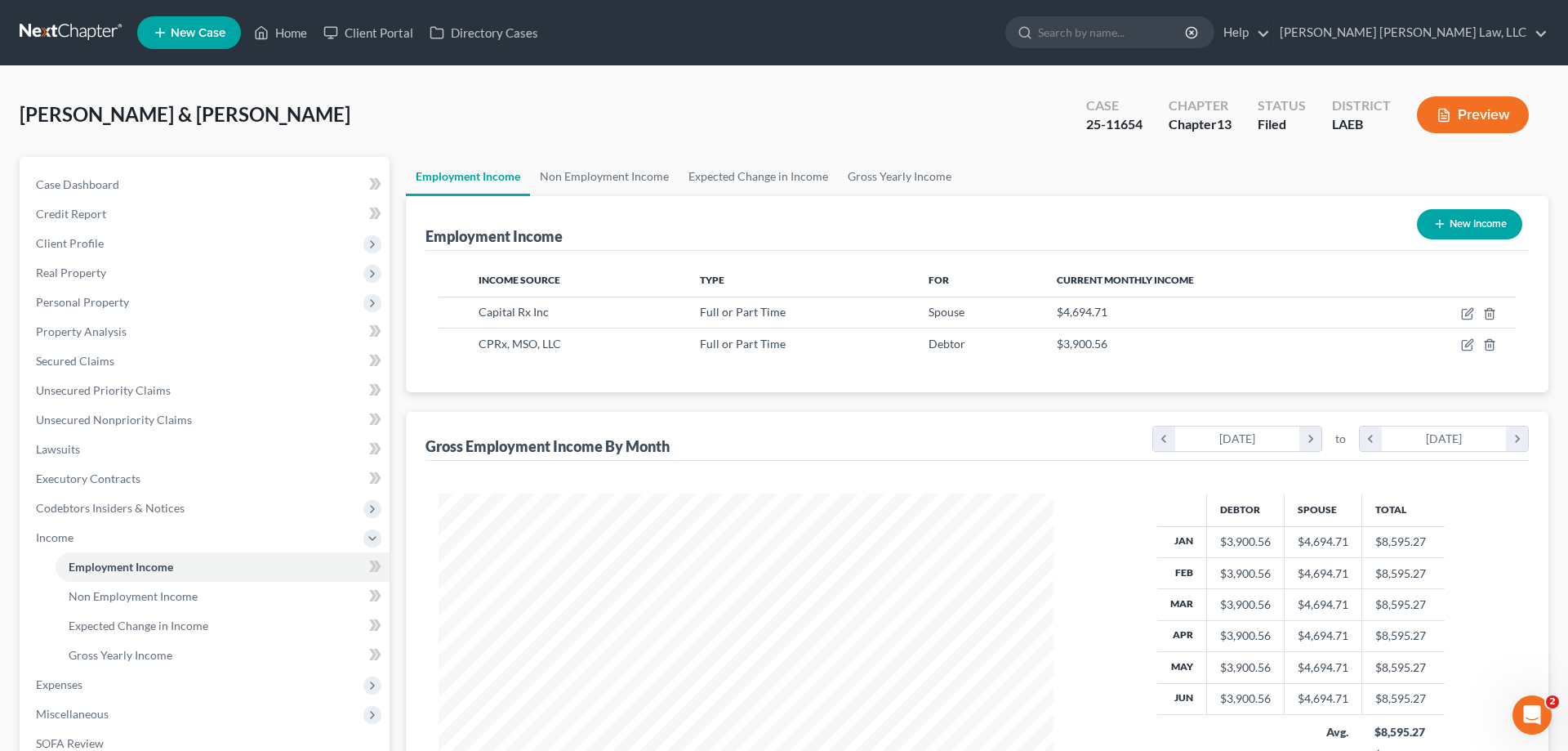
scroll to position [816714, 815892]
click at [1460, 106] on button "Preview" at bounding box center [1461, 114] width 112 height 36
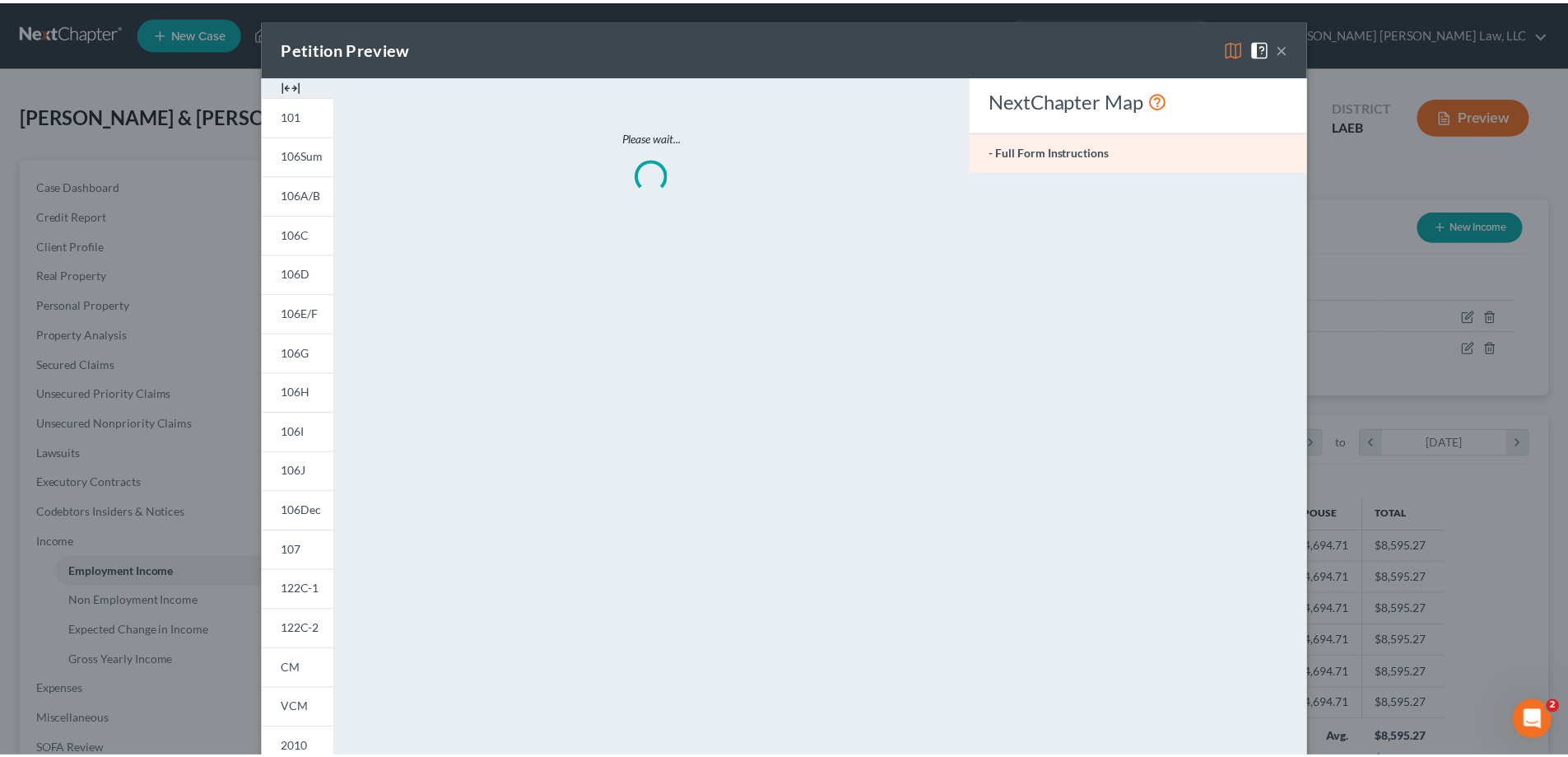
scroll to position [310, 653]
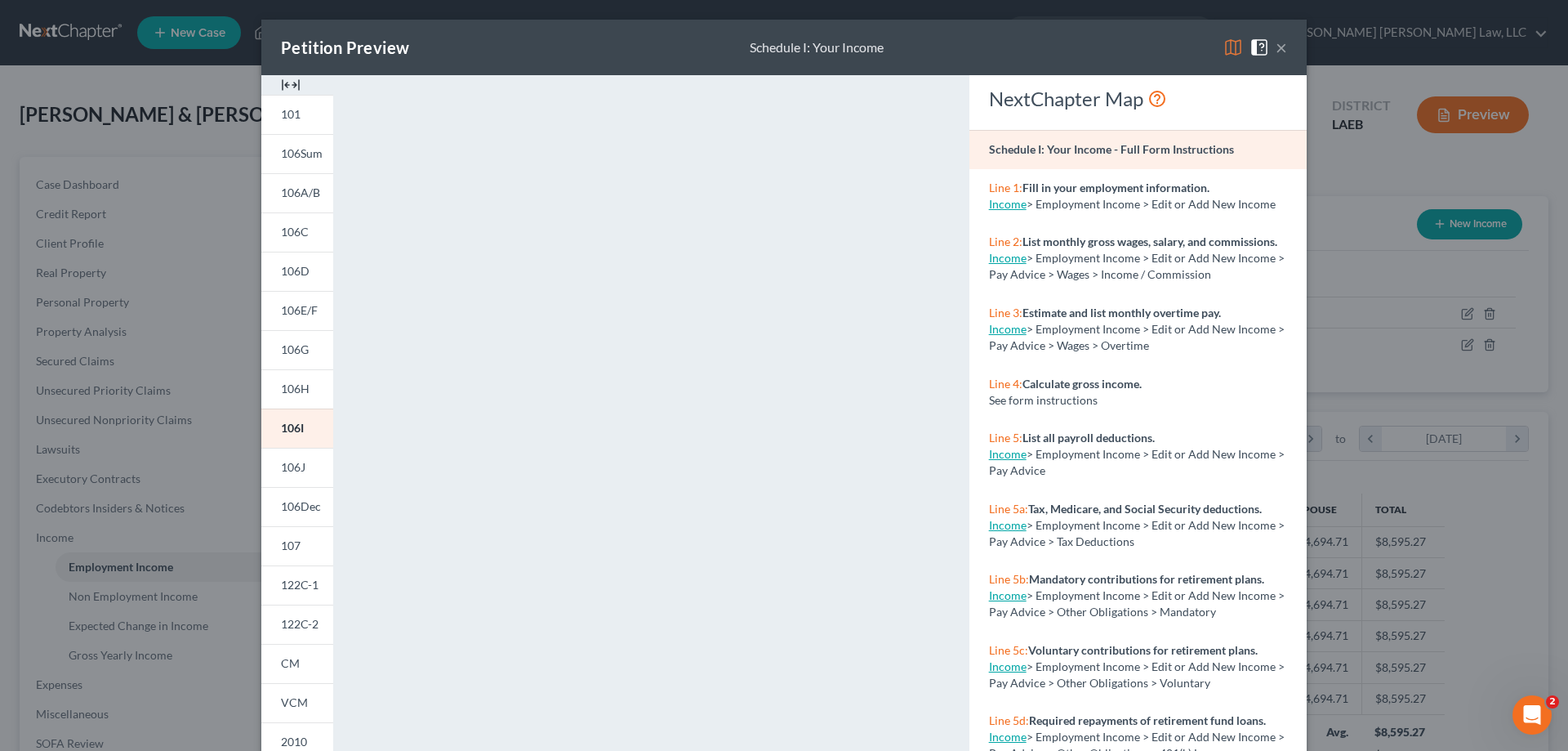
click at [1276, 49] on button "×" at bounding box center [1282, 47] width 12 height 20
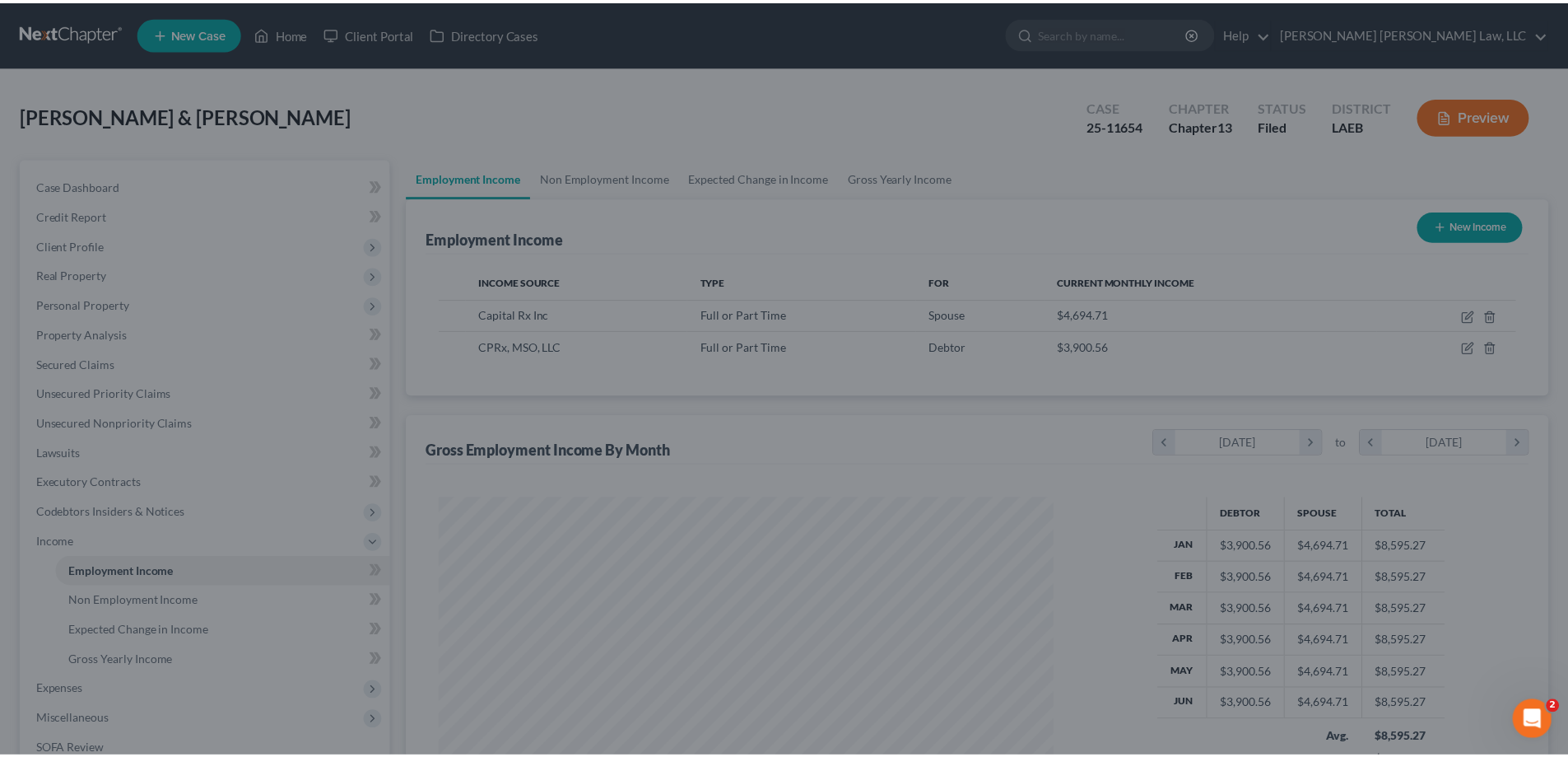
scroll to position [823239, 822601]
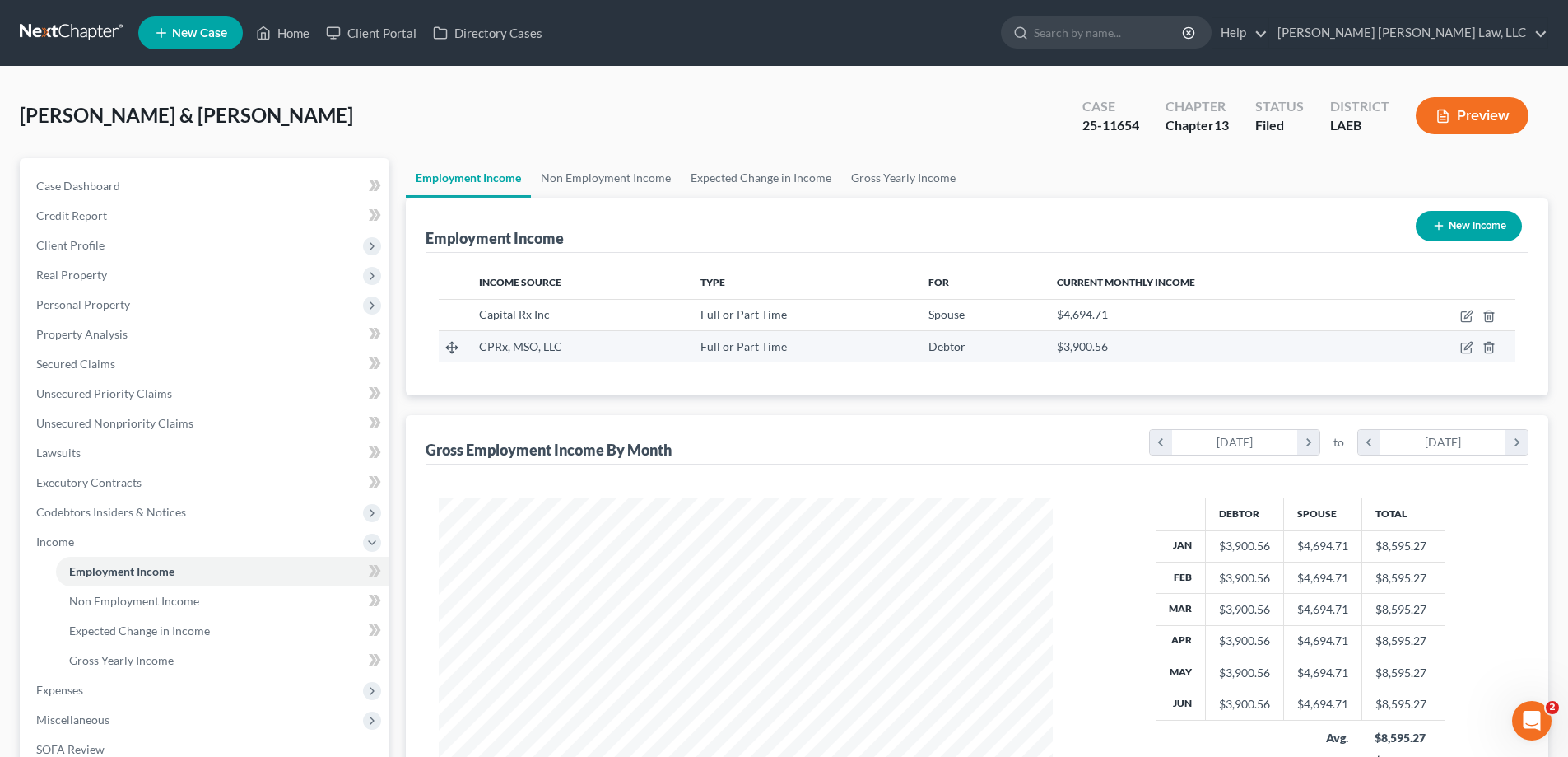
click at [1188, 331] on td "$3,900.56" at bounding box center [1211, 347] width 333 height 32
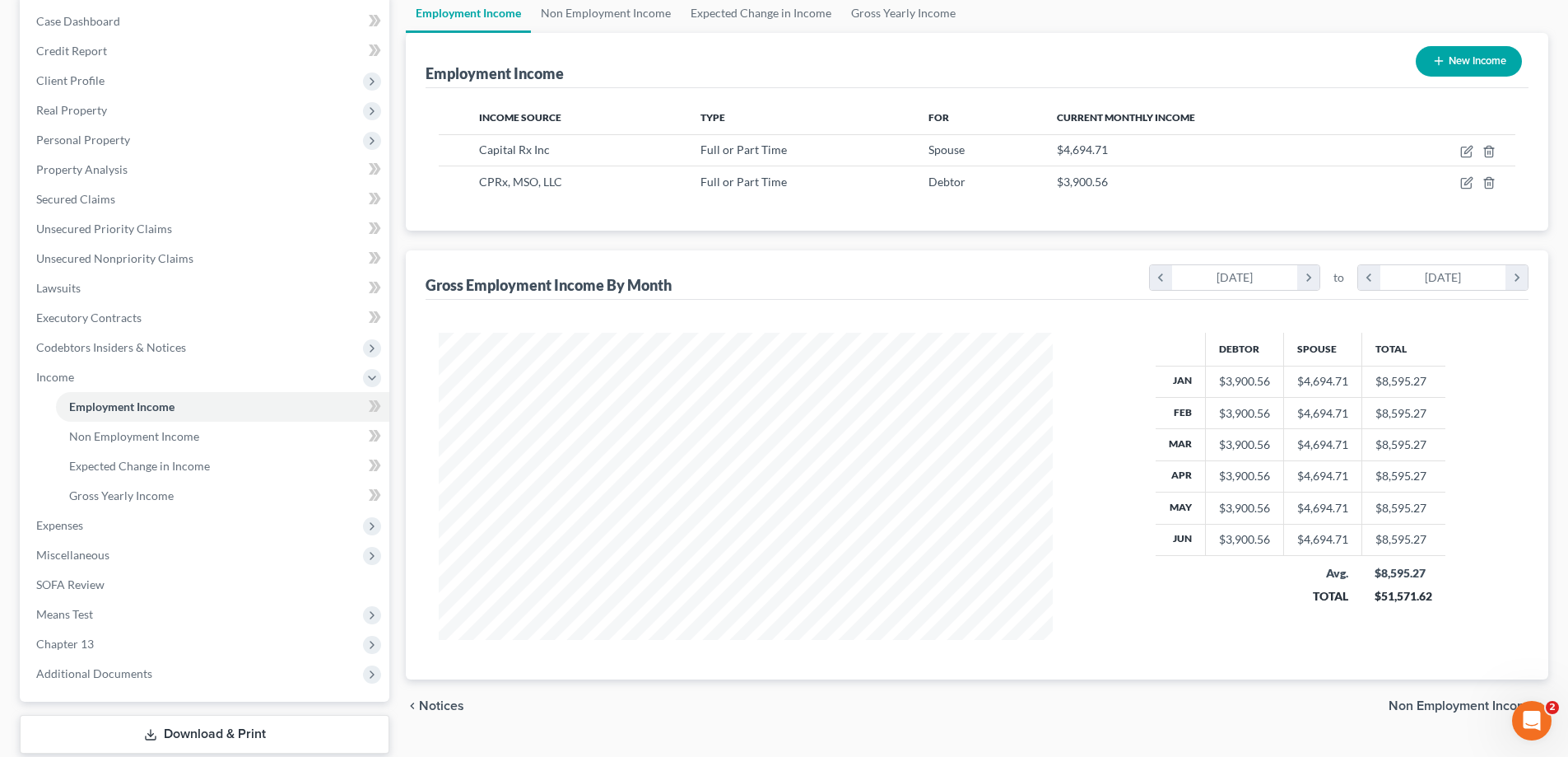
scroll to position [267, 0]
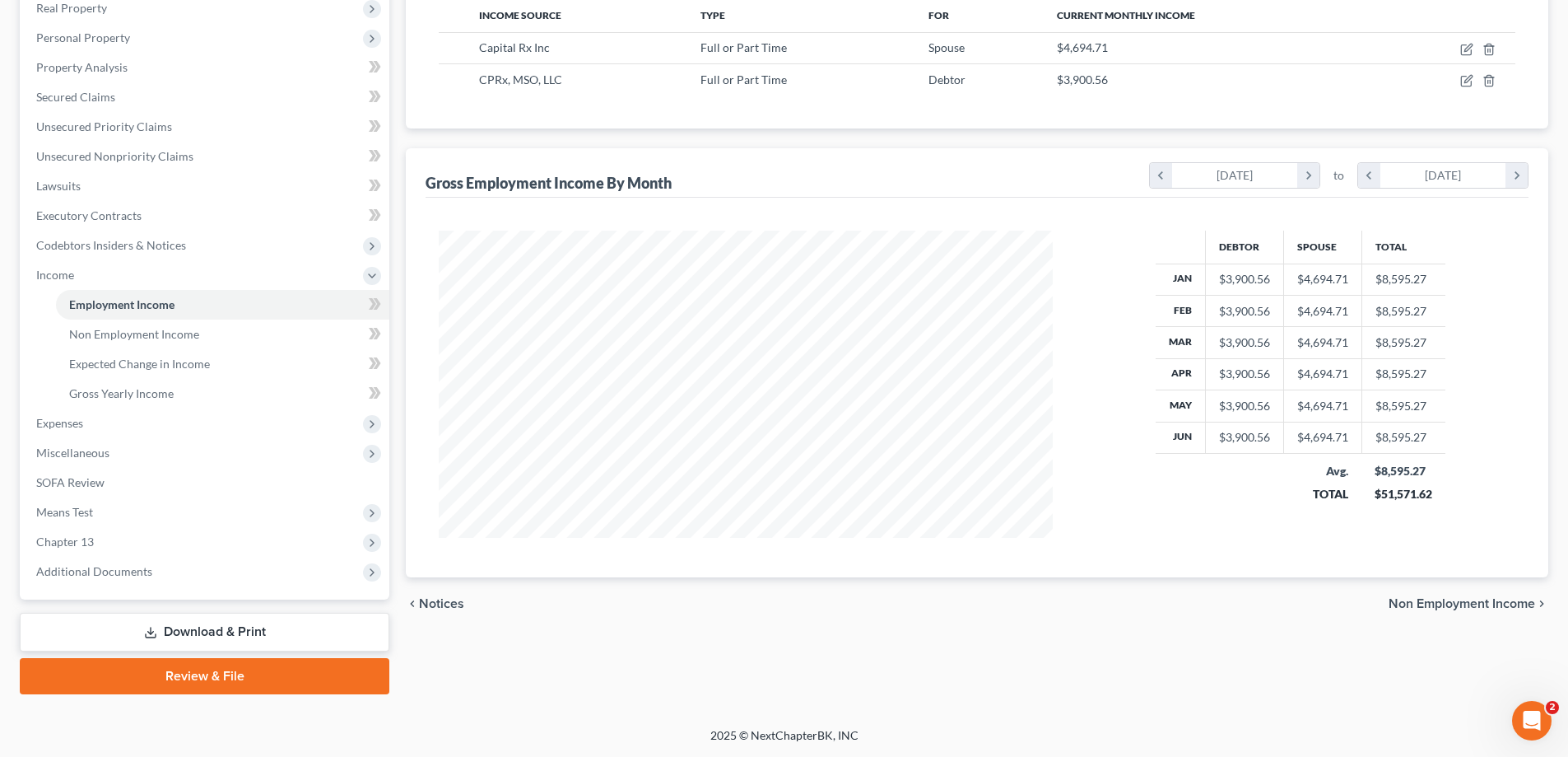
click at [235, 642] on link "Download & Print" at bounding box center [204, 632] width 370 height 39
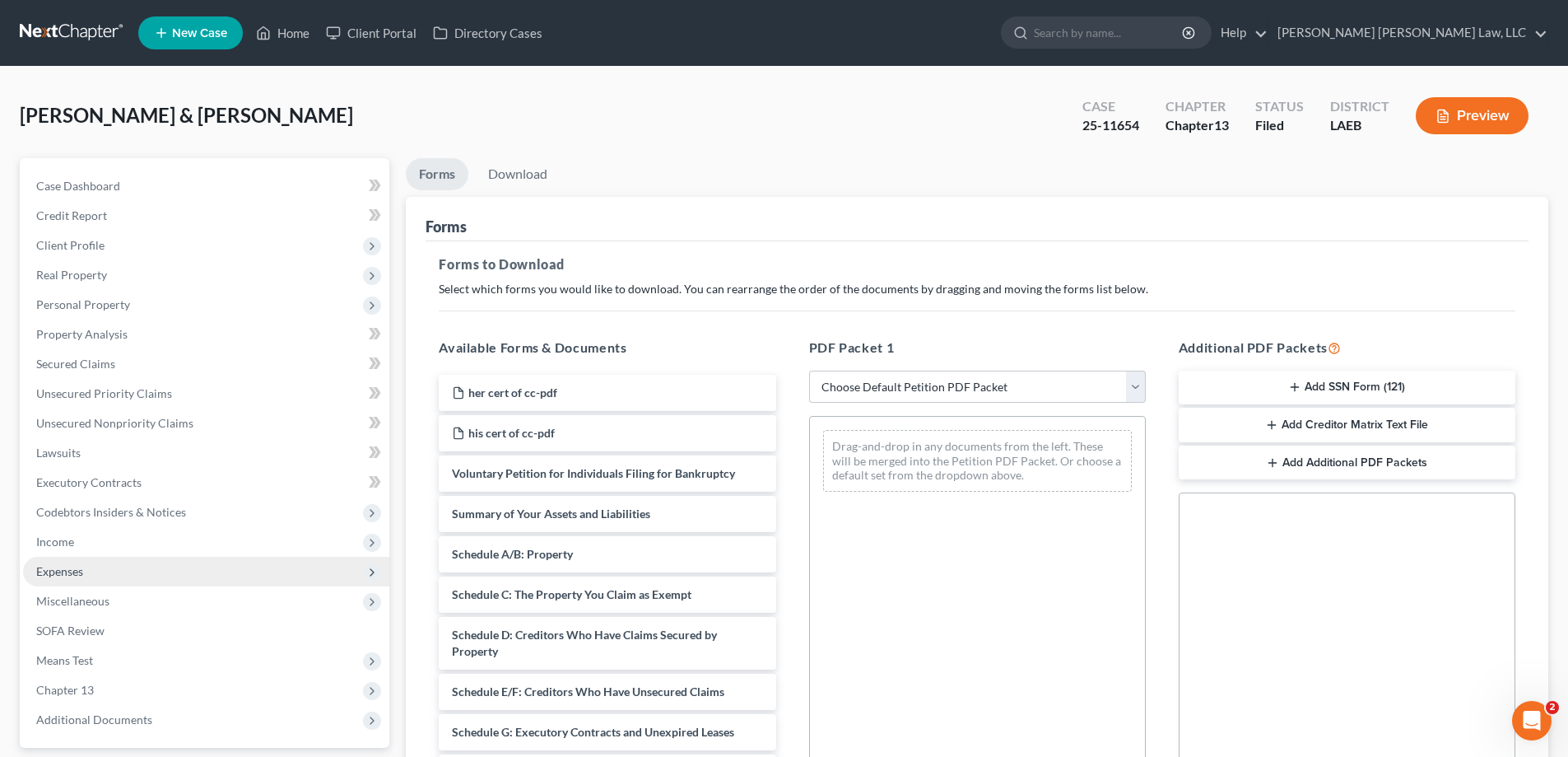
click at [108, 570] on span "Expenses" at bounding box center [205, 571] width 366 height 30
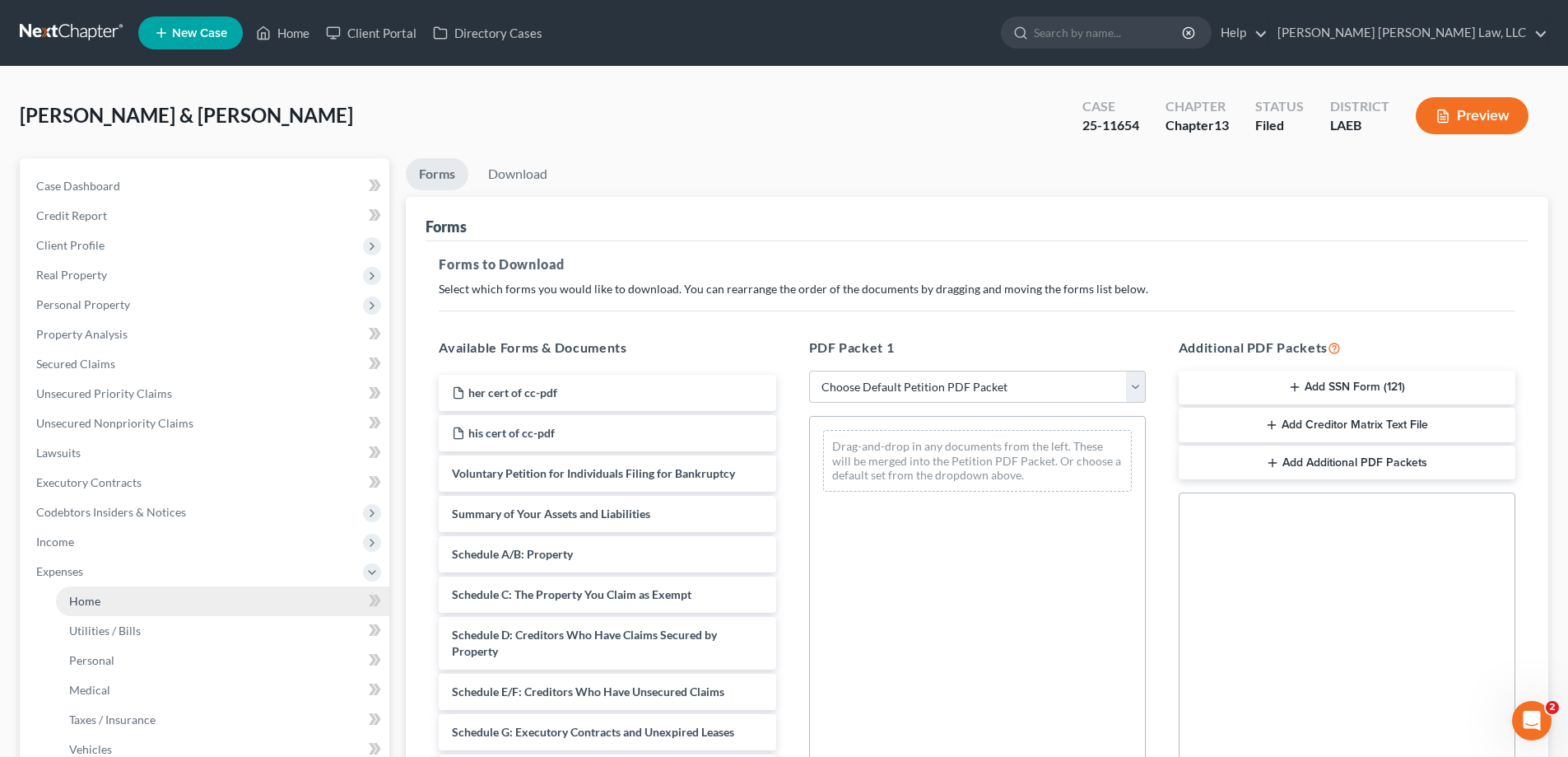
click at [111, 603] on link "Home" at bounding box center [222, 601] width 333 height 30
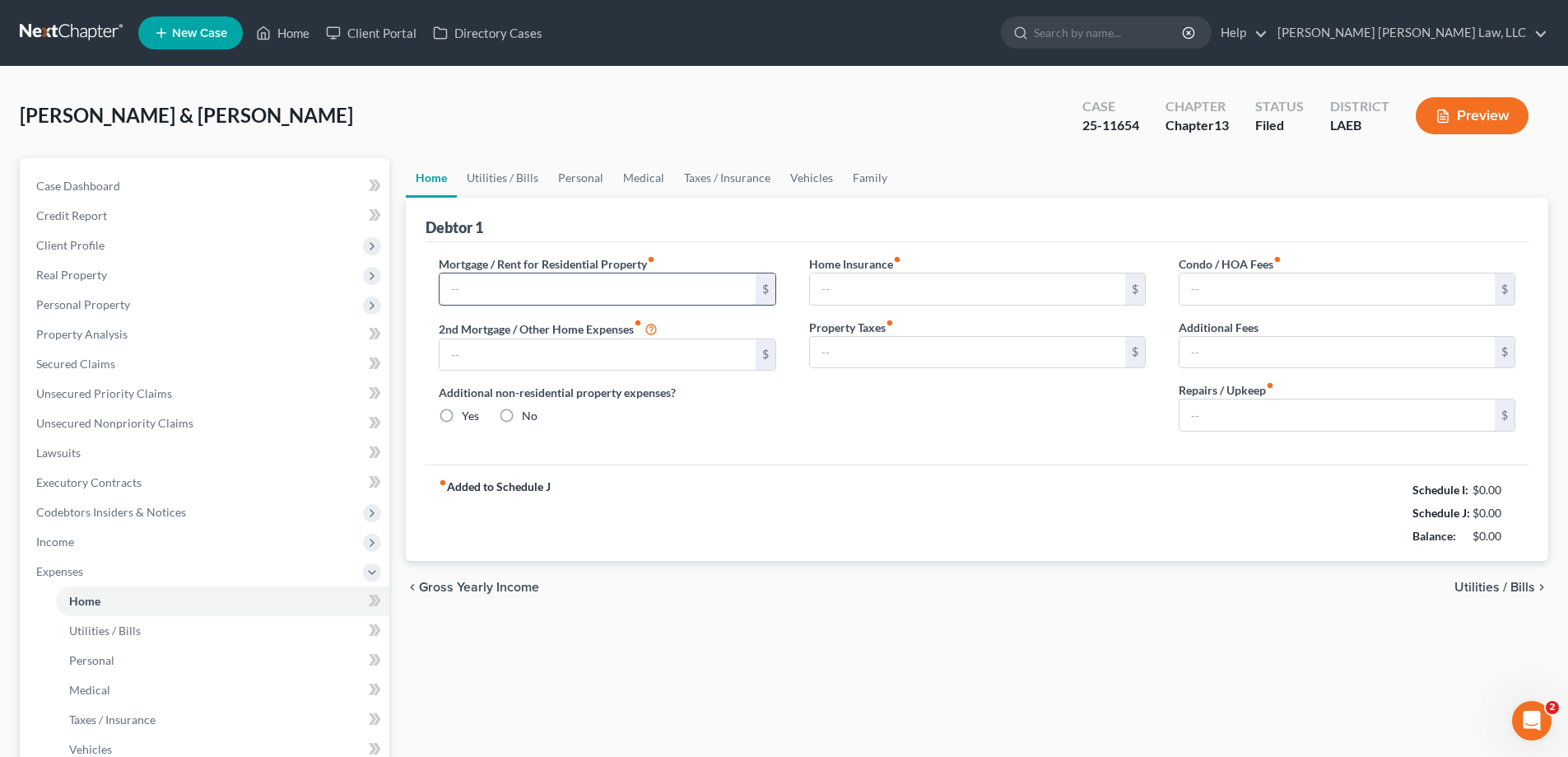
type input "1,079.55"
type input "0.00"
radio input "true"
type input "0.00"
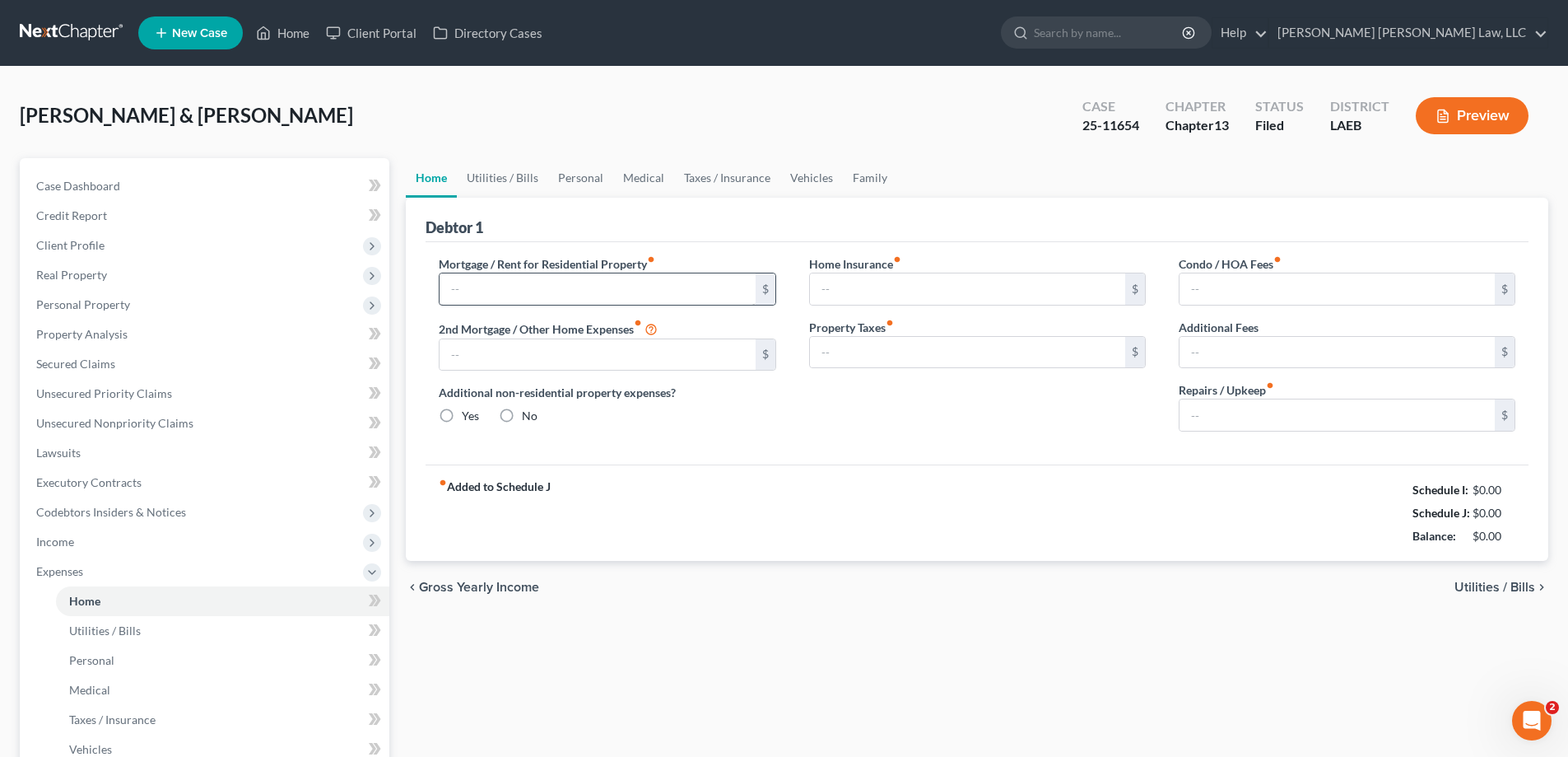
type input "0.00"
type input "100.00"
click at [559, 185] on link "Personal" at bounding box center [581, 178] width 65 height 40
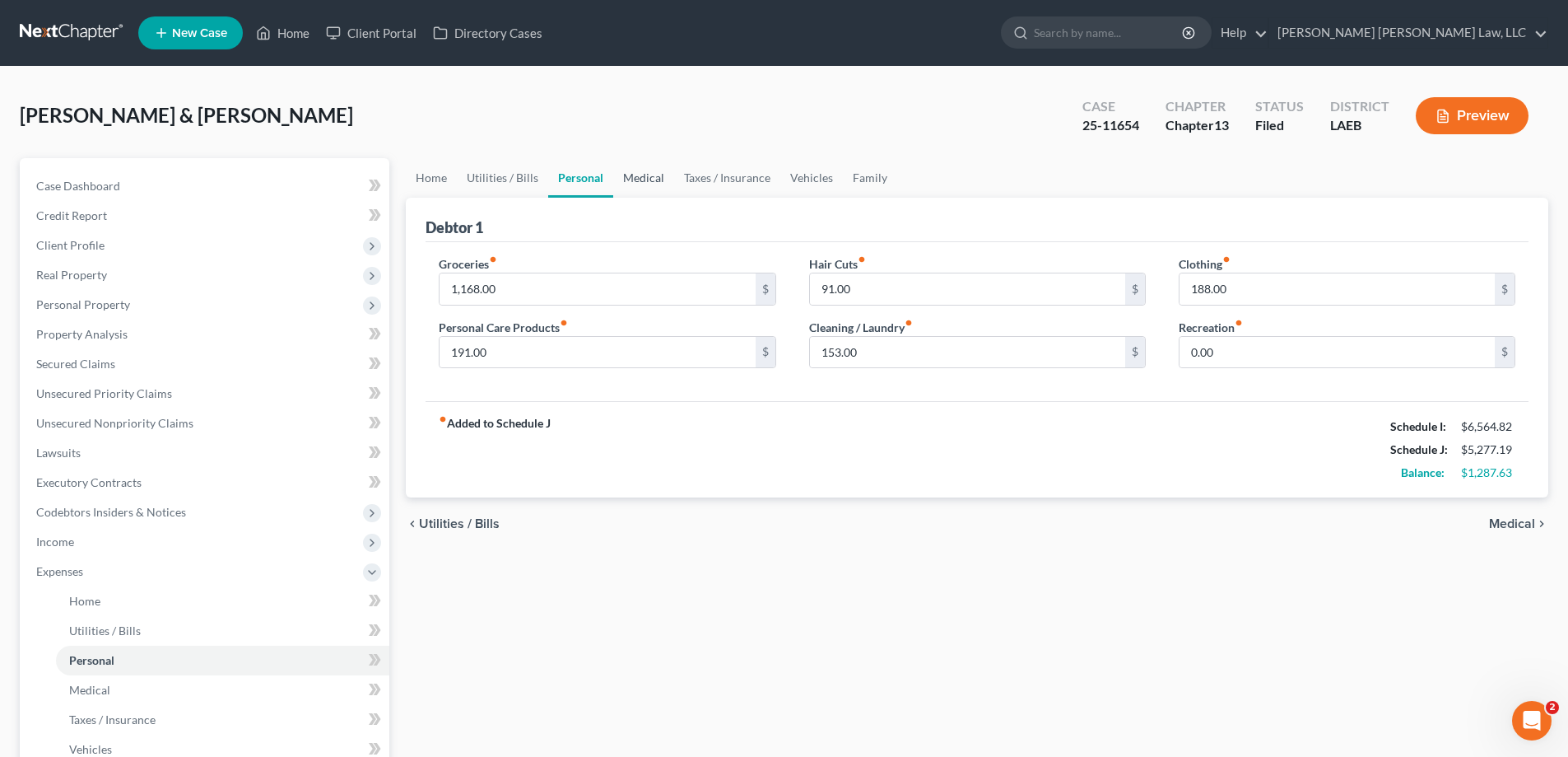
click at [638, 172] on link "Medical" at bounding box center [643, 178] width 60 height 40
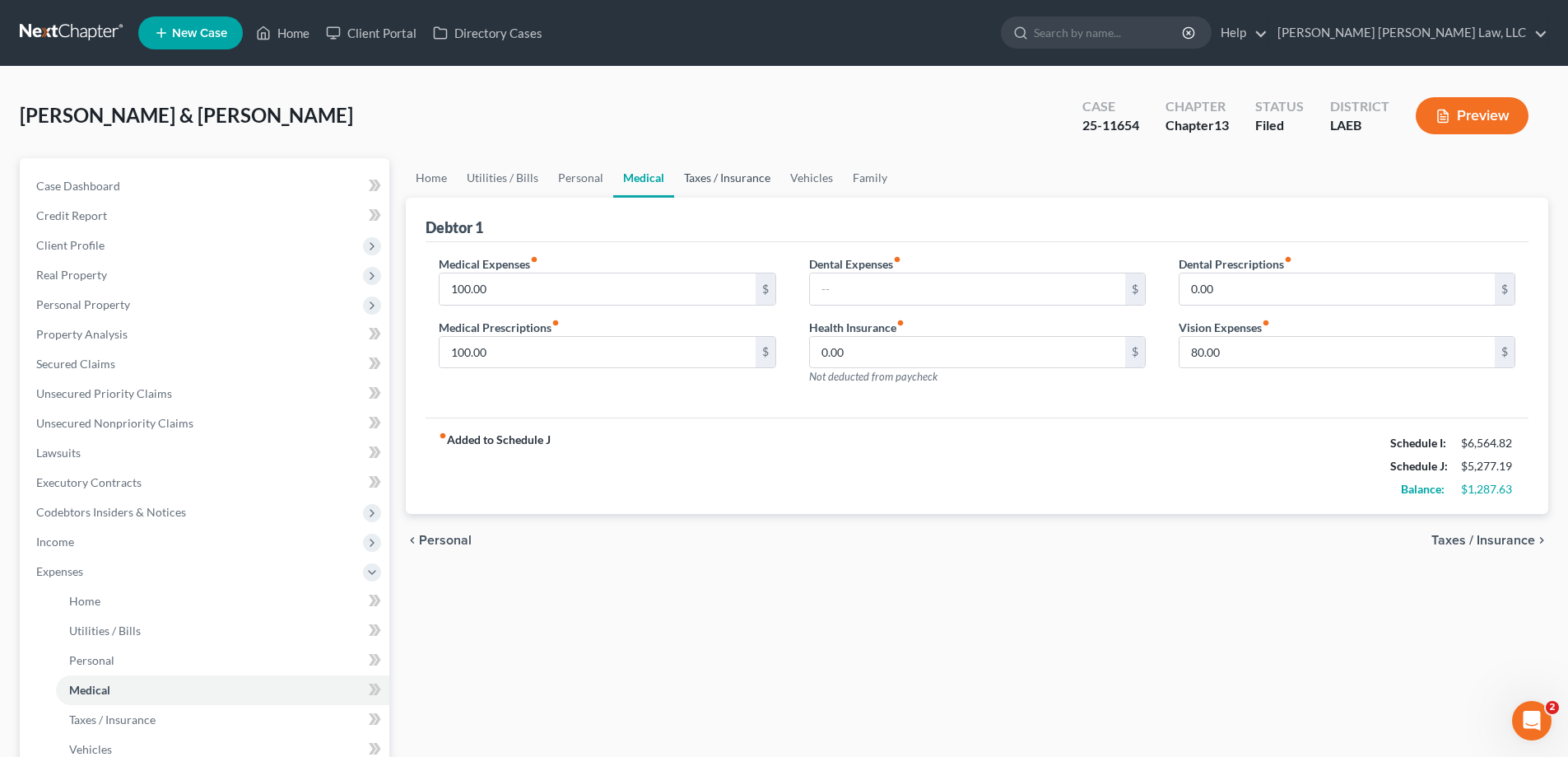
click at [712, 189] on link "Taxes / Insurance" at bounding box center [727, 178] width 106 height 40
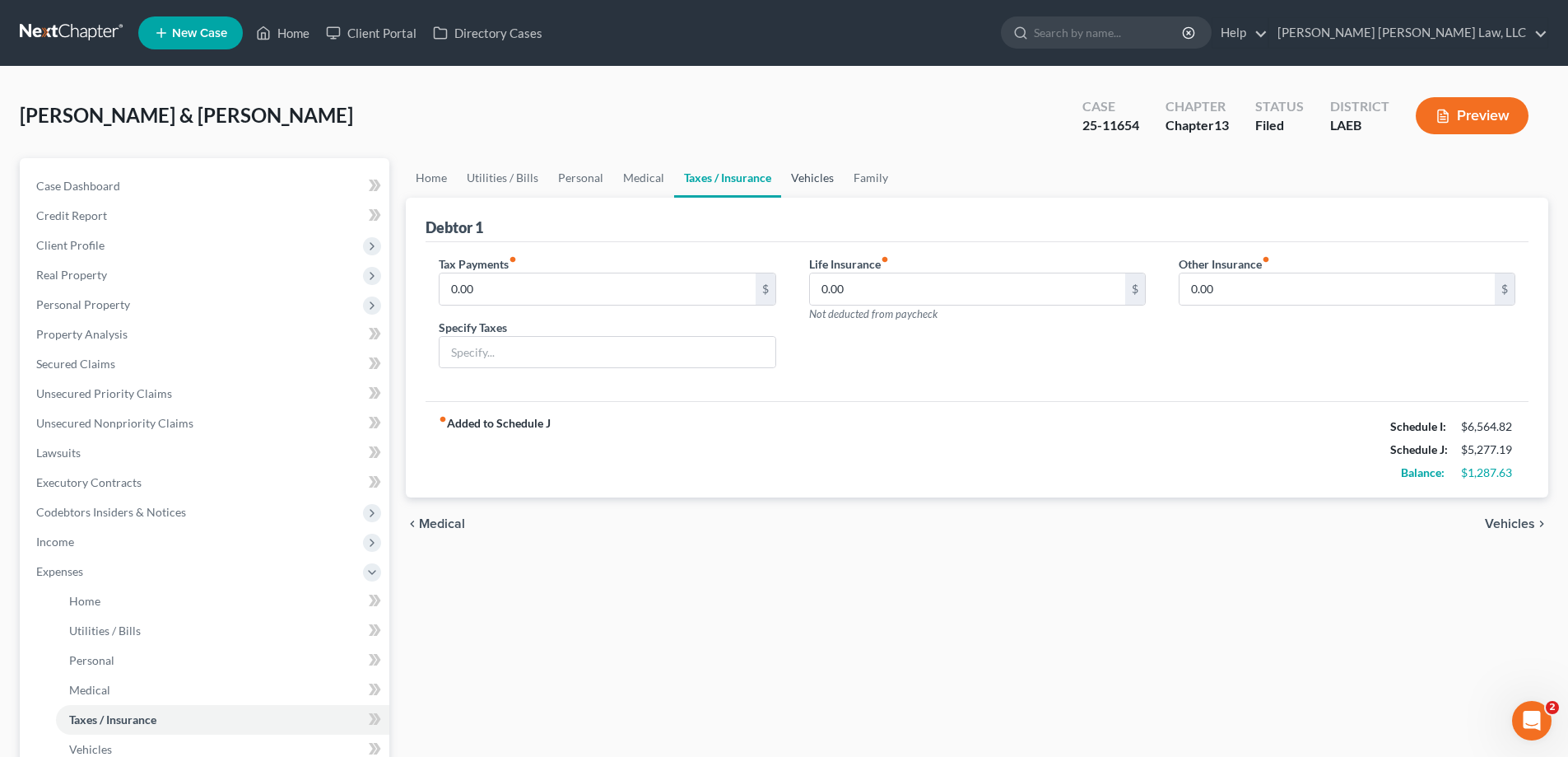
click at [826, 182] on link "Vehicles" at bounding box center [812, 178] width 62 height 40
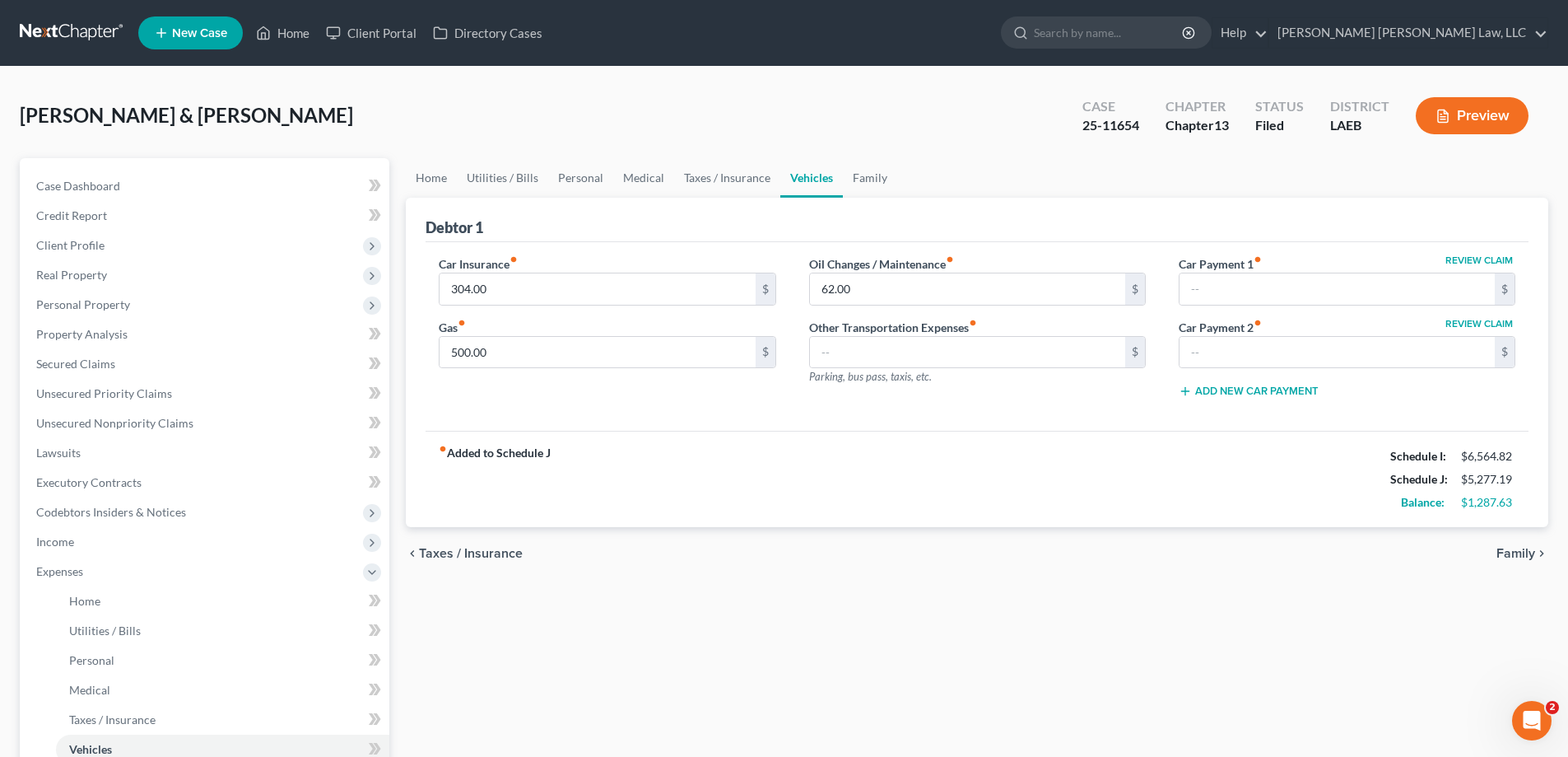
drag, startPoint x: 526, startPoint y: 662, endPoint x: 5, endPoint y: 603, distance: 524.3
click at [526, 662] on div "Home Utilities / Bills Personal Medical Taxes / Insurance Vehicles Family Debto…" at bounding box center [977, 603] width 1159 height 892
click at [593, 618] on div "Home Utilities / Bills Personal Medical Taxes / Insurance Vehicles Family Debto…" at bounding box center [977, 603] width 1159 height 892
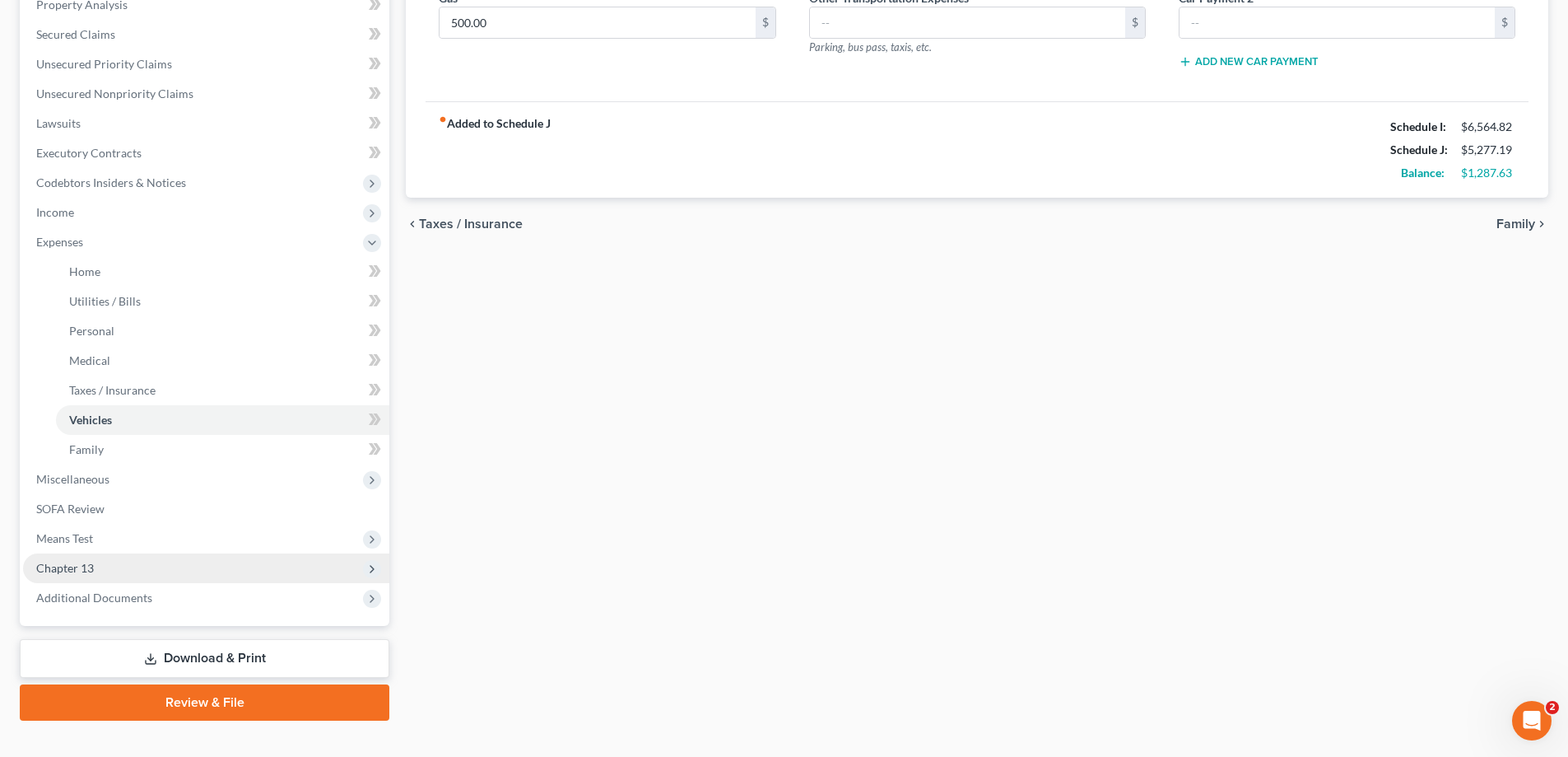
click at [91, 570] on span "Chapter 13" at bounding box center [65, 568] width 58 height 14
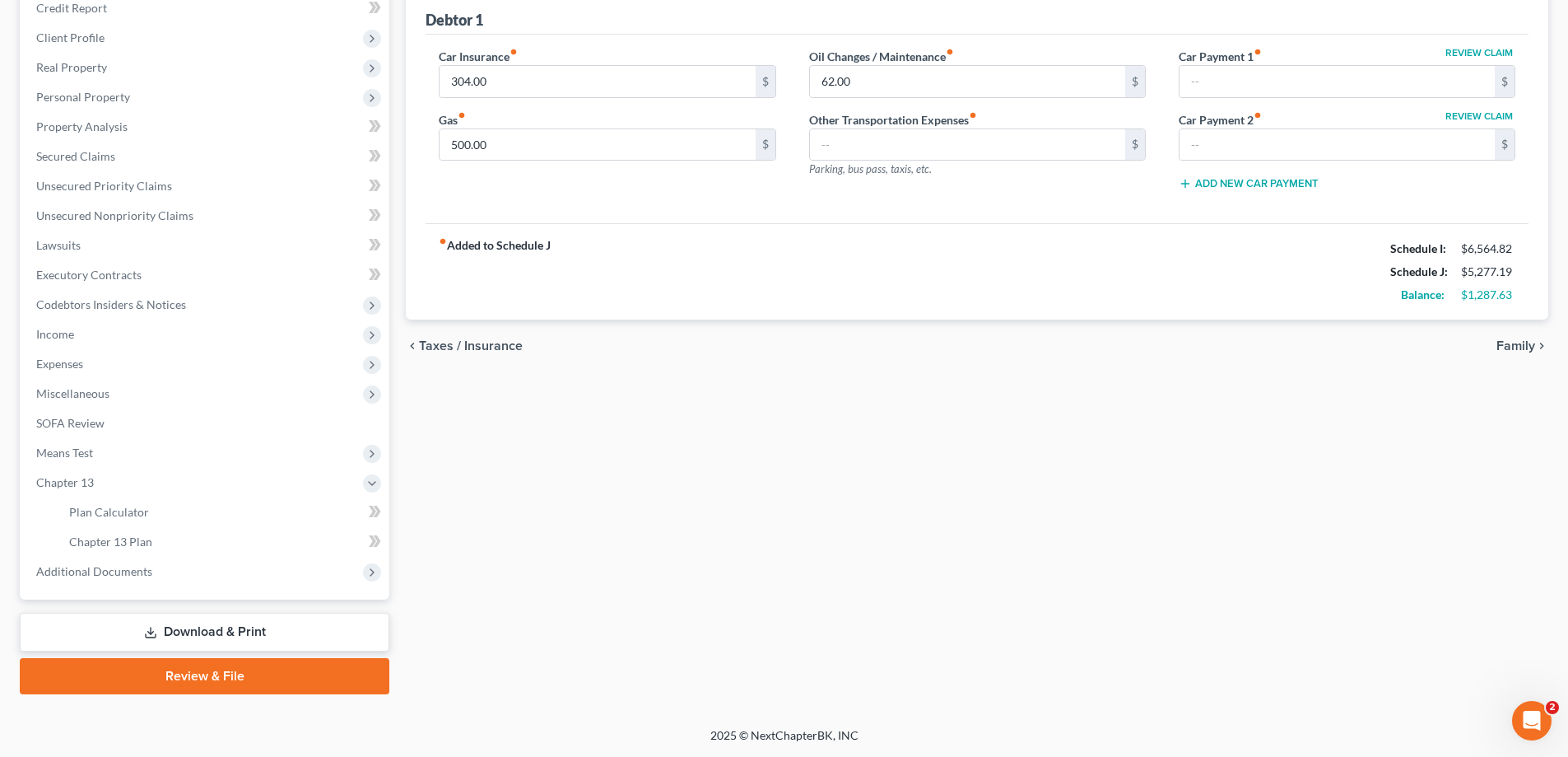
scroll to position [207, 0]
click at [137, 538] on span "Chapter 13 Plan" at bounding box center [111, 542] width 83 height 14
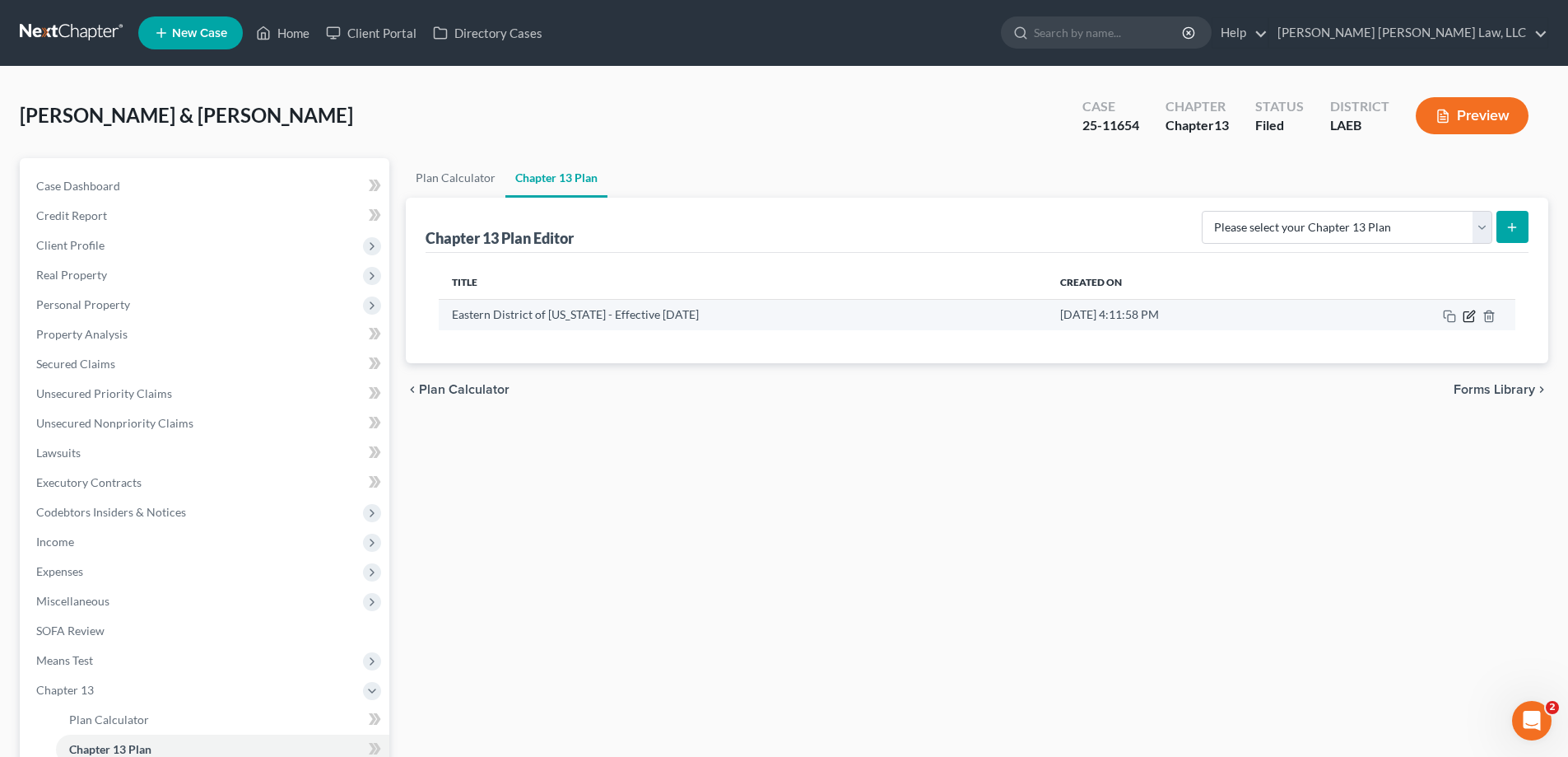
click at [1465, 321] on icon "button" at bounding box center [1469, 316] width 10 height 10
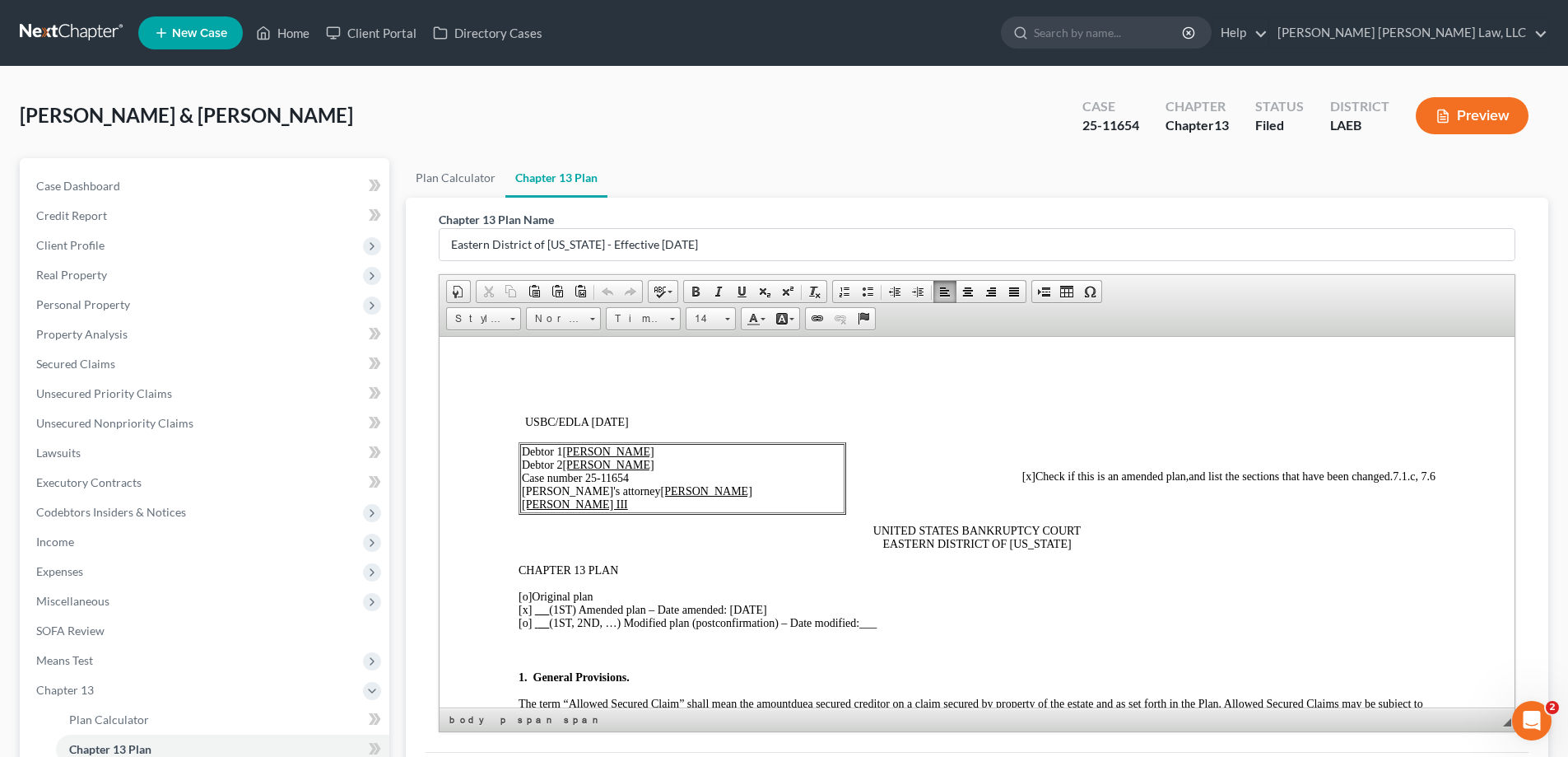
drag, startPoint x: 734, startPoint y: 607, endPoint x: 783, endPoint y: 610, distance: 49.1
click at [768, 610] on span "[x] (1ST) Amended plan – Date amended: [DATE]" at bounding box center [643, 609] width 249 height 12
drag, startPoint x: 538, startPoint y: 608, endPoint x: 579, endPoint y: 608, distance: 41.0
click at [579, 608] on span "[x] (1ST) Amended plan – Date amended: [DATE]" at bounding box center [643, 609] width 249 height 12
drag, startPoint x: 601, startPoint y: 291, endPoint x: 133, endPoint y: 168, distance: 483.9
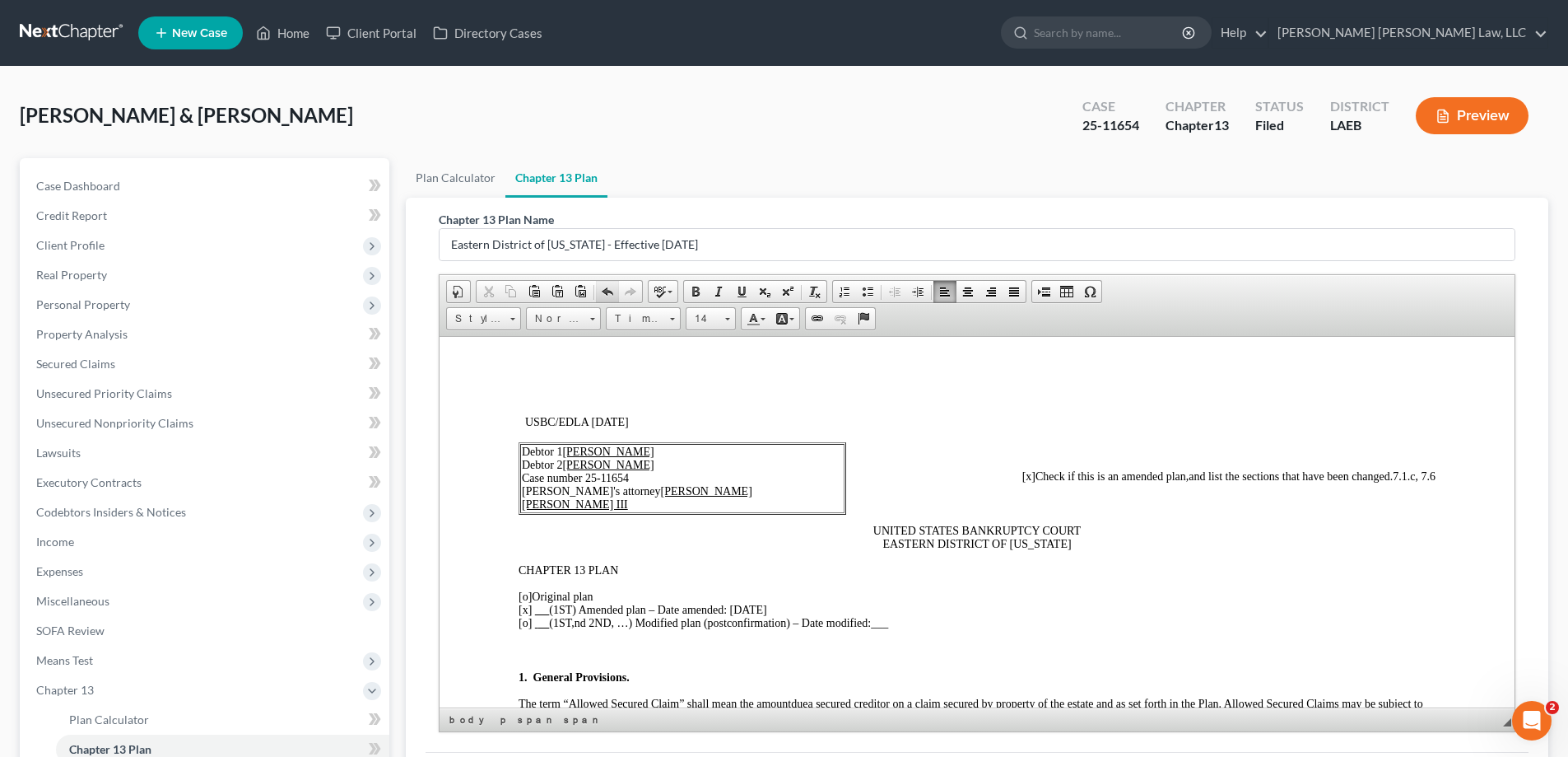
click at [601, 291] on span at bounding box center [607, 291] width 13 height 13
click at [545, 611] on u at bounding box center [543, 609] width 15 height 12
drag, startPoint x: 536, startPoint y: 609, endPoint x: 577, endPoint y: 610, distance: 41.0
click at [577, 610] on span "[x] (1ST) Amended plan – Date amended: [DATE]" at bounding box center [643, 609] width 249 height 12
click at [934, 618] on p "[o] Original plan [x] 2nd Amended plan – Date amended: [DATE] [o] (1ST, 2ND, …)…" at bounding box center [977, 609] width 917 height 40
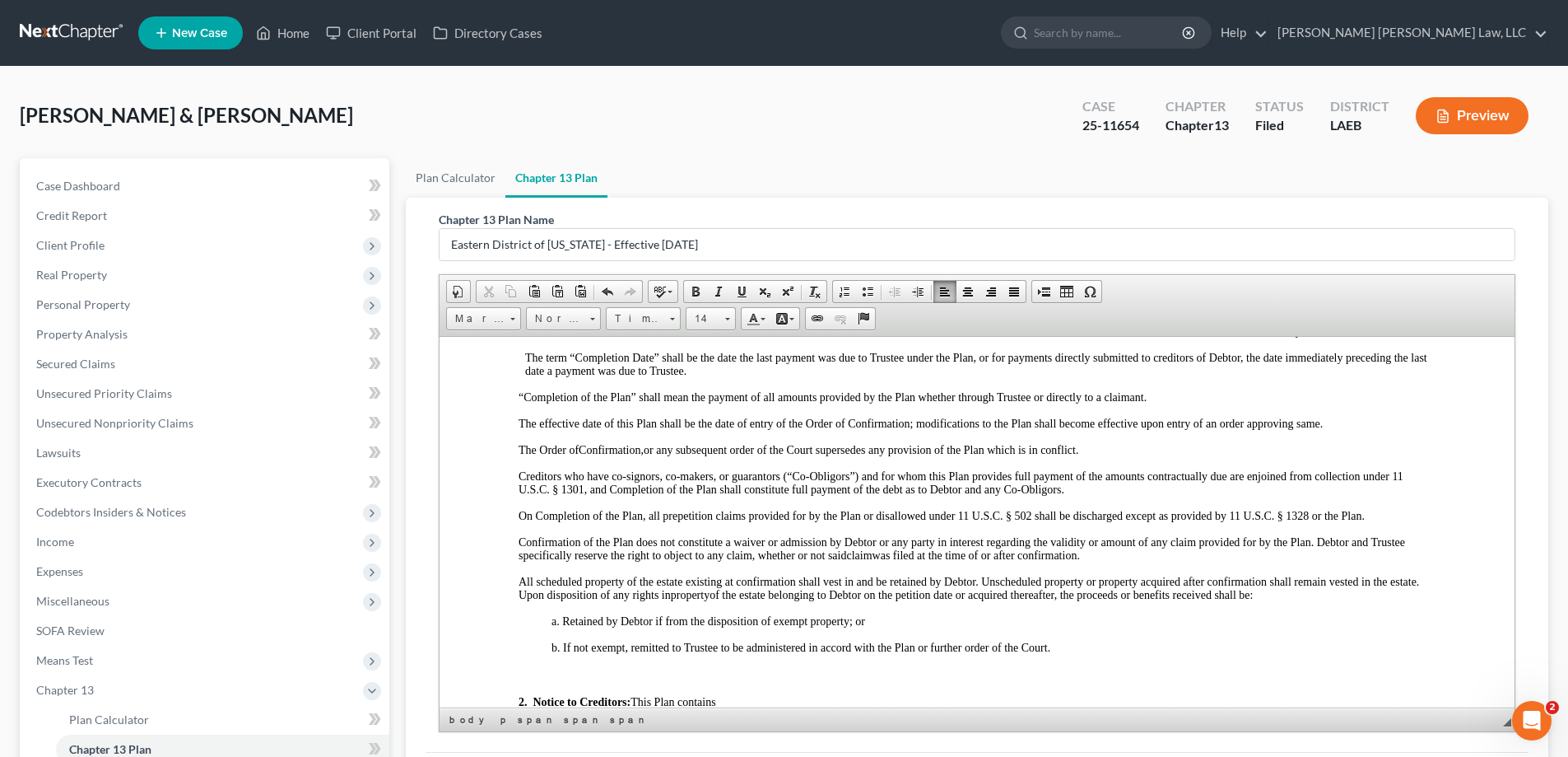
scroll to position [82, 0]
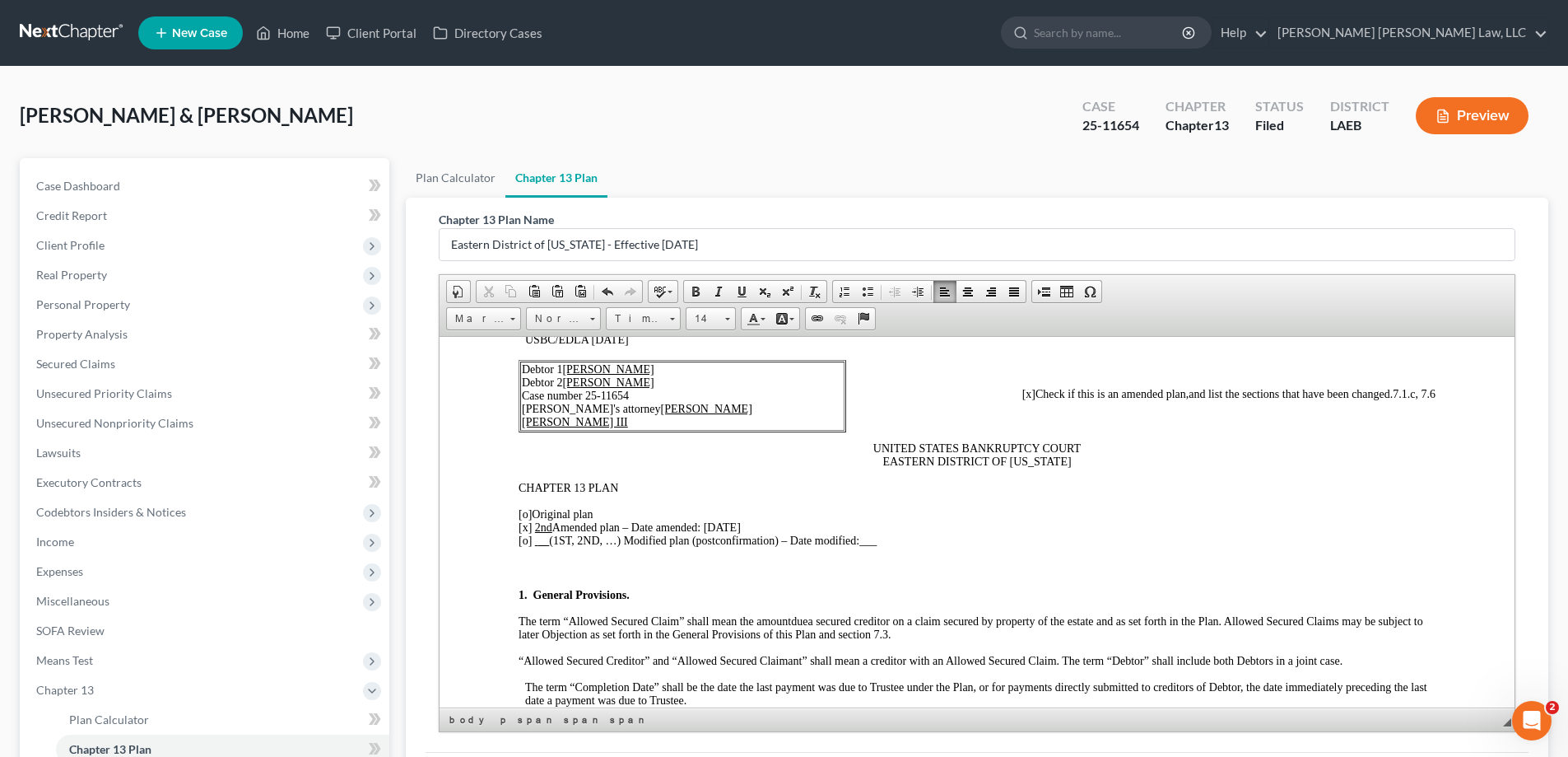
click at [1379, 395] on span "and list the sections that have been changed. 7.1.c, 7.6" at bounding box center [1312, 393] width 247 height 12
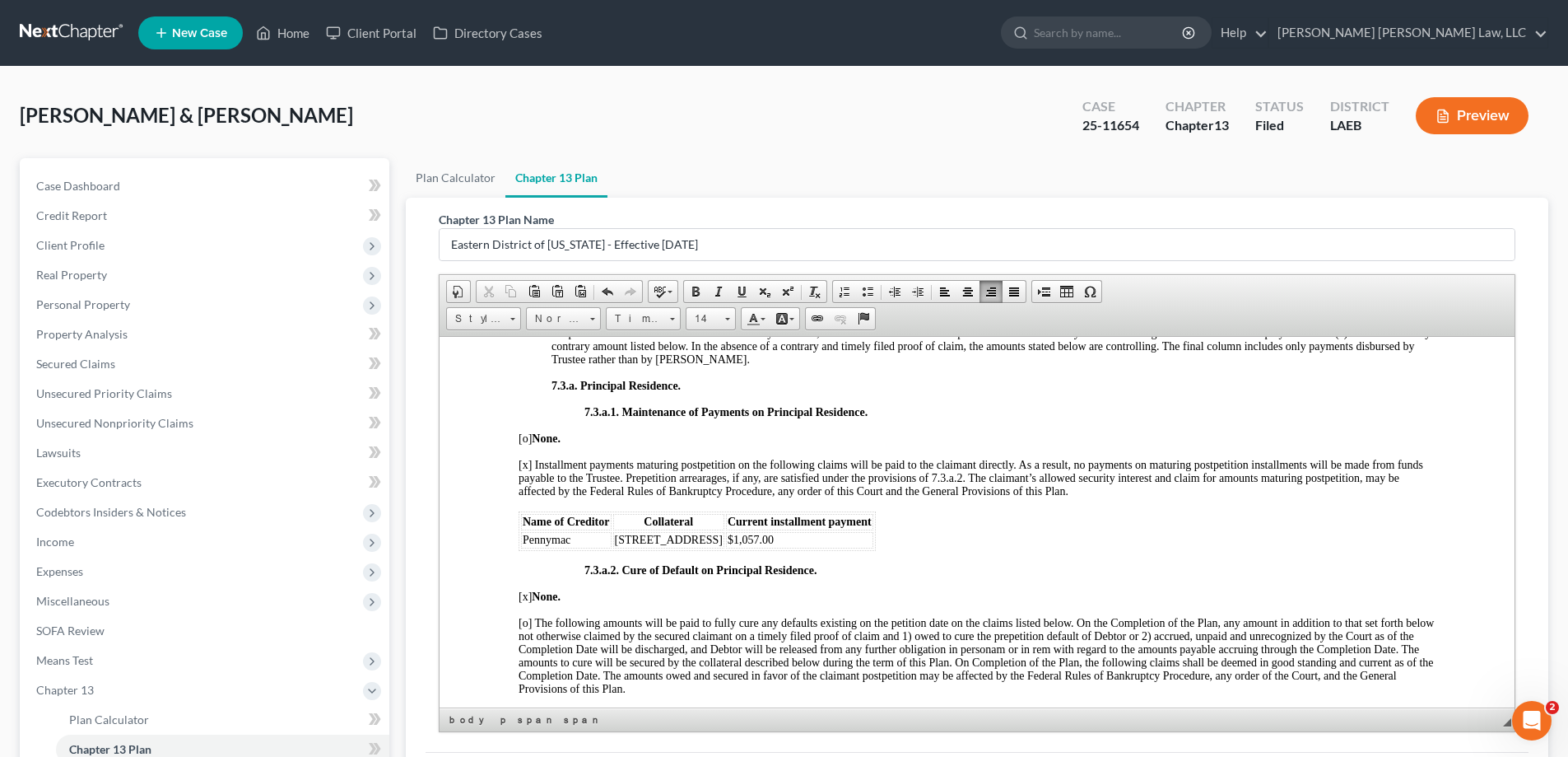
scroll to position [3459, 0]
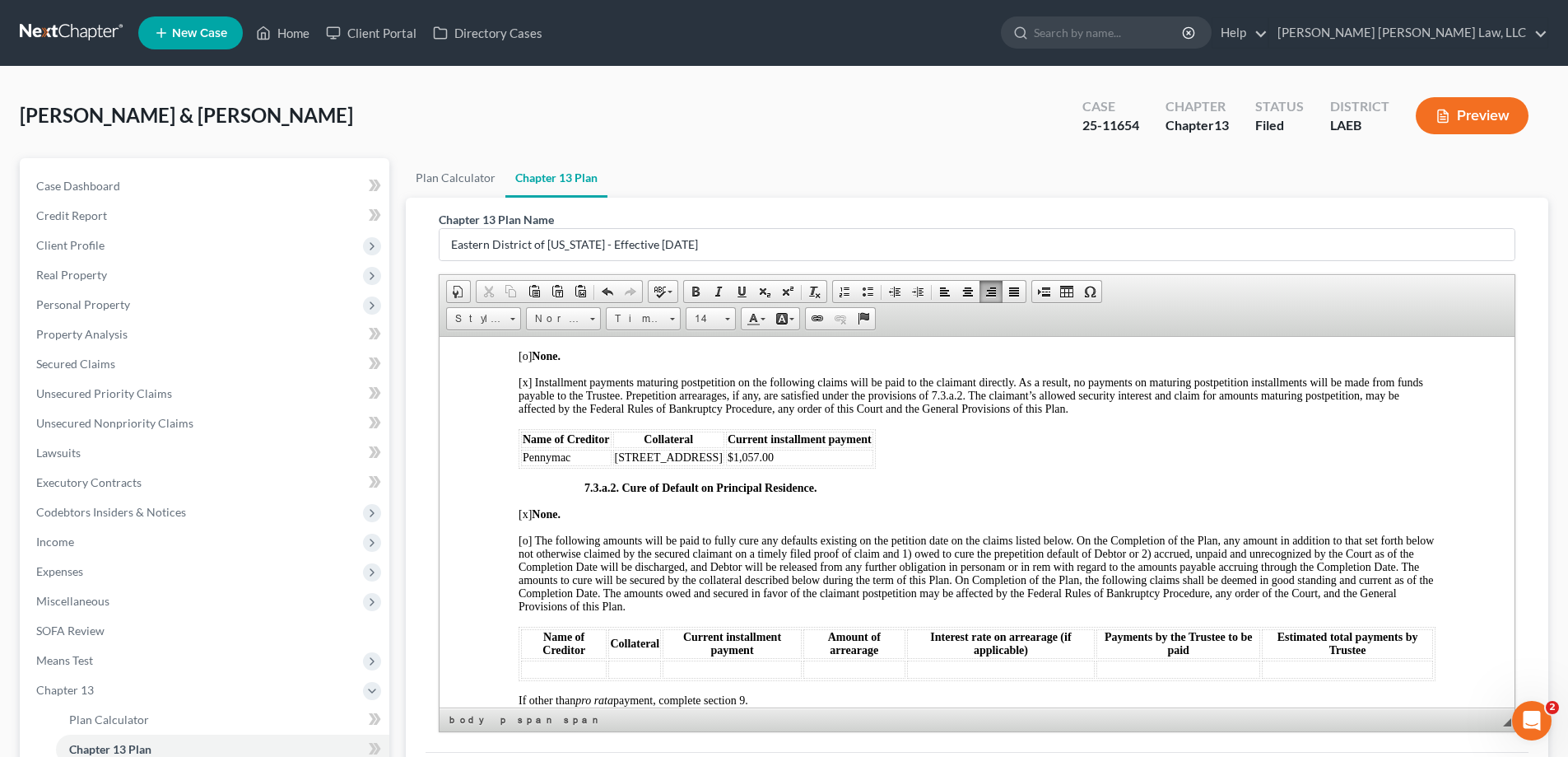
click at [728, 463] on span "$1,057.00" at bounding box center [751, 456] width 46 height 12
drag, startPoint x: 721, startPoint y: 467, endPoint x: 734, endPoint y: 470, distance: 13.3
click at [734, 463] on span "$1,057.00" at bounding box center [751, 456] width 46 height 12
drag, startPoint x: 766, startPoint y: 468, endPoint x: 740, endPoint y: 465, distance: 26.2
click at [765, 465] on td "$1,057.00" at bounding box center [799, 456] width 148 height 17
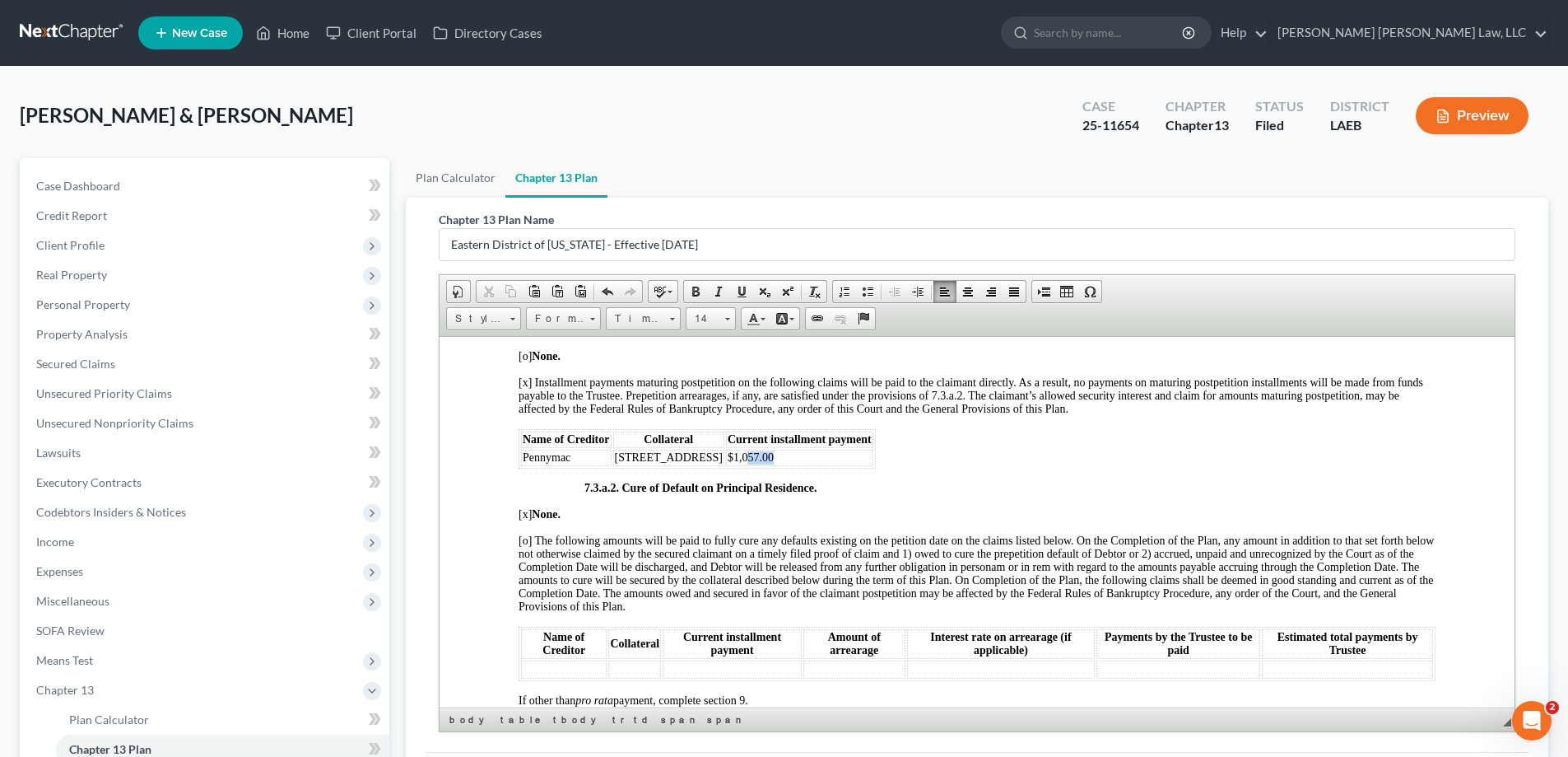
drag, startPoint x: 724, startPoint y: 467, endPoint x: 763, endPoint y: 470, distance: 39.1
click at [763, 465] on td "$1,057.00" at bounding box center [799, 456] width 148 height 17
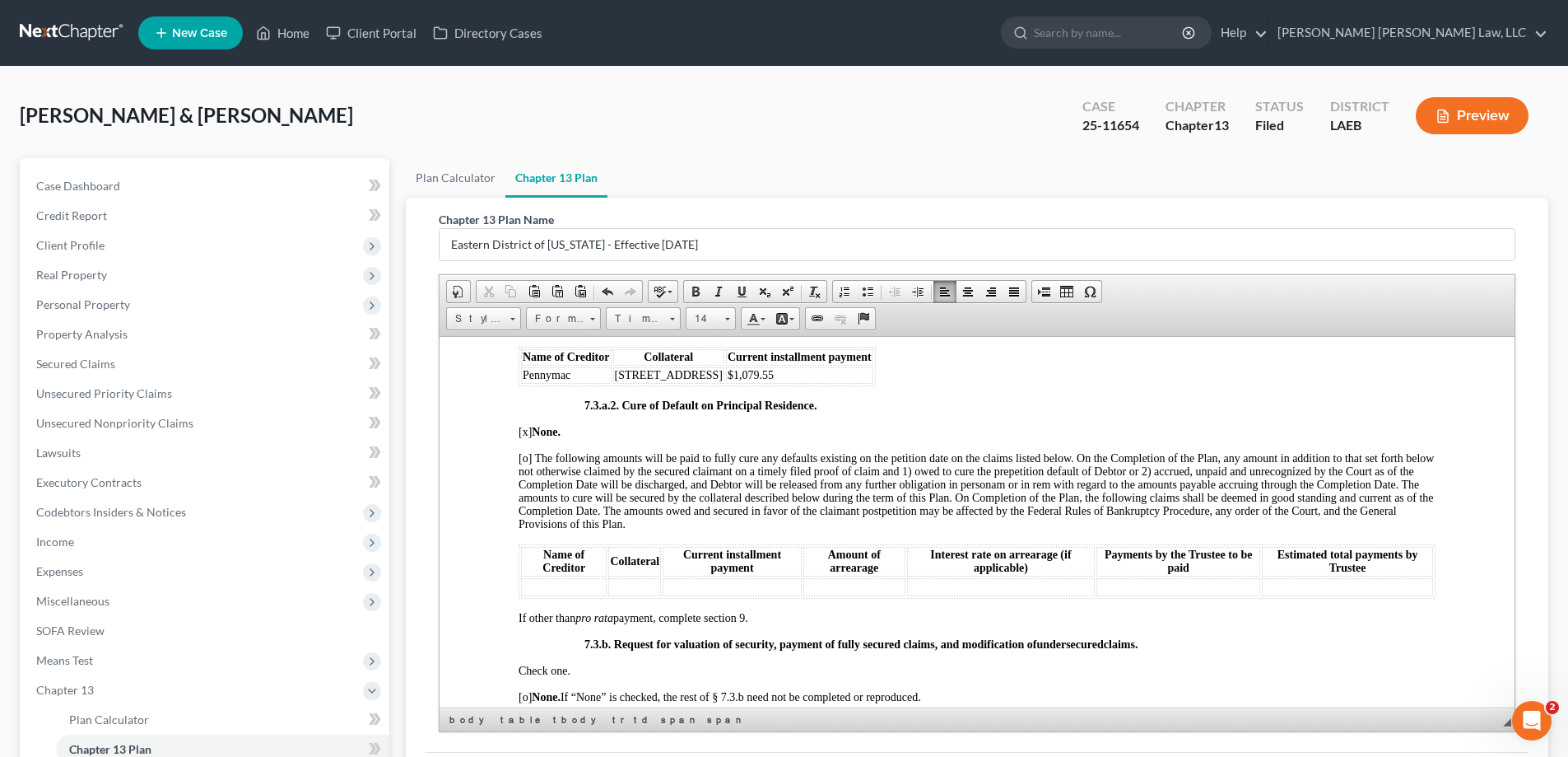
click at [572, 593] on td at bounding box center [563, 586] width 85 height 18
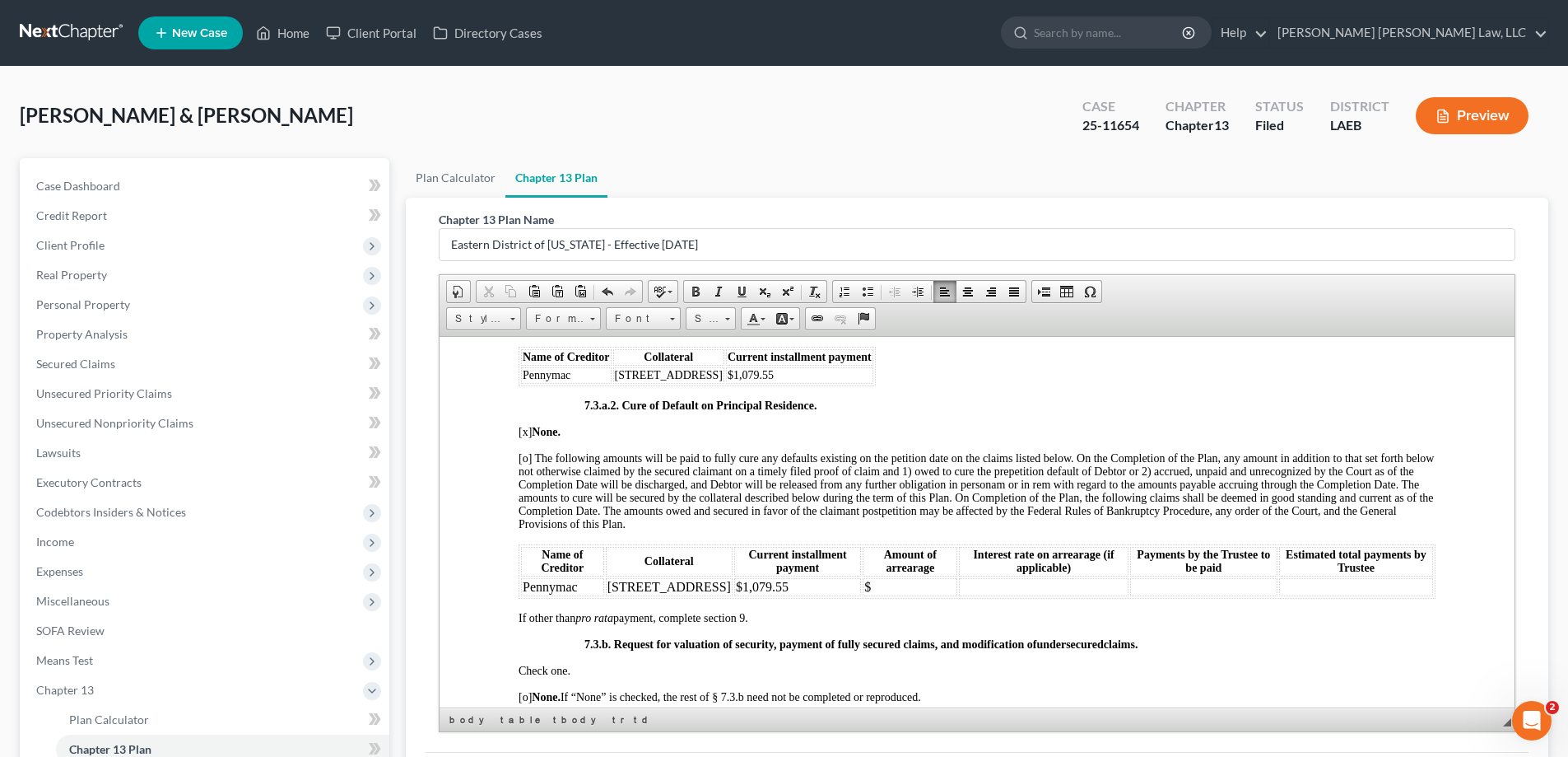
click at [892, 595] on td "$" at bounding box center [909, 586] width 94 height 18
drag, startPoint x: 1154, startPoint y: 611, endPoint x: 1111, endPoint y: 607, distance: 43.2
click at [1131, 595] on td "$465.44" at bounding box center [1204, 586] width 148 height 18
click at [902, 531] on p "[o] The following amounts will be paid to fully cure any defaults existing on t…" at bounding box center [977, 491] width 917 height 79
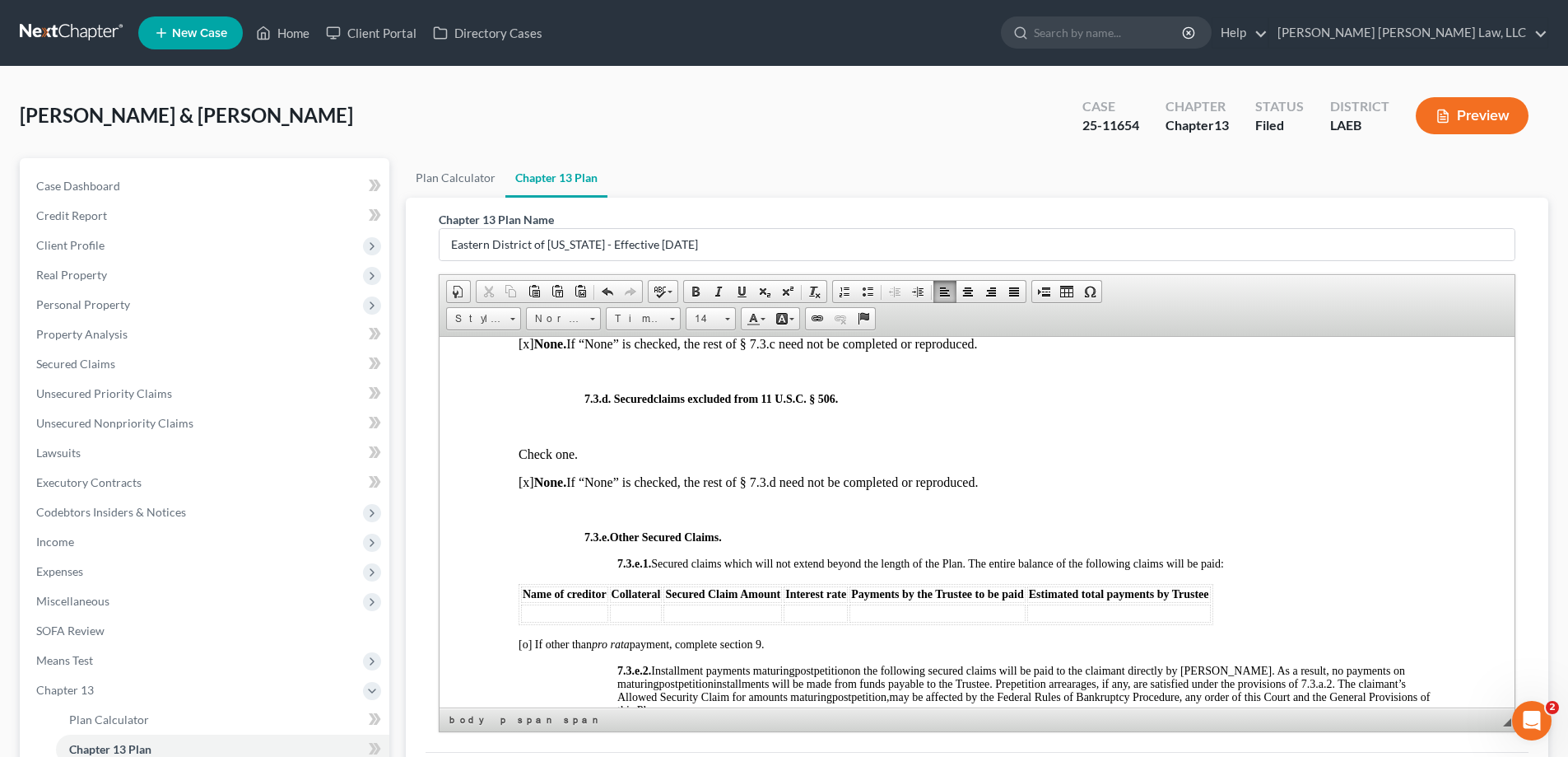
scroll to position [4035, 0]
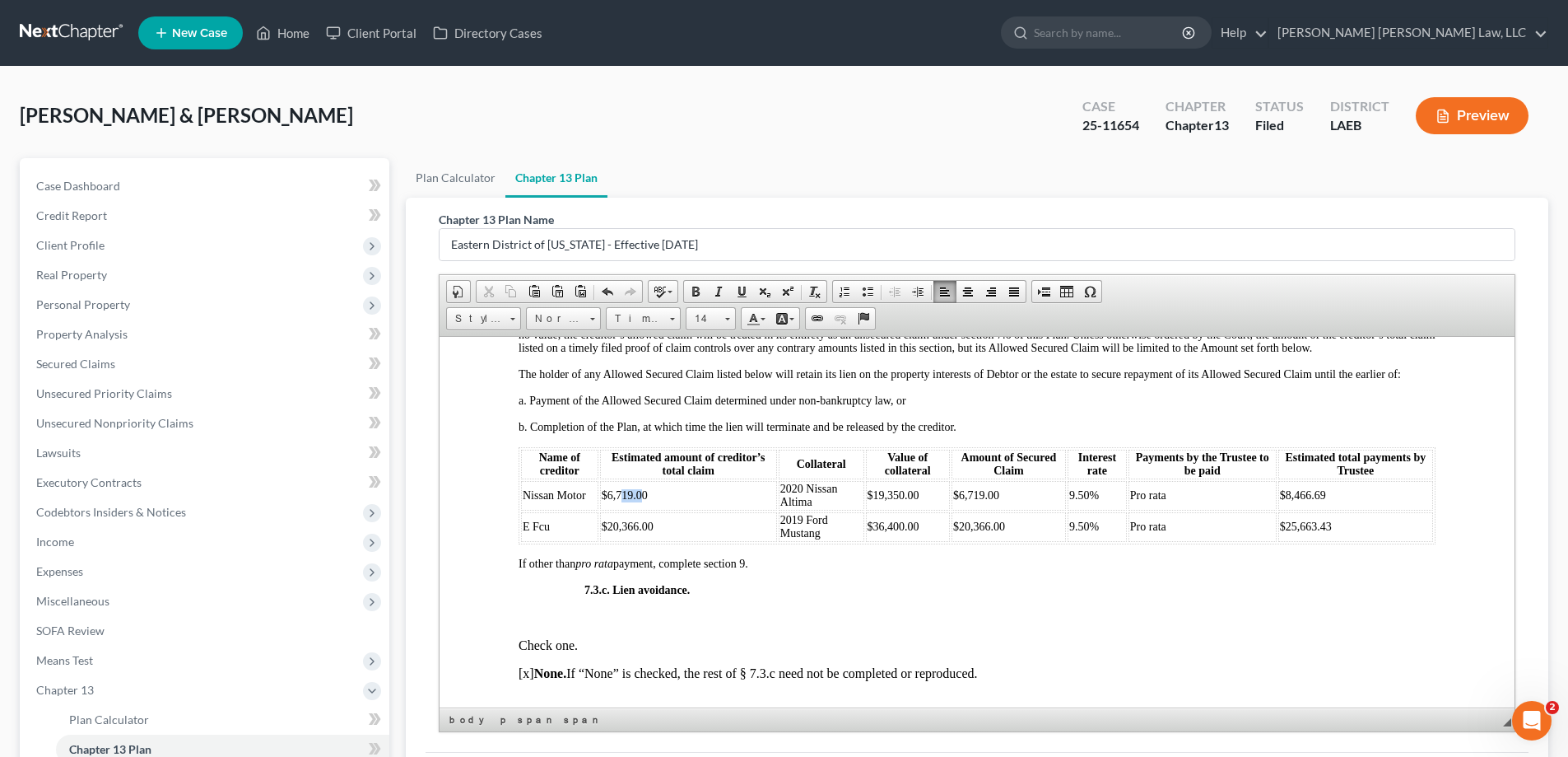
drag, startPoint x: 618, startPoint y: 522, endPoint x: 643, endPoint y: 526, distance: 25.3
click at [643, 501] on span "$6,719.00" at bounding box center [625, 494] width 46 height 12
drag, startPoint x: 615, startPoint y: 521, endPoint x: 652, endPoint y: 525, distance: 37.2
click at [652, 510] on td "$6,719.00" at bounding box center [688, 495] width 177 height 30
drag, startPoint x: 686, startPoint y: 513, endPoint x: 656, endPoint y: 516, distance: 30.1
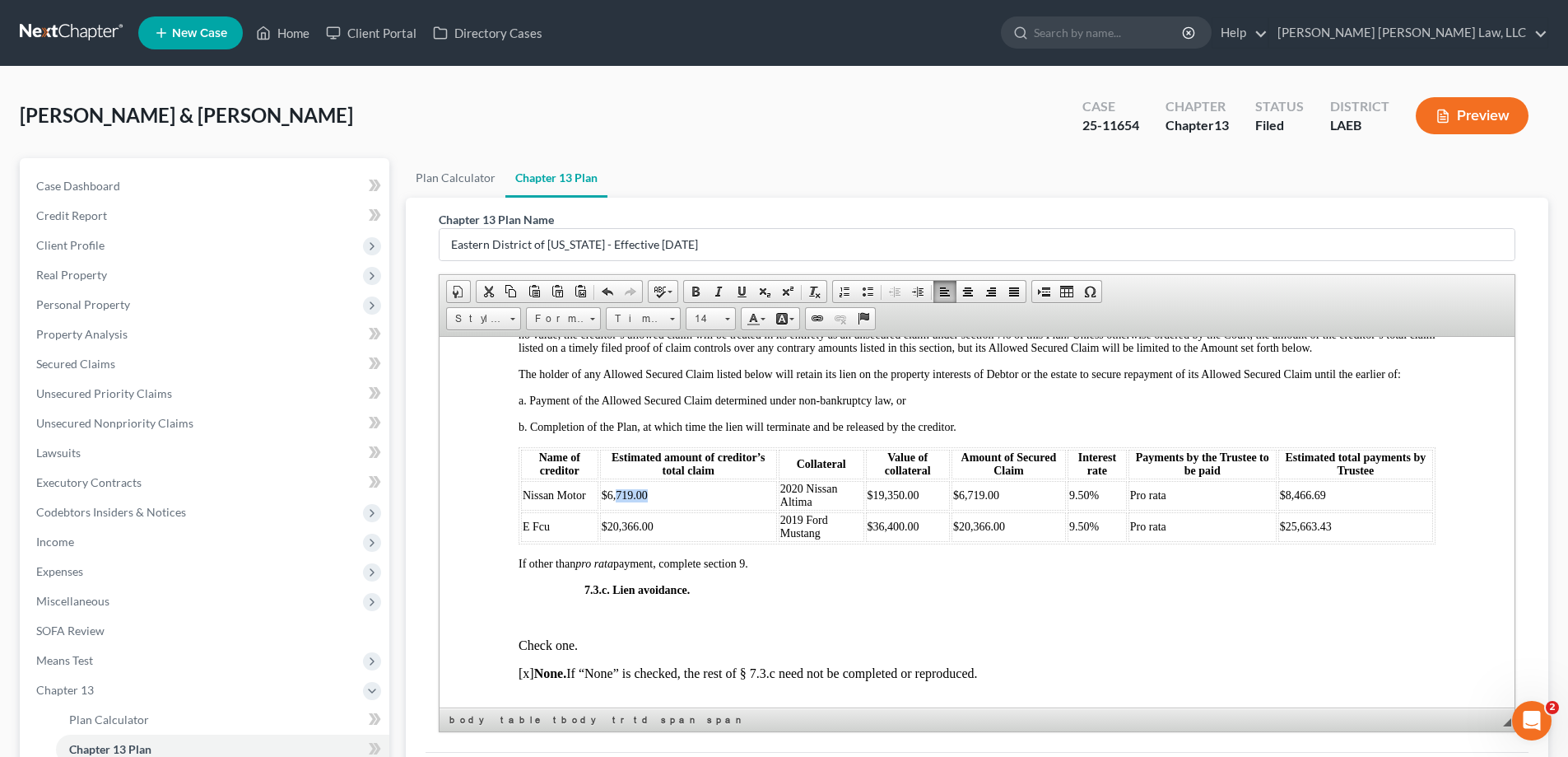
click at [686, 510] on td "$6,719.00" at bounding box center [688, 495] width 177 height 30
drag, startPoint x: 624, startPoint y: 524, endPoint x: 644, endPoint y: 523, distance: 20.0
click at [644, 501] on span "$6,719.00" at bounding box center [625, 494] width 46 height 12
drag, startPoint x: 964, startPoint y: 525, endPoint x: 1012, endPoint y: 527, distance: 48.0
click at [1012, 510] on td "$6,719.00" at bounding box center [1009, 495] width 114 height 30
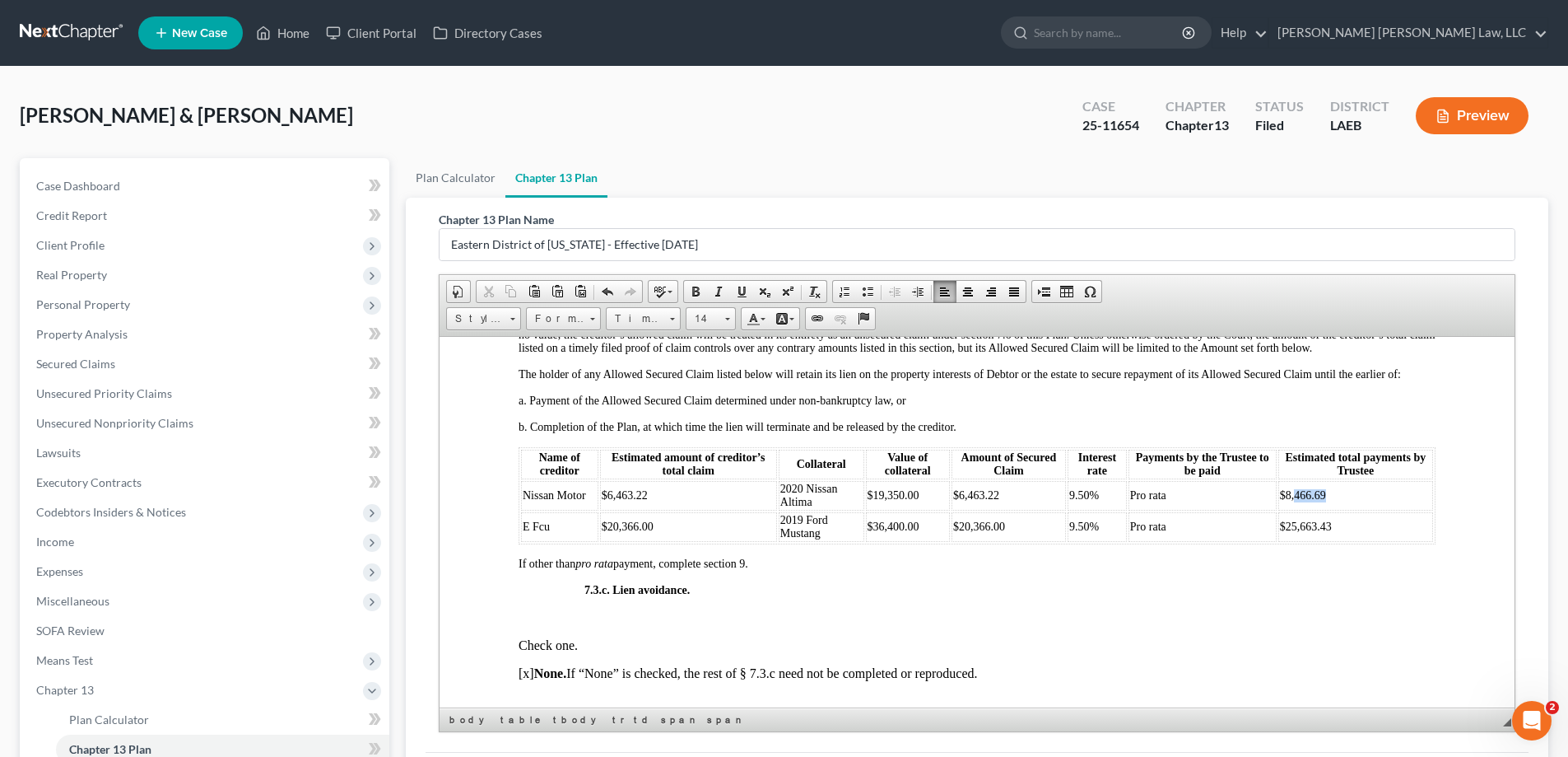
drag, startPoint x: 1284, startPoint y: 521, endPoint x: 1344, endPoint y: 522, distance: 60.0
click at [1344, 510] on td "$8,466.69" at bounding box center [1356, 495] width 155 height 30
drag, startPoint x: 657, startPoint y: 553, endPoint x: 621, endPoint y: 551, distance: 36.1
click at [621, 541] on td "$20,366.00" at bounding box center [688, 526] width 177 height 30
drag, startPoint x: 996, startPoint y: 557, endPoint x: 969, endPoint y: 551, distance: 27.7
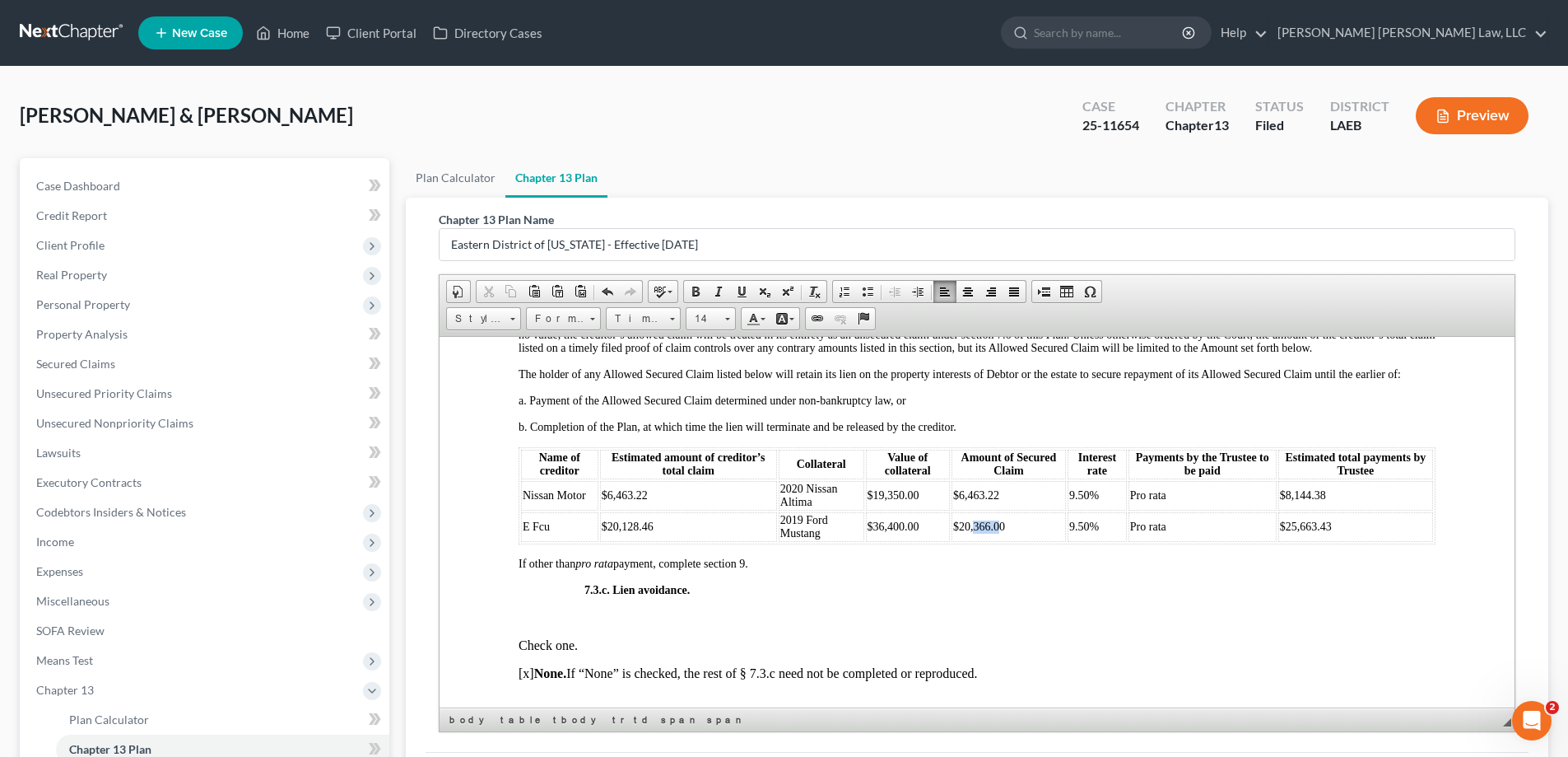
click at [969, 532] on span "$20,366.00" at bounding box center [979, 526] width 52 height 12
drag, startPoint x: 999, startPoint y: 555, endPoint x: 967, endPoint y: 549, distance: 32.6
click at [967, 532] on span "$20,366.00" at bounding box center [979, 526] width 52 height 12
drag, startPoint x: 1321, startPoint y: 554, endPoint x: 1292, endPoint y: 547, distance: 29.8
click at [1292, 532] on span "$25,663.43" at bounding box center [1306, 526] width 52 height 12
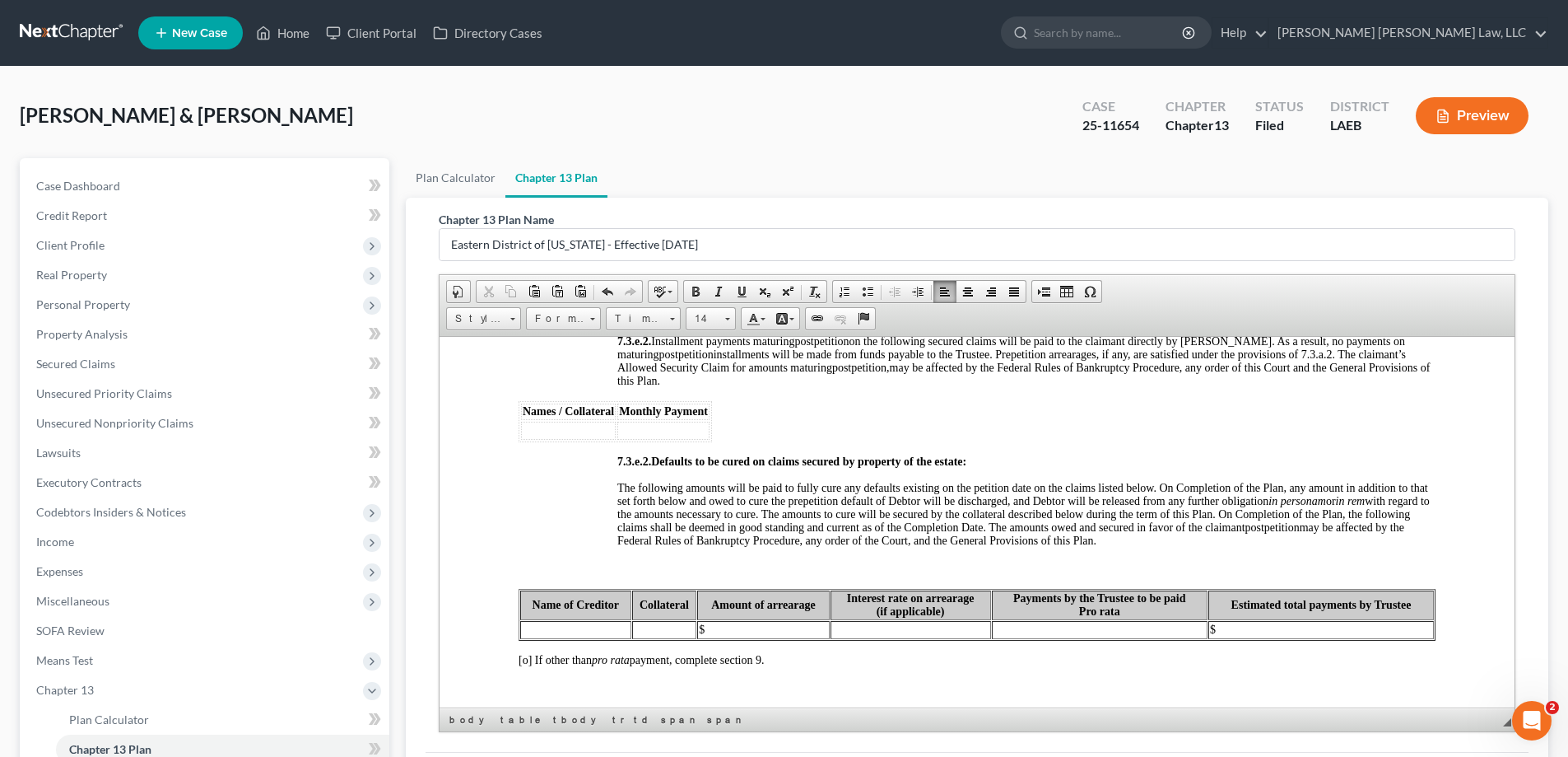
scroll to position [4941, 0]
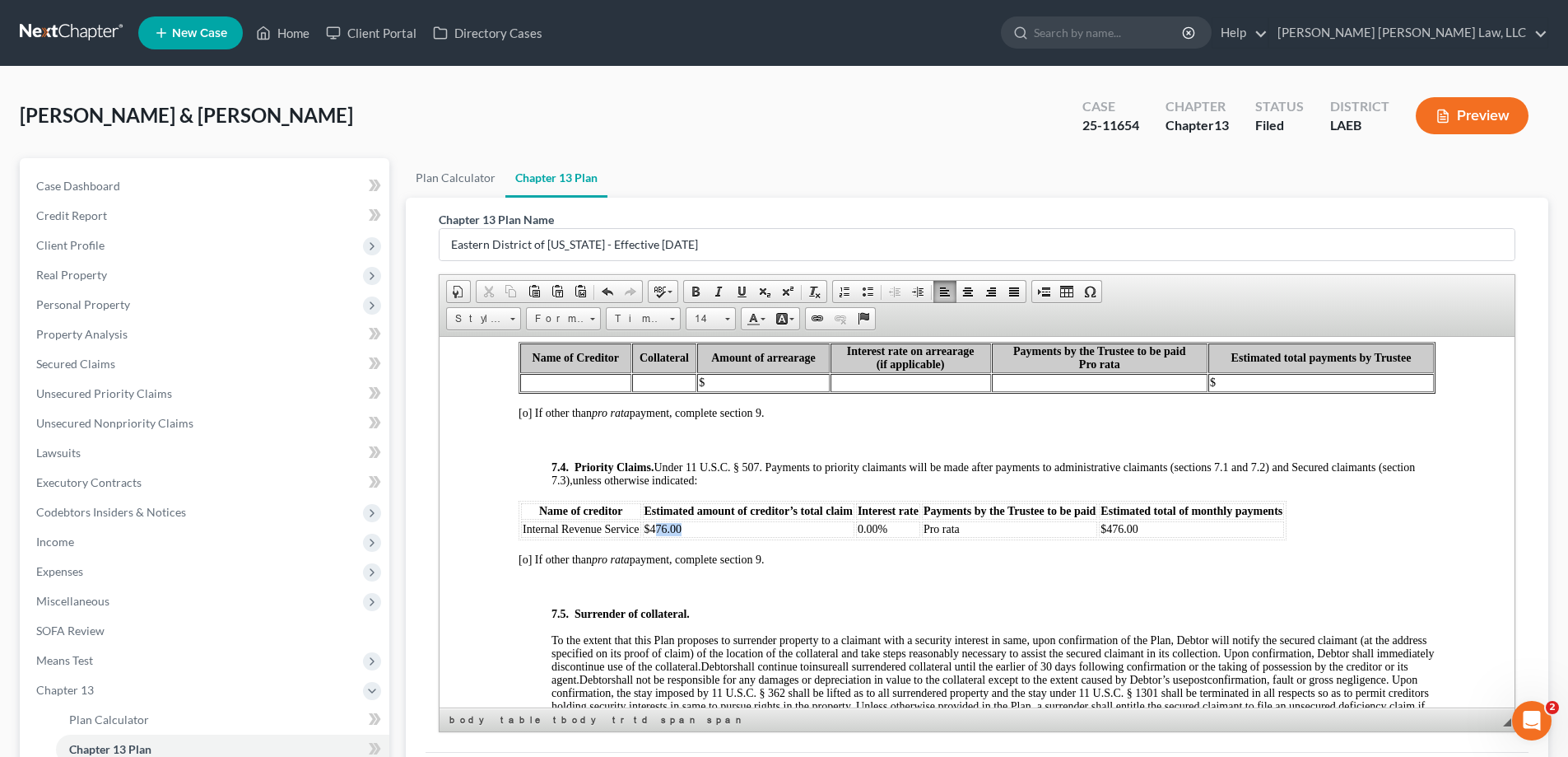
drag, startPoint x: 656, startPoint y: 556, endPoint x: 681, endPoint y: 560, distance: 25.3
click at [681, 537] on td "$476.00" at bounding box center [748, 529] width 211 height 17
drag, startPoint x: 1142, startPoint y: 555, endPoint x: 1112, endPoint y: 551, distance: 30.3
click at [1112, 537] on td "$476.00" at bounding box center [1191, 529] width 185 height 17
drag, startPoint x: 1073, startPoint y: 491, endPoint x: 1037, endPoint y: 483, distance: 36.9
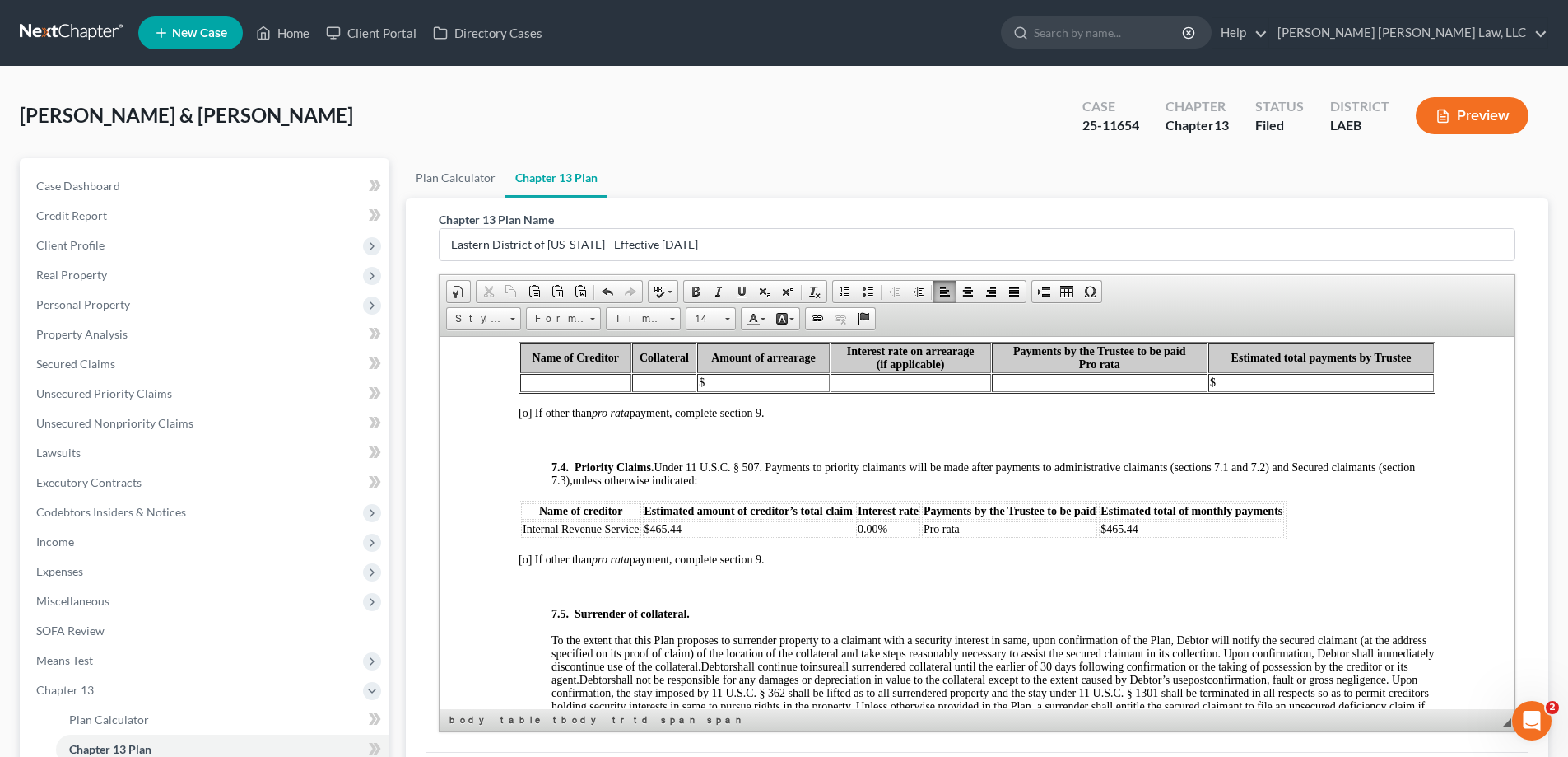
click at [1073, 486] on span "Under 11 U.S.C. § 507. Payments to priority claimants will be made after paymen…" at bounding box center [983, 473] width 864 height 26
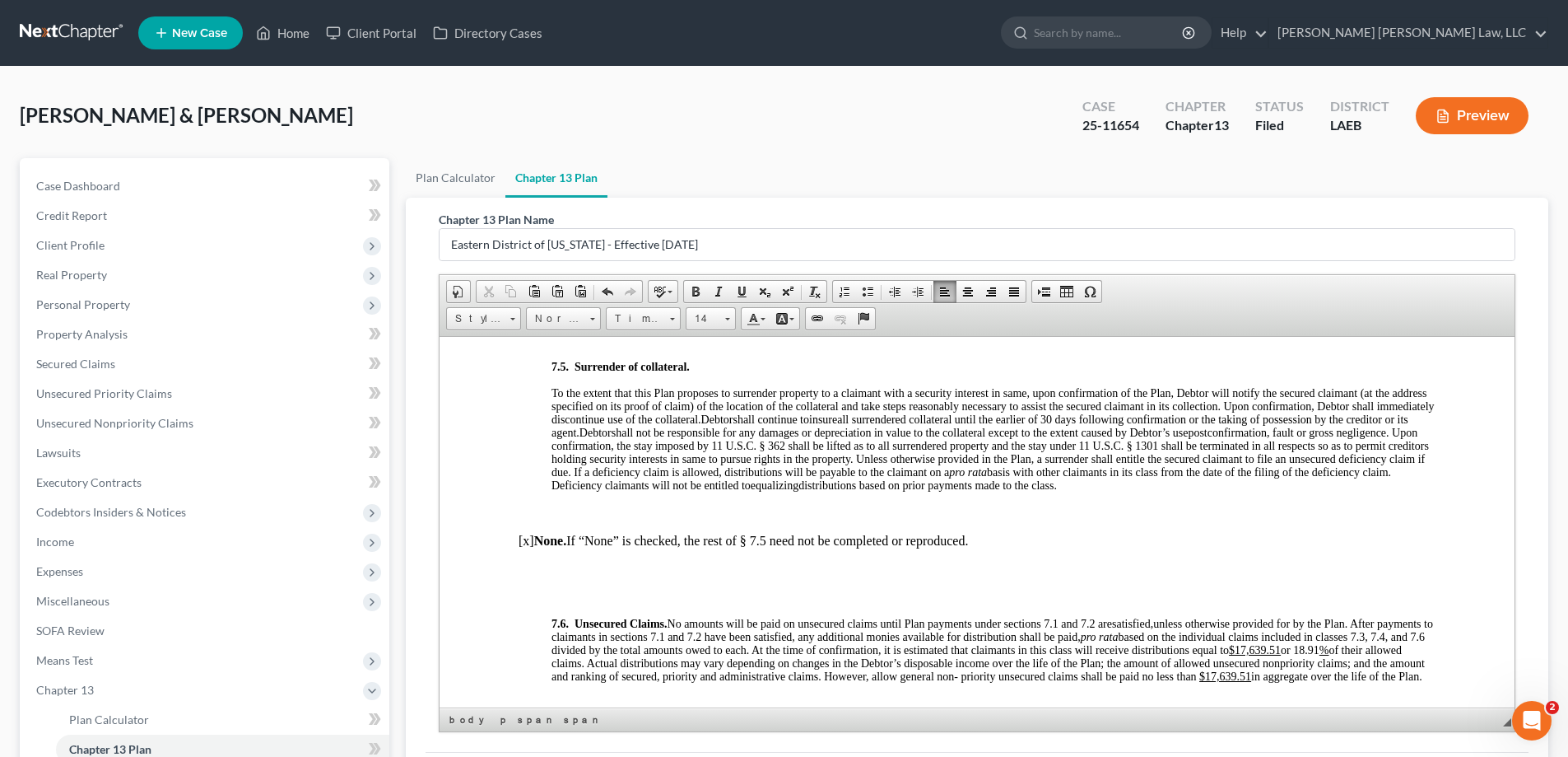
scroll to position [5353, 0]
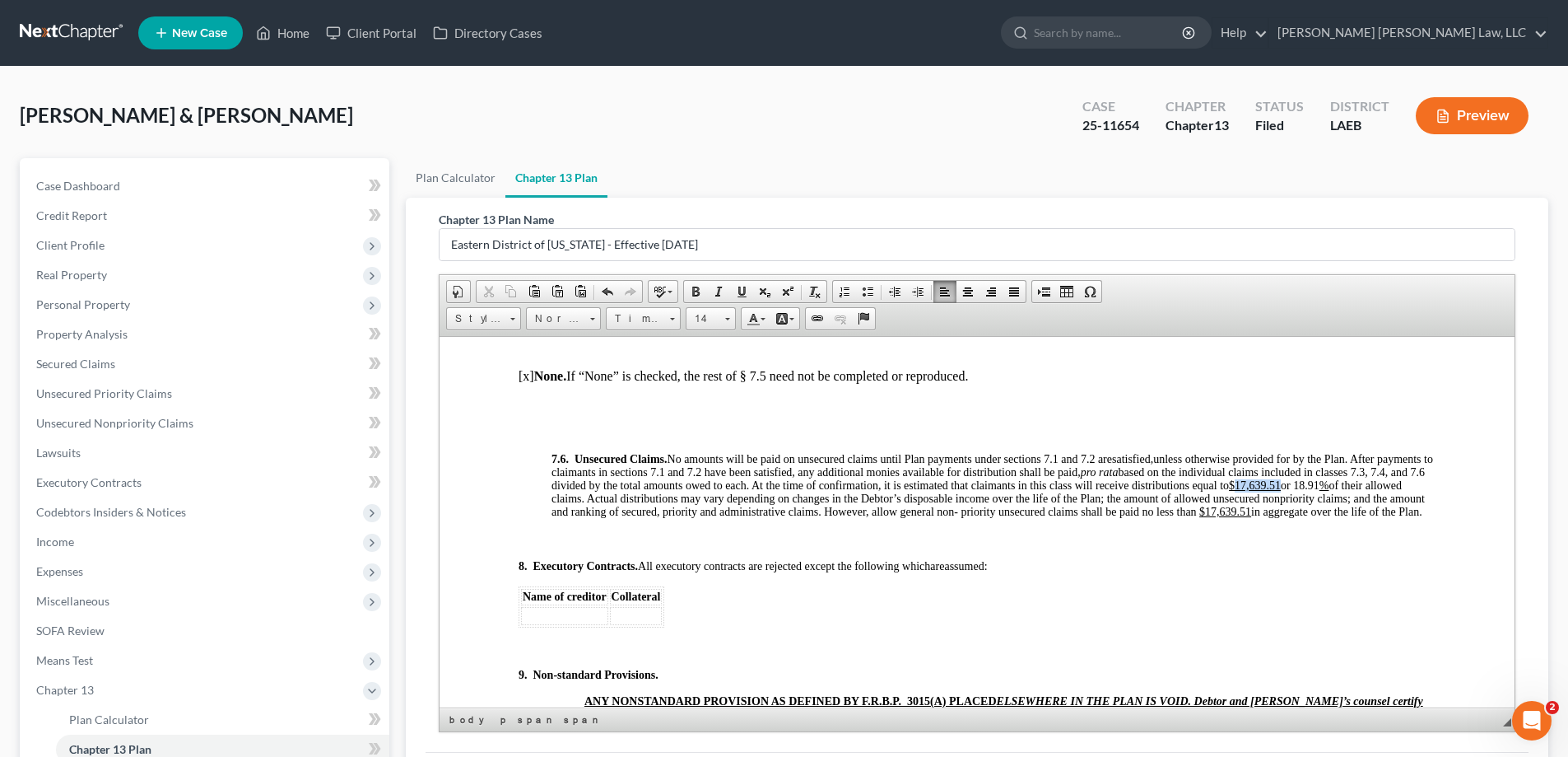
drag, startPoint x: 1323, startPoint y: 509, endPoint x: 1360, endPoint y: 509, distance: 37.0
click at [1281, 491] on u "$17,639.51" at bounding box center [1255, 484] width 52 height 12
drag, startPoint x: 552, startPoint y: 527, endPoint x: 576, endPoint y: 528, distance: 24.0
click at [576, 517] on span "unless otherwise provided for by the Plan. After payments to claimants in secti…" at bounding box center [992, 485] width 882 height 65
drag, startPoint x: 583, startPoint y: 555, endPoint x: 626, endPoint y: 554, distance: 43.0
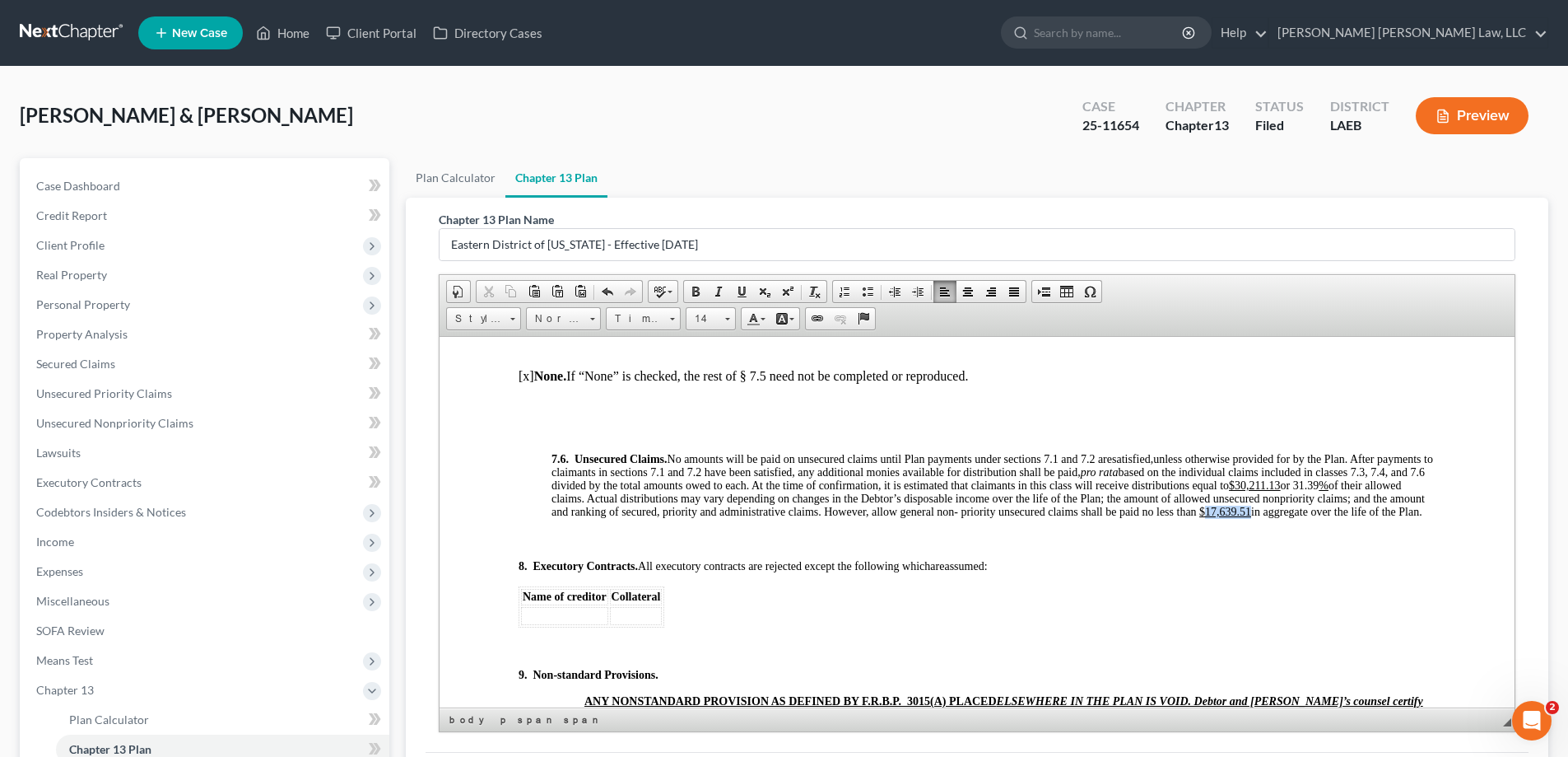
click at [1199, 517] on u "$17,639.51" at bounding box center [1225, 511] width 52 height 12
click at [710, 546] on p at bounding box center [977, 538] width 917 height 15
drag, startPoint x: 549, startPoint y: 524, endPoint x: 578, endPoint y: 529, distance: 29.4
click at [748, 290] on span at bounding box center [741, 291] width 13 height 13
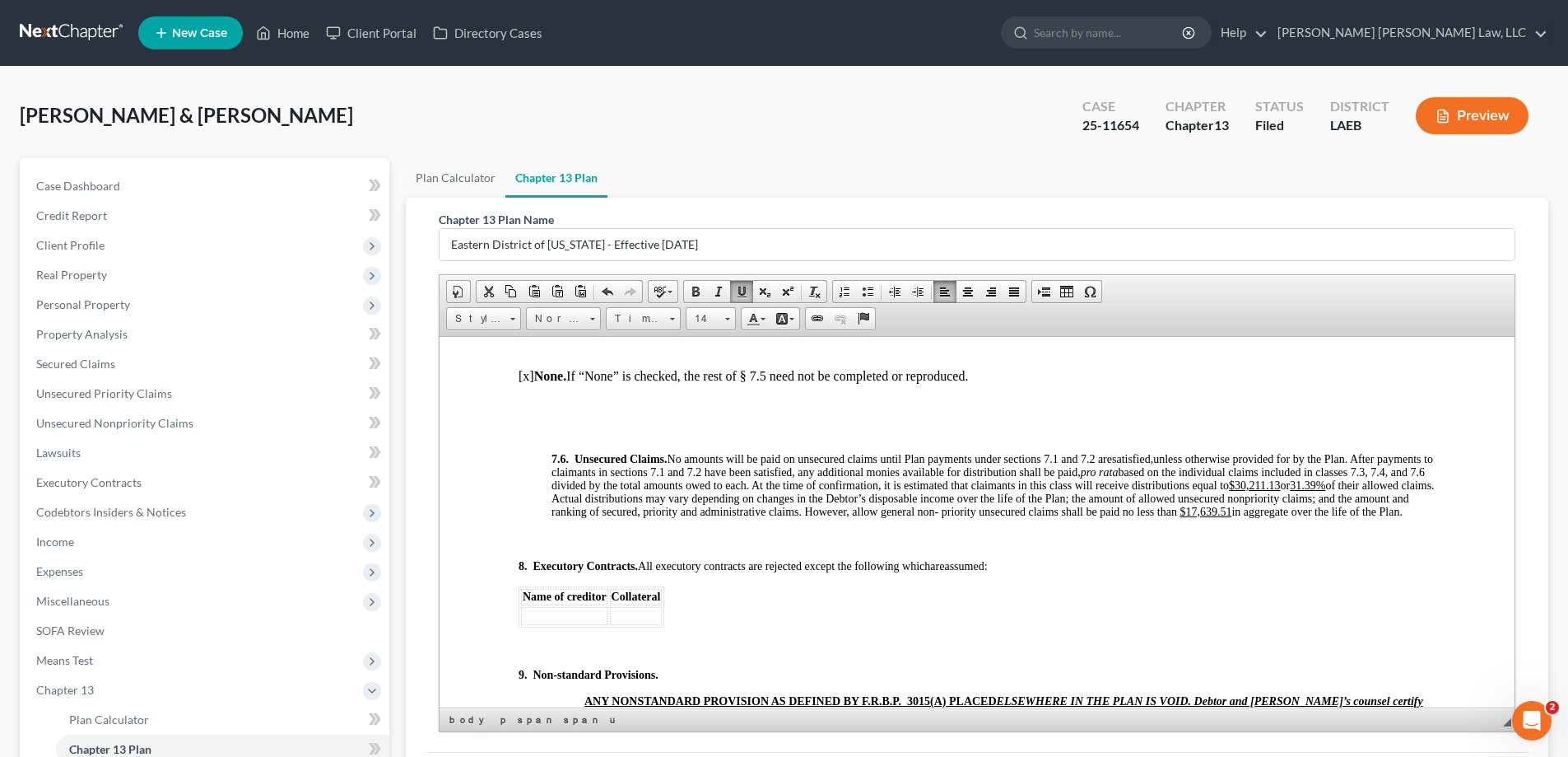
click at [1108, 546] on p at bounding box center [977, 538] width 917 height 15
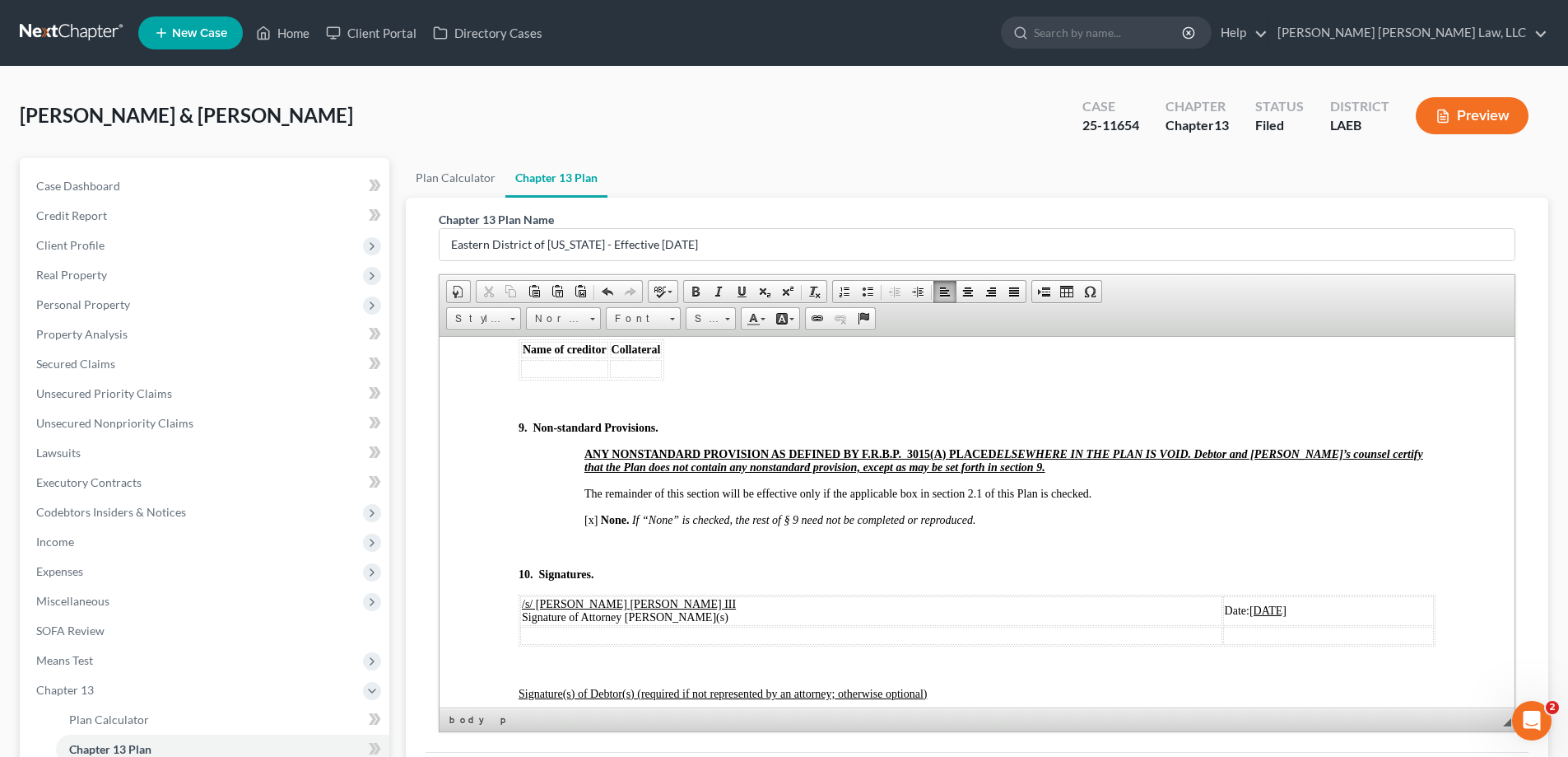
scroll to position [5765, 0]
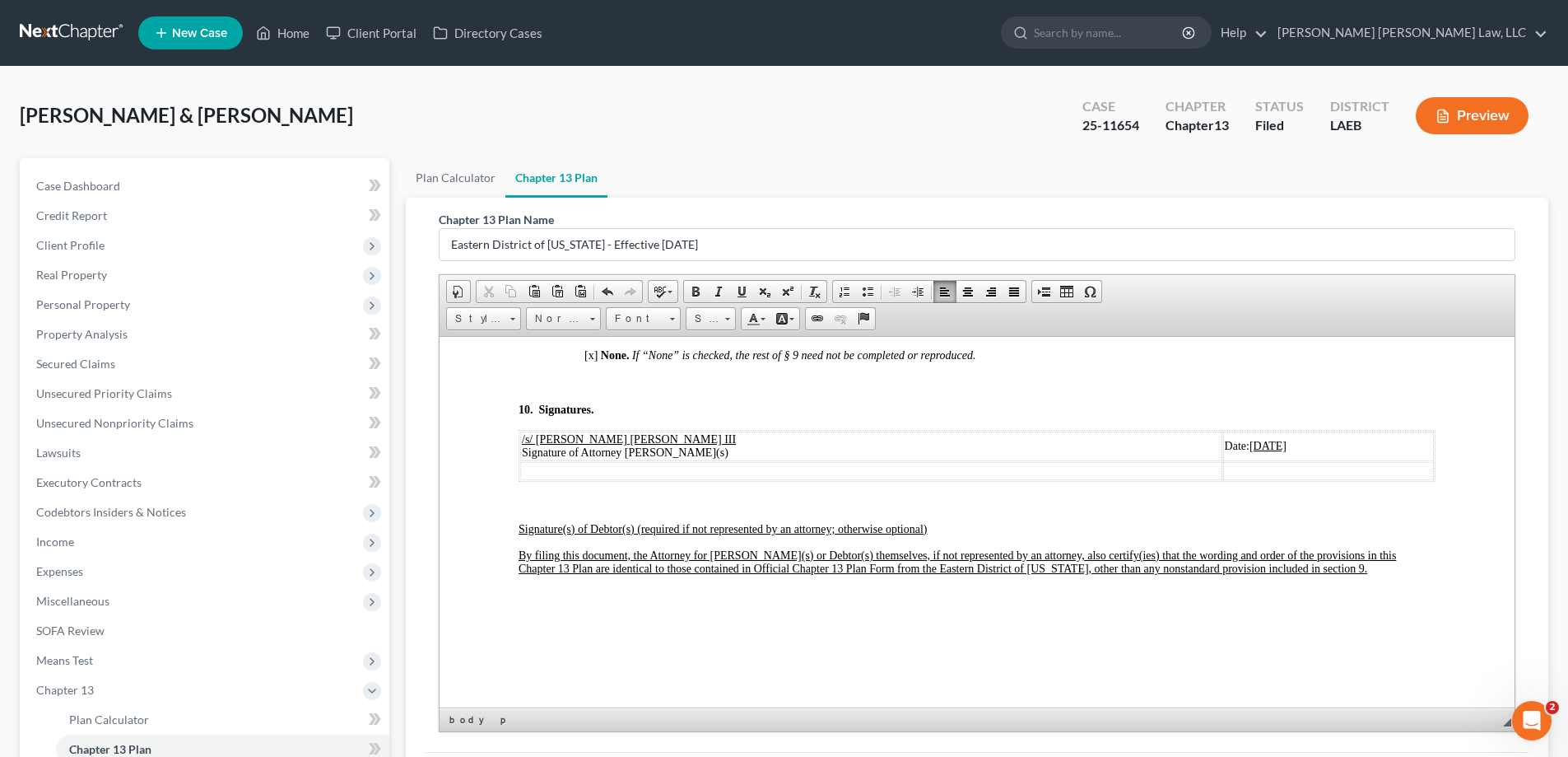
drag, startPoint x: 1127, startPoint y: 489, endPoint x: 1192, endPoint y: 492, distance: 65.1
click at [1223, 460] on td "Date: [DATE]" at bounding box center [1328, 445] width 210 height 30
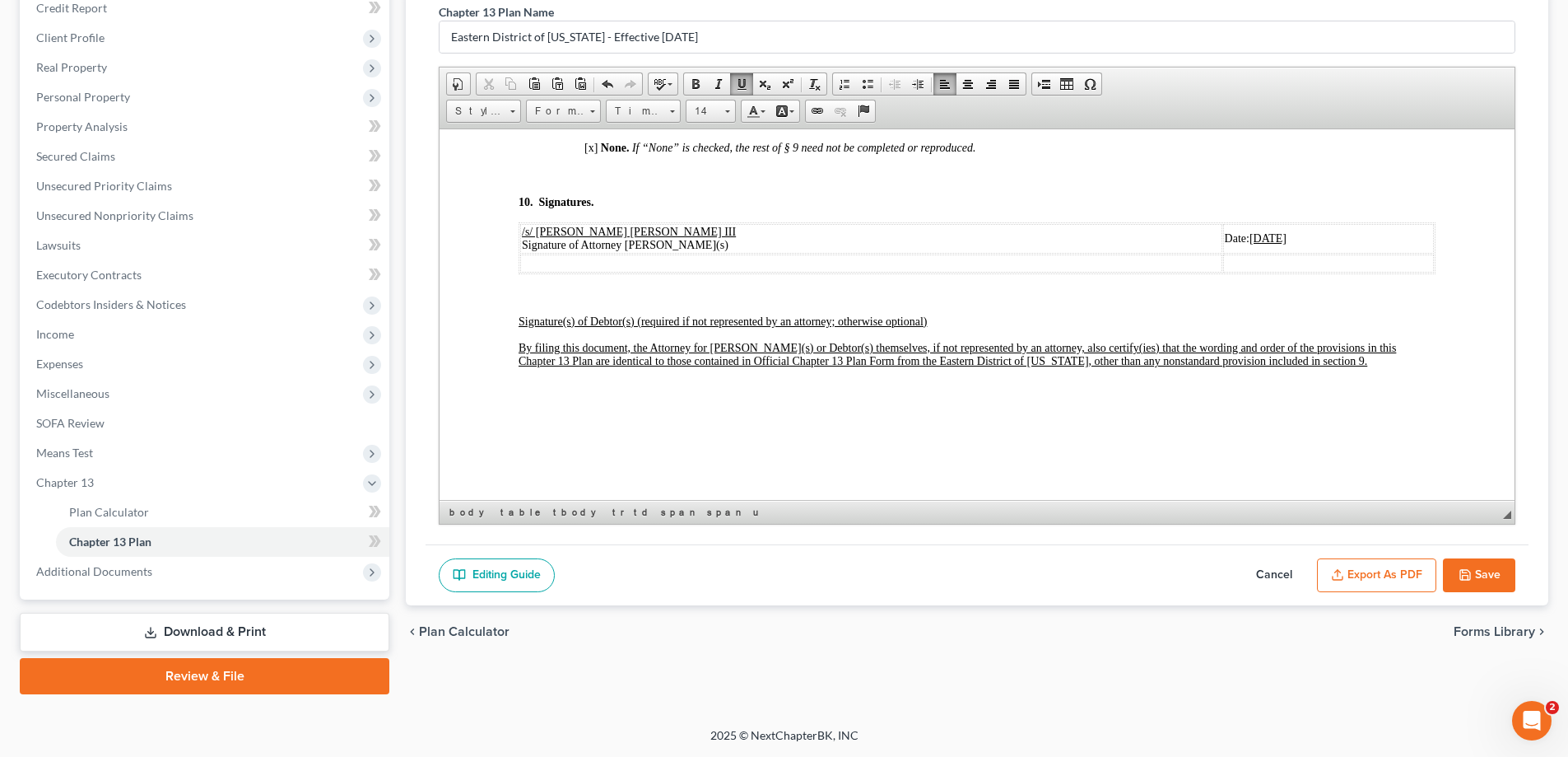
click at [1494, 565] on button "Save" at bounding box center [1479, 575] width 72 height 35
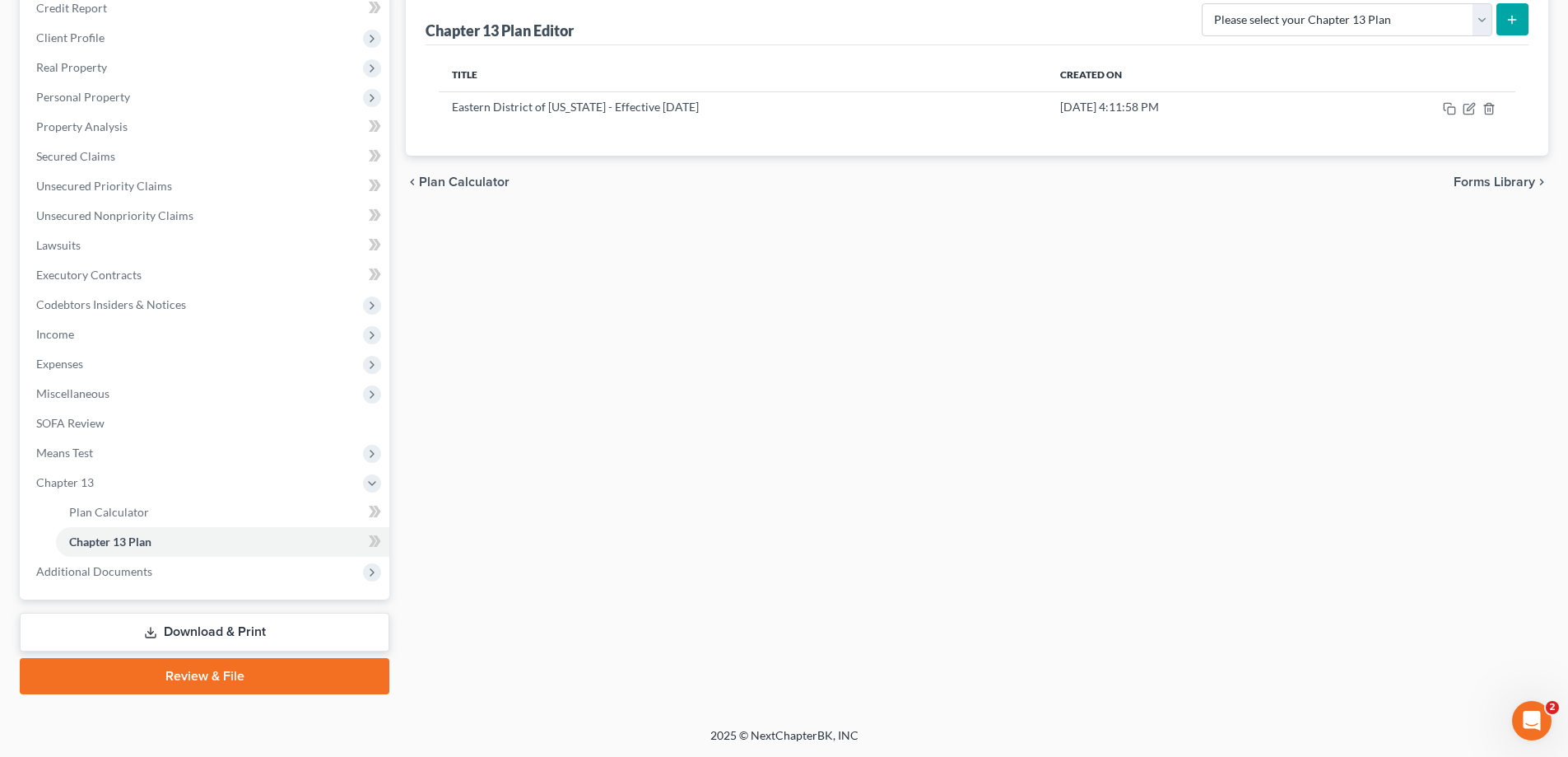
click at [667, 390] on div "Plan Calculator Chapter 13 Plan Chapter 13 Plan Editor Please select your Chapt…" at bounding box center [977, 322] width 1159 height 744
